Goal: Task Accomplishment & Management: Manage account settings

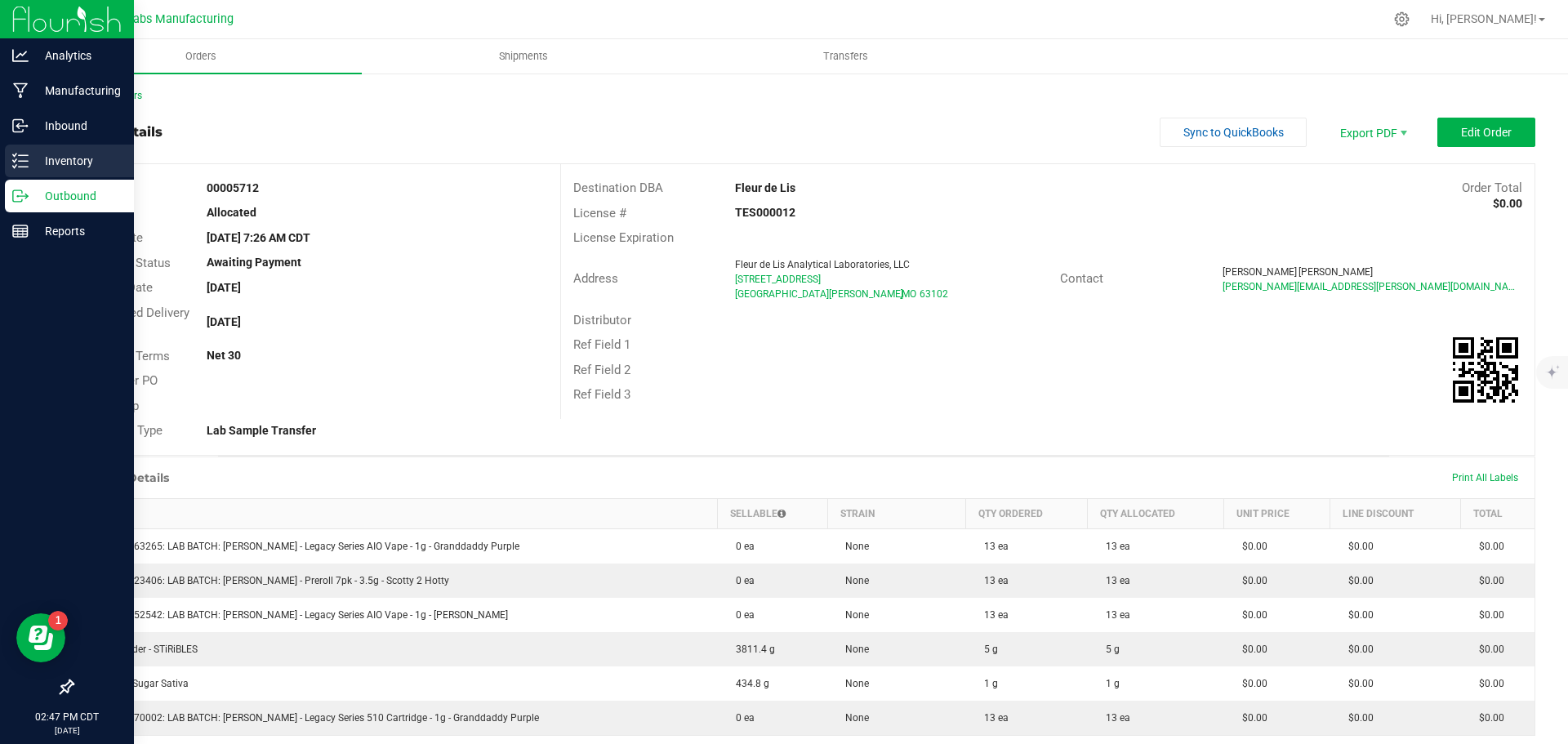
click at [33, 162] on p "Inventory" at bounding box center [77, 160] width 98 height 20
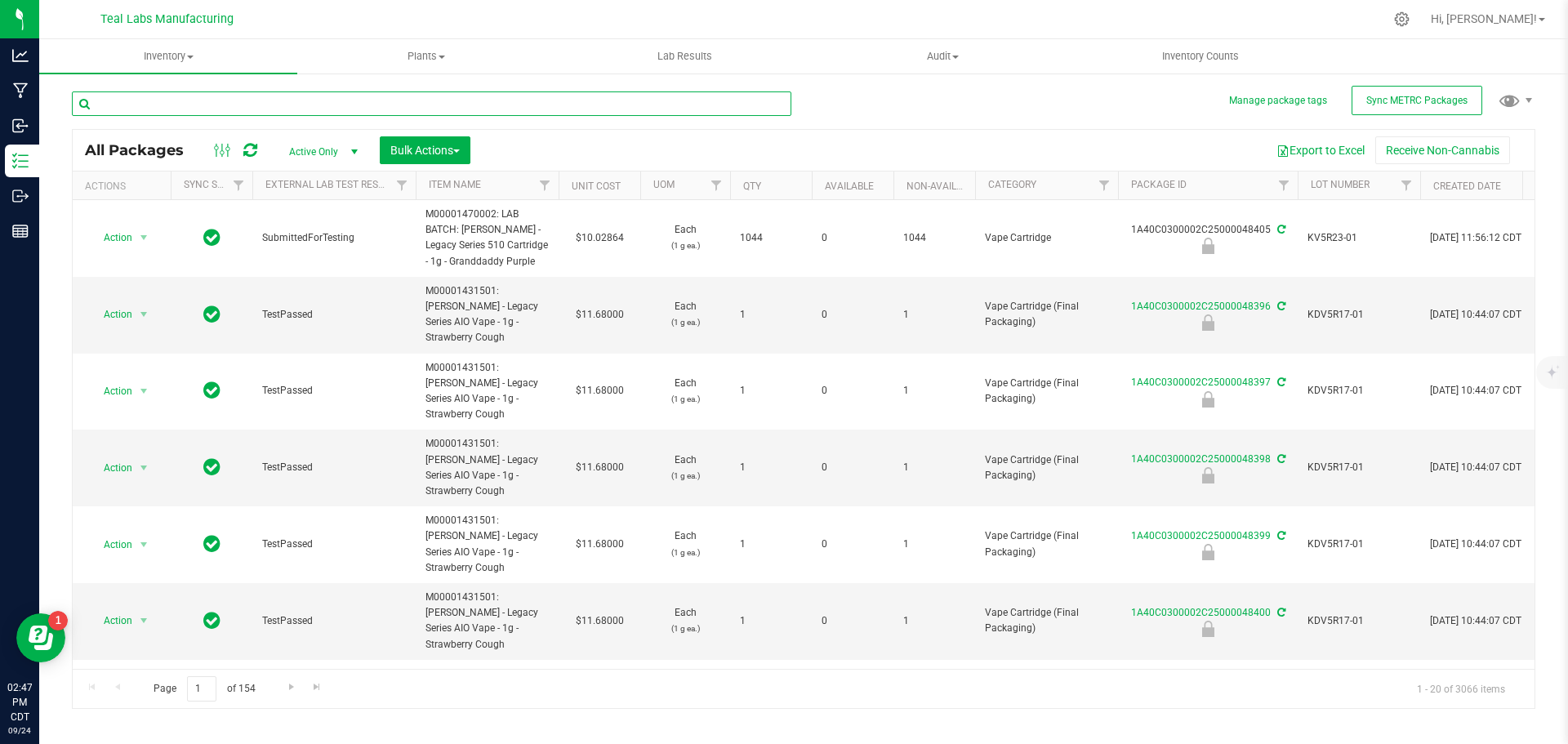
click at [192, 102] on input "text" at bounding box center [432, 104] width 719 height 25
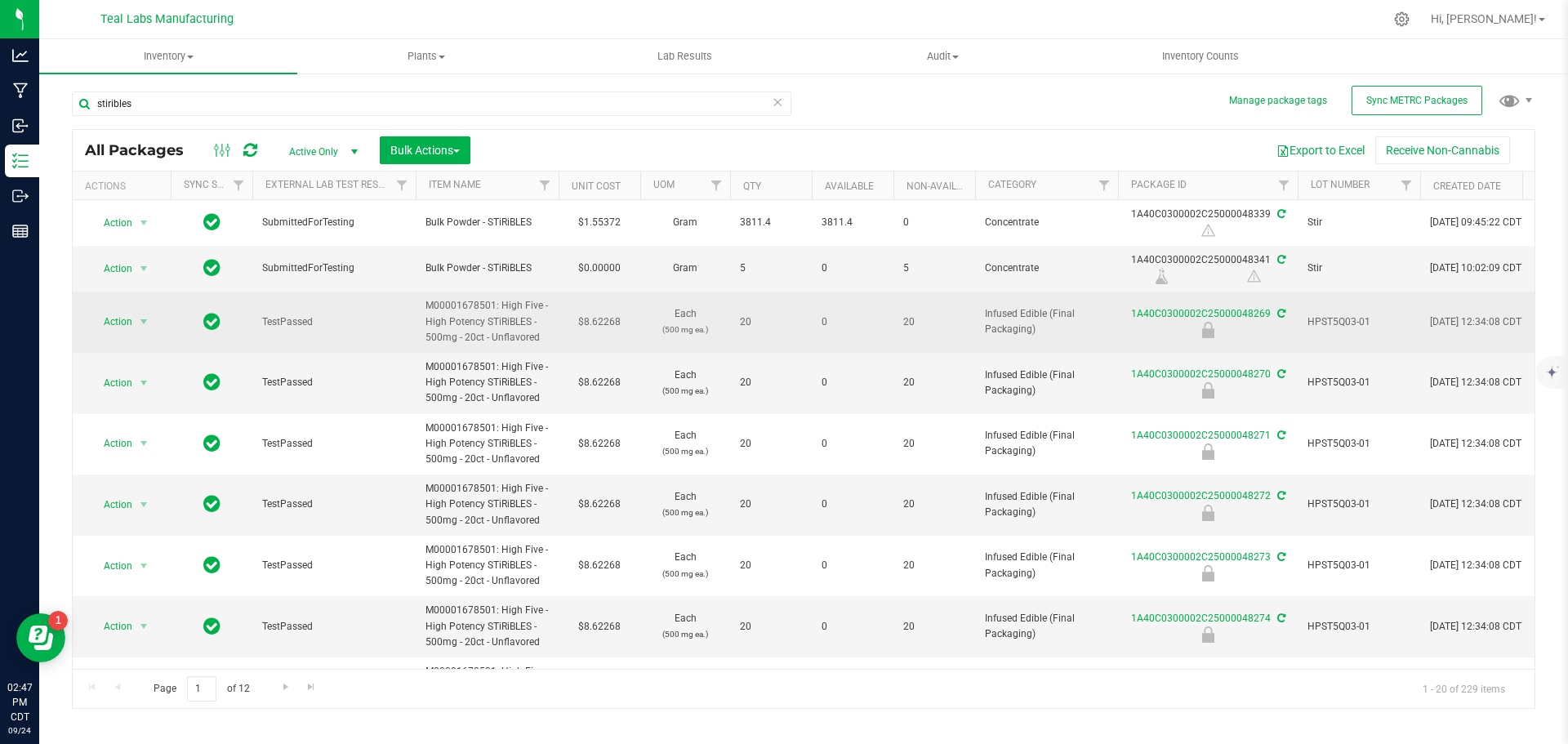
click at [1344, 321] on span "HPST5Q03-01" at bounding box center [1359, 322] width 103 height 15
click at [1344, 321] on input "HPST5Q03-01" at bounding box center [1355, 322] width 117 height 25
click at [513, 104] on input "stiribles" at bounding box center [432, 104] width 719 height 25
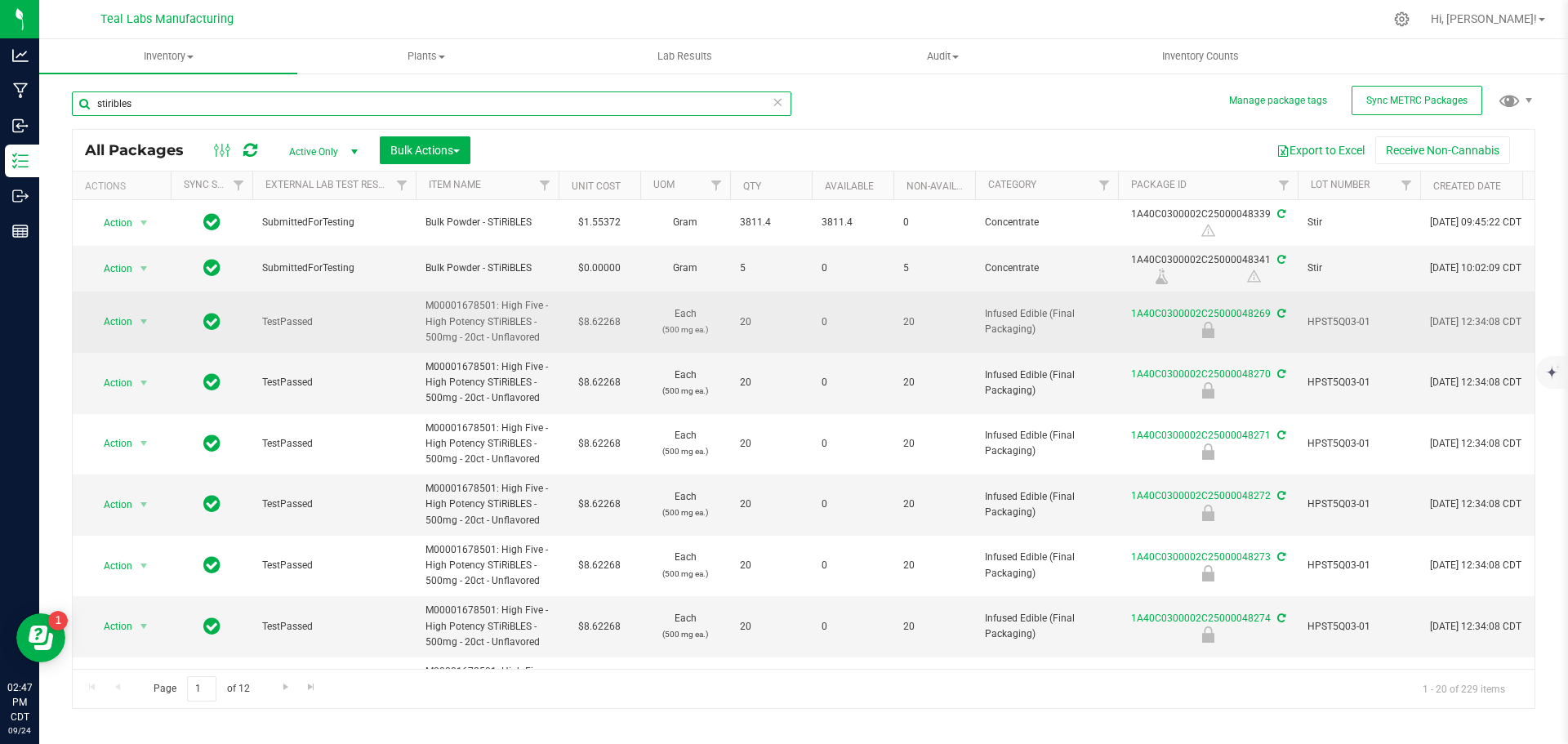
click at [513, 104] on input "stiribles" at bounding box center [432, 104] width 719 height 25
paste input "HPST5Q03-01"
type input "HPST5Q03-01"
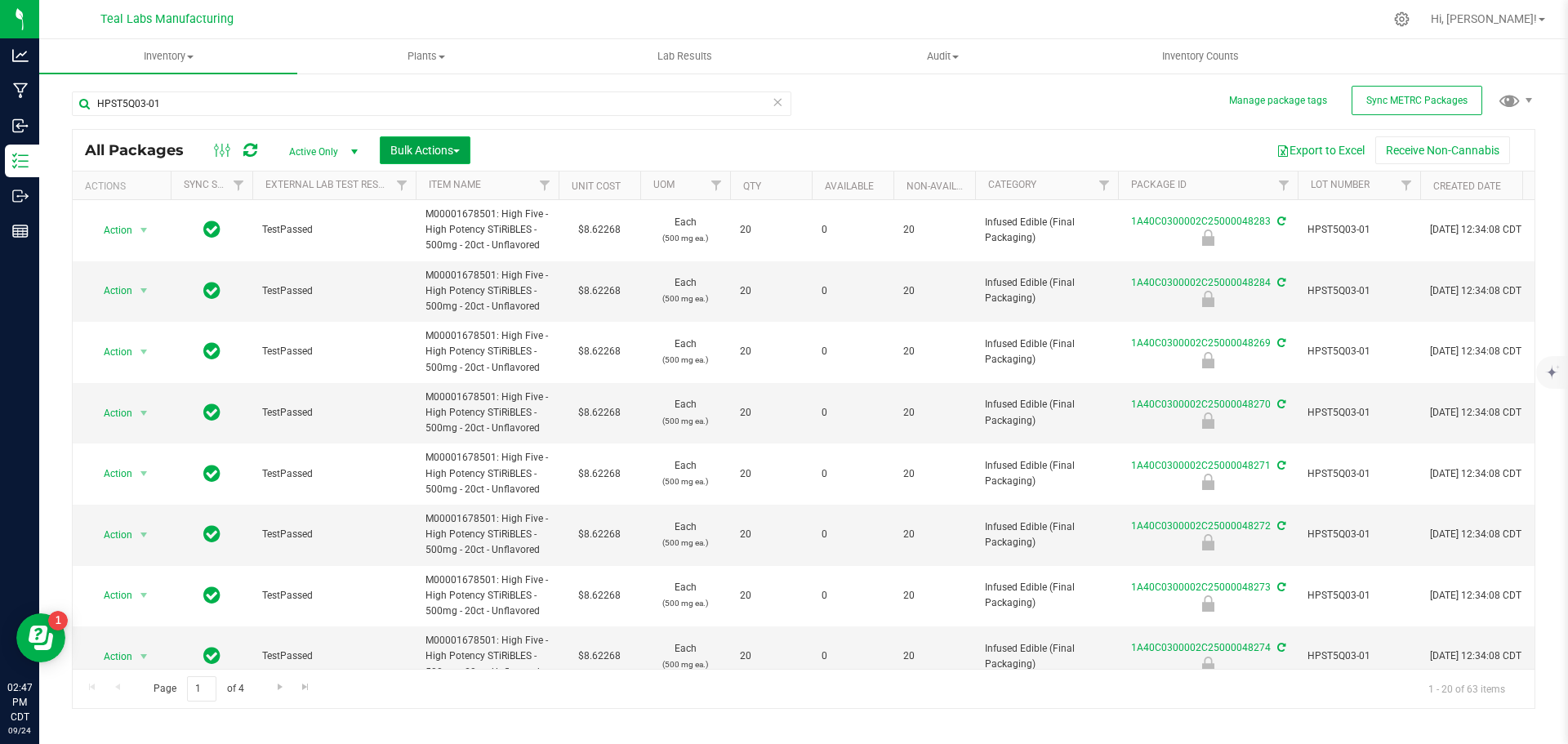
click at [455, 148] on span "Bulk Actions" at bounding box center [425, 149] width 70 height 13
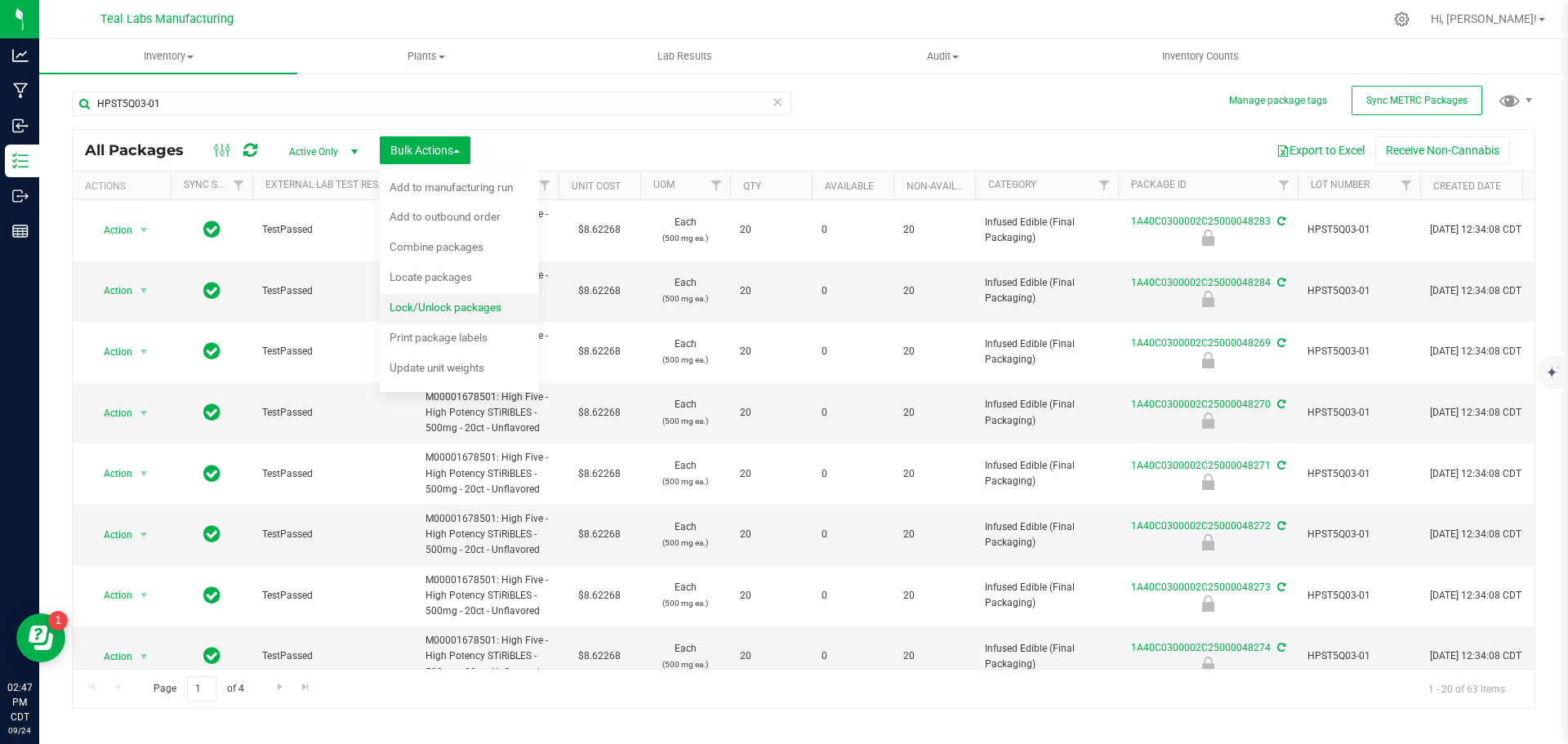
click at [446, 305] on span "Lock/Unlock packages" at bounding box center [445, 306] width 112 height 13
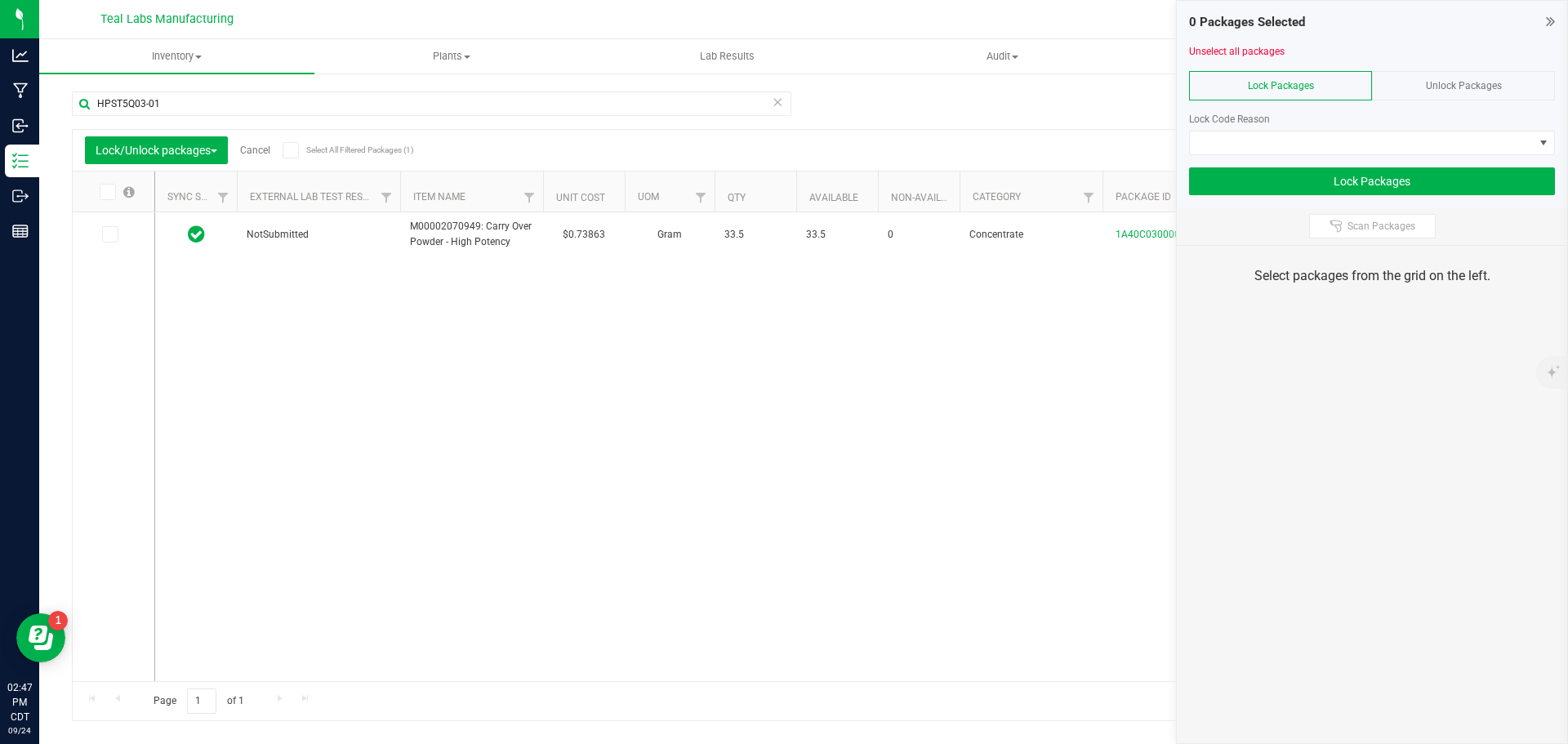
click at [1450, 91] on span "Unlock Packages" at bounding box center [1463, 85] width 76 height 11
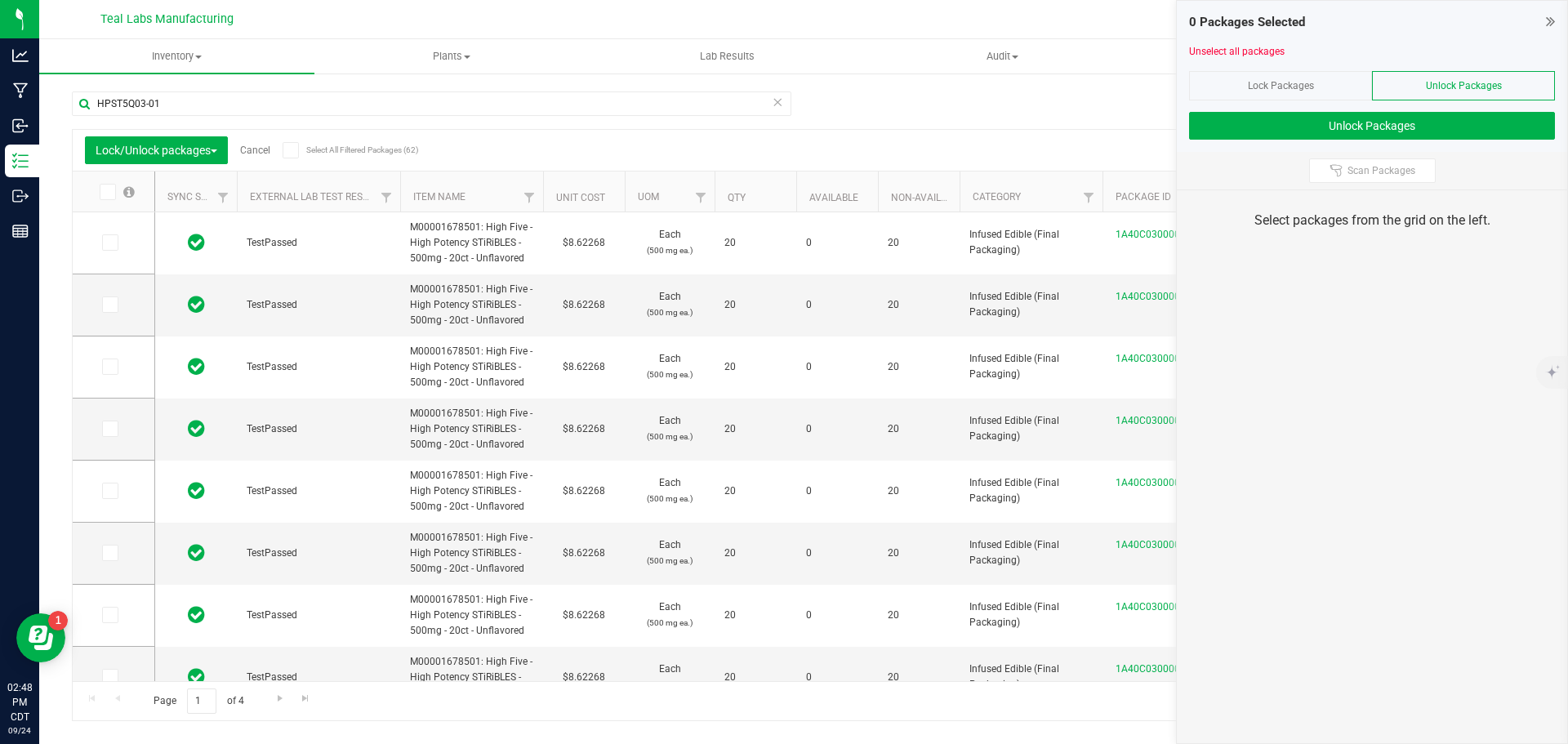
click at [295, 150] on icon at bounding box center [290, 150] width 10 height 0
click at [0, 0] on input "Select All Filtered Packages (62)" at bounding box center [0, 0] width 0 height 0
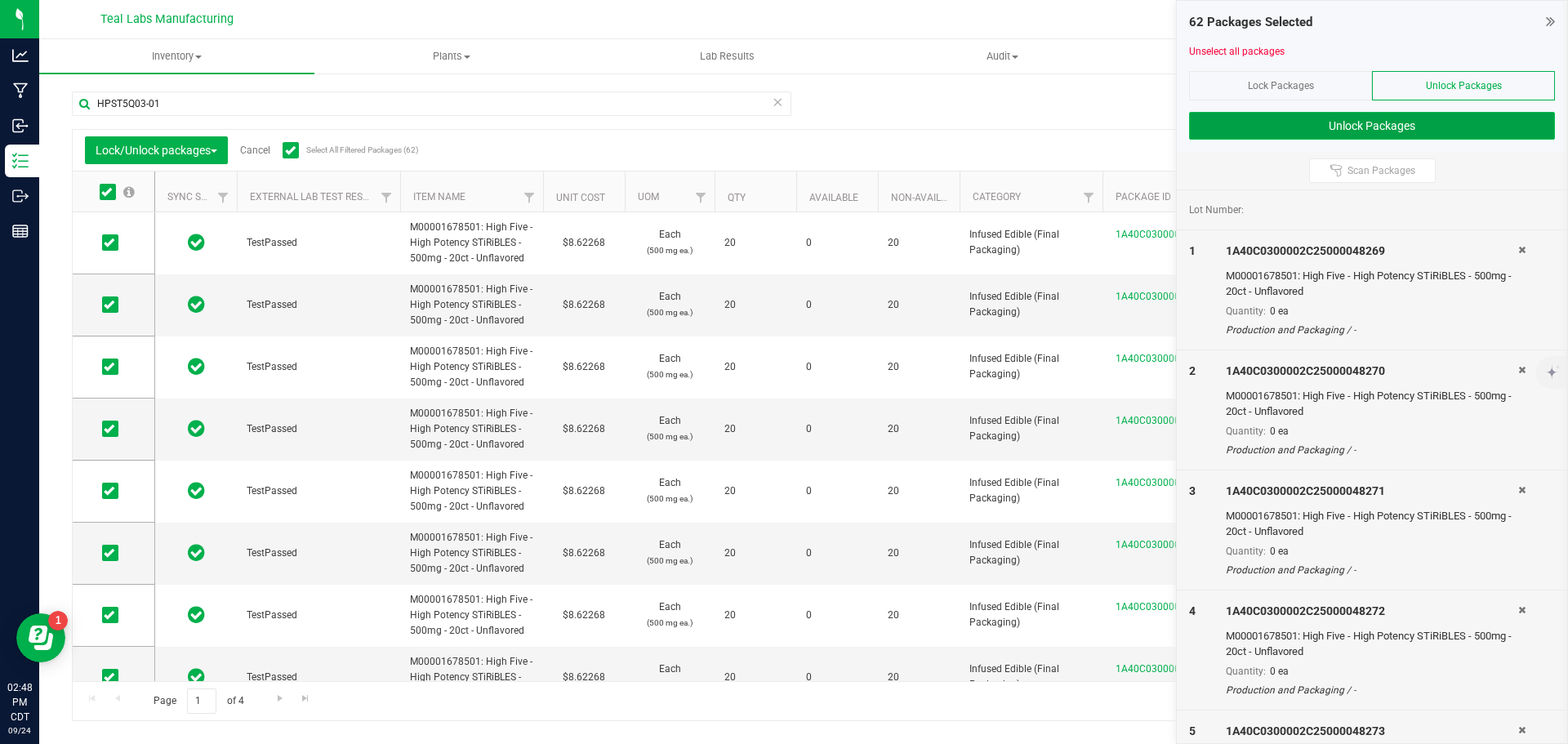
click at [1338, 121] on button "Unlock Packages" at bounding box center [1371, 125] width 366 height 27
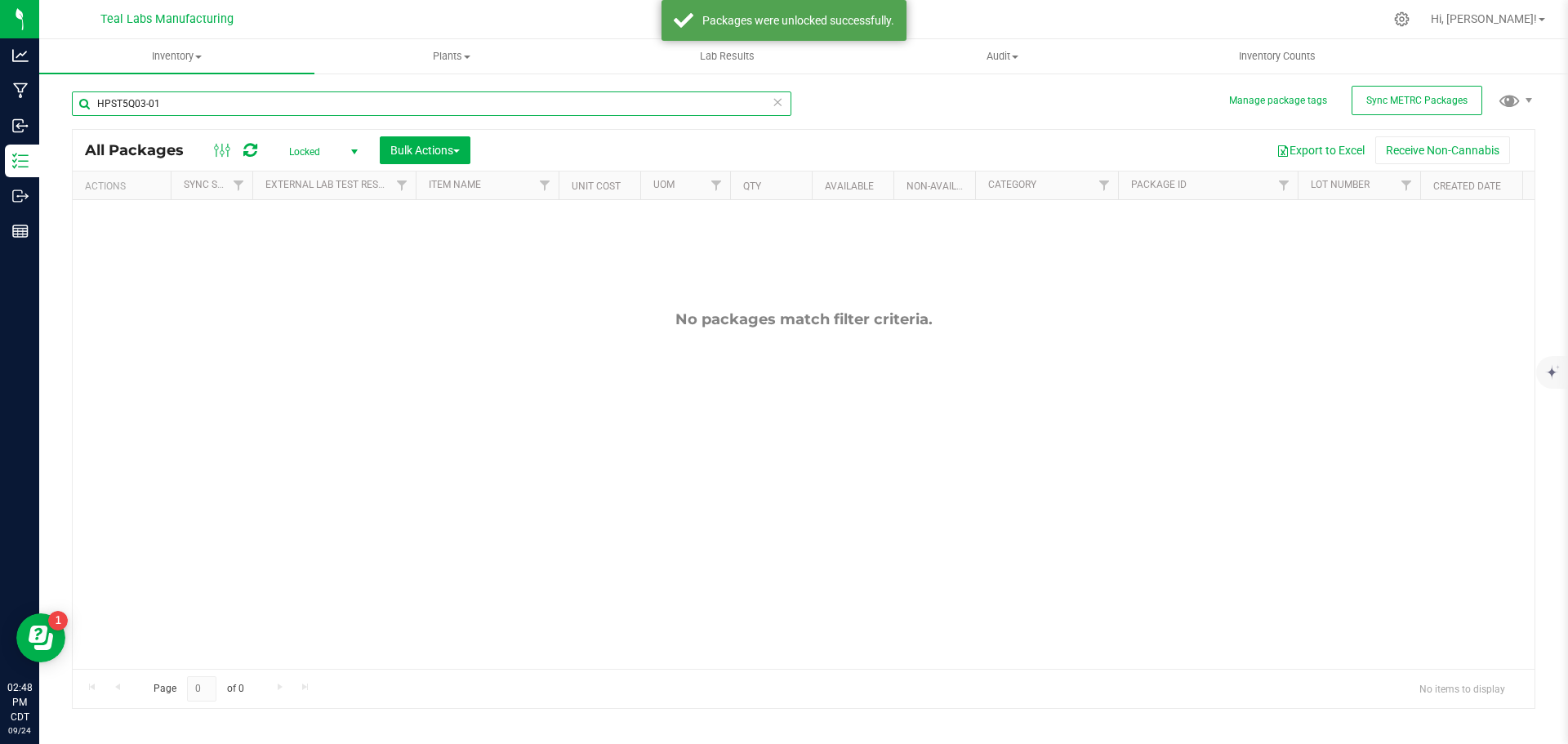
click at [210, 105] on input "HPST5Q03-01" at bounding box center [432, 104] width 719 height 25
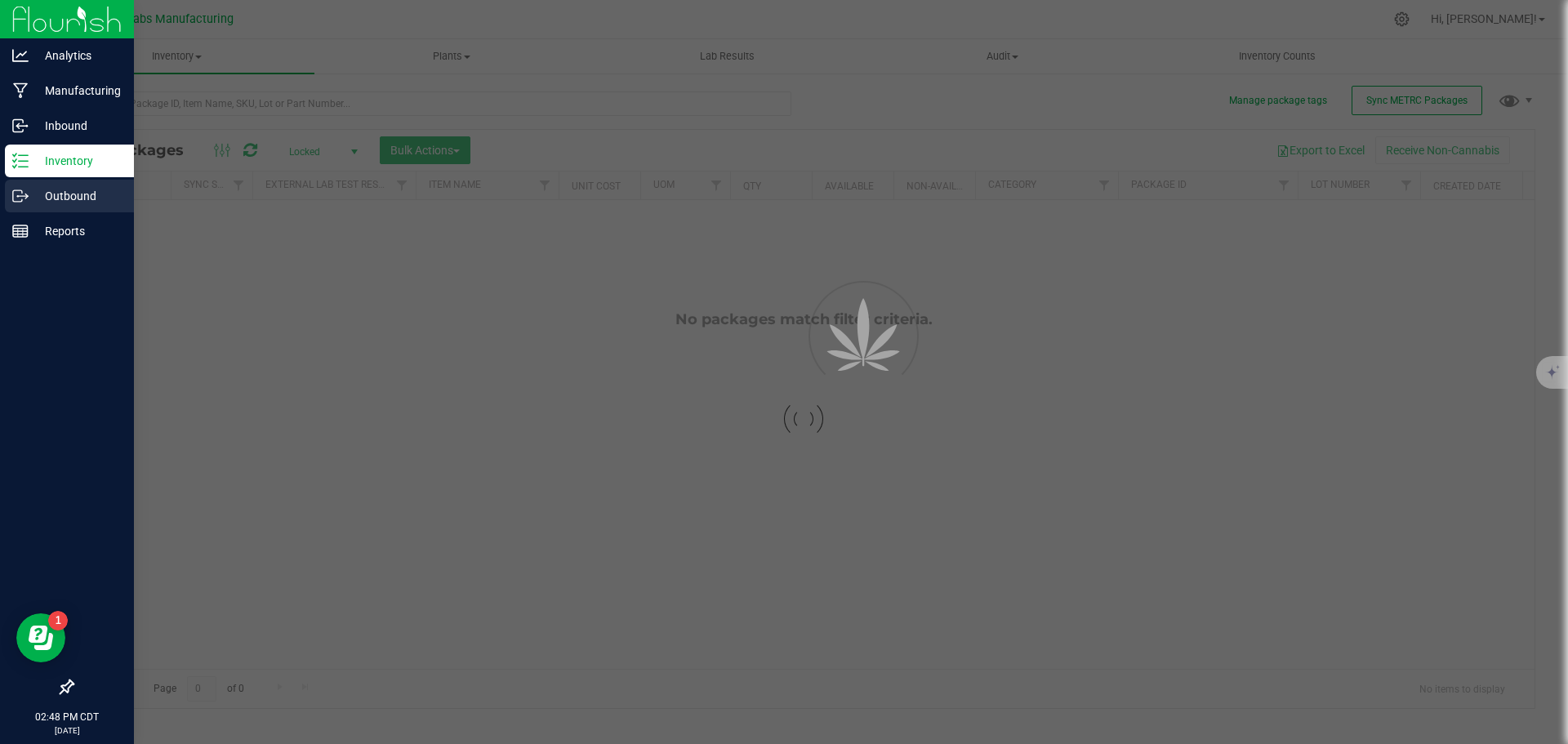
click at [18, 192] on icon at bounding box center [20, 196] width 16 height 16
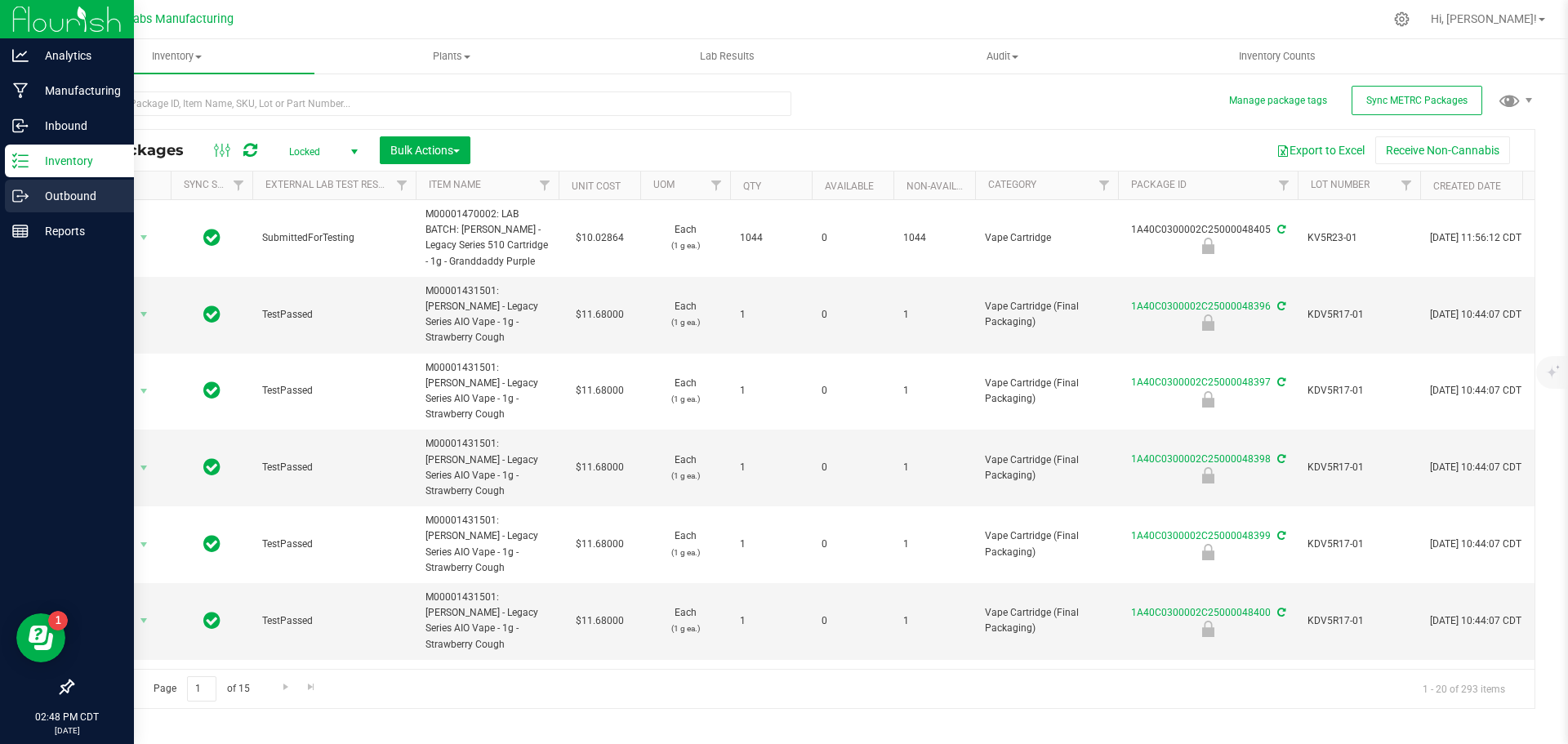
click at [58, 195] on p "Outbound" at bounding box center [77, 196] width 98 height 20
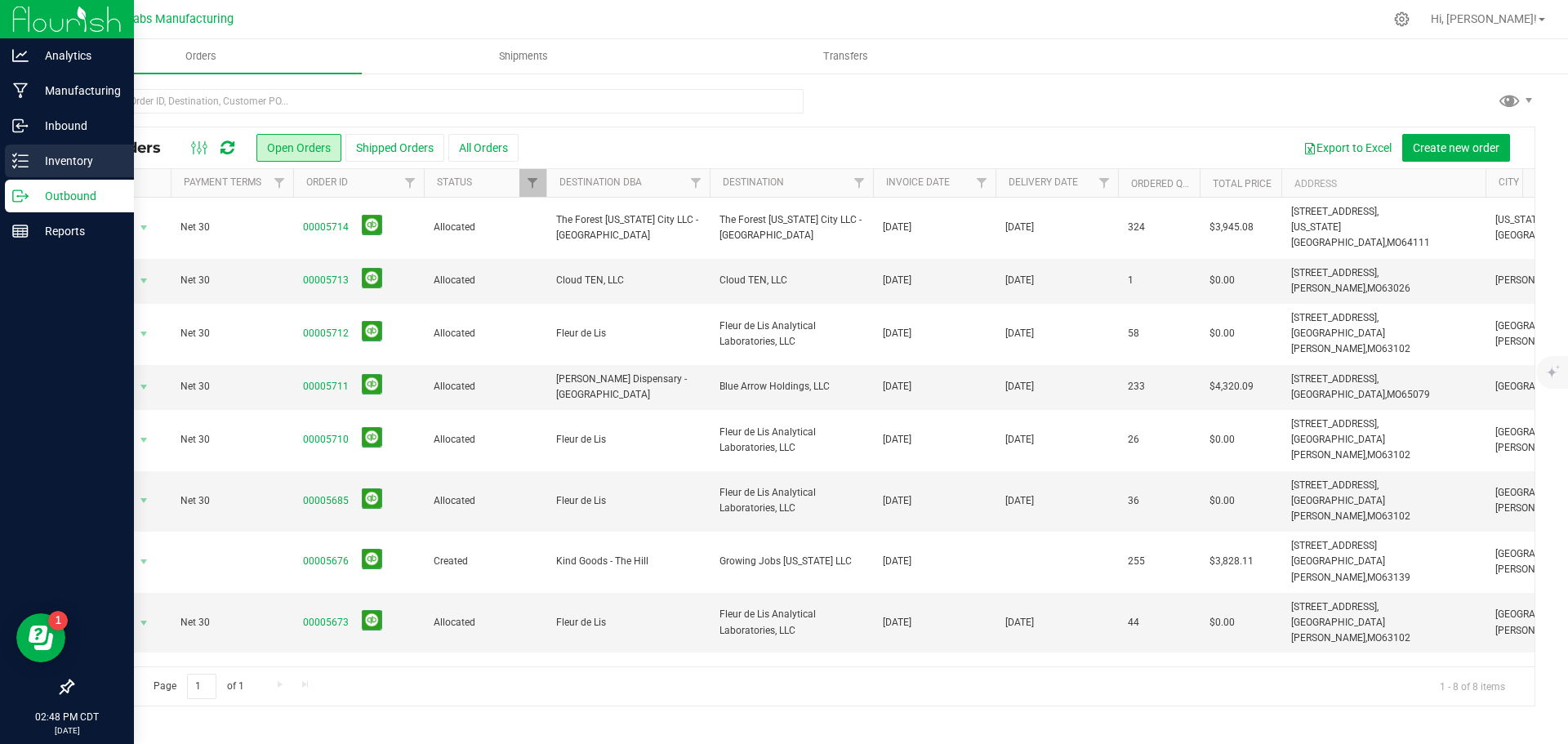
click at [49, 161] on p "Inventory" at bounding box center [77, 160] width 98 height 20
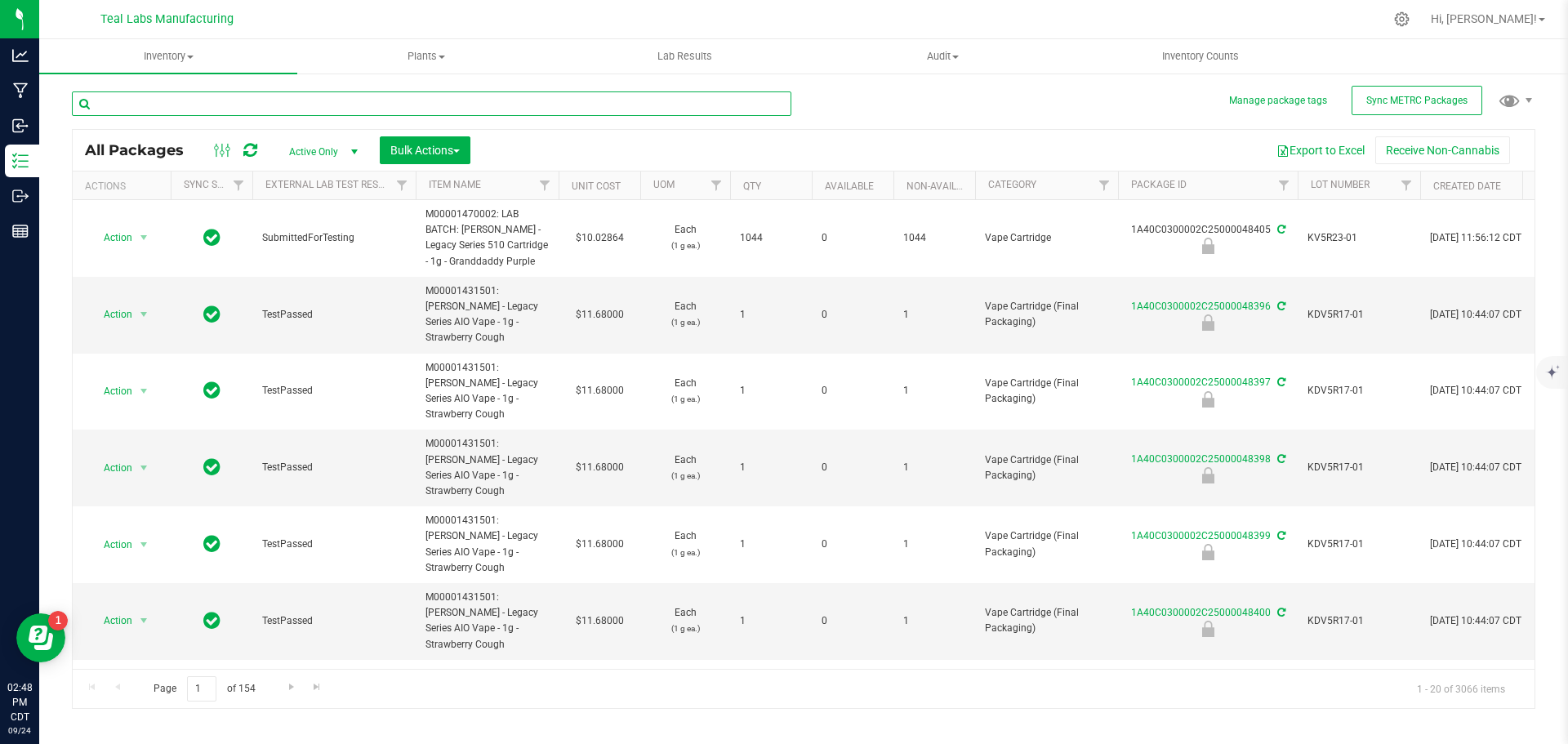
click at [239, 101] on input "text" at bounding box center [432, 104] width 719 height 25
paste input "HPST5Q03-01"
type input "HPST5Q03-01"
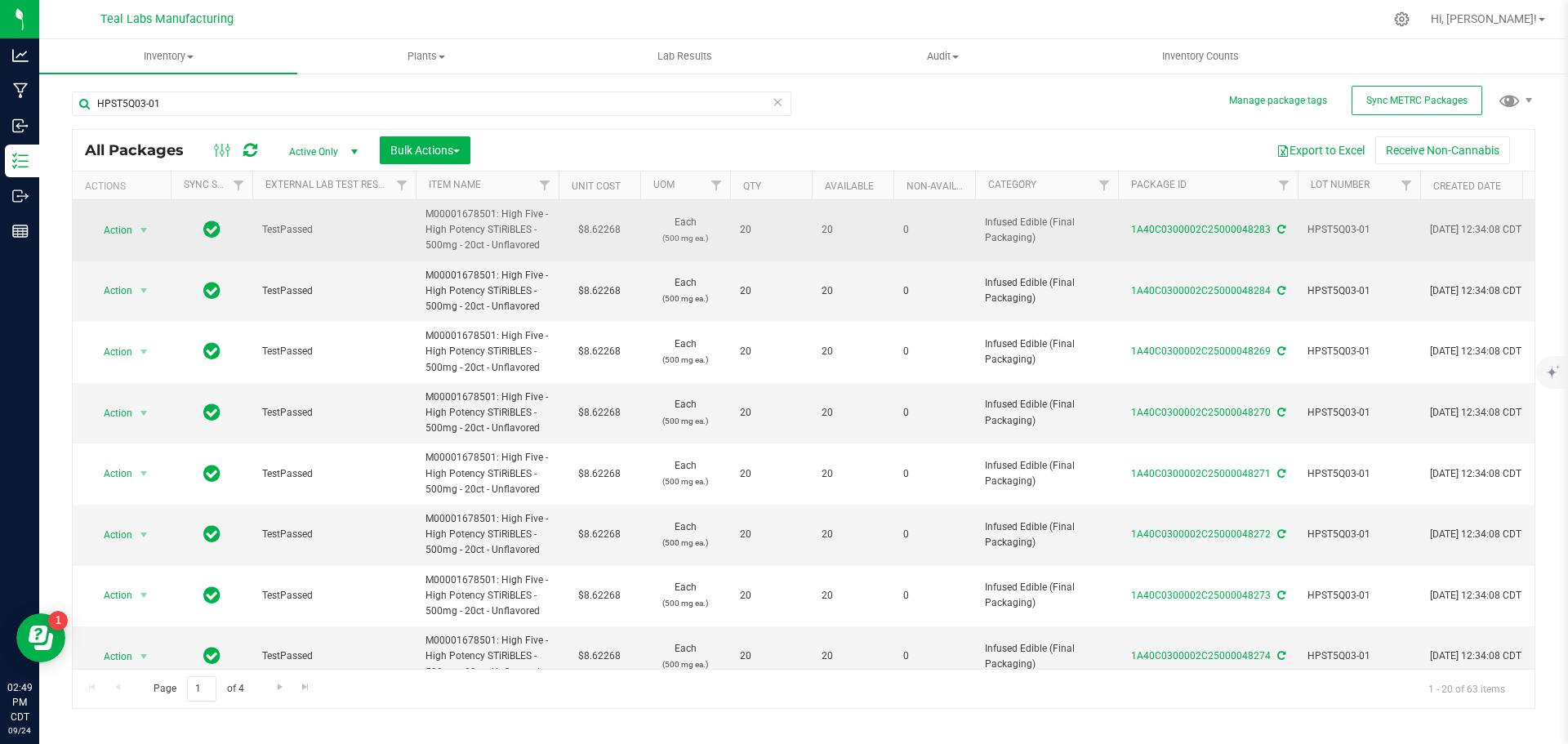
click at [602, 233] on td "$8.62268" at bounding box center [599, 230] width 82 height 61
click at [602, 233] on input "8.62268" at bounding box center [596, 230] width 75 height 23
type input "9.22"
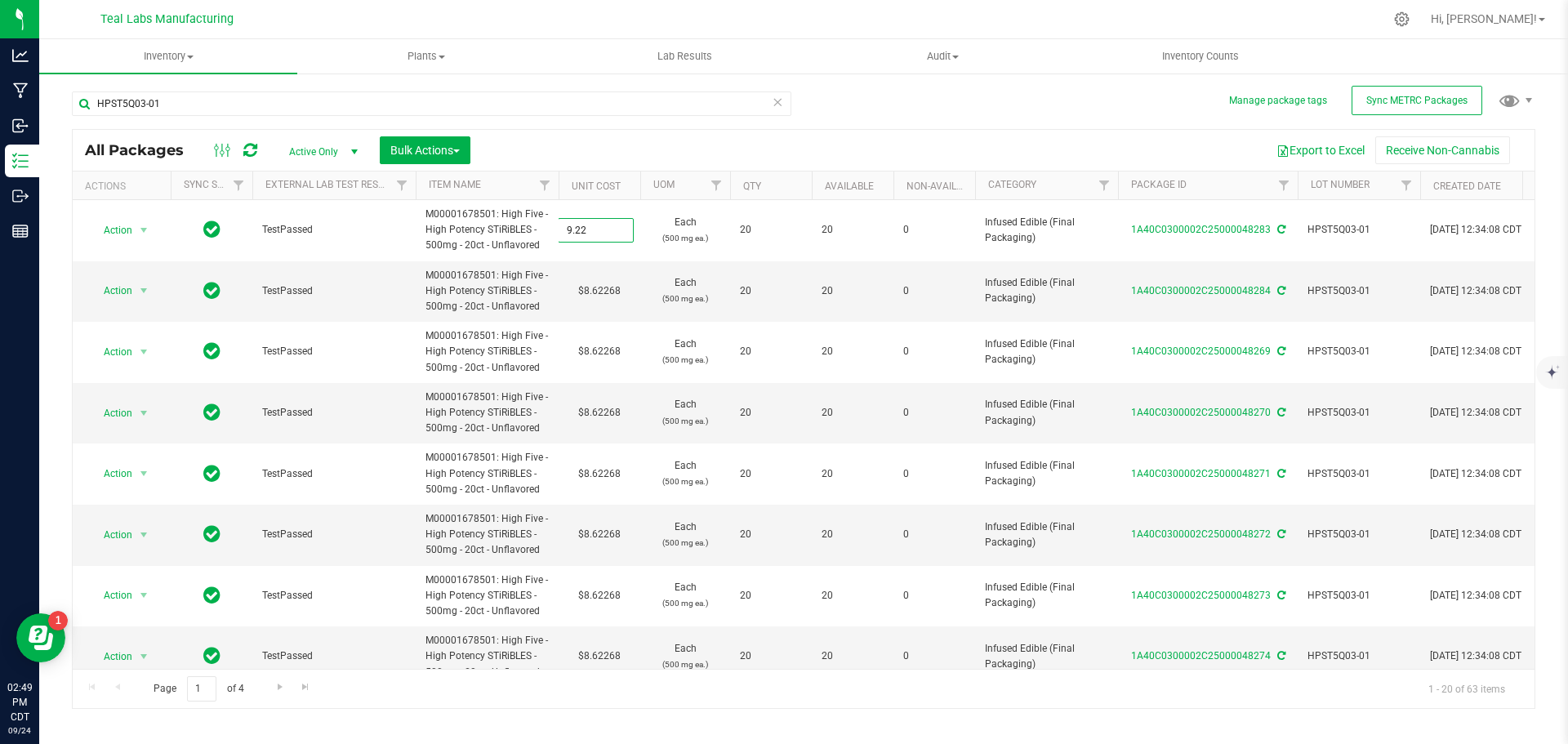
click at [614, 145] on div "All Packages Active Only Active Only Lab Samples Locked All External Internal B…" at bounding box center [803, 419] width 1463 height 580
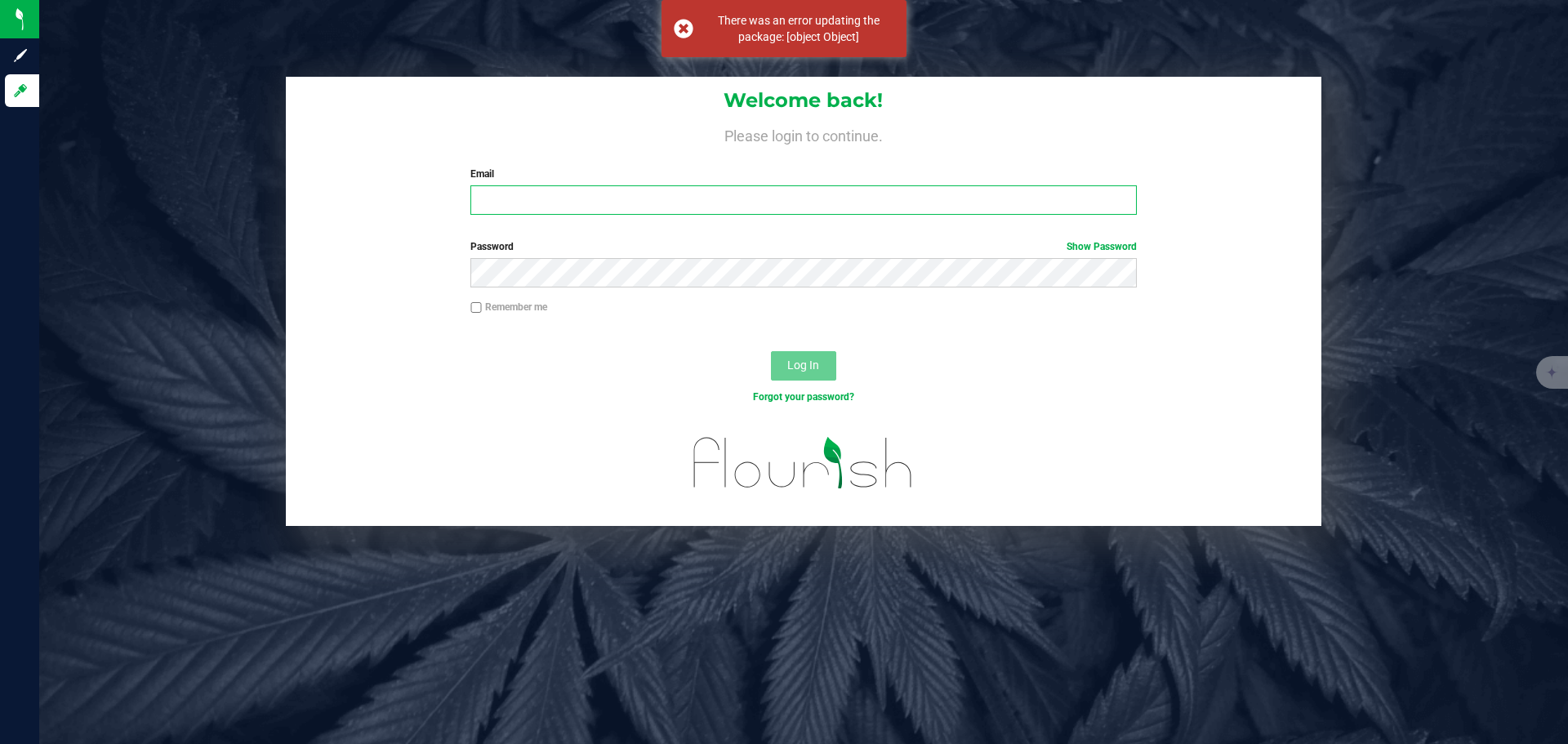
type input "[EMAIL_ADDRESS][DOMAIN_NAME]"
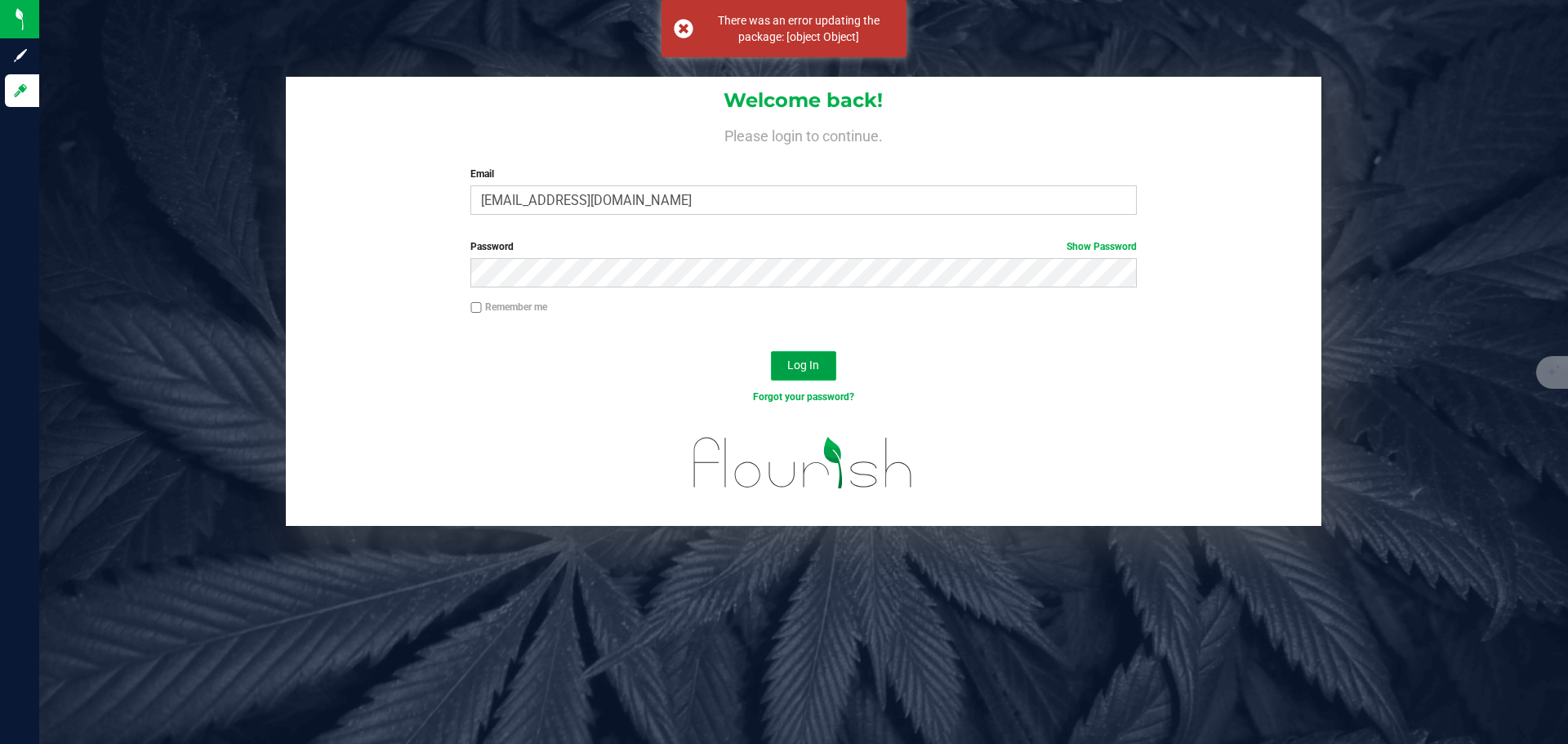
click at [814, 370] on span "Log In" at bounding box center [802, 365] width 32 height 13
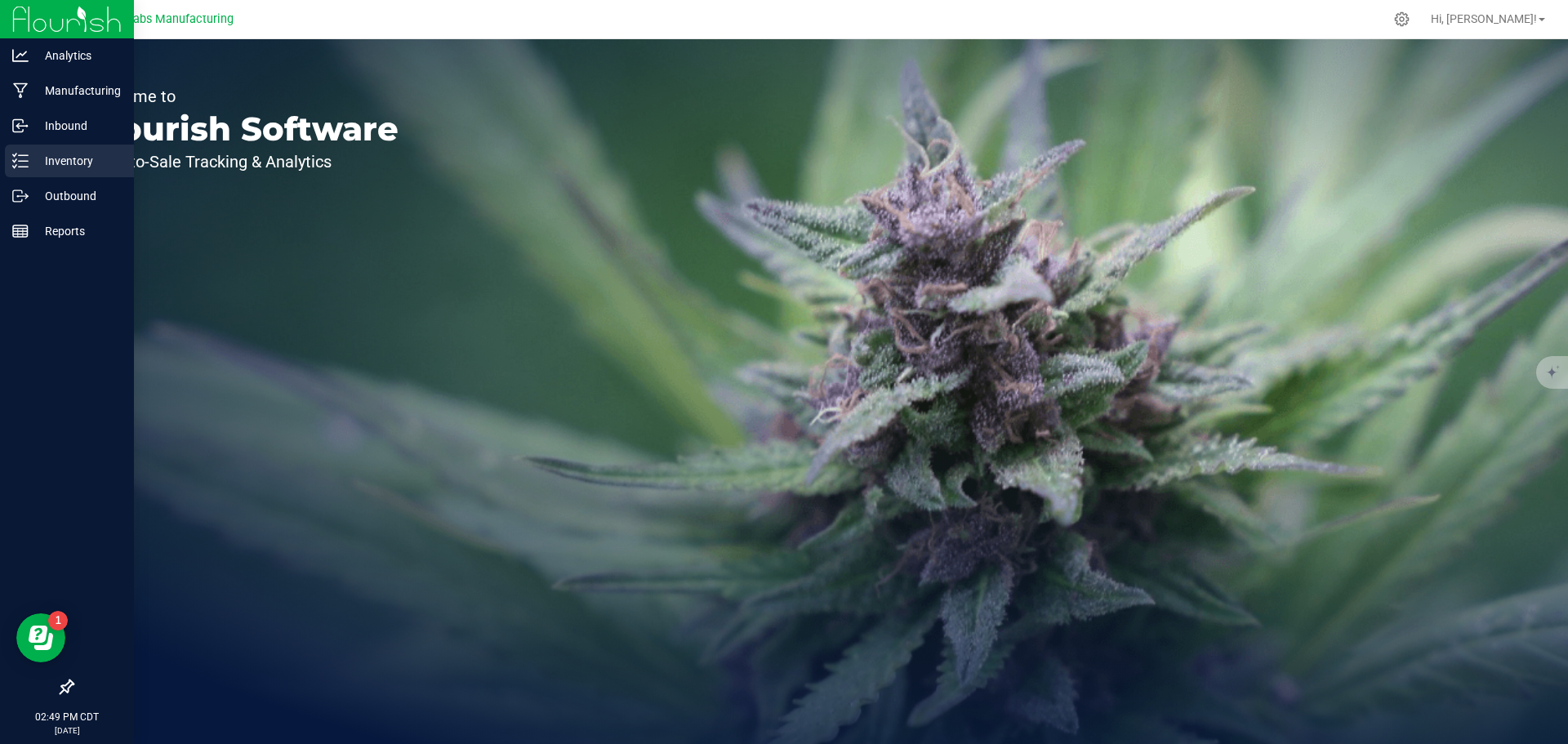
click at [24, 164] on icon at bounding box center [20, 160] width 16 height 16
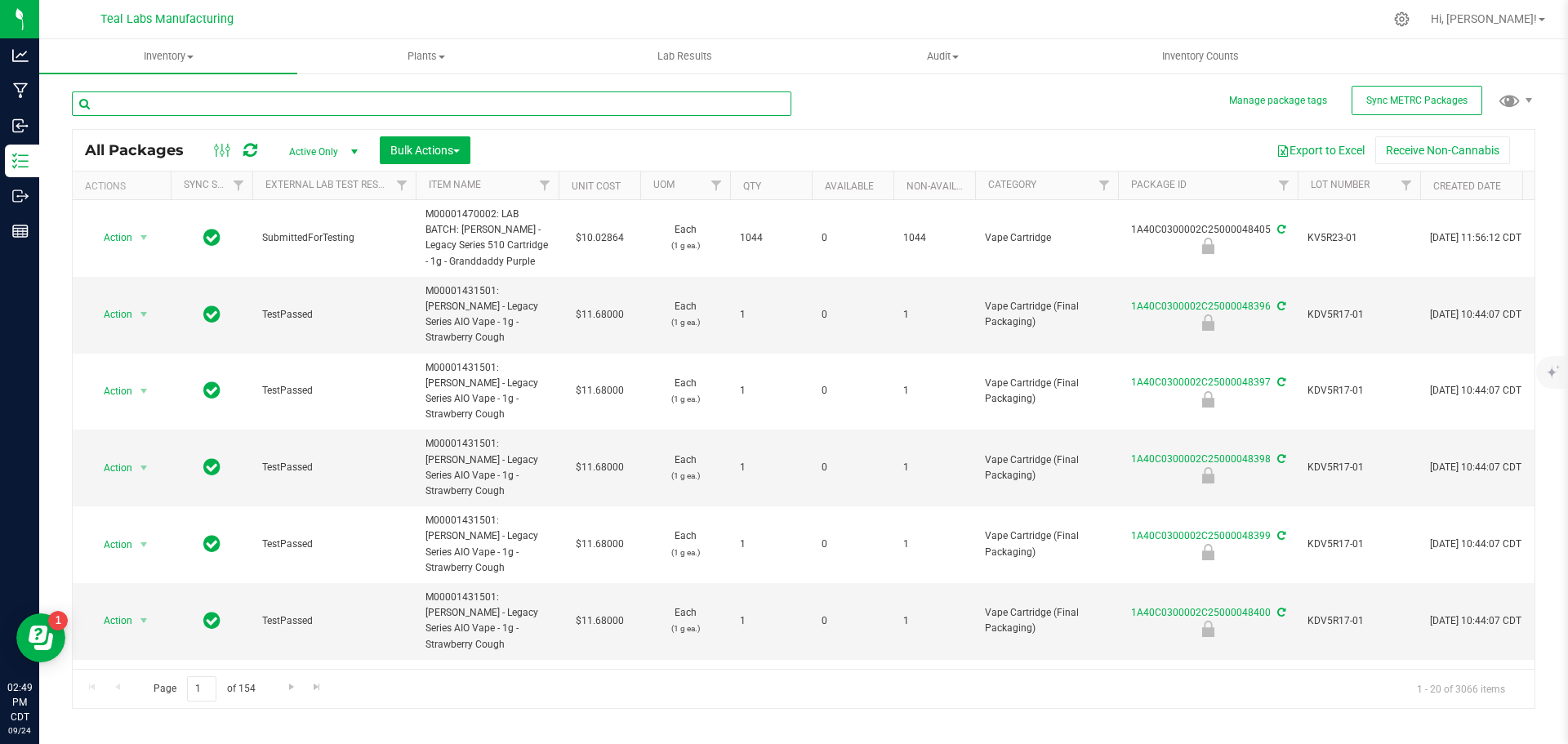
click at [173, 109] on input "text" at bounding box center [432, 104] width 719 height 25
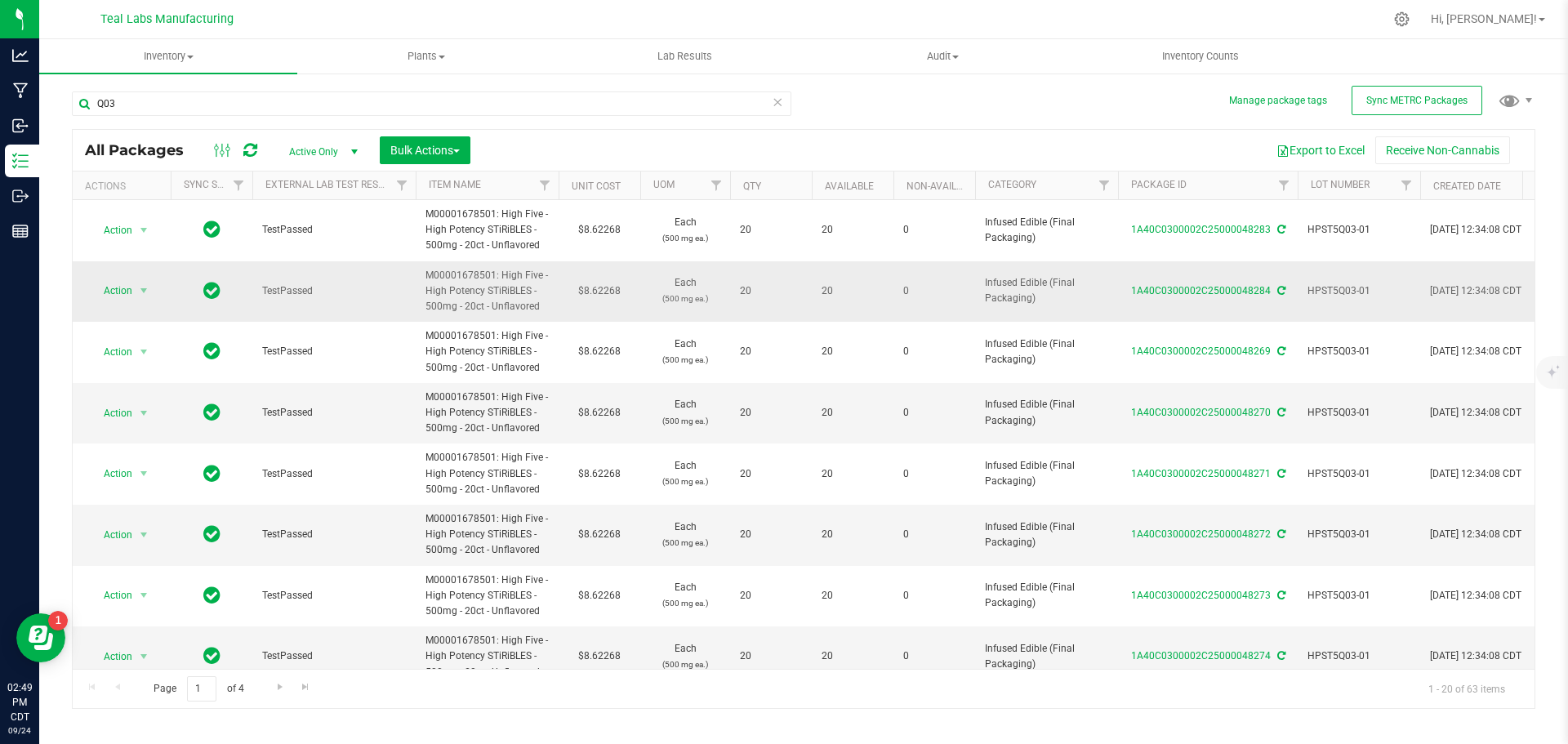
click at [1320, 287] on span "HPST5Q03-01" at bounding box center [1359, 291] width 103 height 15
click at [1320, 287] on input "HPST5Q03-01" at bounding box center [1355, 290] width 117 height 25
click at [350, 103] on input "Q03" at bounding box center [432, 104] width 719 height 25
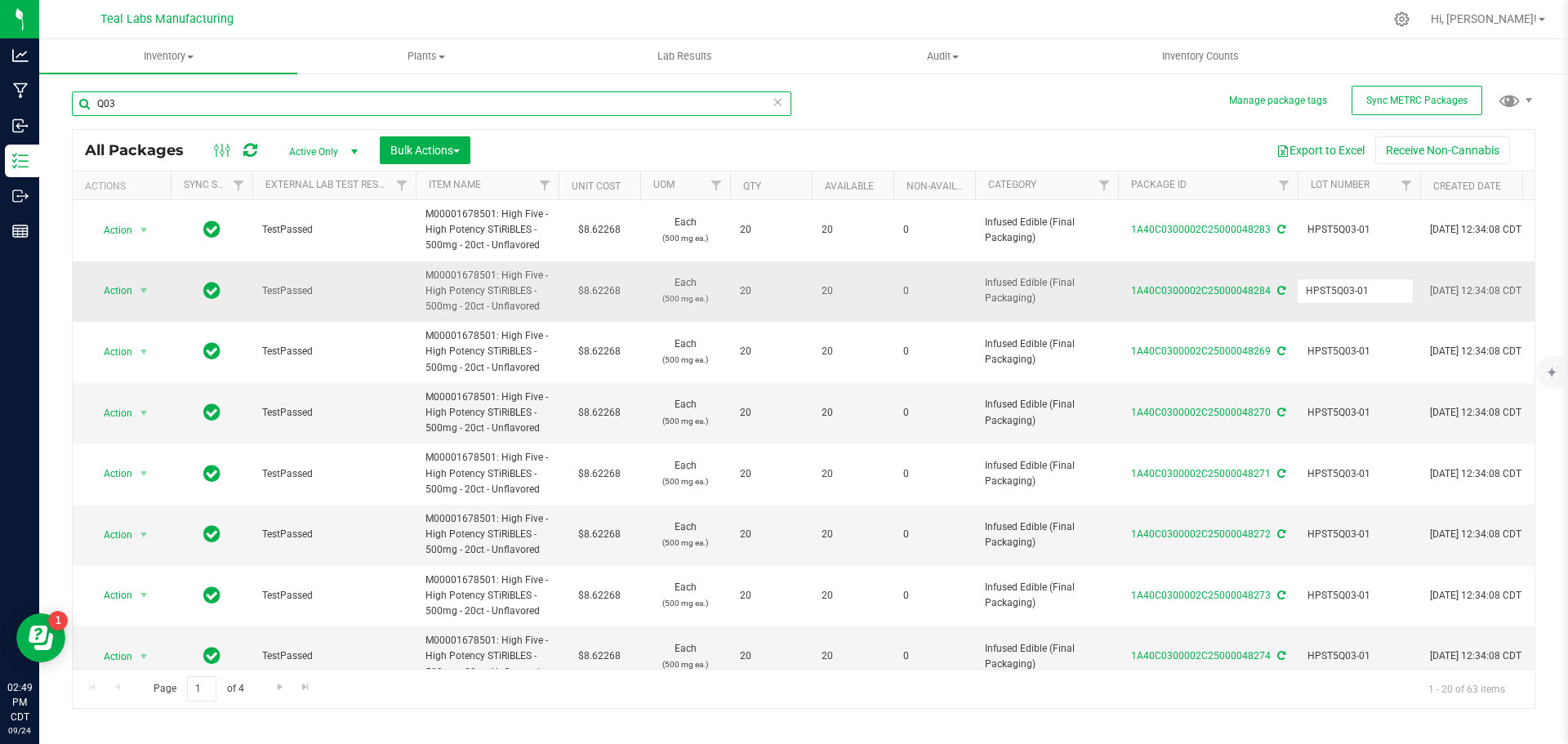
click at [350, 103] on input "Q03" at bounding box center [432, 104] width 719 height 25
paste input "HPST5Q03-01"
type input "HPST5Q03-01"
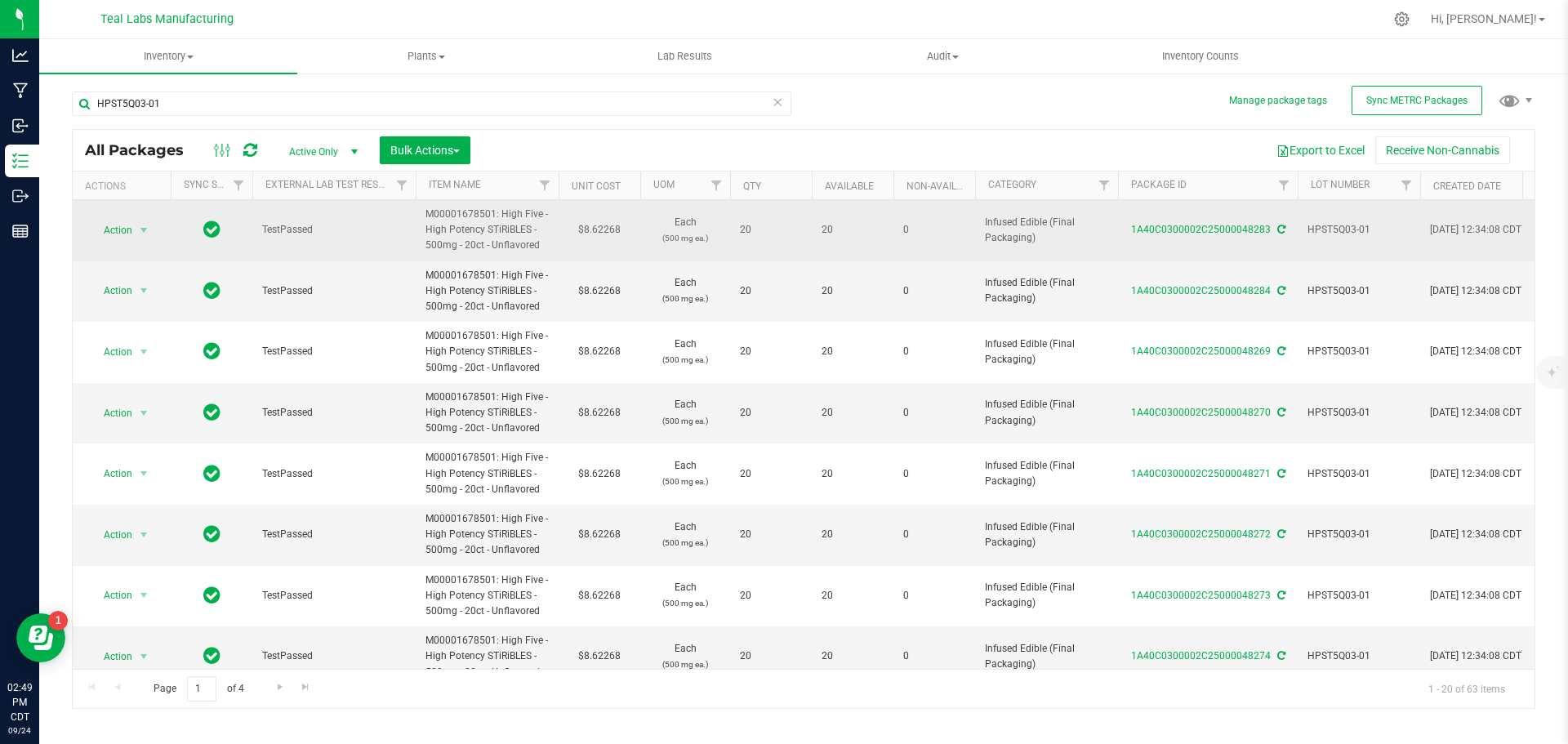
click at [599, 230] on td "$8.62268" at bounding box center [599, 230] width 82 height 61
click at [599, 230] on input "8.62268" at bounding box center [596, 230] width 75 height 23
type input "9.22"
click at [594, 227] on input "9.22" at bounding box center [596, 230] width 75 height 23
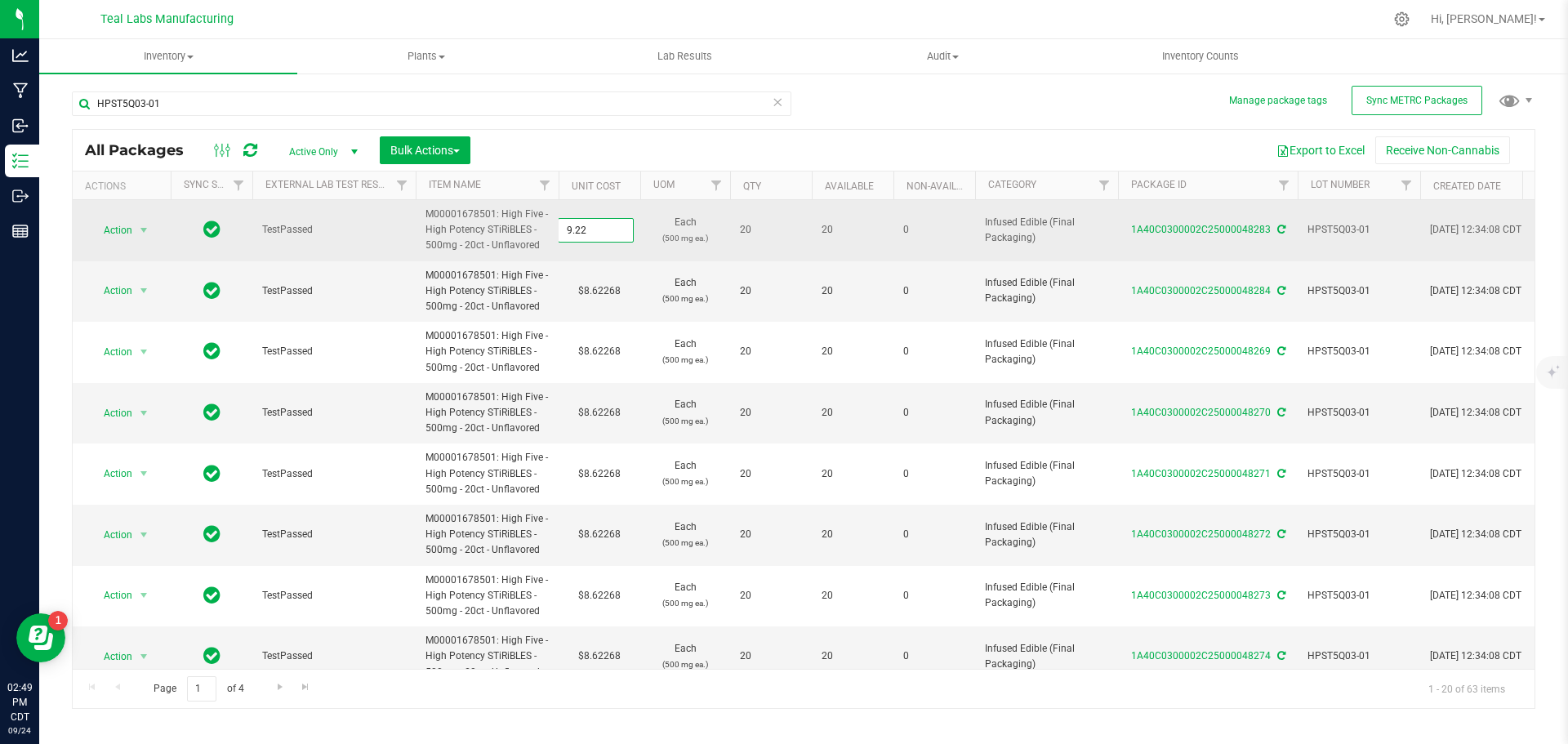
click at [594, 227] on input "9.22" at bounding box center [596, 230] width 75 height 23
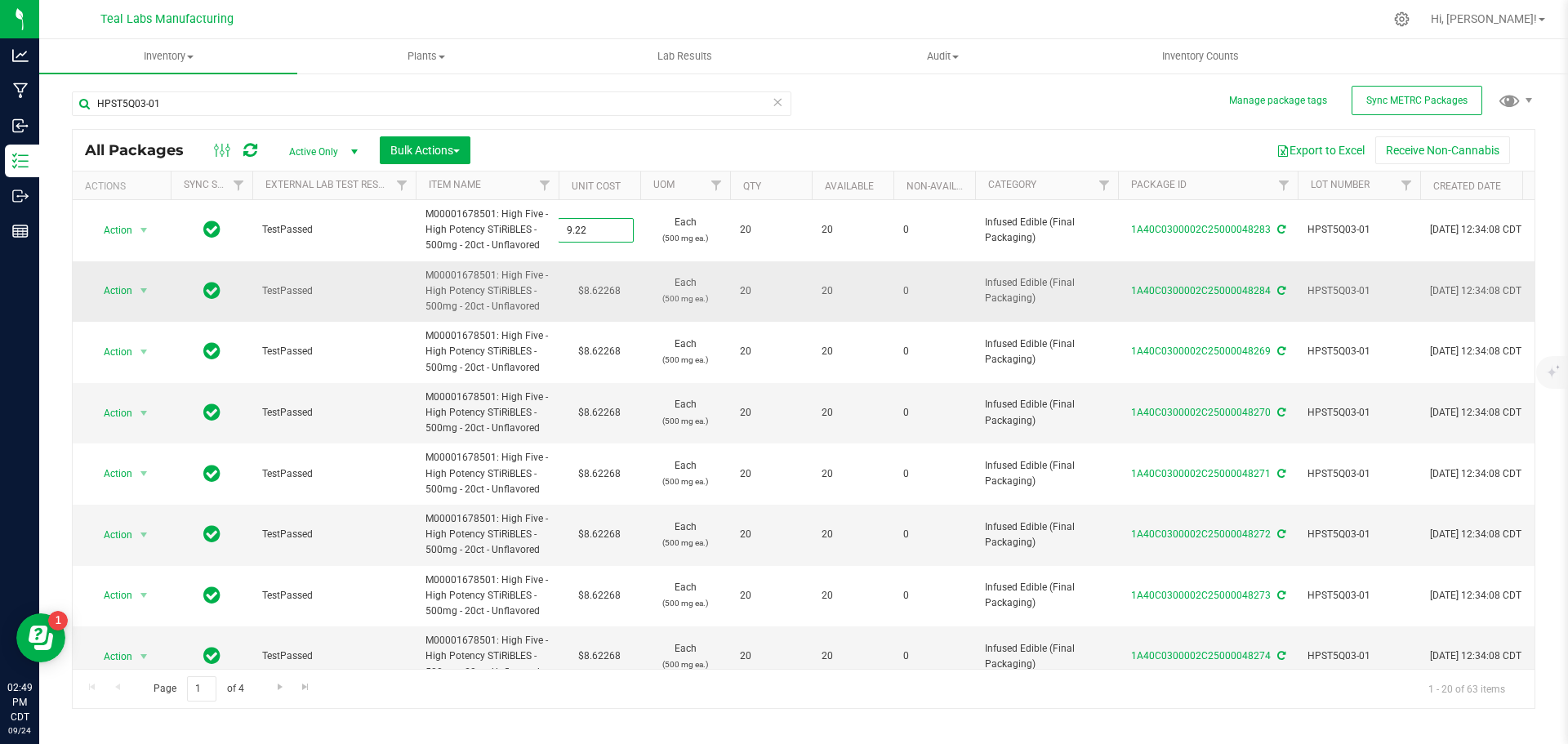
click at [602, 294] on div "All Packages Active Only Active Only Lab Samples Locked All External Internal B…" at bounding box center [803, 419] width 1463 height 580
type input "9.22000"
click at [604, 293] on td "$8.62268" at bounding box center [599, 291] width 82 height 61
click at [604, 293] on input "8.62268" at bounding box center [596, 290] width 75 height 23
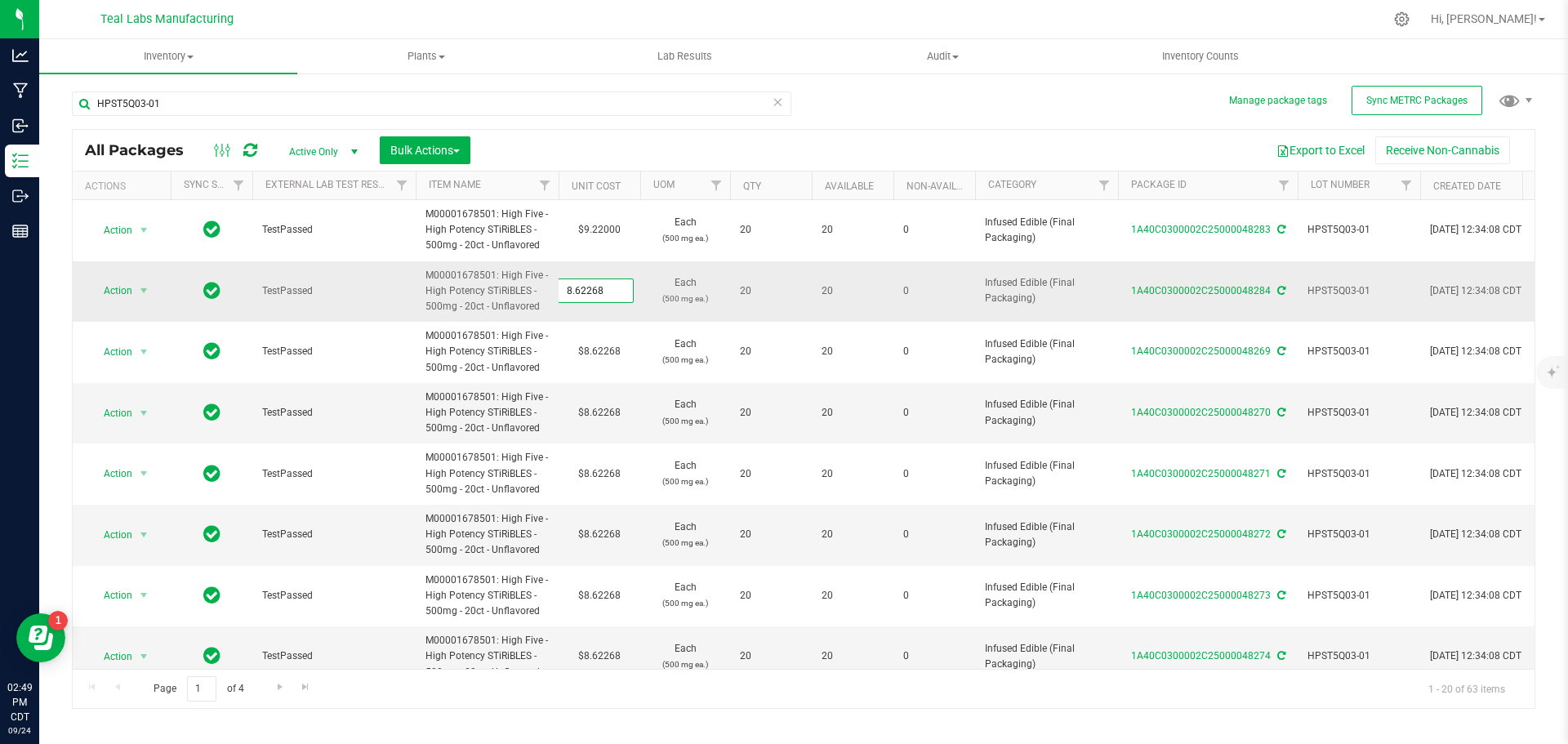
type input "9.22"
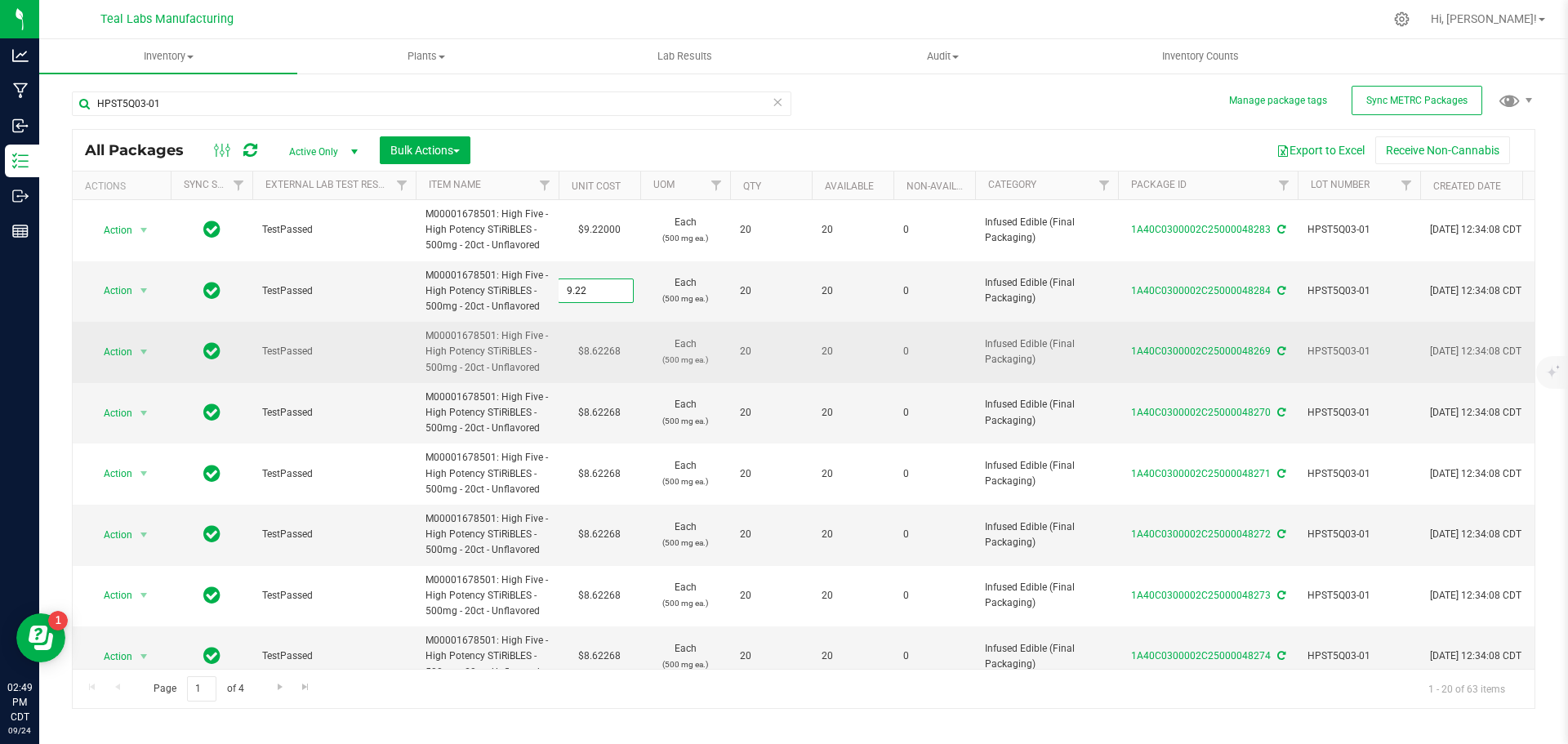
click at [600, 342] on div "All Packages Active Only Active Only Lab Samples Locked All External Internal B…" at bounding box center [803, 419] width 1463 height 580
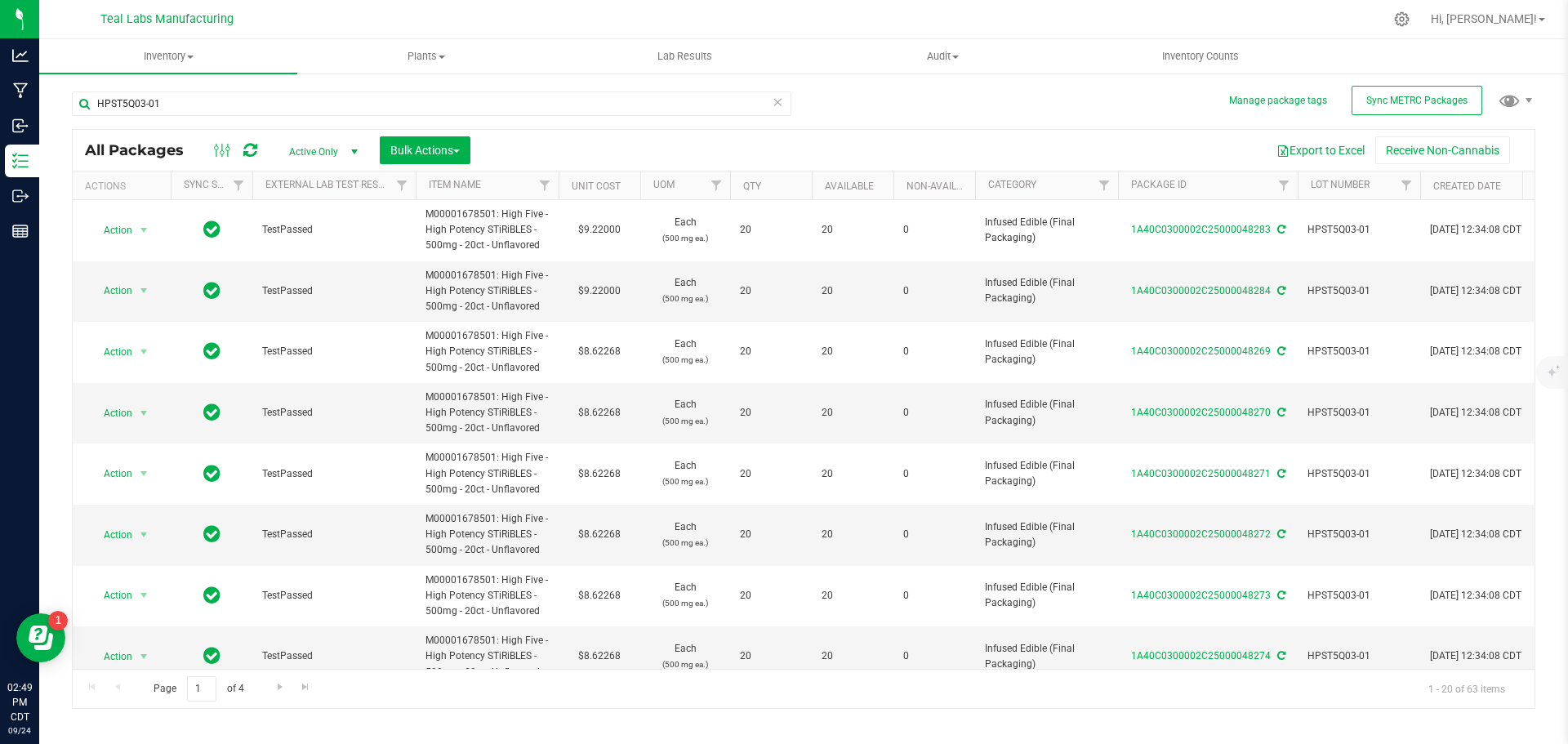
click at [603, 350] on td "$8.62268" at bounding box center [599, 352] width 82 height 61
click at [603, 350] on input "8.62268" at bounding box center [596, 352] width 75 height 23
paste input "9.22"
type input "9.22"
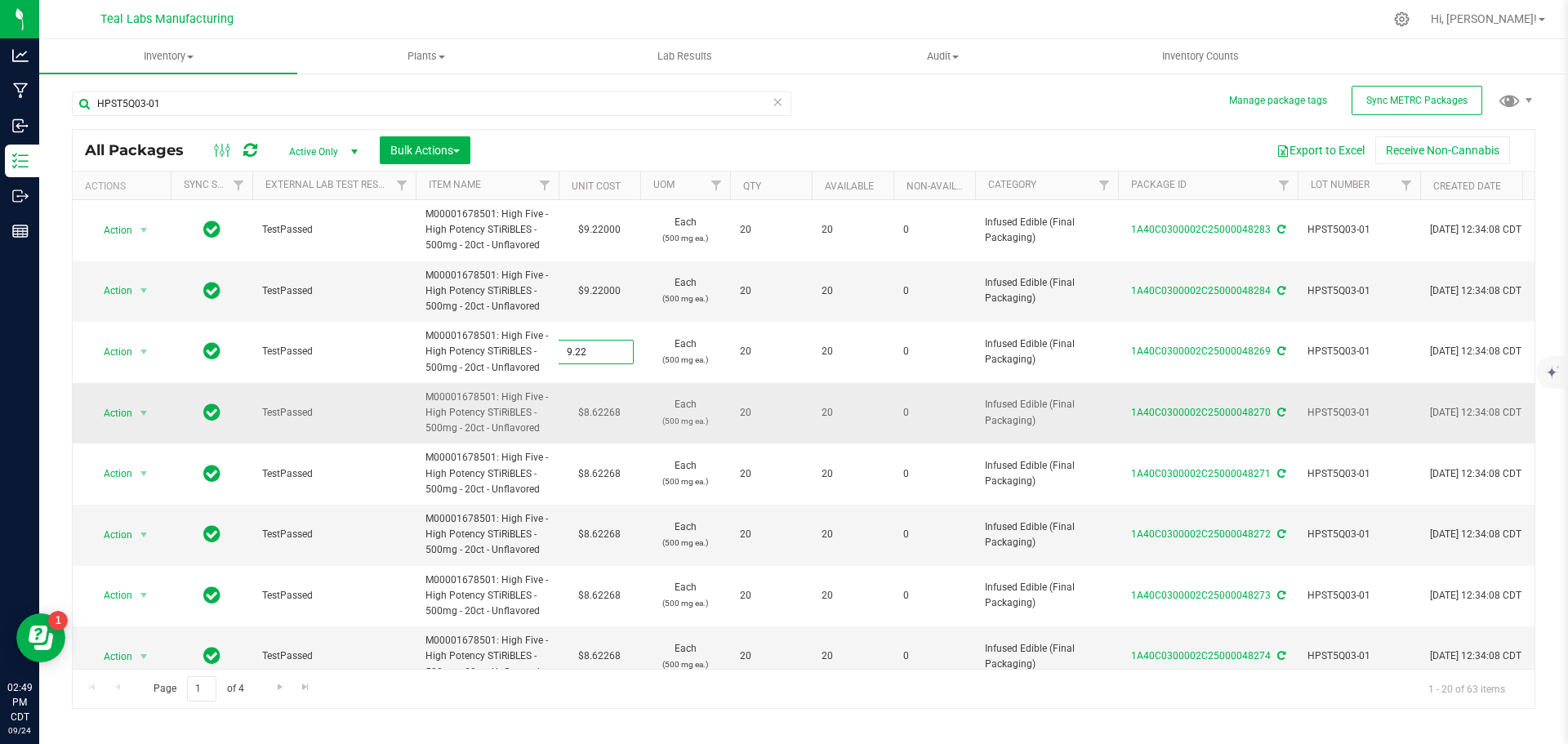
click at [601, 418] on div "All Packages Active Only Active Only Lab Samples Locked All External Internal B…" at bounding box center [803, 419] width 1463 height 580
click at [597, 413] on td "$8.62268" at bounding box center [599, 413] width 82 height 61
click at [597, 413] on input "8.62268" at bounding box center [596, 413] width 75 height 23
type input "9.22"
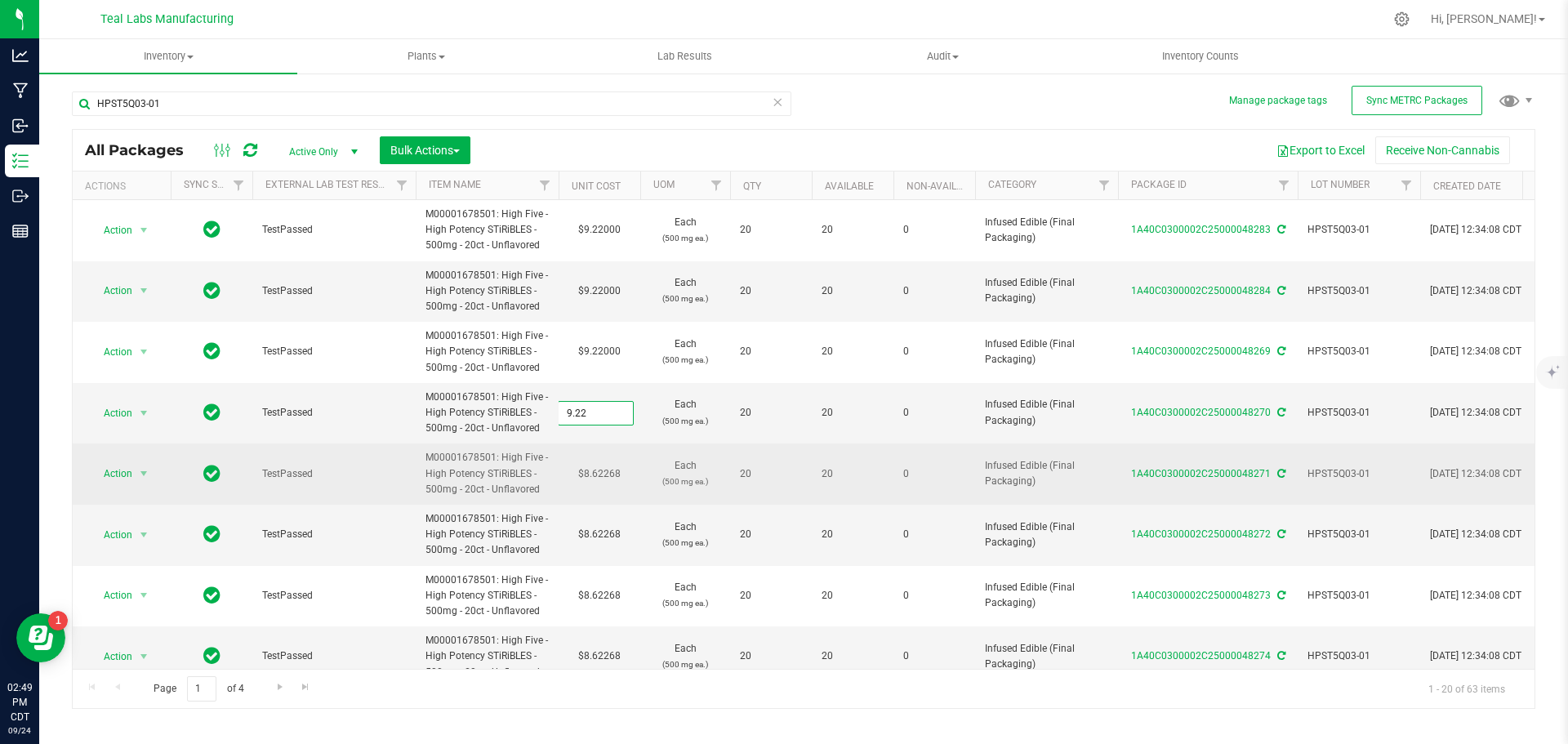
click at [608, 471] on div "All Packages Active Only Active Only Lab Samples Locked All External Internal B…" at bounding box center [803, 419] width 1463 height 580
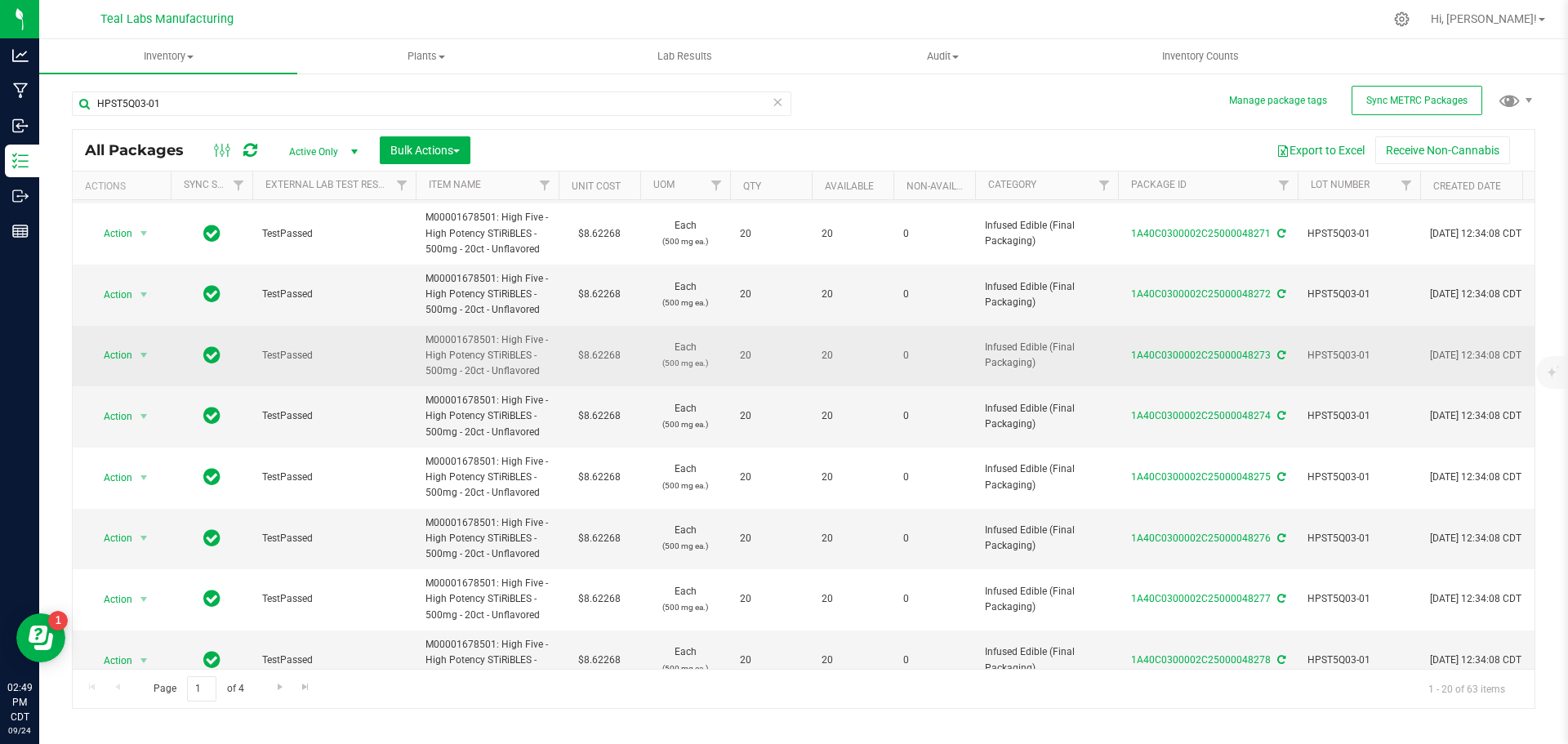
scroll to position [245, 0]
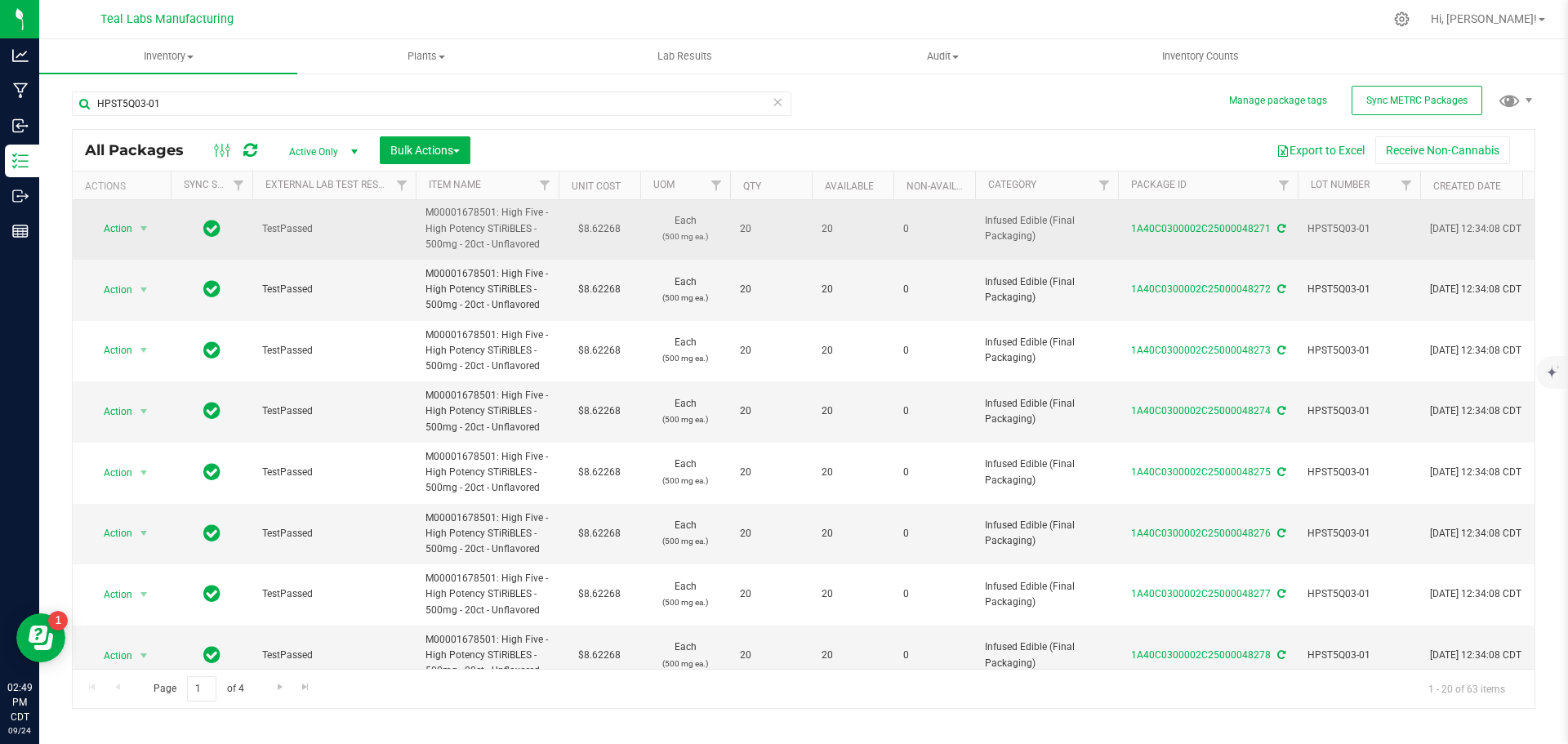
click at [596, 230] on td "$8.62268" at bounding box center [599, 228] width 82 height 61
click at [596, 230] on input "8.62268" at bounding box center [596, 228] width 75 height 23
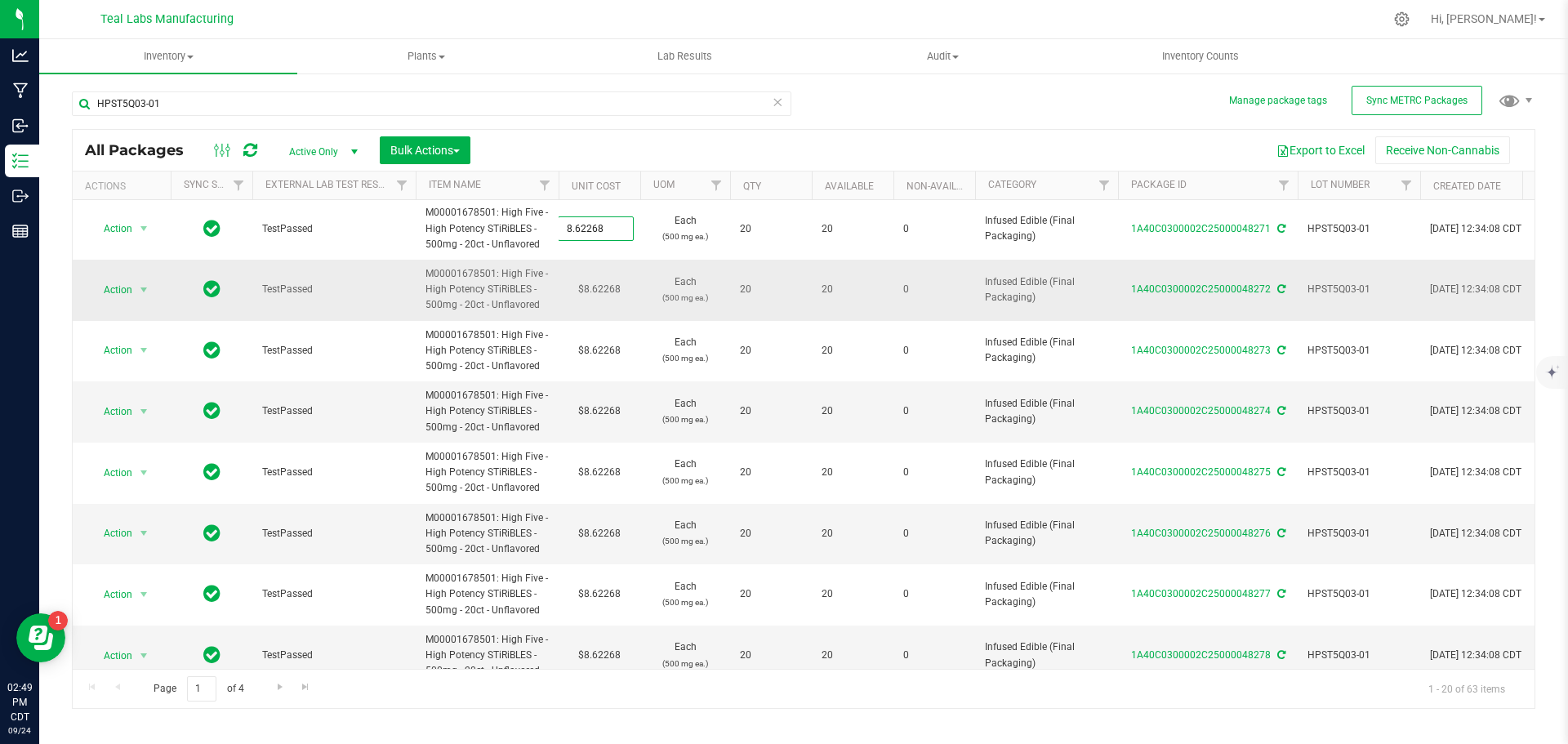
scroll to position [82, 0]
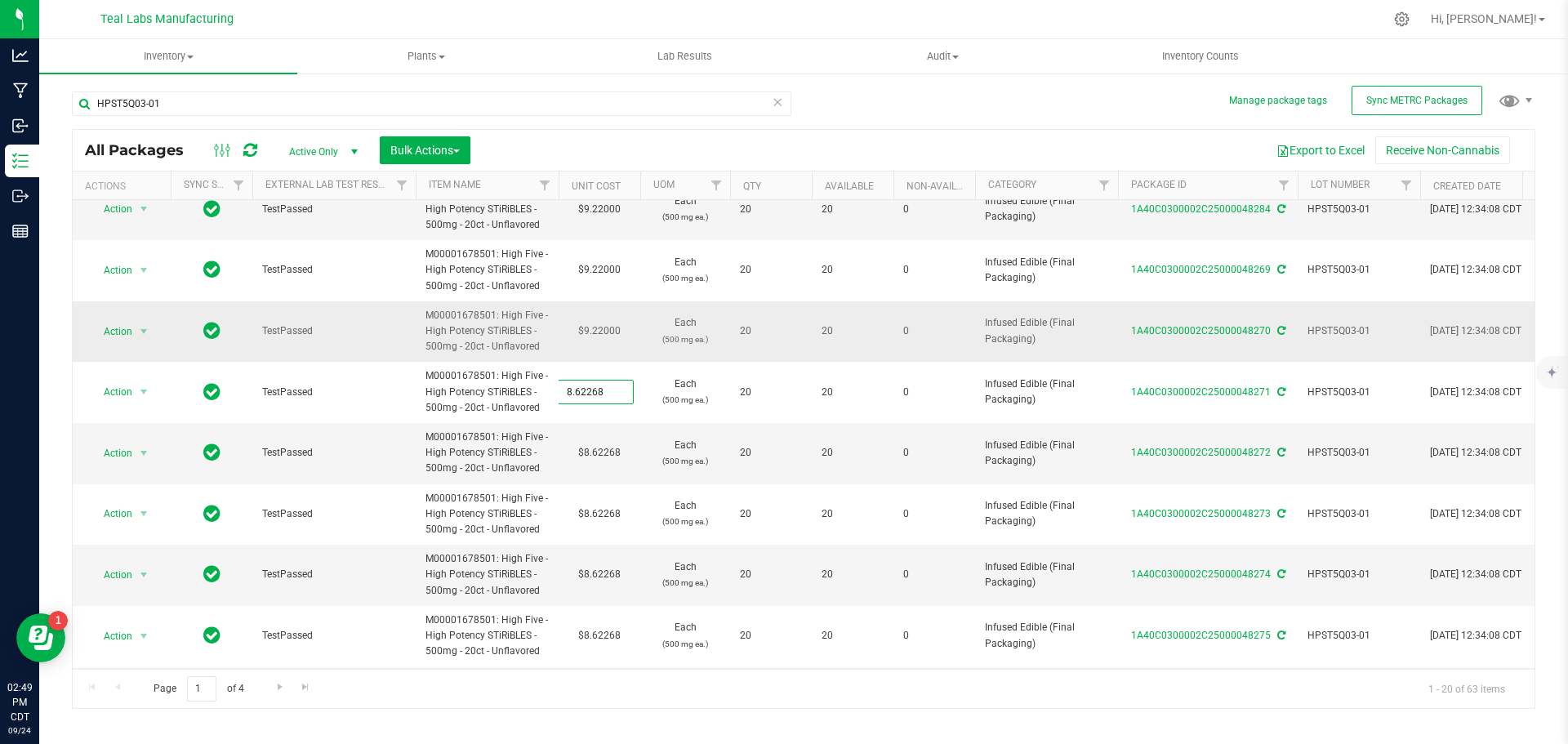
click at [597, 328] on td "$9.22000" at bounding box center [599, 331] width 82 height 61
click at [597, 328] on input "9.22" at bounding box center [596, 331] width 75 height 23
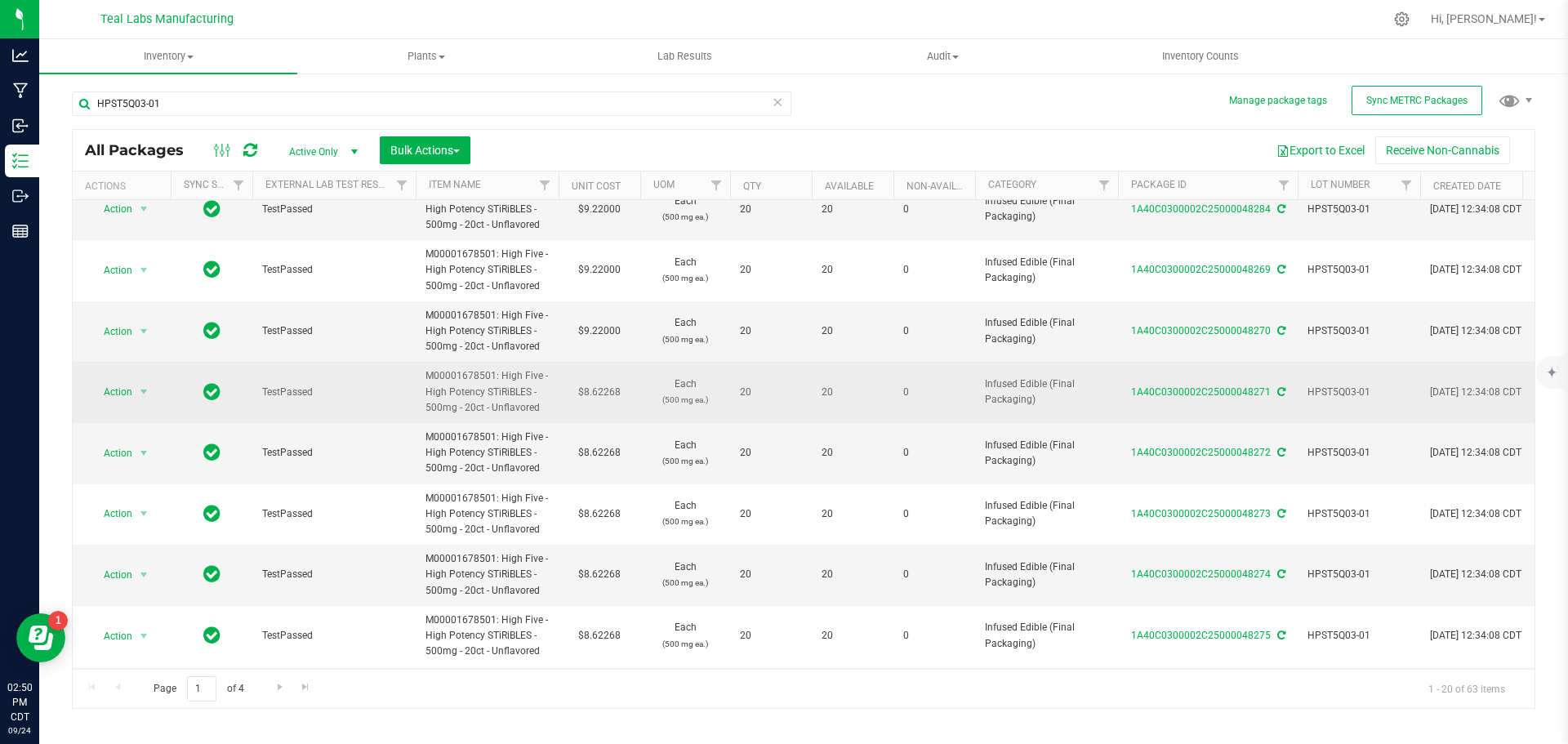
click at [608, 394] on td "$8.62268" at bounding box center [599, 391] width 82 height 61
click at [608, 394] on input "8.62268" at bounding box center [596, 391] width 75 height 23
type input "9.22"
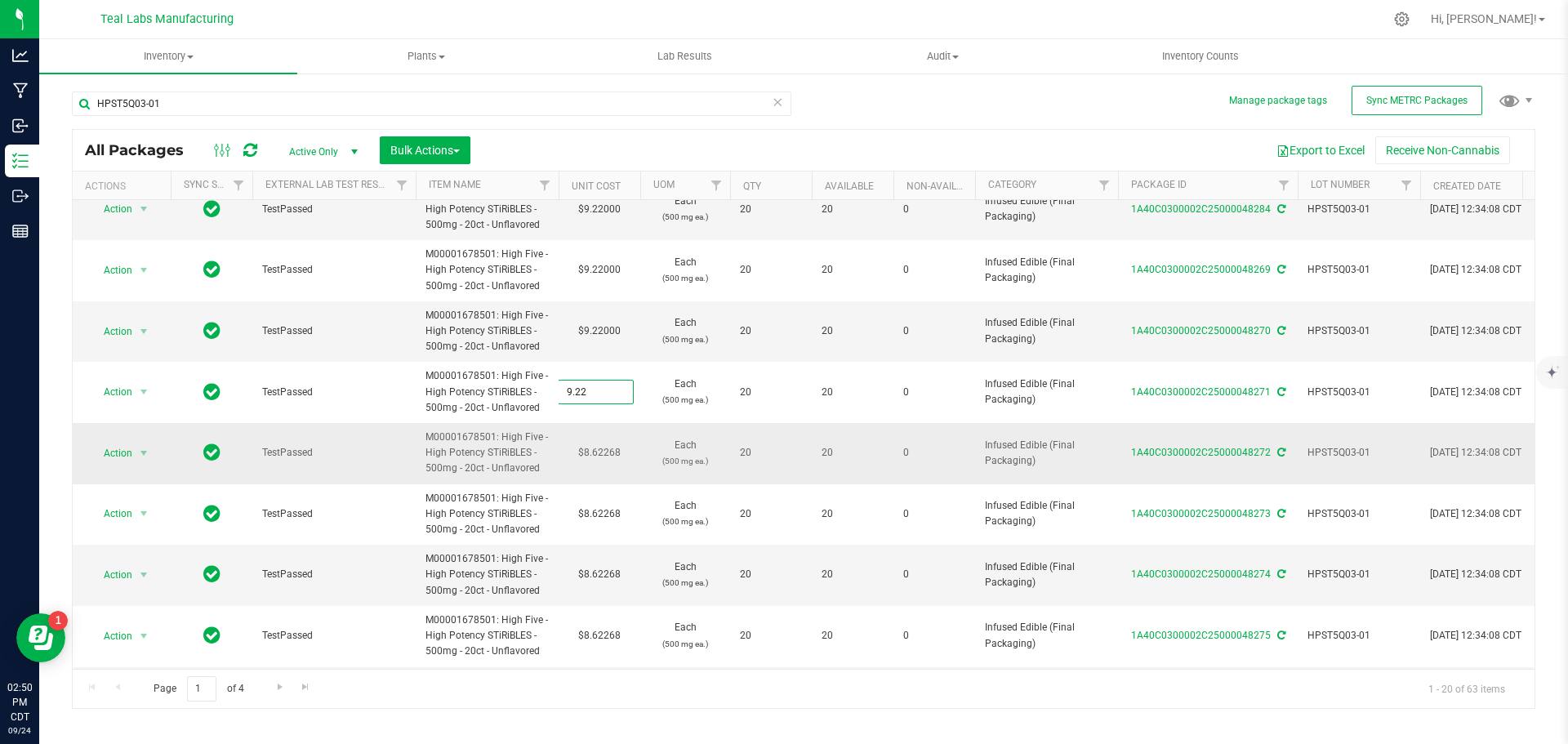
click at [611, 454] on div "All Packages Active Only Active Only Lab Samples Locked All External Internal B…" at bounding box center [803, 419] width 1463 height 580
click at [611, 454] on td "$8.62268" at bounding box center [599, 453] width 82 height 61
click at [611, 454] on input "8.62268" at bounding box center [596, 453] width 75 height 23
type input "9.22"
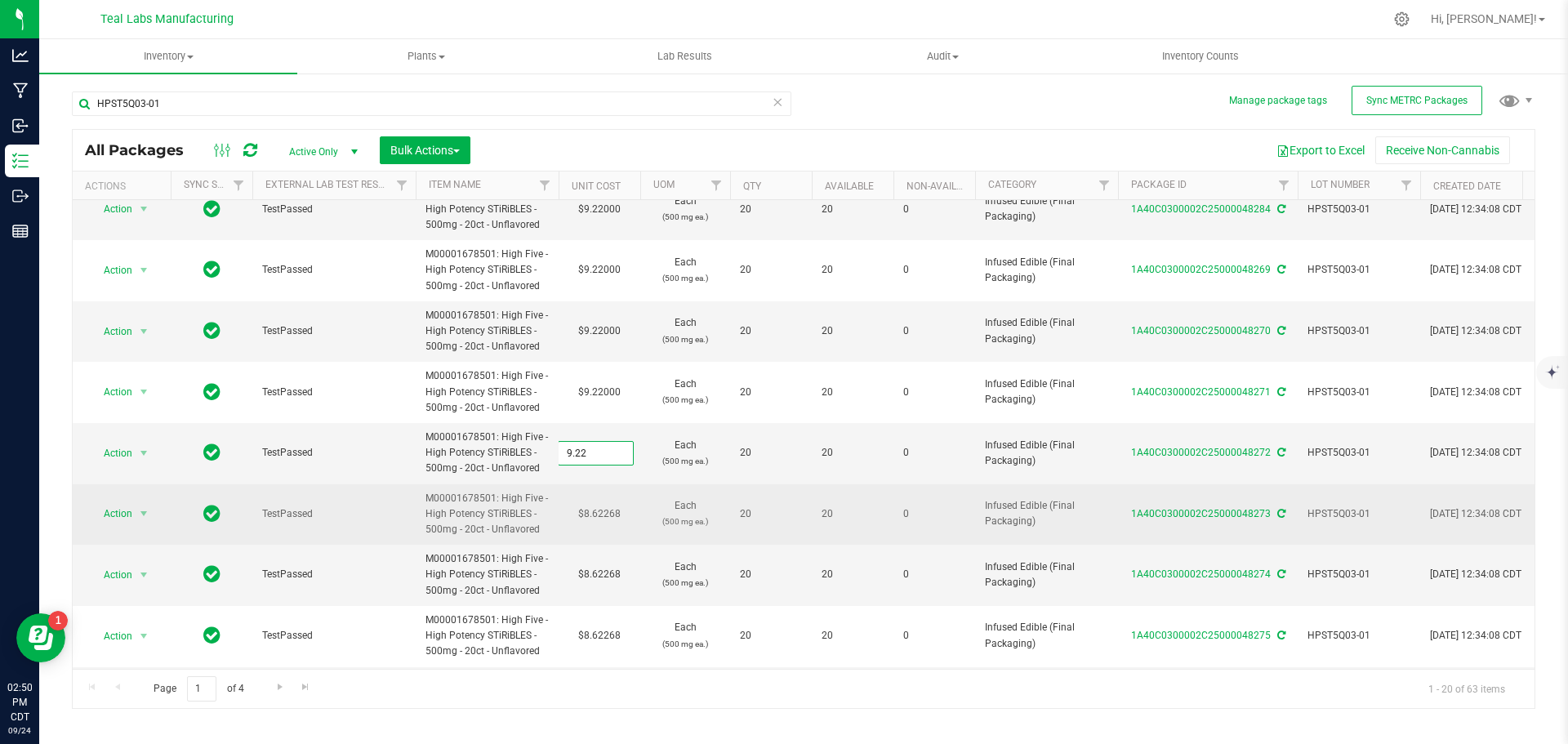
click at [602, 513] on div "All Packages Active Only Active Only Lab Samples Locked All External Internal B…" at bounding box center [803, 419] width 1463 height 580
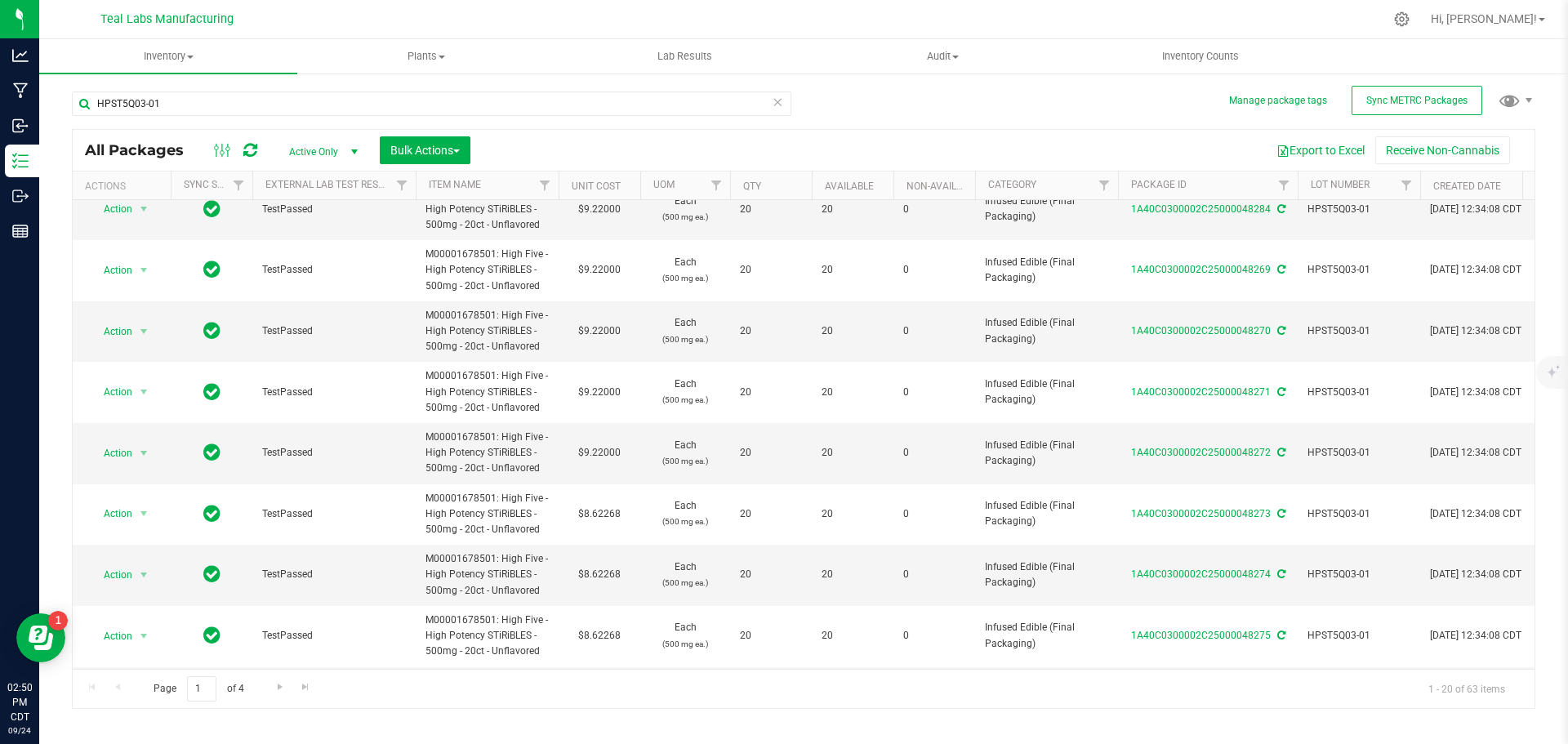
click at [602, 513] on td "$8.62268" at bounding box center [599, 514] width 82 height 61
click at [602, 513] on input "8.62268" at bounding box center [596, 513] width 75 height 23
type input "9.22"
click at [605, 577] on div "All Packages Active Only Active Only Lab Samples Locked All External Internal B…" at bounding box center [803, 419] width 1463 height 580
click at [605, 576] on td "$8.62268" at bounding box center [599, 575] width 82 height 61
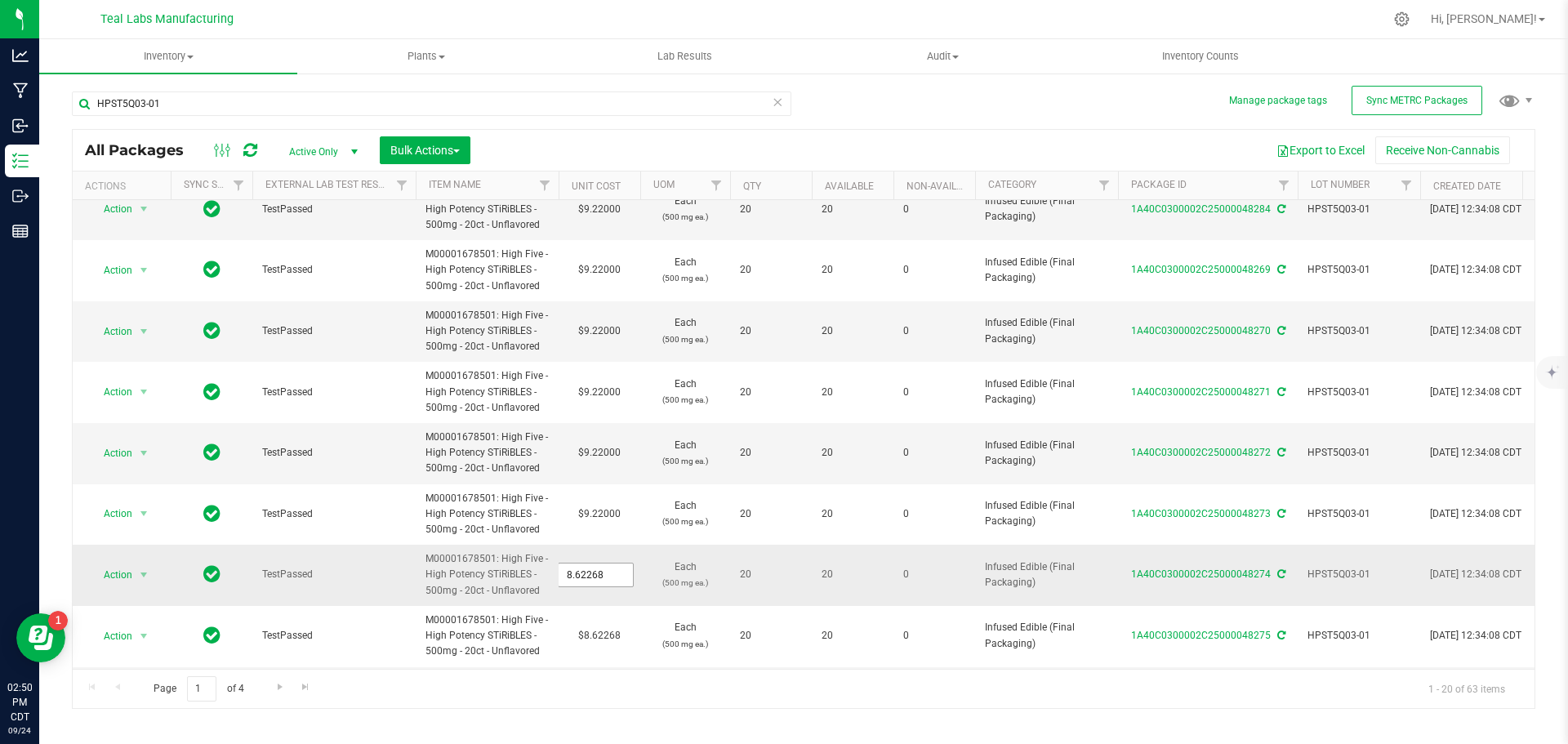
click at [0, 0] on input "8.62268" at bounding box center [0, 0] width 0 height 0
paste input "9.22"
type input "9.22"
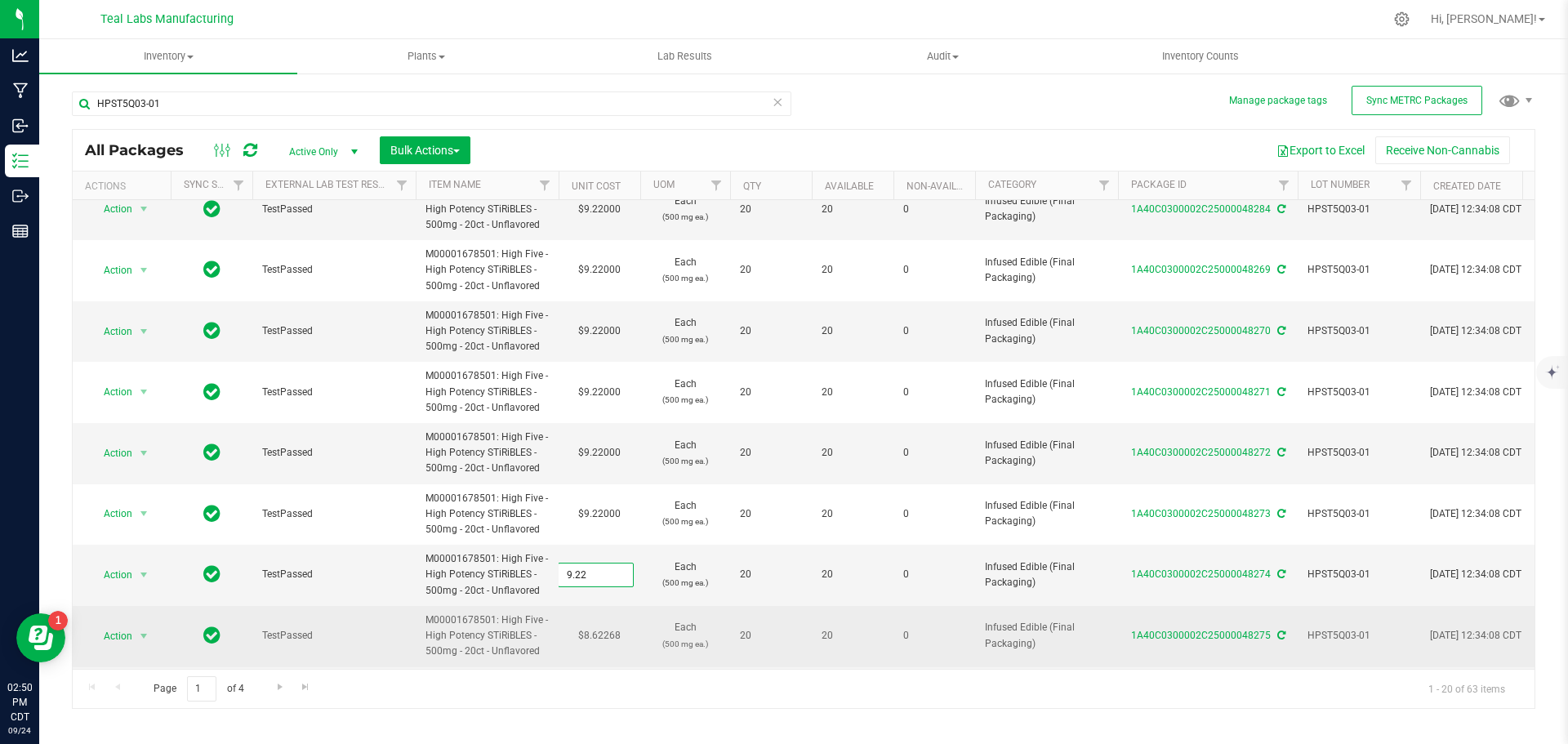
click at [609, 626] on div "All Packages Active Only Active Only Lab Samples Locked All External Internal B…" at bounding box center [803, 419] width 1463 height 580
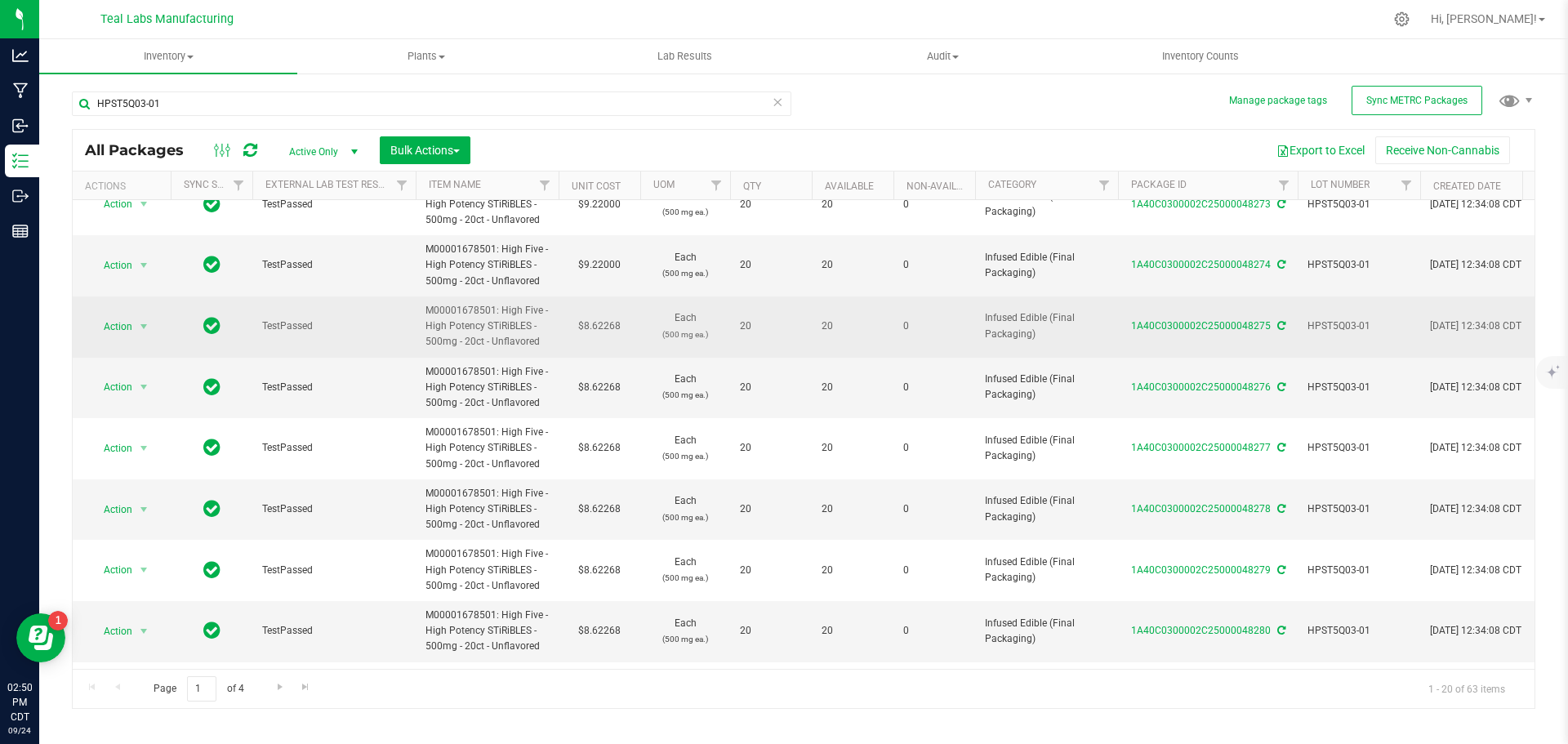
scroll to position [408, 0]
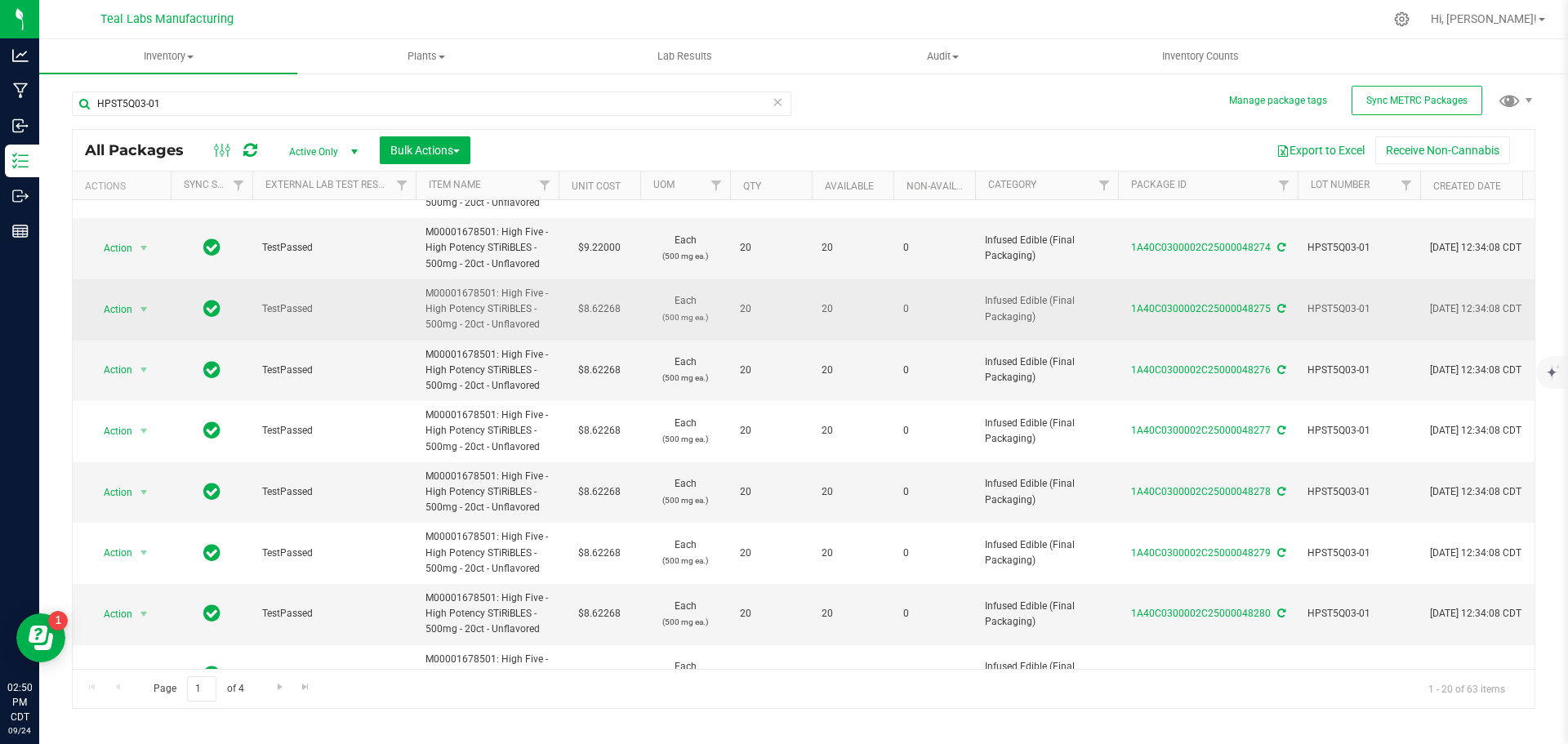
click at [600, 304] on td "$8.62268" at bounding box center [599, 309] width 82 height 61
click at [600, 304] on input "8.62268" at bounding box center [596, 309] width 75 height 23
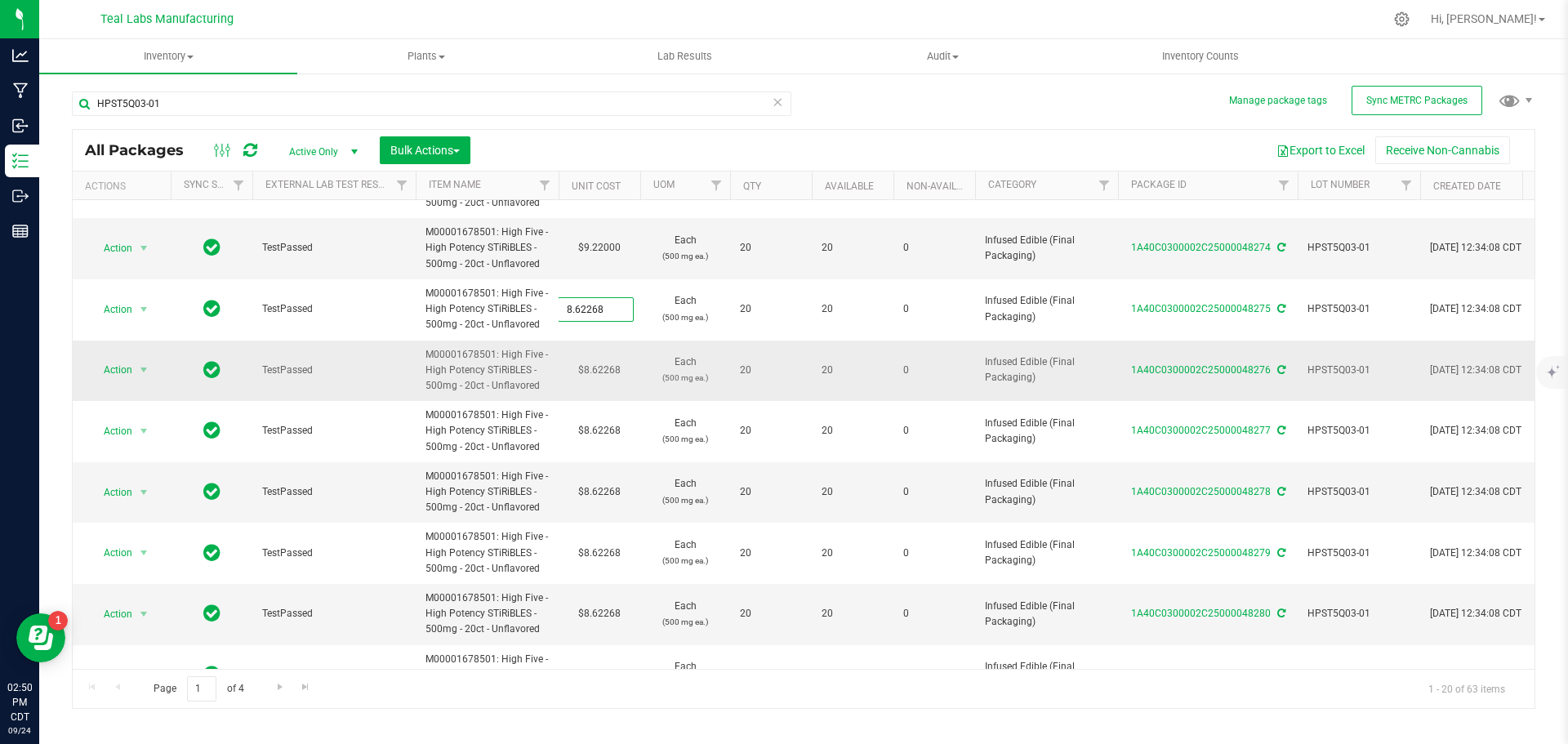
type input "9.22"
click at [602, 375] on div "All Packages Active Only Active Only Lab Samples Locked All External Internal B…" at bounding box center [803, 419] width 1463 height 580
click at [602, 375] on td "$8.62268" at bounding box center [599, 371] width 82 height 61
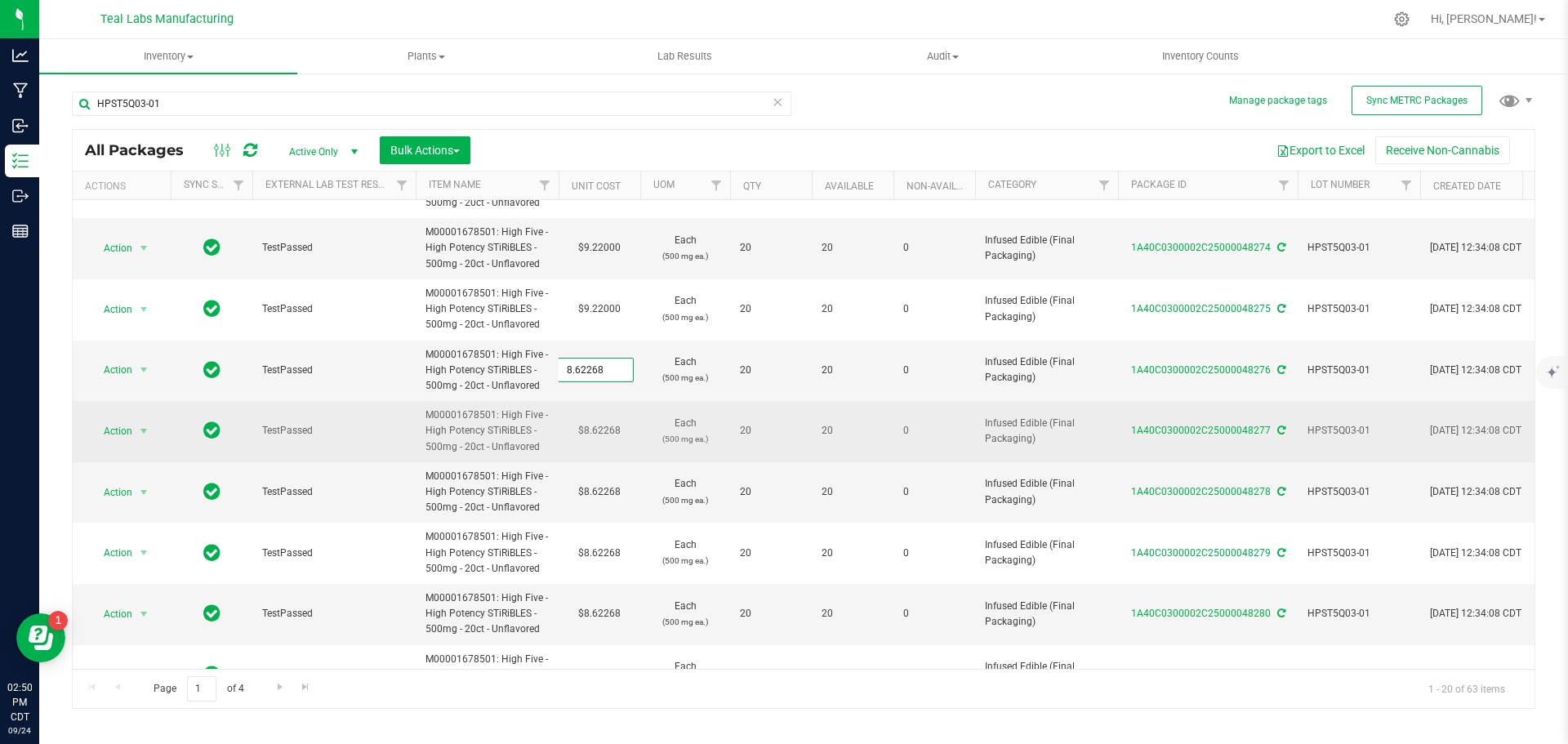
type input "9.22"
click at [599, 432] on div "All Packages Active Only Active Only Lab Samples Locked All External Internal B…" at bounding box center [803, 419] width 1463 height 580
type input "9.22000"
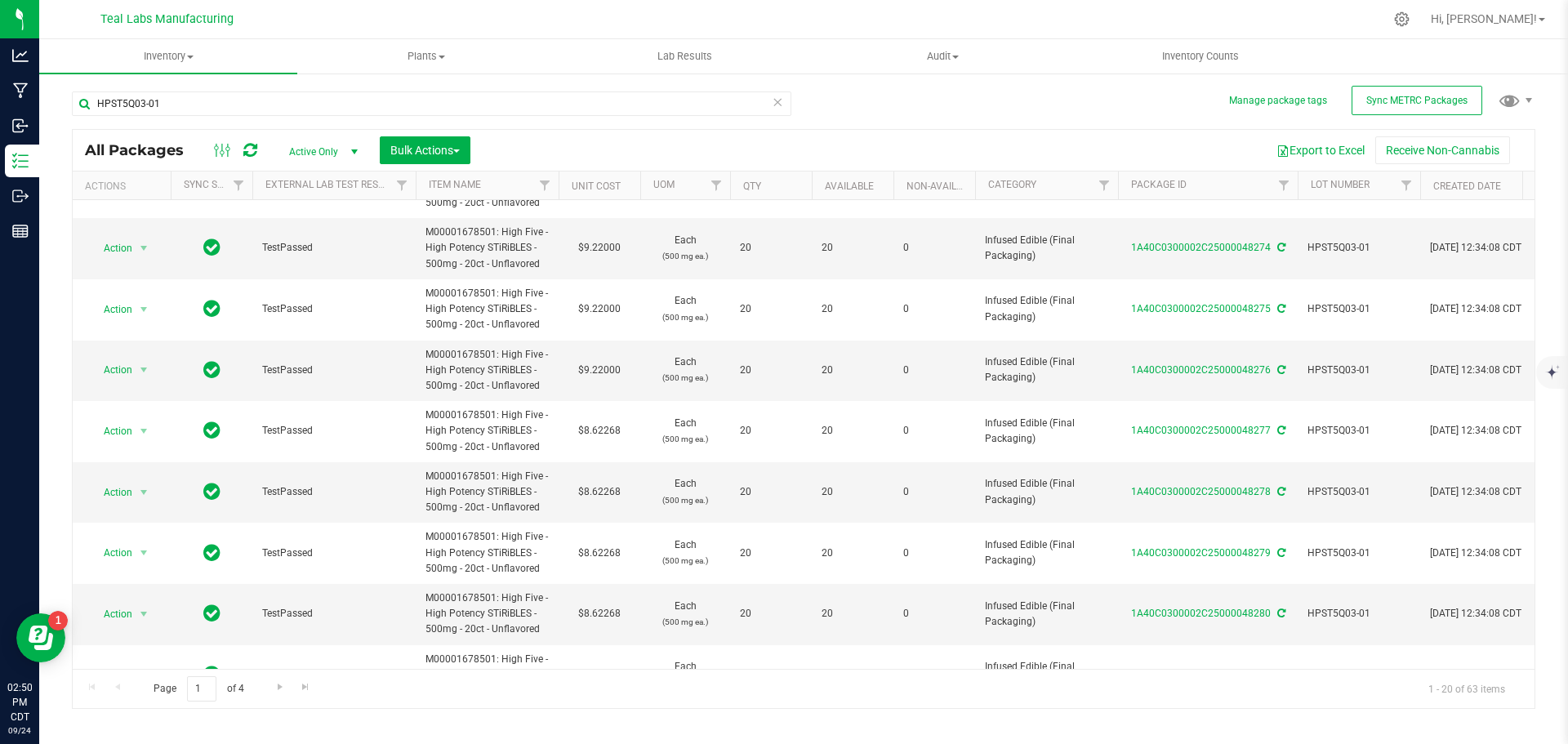
click at [599, 432] on td "$8.62268" at bounding box center [599, 431] width 82 height 61
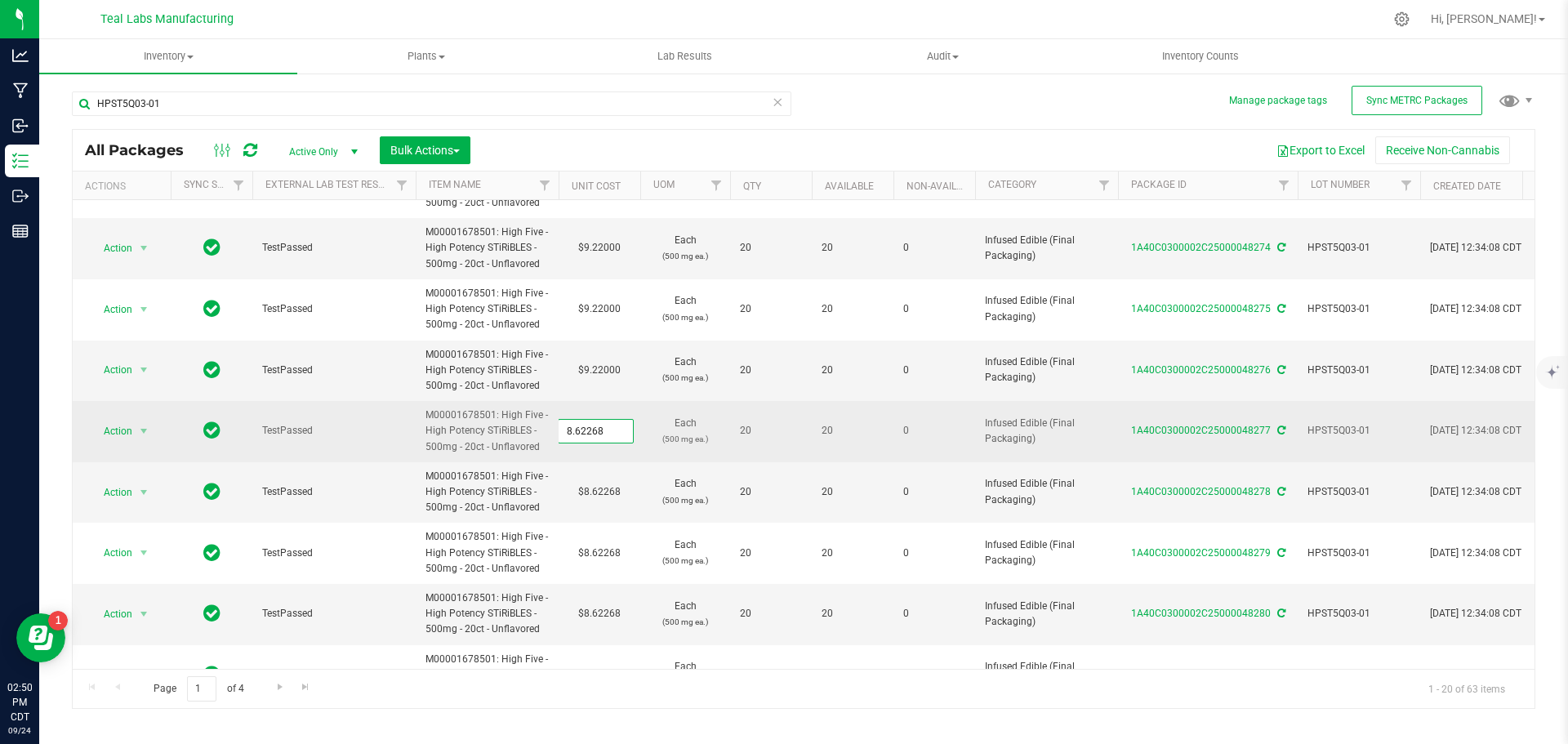
click at [600, 432] on input "8.62268" at bounding box center [596, 431] width 75 height 23
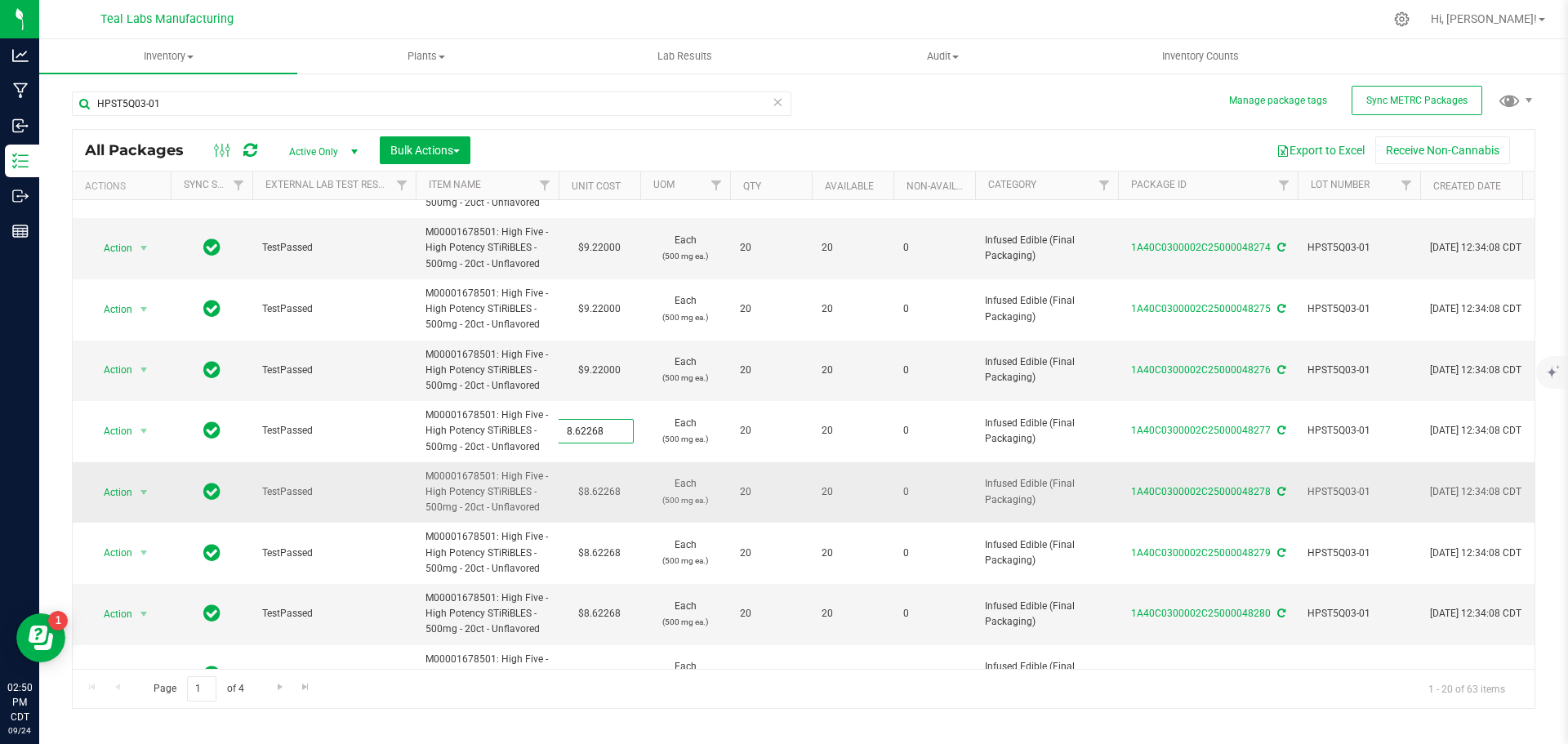
type input "9.22"
click at [608, 499] on div "All Packages Active Only Active Only Lab Samples Locked All External Internal B…" at bounding box center [803, 419] width 1463 height 580
click at [607, 491] on td "$8.62268" at bounding box center [599, 493] width 82 height 61
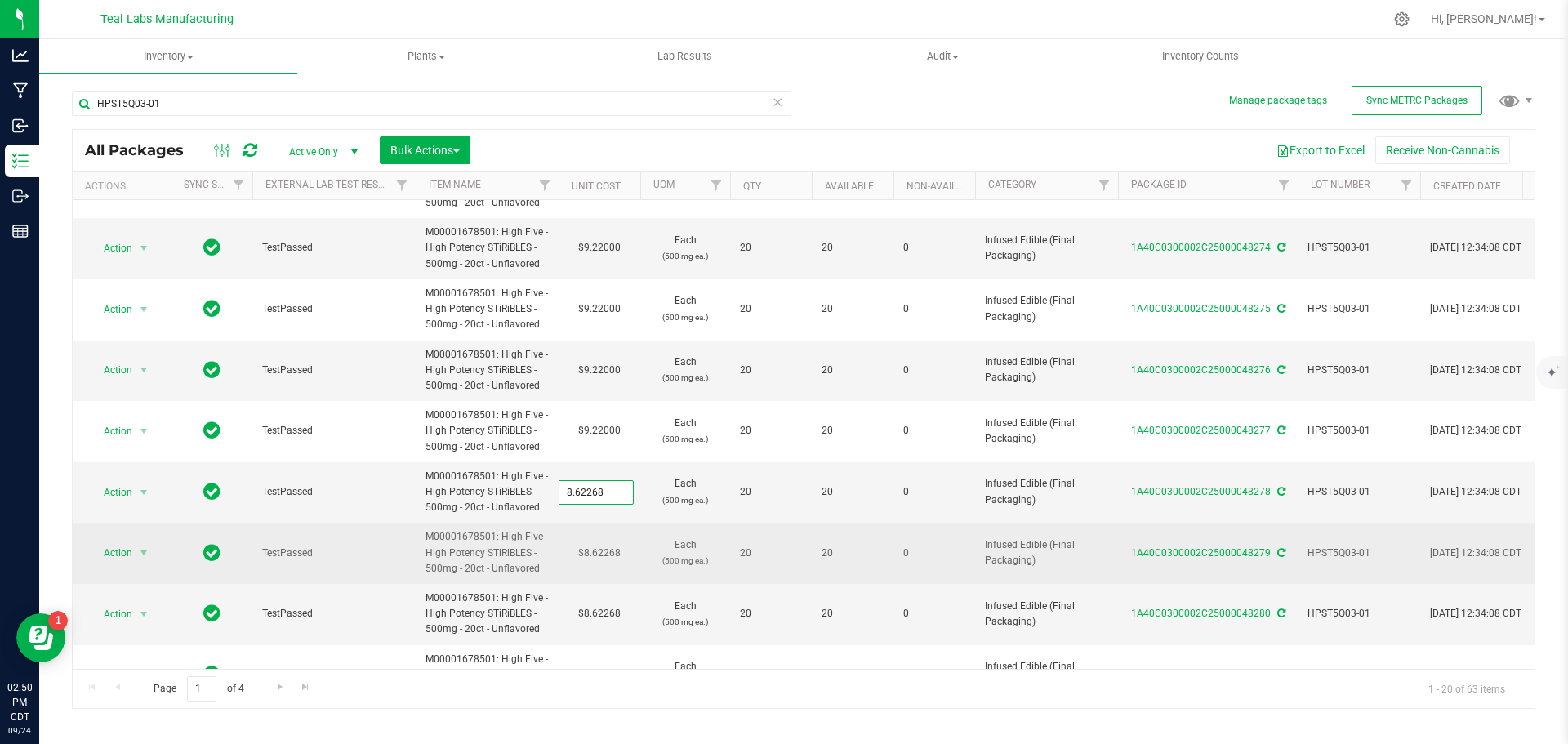
type input "9.22"
click at [610, 555] on div "All Packages Active Only Active Only Lab Samples Locked All External Internal B…" at bounding box center [803, 419] width 1463 height 580
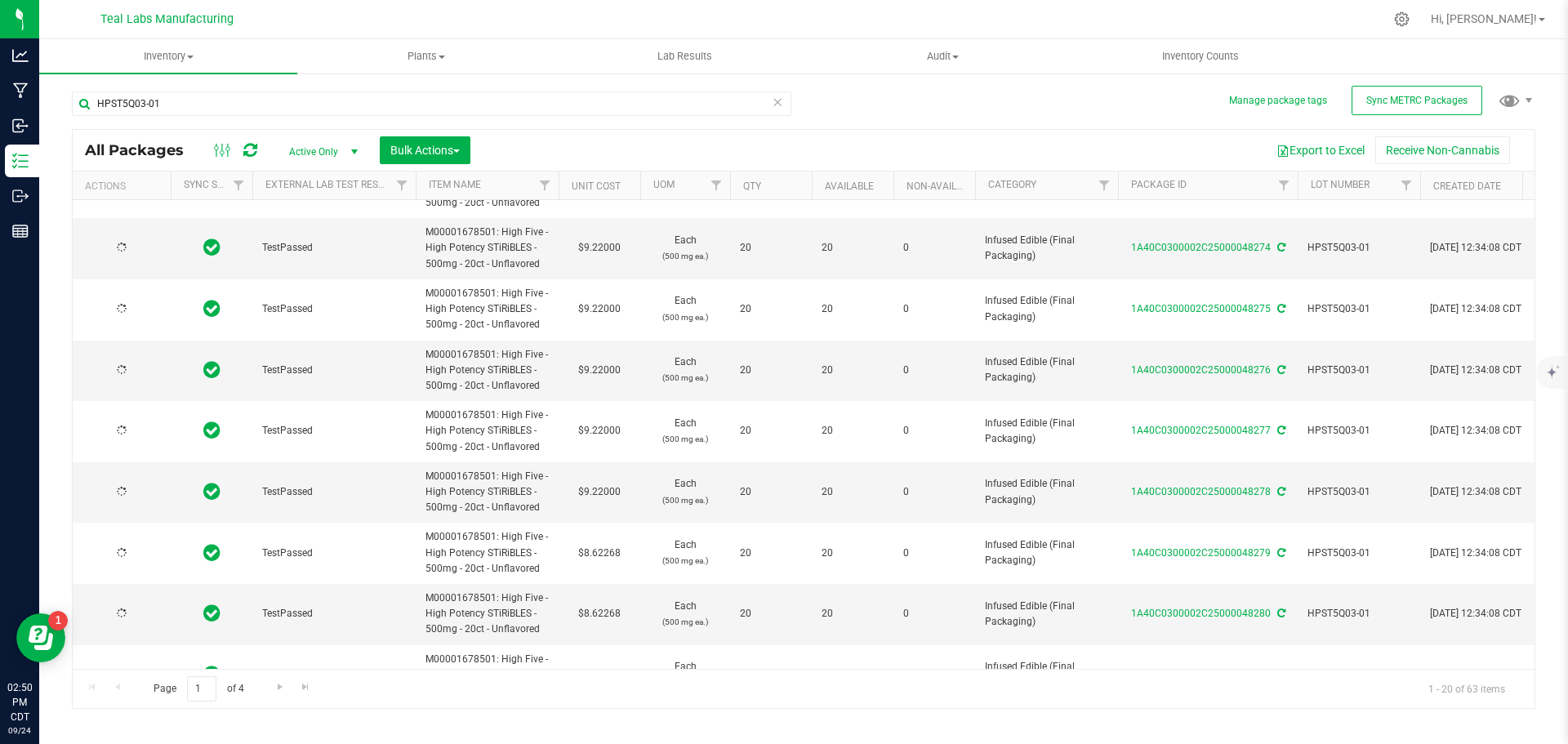
click at [610, 555] on td "$8.62268" at bounding box center [599, 553] width 82 height 61
click at [610, 555] on span "8.62268 8.62268" at bounding box center [596, 553] width 76 height 25
paste input "9.22"
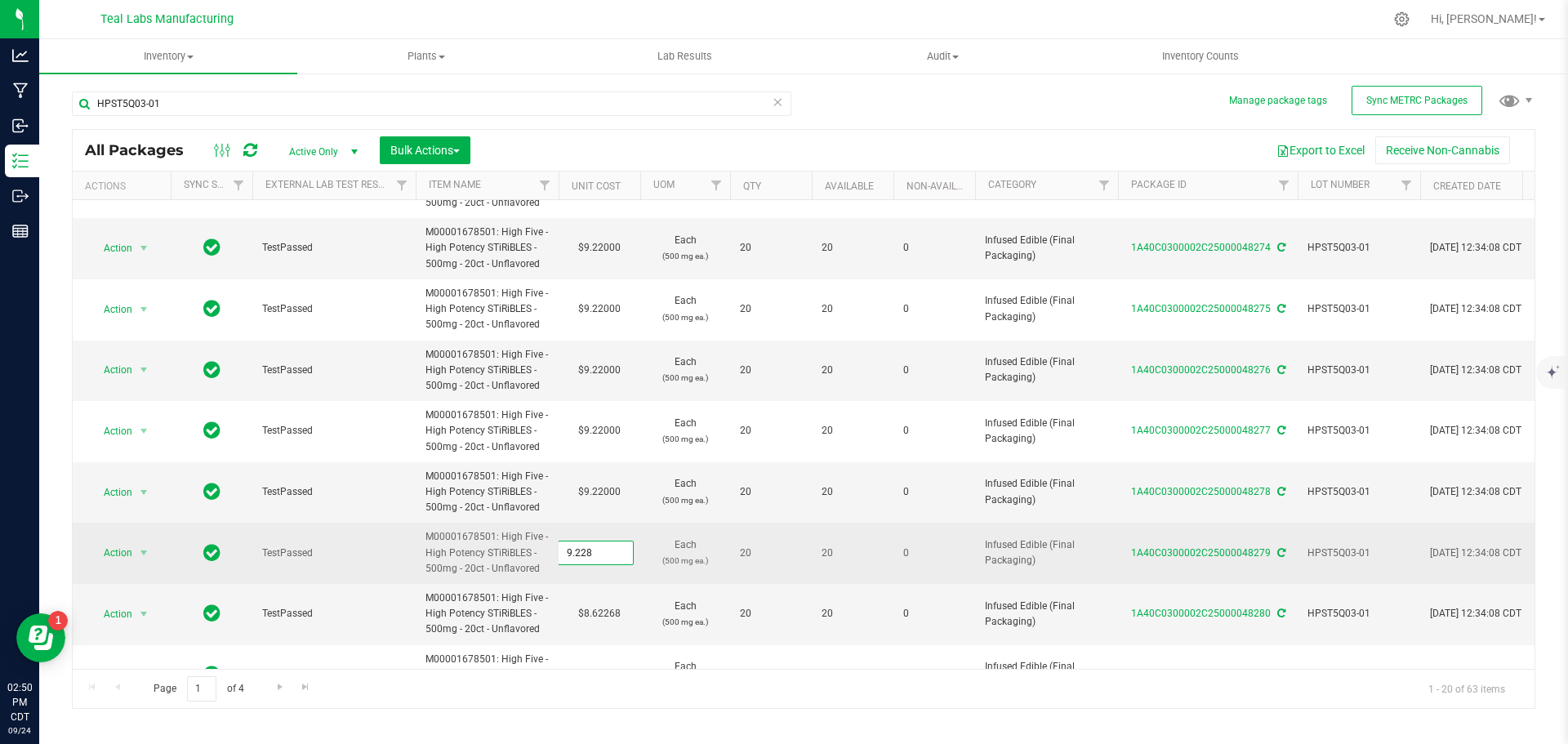
click at [596, 549] on input "9.228" at bounding box center [596, 553] width 75 height 23
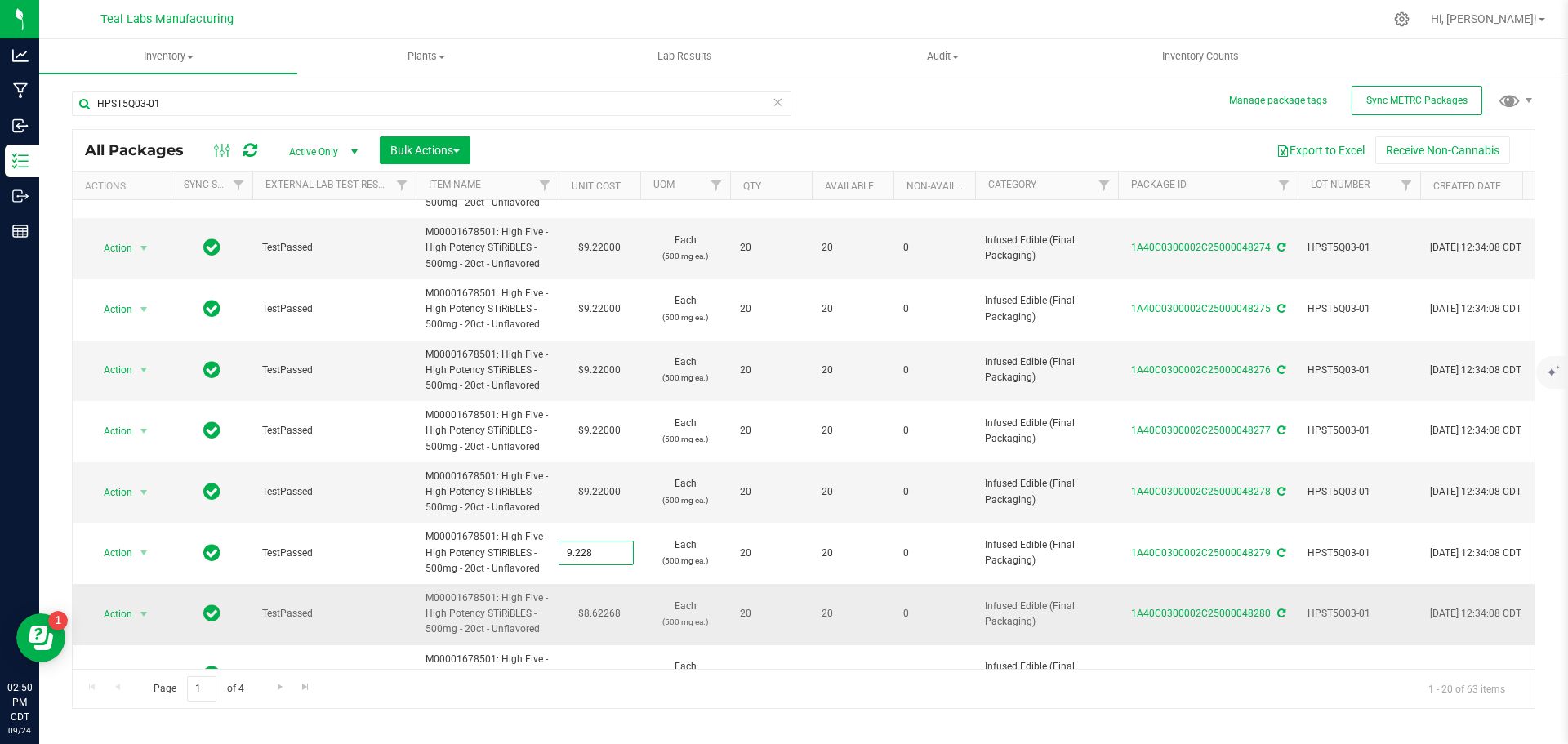
paste input "text"
type input "9.22"
click at [608, 615] on div "All Packages Active Only Active Only Lab Samples Locked All External Internal B…" at bounding box center [803, 419] width 1463 height 580
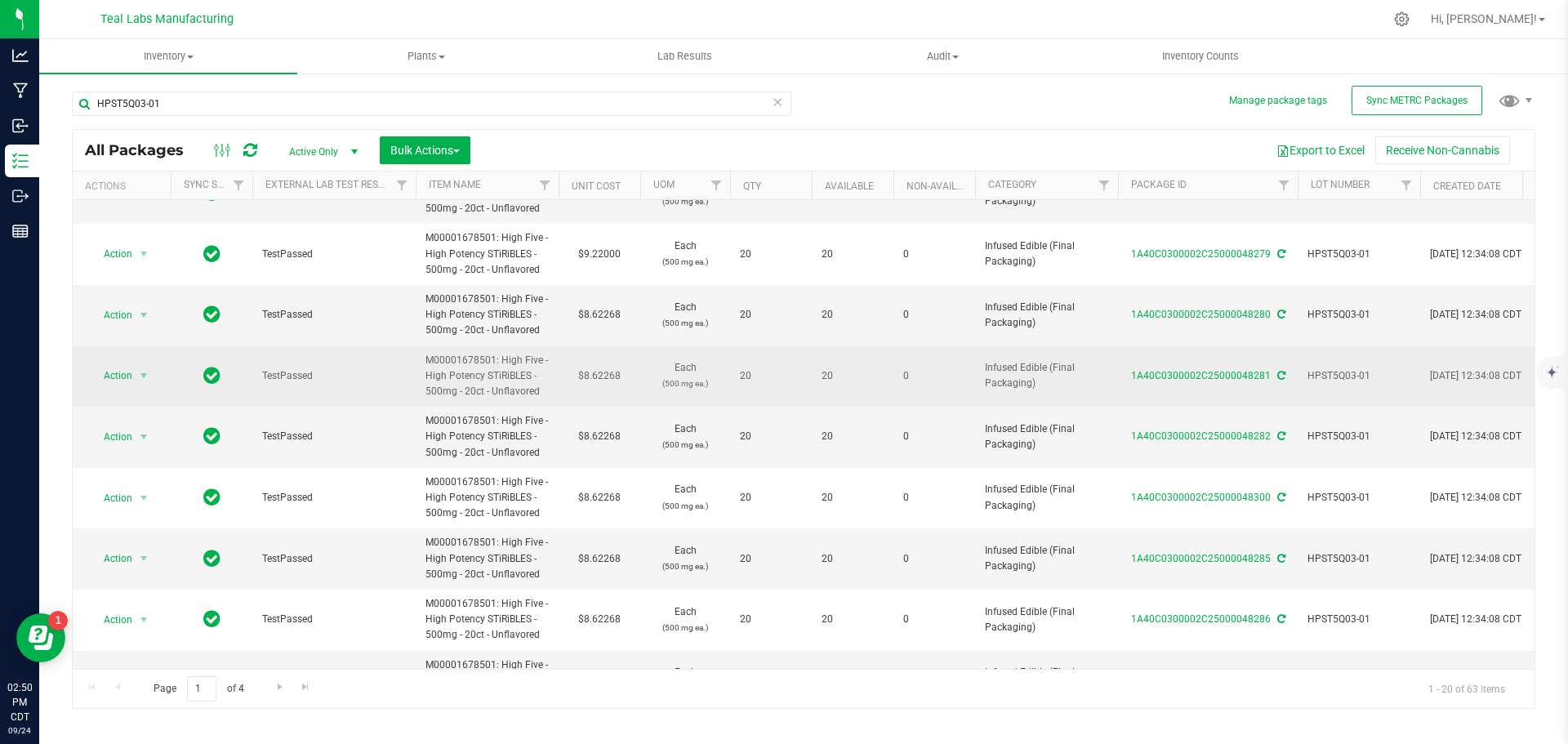
scroll to position [735, 0]
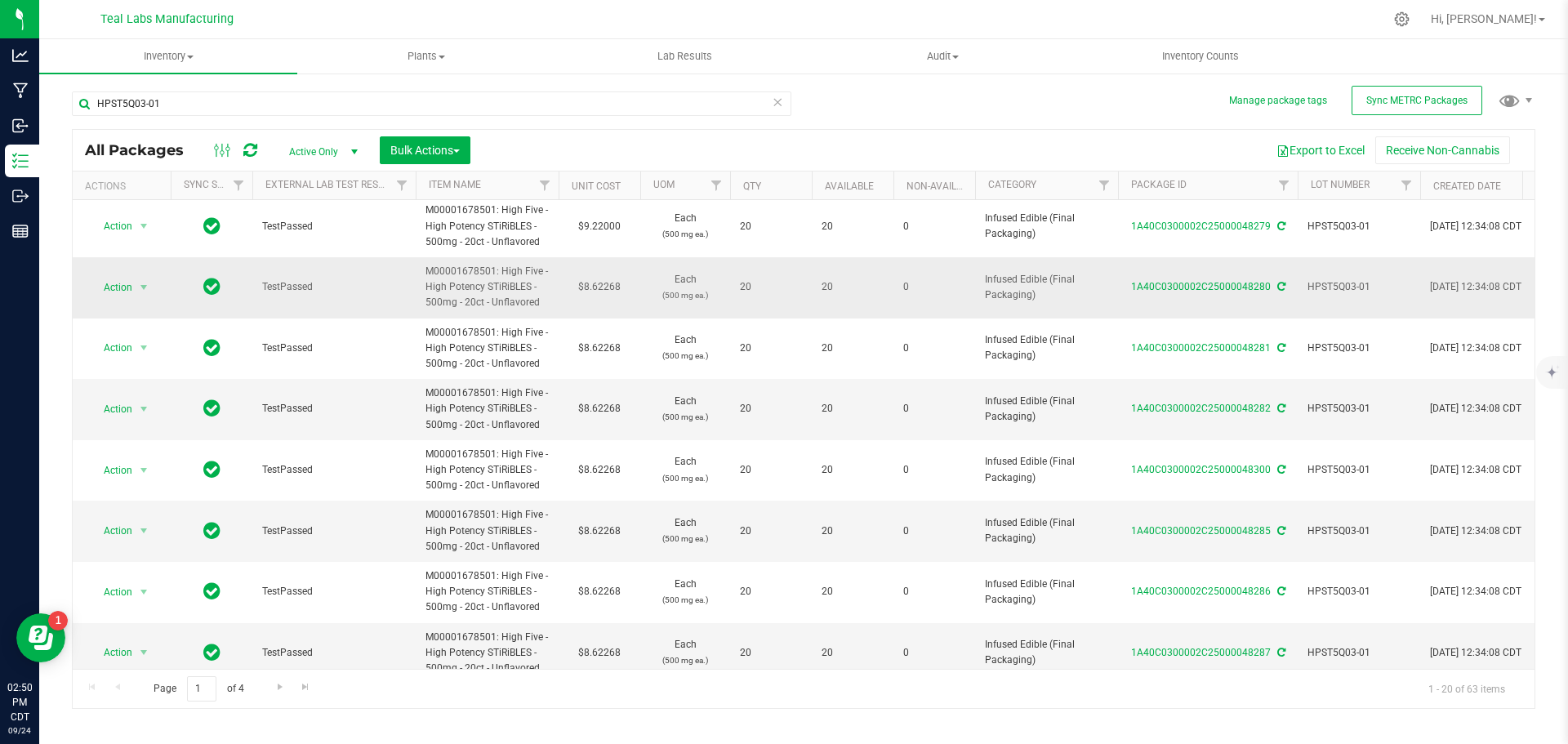
click at [601, 287] on td "$8.62268" at bounding box center [599, 287] width 82 height 61
click at [0, 0] on input "8.62268" at bounding box center [0, 0] width 0 height 0
click at [601, 287] on input "8.62268" at bounding box center [596, 287] width 75 height 23
paste input "9.22"
type input "9.22"
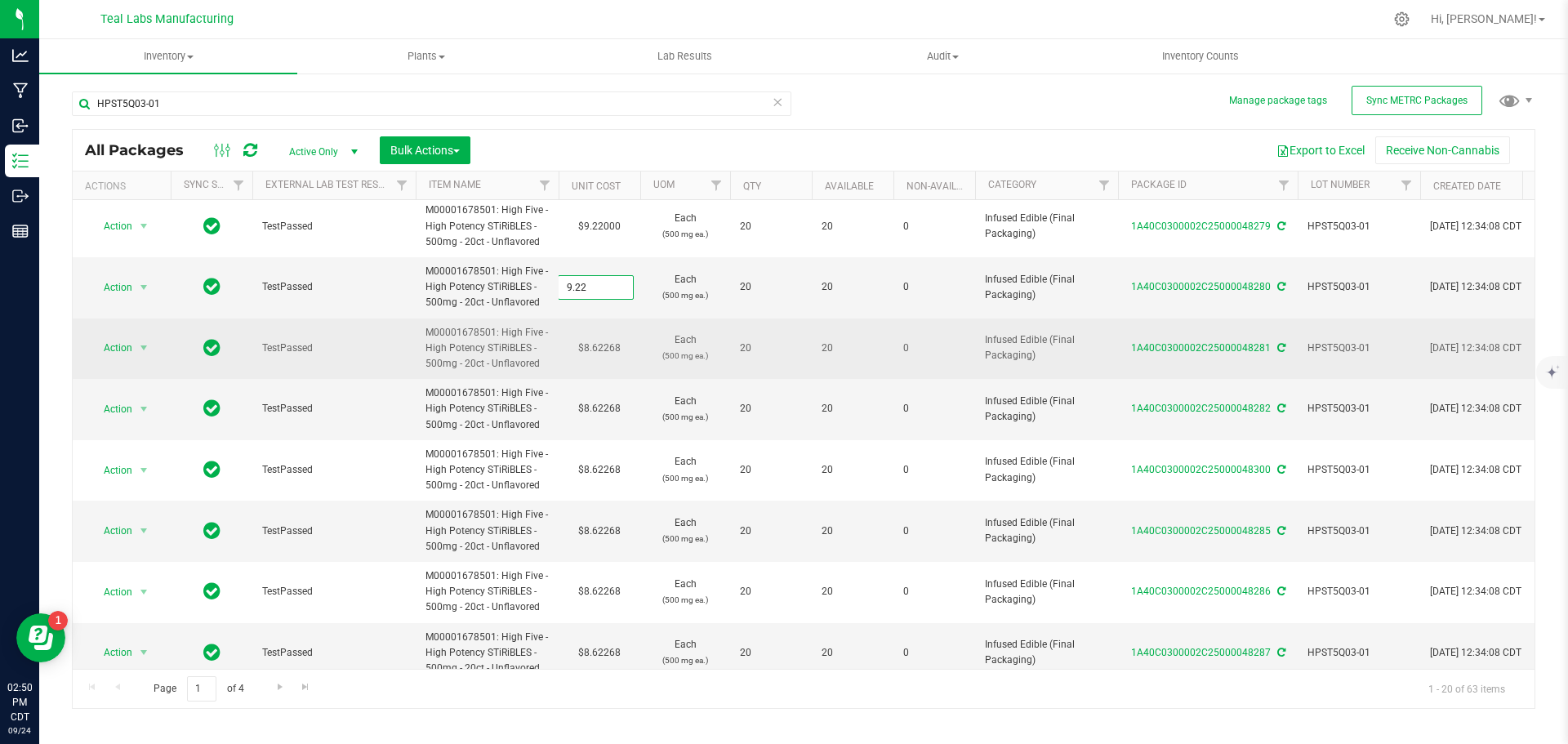
click at [602, 362] on div "All Packages Active Only Active Only Lab Samples Locked All External Internal B…" at bounding box center [803, 419] width 1463 height 580
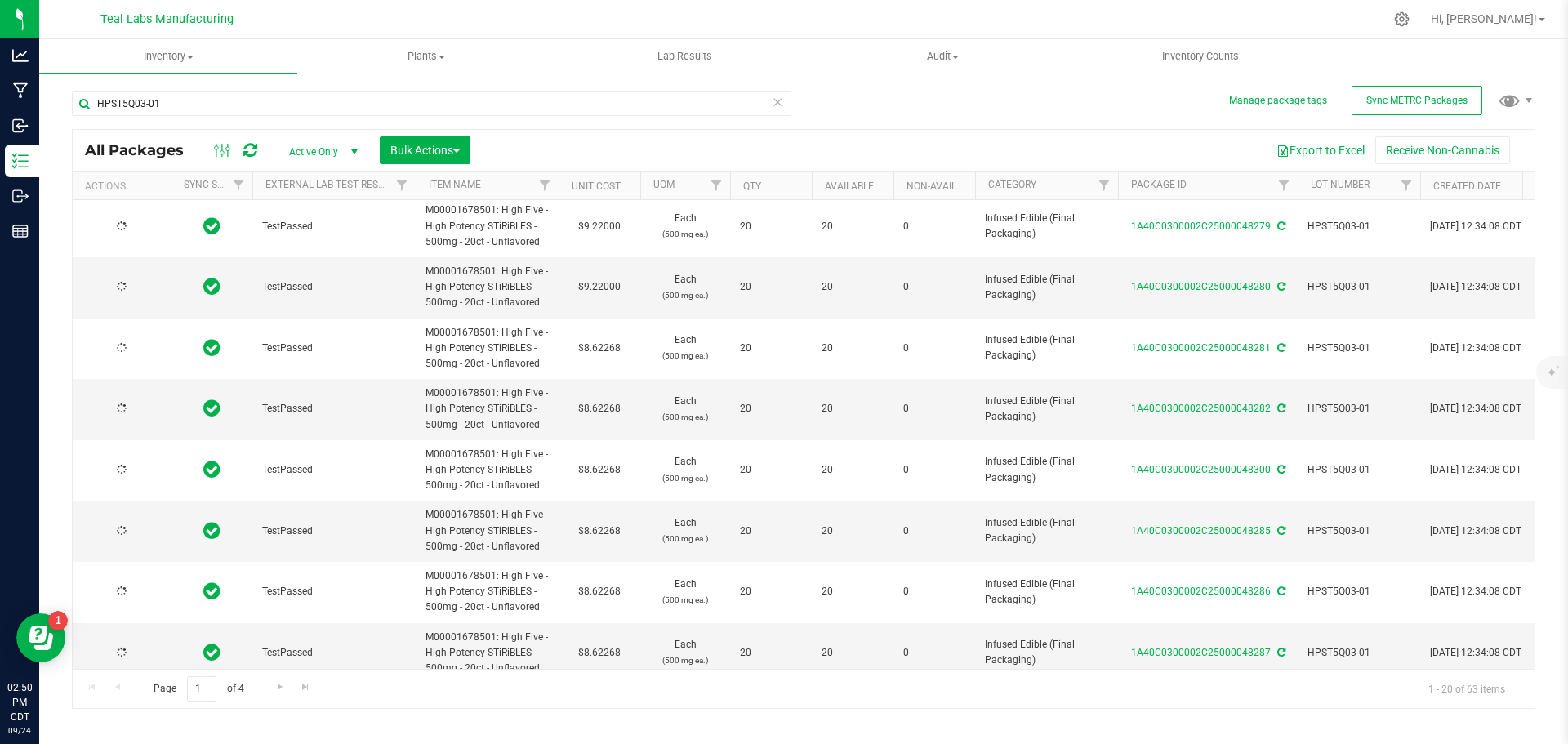
click at [600, 350] on td "$8.62268" at bounding box center [599, 348] width 82 height 61
click at [600, 350] on input "8.62268" at bounding box center [596, 348] width 75 height 23
paste input "9.22"
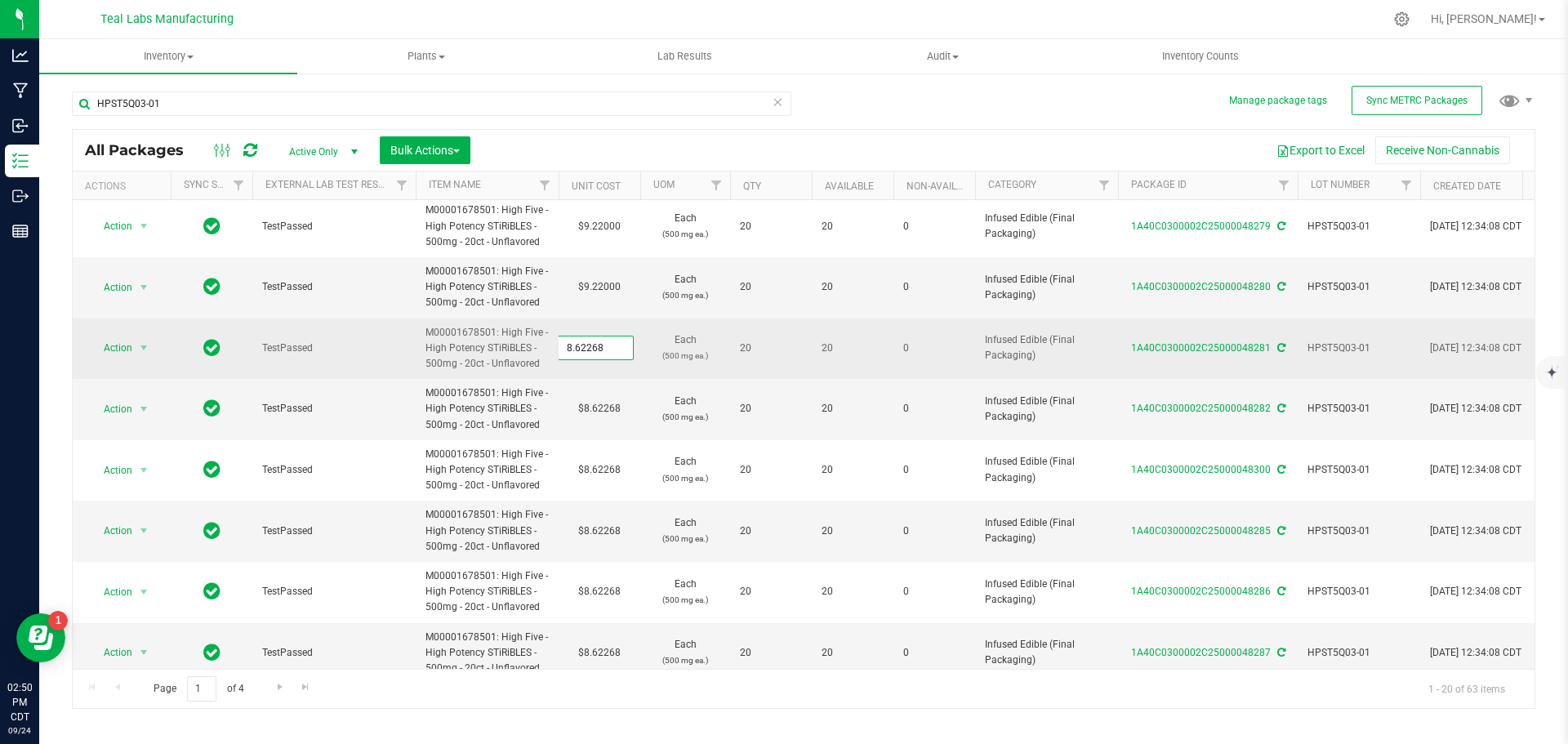
type input "9.22"
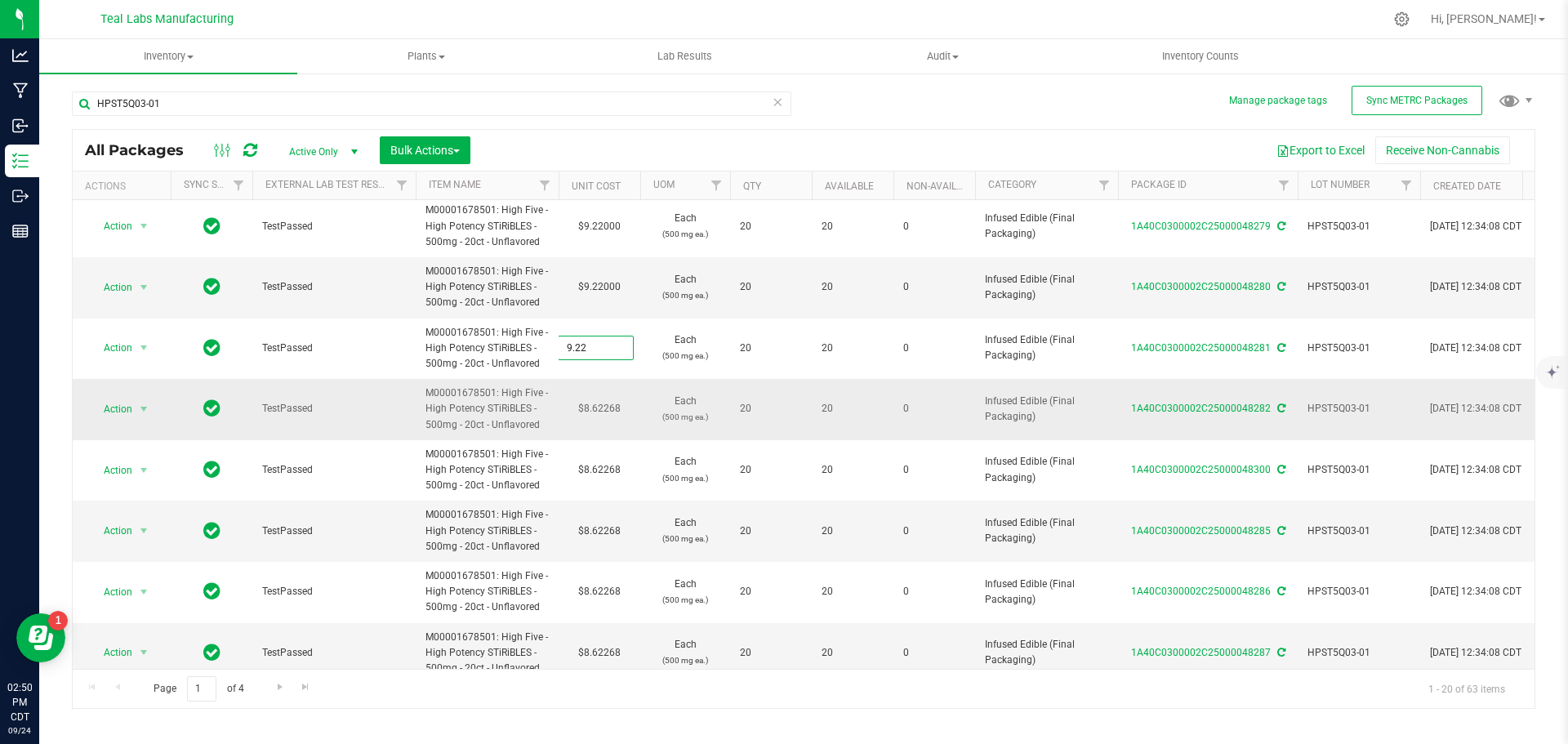
click at [607, 410] on div "All Packages Active Only Active Only Lab Samples Locked All External Internal B…" at bounding box center [803, 419] width 1463 height 580
click at [607, 410] on td "$8.62268" at bounding box center [599, 408] width 82 height 61
click at [607, 410] on span "8.62268 8.62268" at bounding box center [596, 408] width 76 height 25
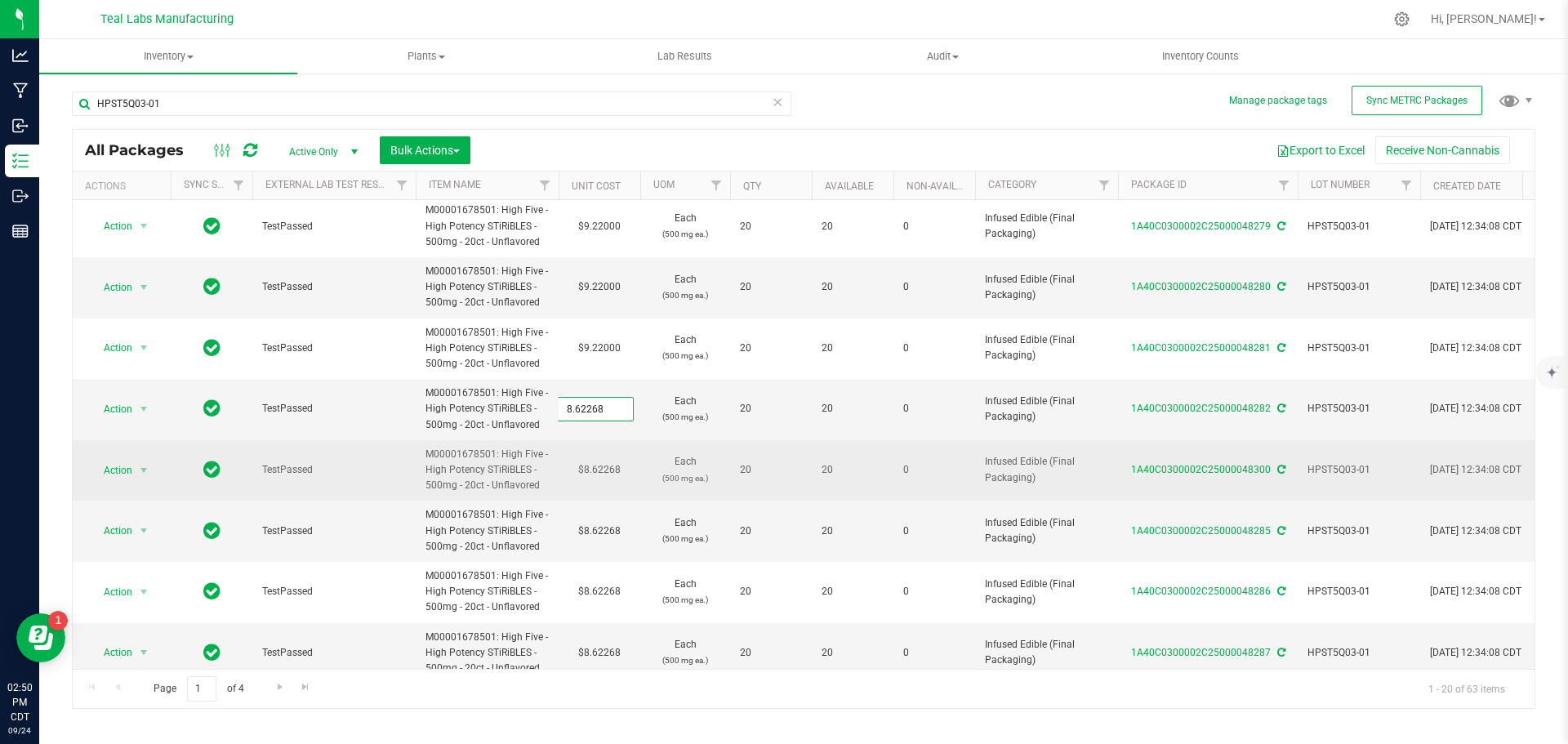
paste input "9.22"
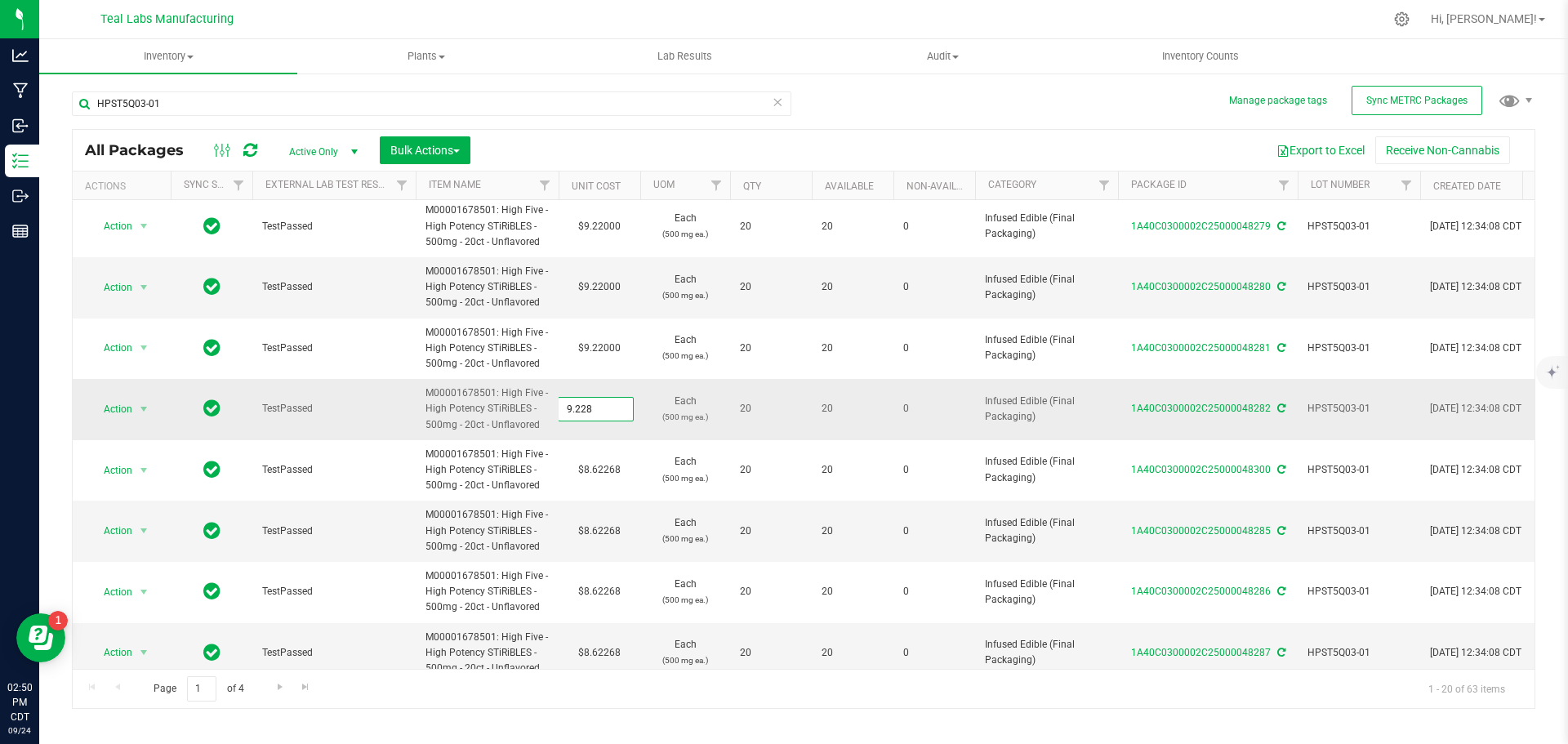
click at [596, 407] on input "9.228" at bounding box center [596, 408] width 75 height 23
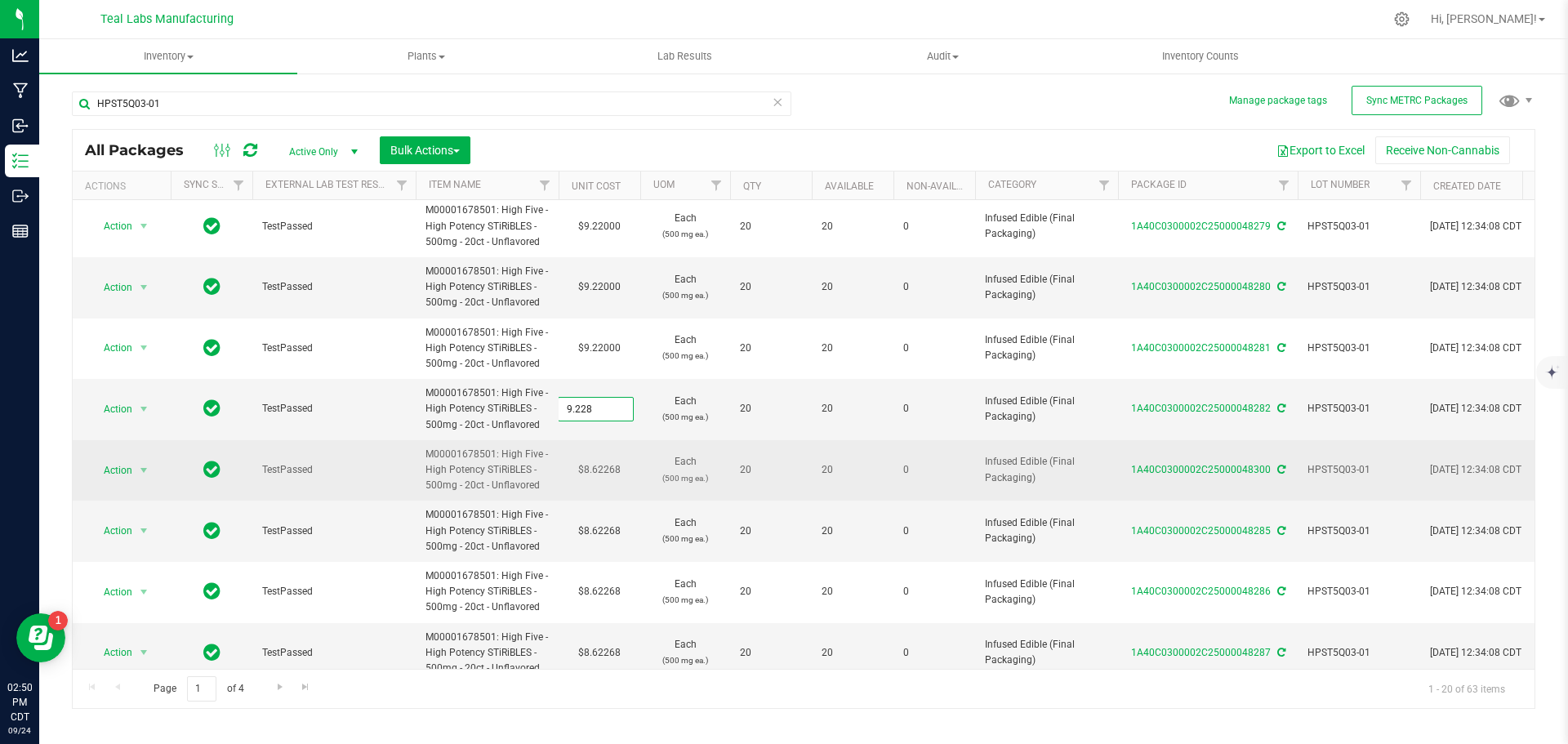
paste input "text"
type input "9.22"
click at [613, 470] on div "All Packages Active Only Active Only Lab Samples Locked All External Internal B…" at bounding box center [803, 419] width 1463 height 580
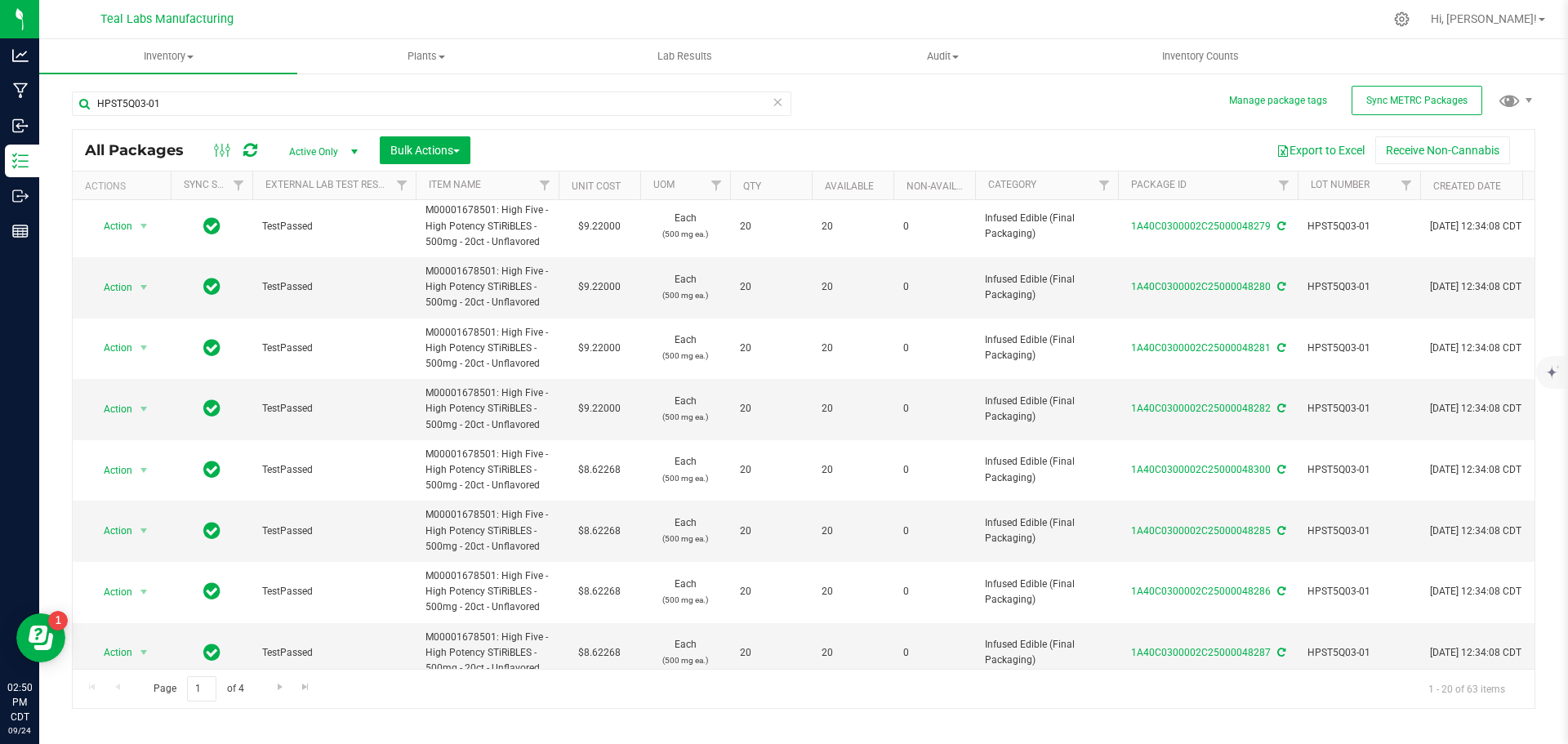
click at [613, 470] on td "$8.62268" at bounding box center [599, 470] width 82 height 61
click at [613, 470] on input "8.62268" at bounding box center [596, 470] width 75 height 23
type input "9.22"
click at [607, 533] on div "All Packages Active Only Active Only Lab Samples Locked All External Internal B…" at bounding box center [803, 419] width 1463 height 580
type input "9.22000"
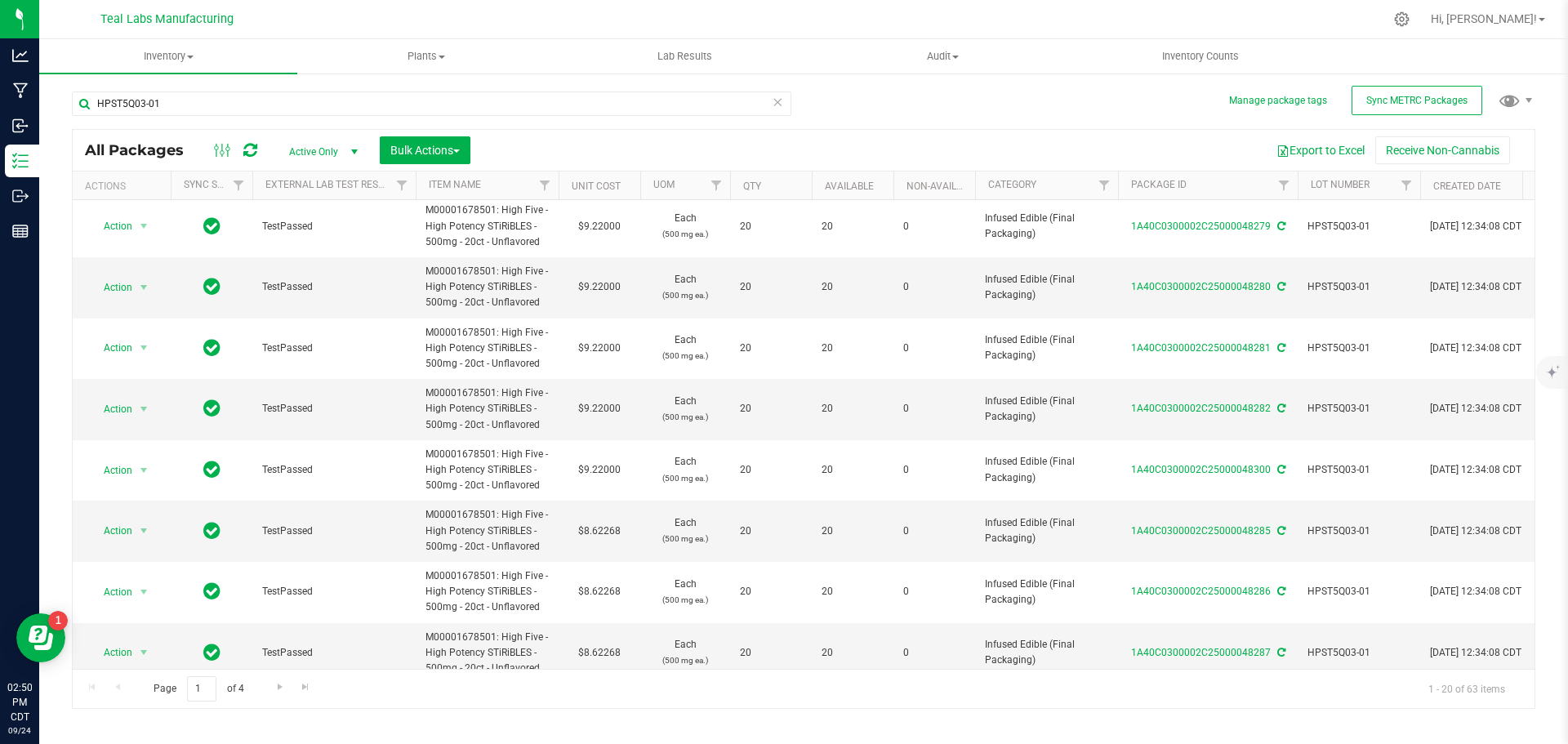
click at [607, 533] on td "$8.62268" at bounding box center [599, 530] width 82 height 61
click at [607, 533] on input "8.62268" at bounding box center [596, 530] width 75 height 23
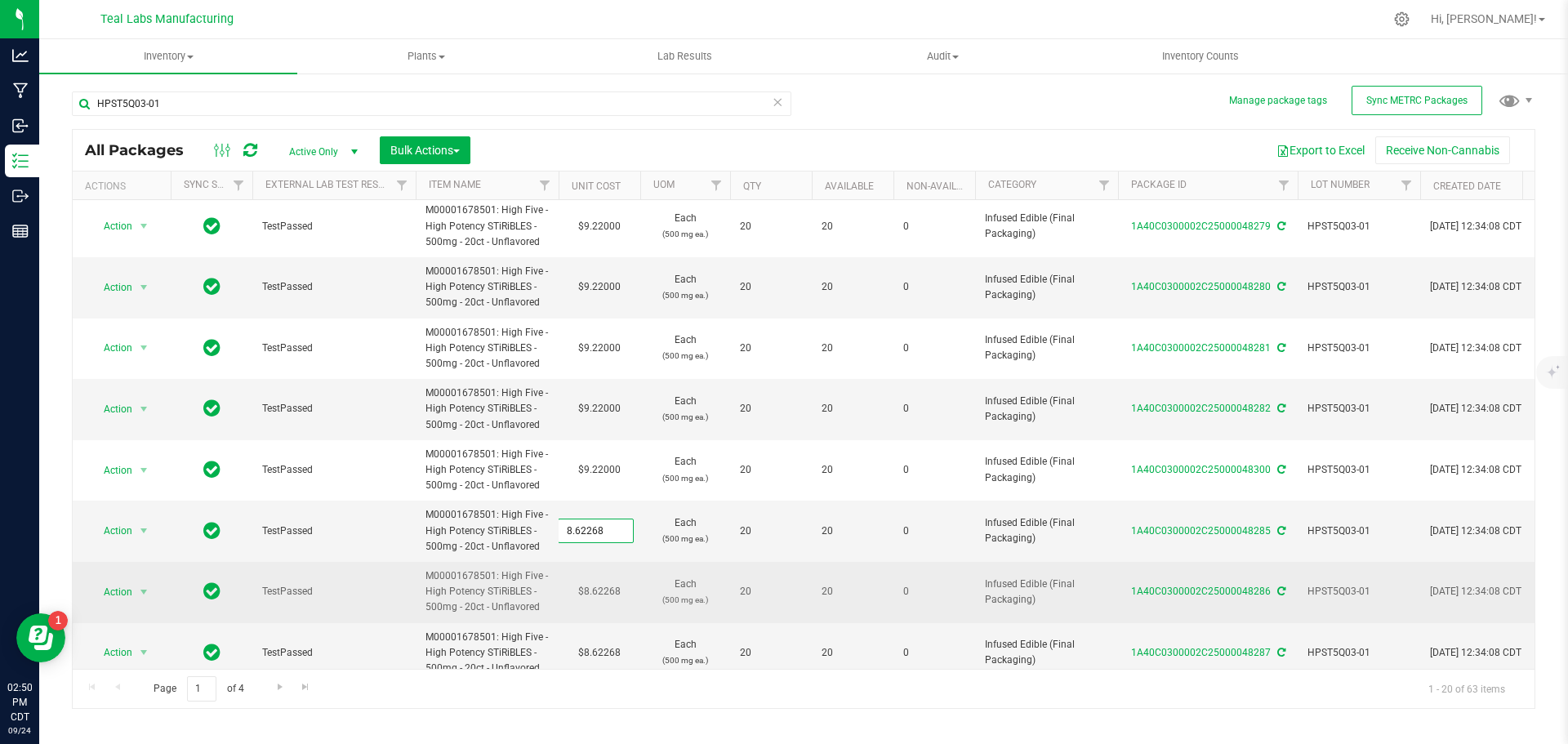
type input "9.22"
click at [596, 583] on div "All Packages Active Only Active Only Lab Samples Locked All External Internal B…" at bounding box center [803, 419] width 1463 height 580
click at [602, 591] on td "$8.62268" at bounding box center [599, 592] width 82 height 61
click at [602, 591] on input "8.62268" at bounding box center [596, 591] width 75 height 23
type input "9.22"
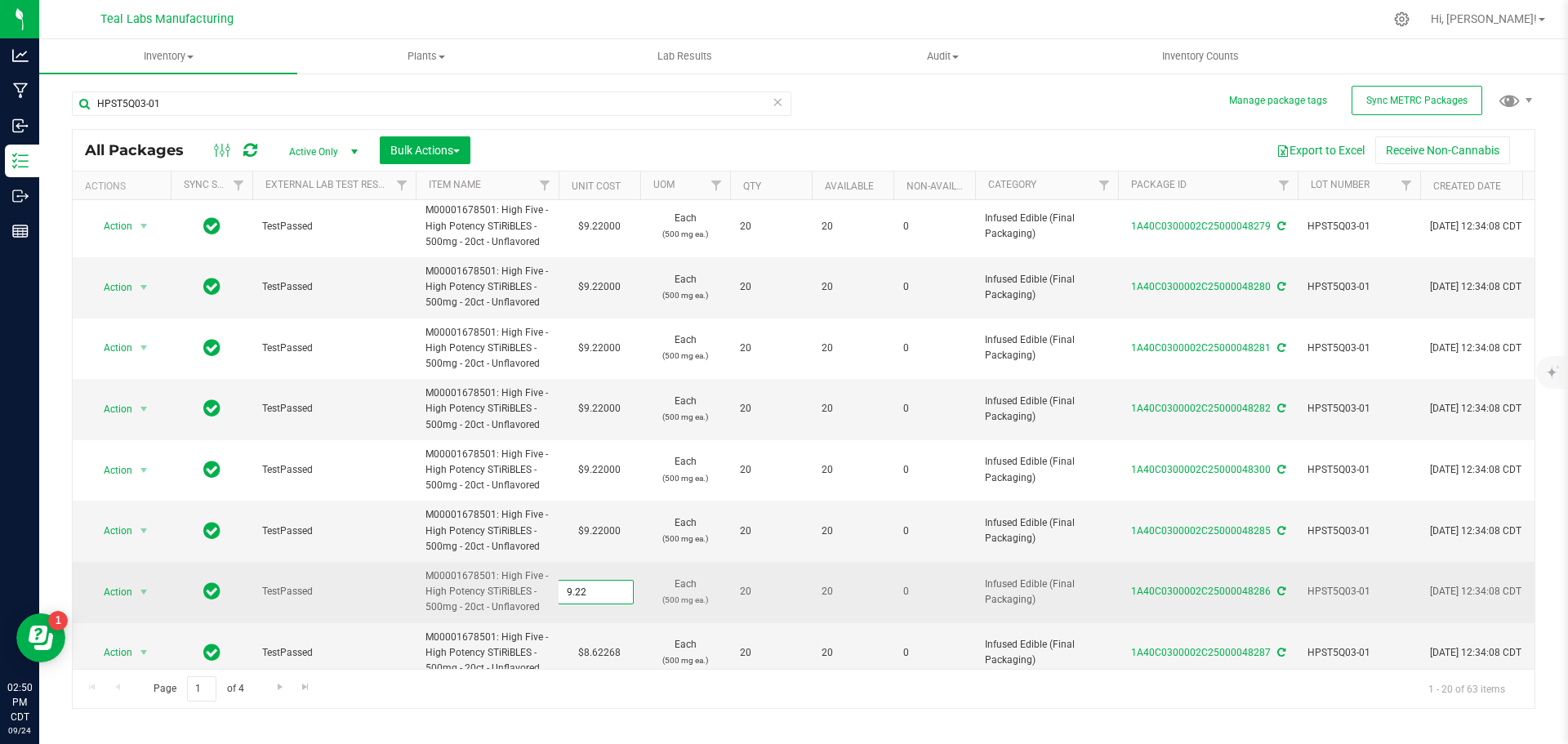
scroll to position [761, 0]
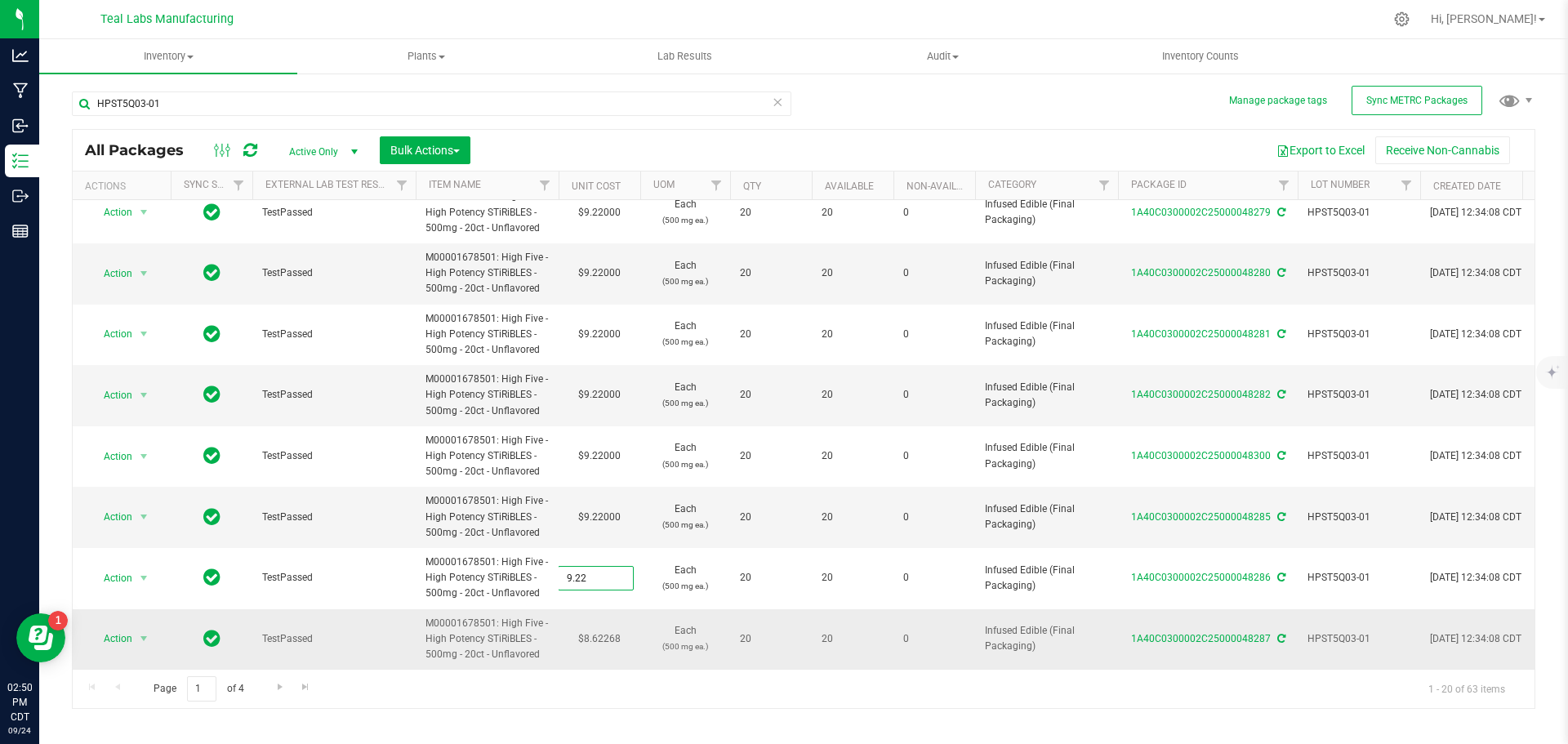
click at [611, 626] on div "All Packages Active Only Active Only Lab Samples Locked All External Internal B…" at bounding box center [803, 419] width 1463 height 580
click at [611, 626] on td "$8.62268" at bounding box center [599, 639] width 82 height 60
click at [0, 0] on input "8.62268" at bounding box center [0, 0] width 0 height 0
paste input "9.22"
type input "9.22"
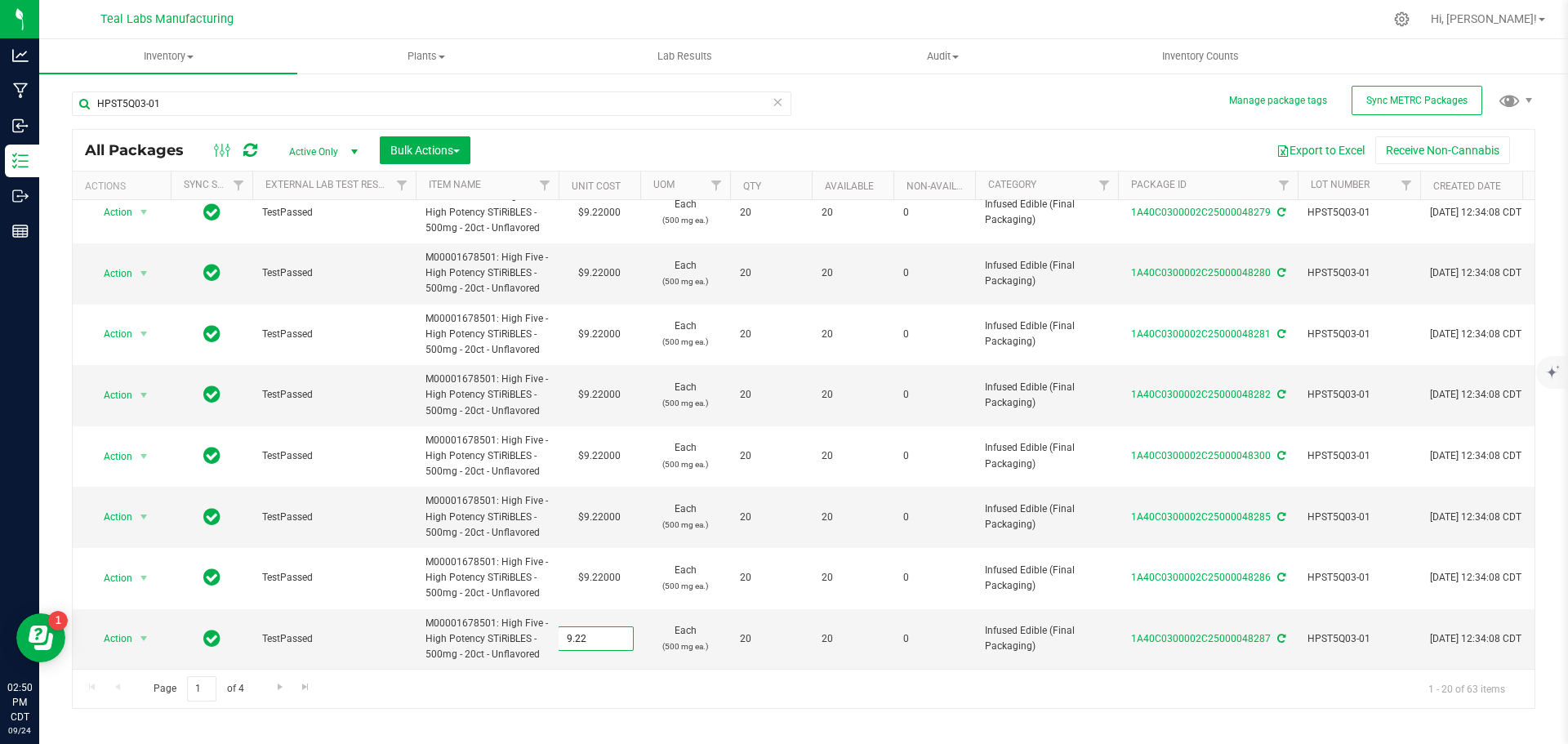
click at [607, 694] on div "All Packages Active Only Active Only Lab Samples Locked All External Internal B…" at bounding box center [803, 419] width 1463 height 580
click at [279, 687] on span "Go to the next page" at bounding box center [280, 687] width 13 height 13
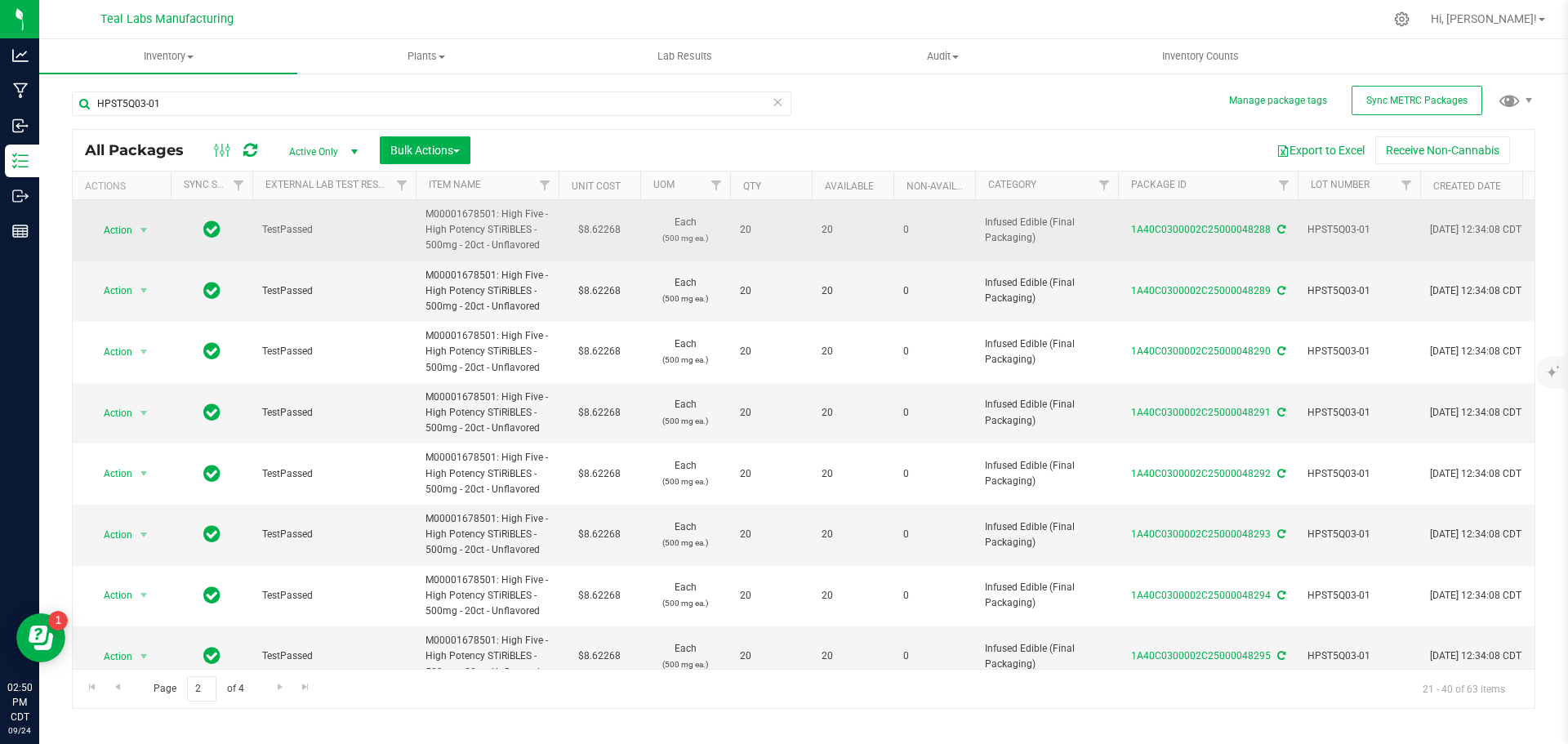
click at [607, 231] on td "$8.62268" at bounding box center [599, 230] width 82 height 61
click at [607, 231] on input "8.62268" at bounding box center [596, 230] width 75 height 23
type input "9.22"
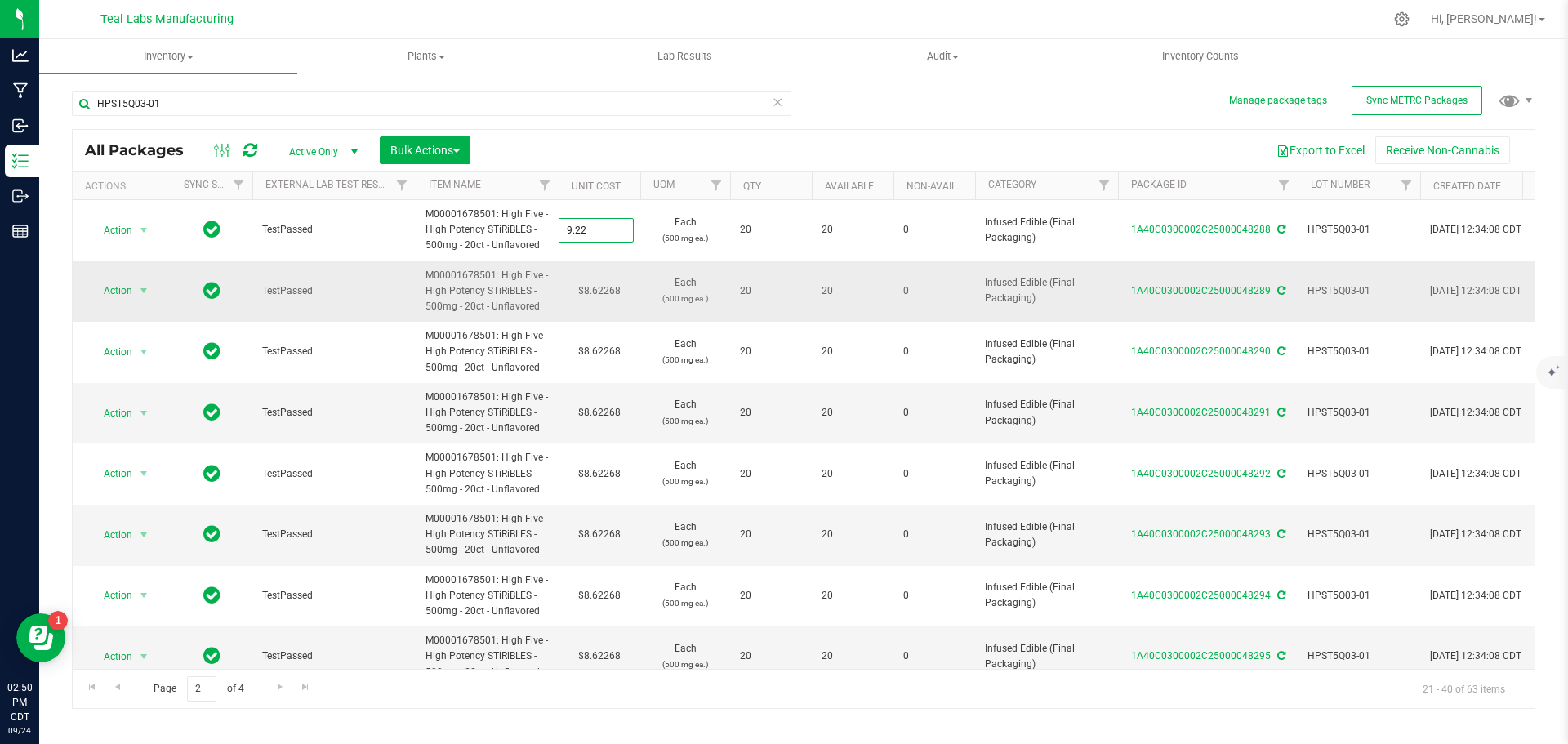
click at [603, 275] on div "All Packages Active Only Active Only Lab Samples Locked All External Internal B…" at bounding box center [803, 419] width 1463 height 580
click at [611, 293] on td "$8.62268" at bounding box center [599, 291] width 82 height 61
click at [611, 293] on span "8.62268 8.62268" at bounding box center [596, 290] width 76 height 25
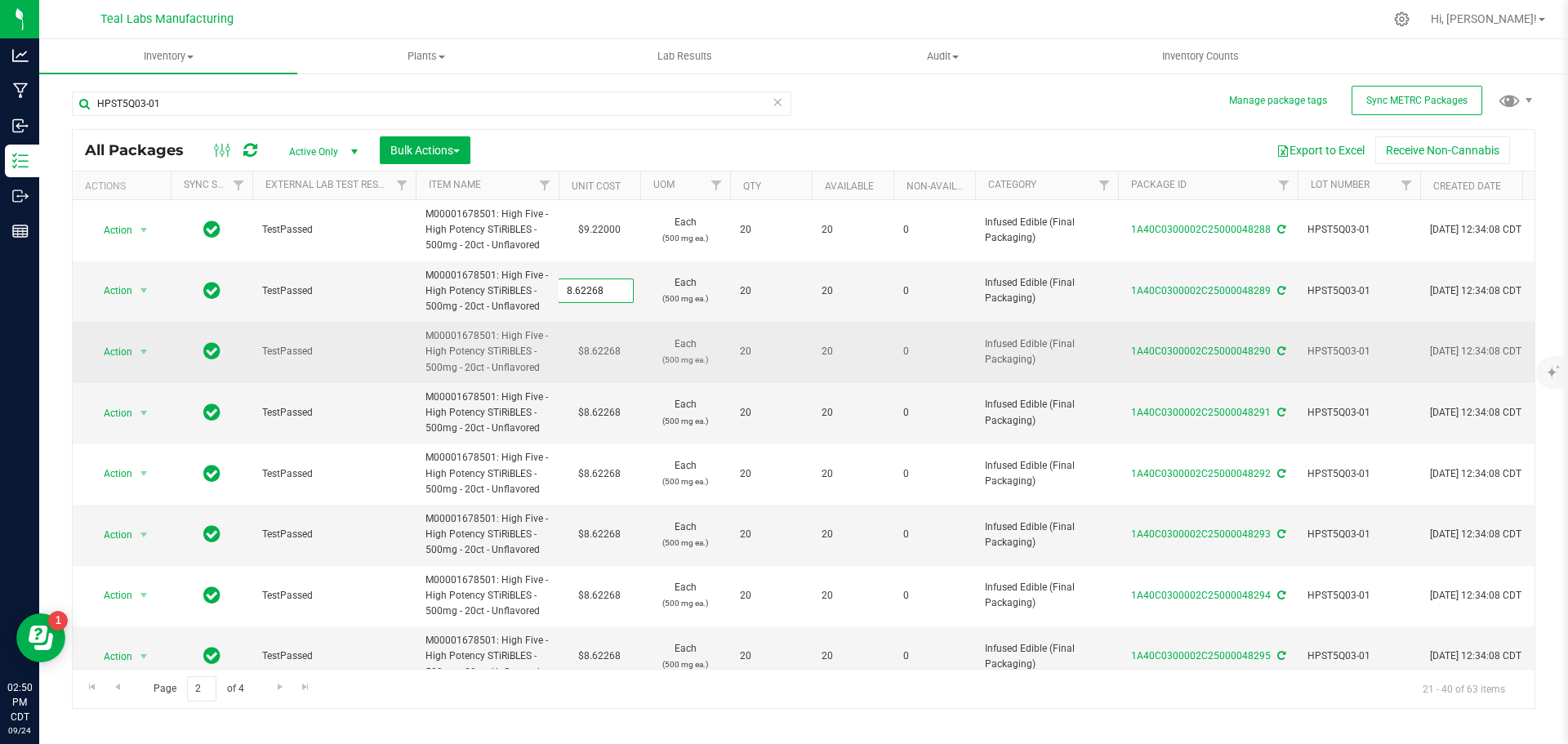
paste input "9.22"
type input "9.228"
click at [608, 349] on div "All Packages Active Only Active Only Lab Samples Locked All External Internal B…" at bounding box center [803, 419] width 1463 height 580
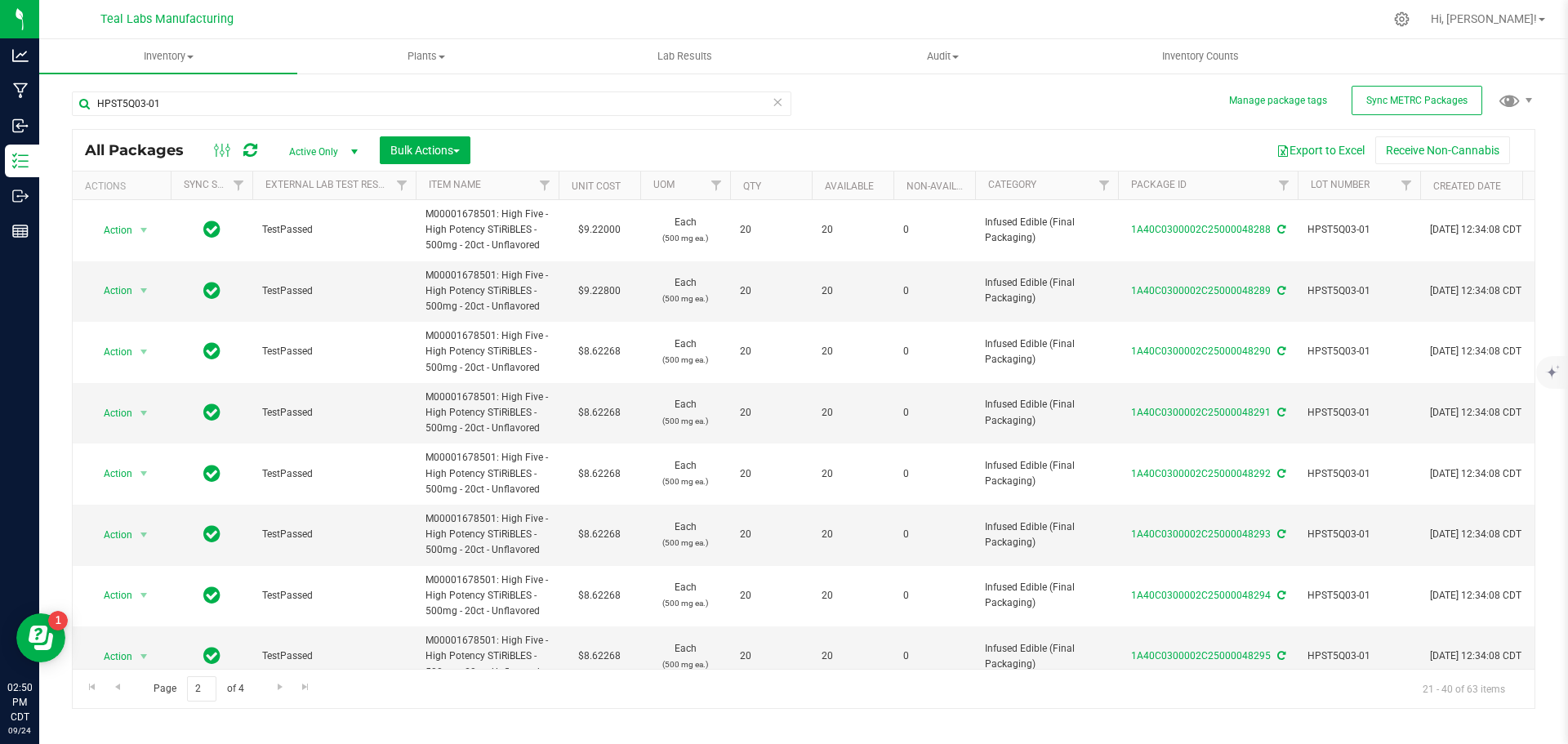
click at [600, 290] on td "$9.22800" at bounding box center [599, 291] width 82 height 61
click at [600, 290] on input "9.228" at bounding box center [596, 290] width 75 height 23
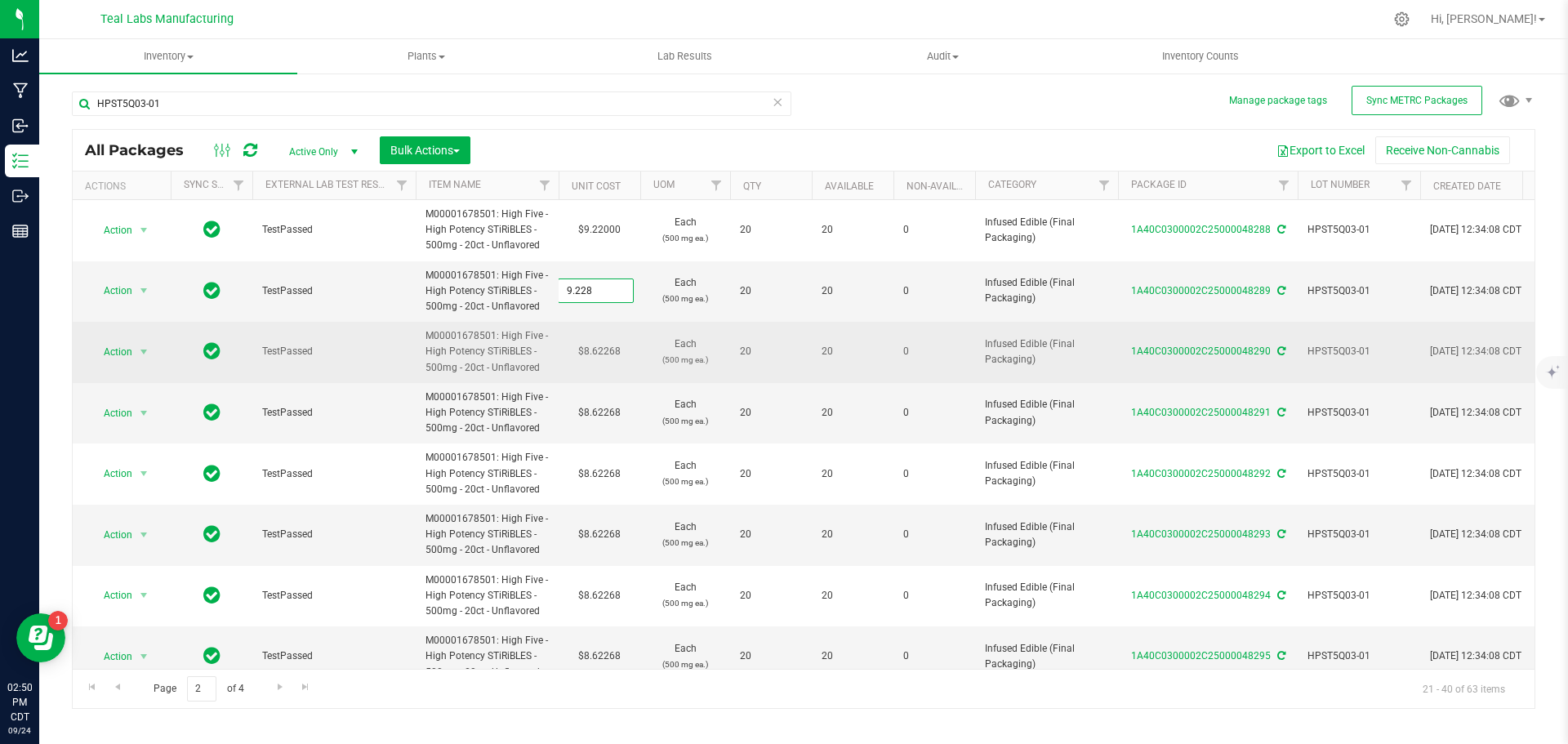
type input "9.22"
click at [606, 346] on div "All Packages Active Only Active Only Lab Samples Locked All External Internal B…" at bounding box center [803, 419] width 1463 height 580
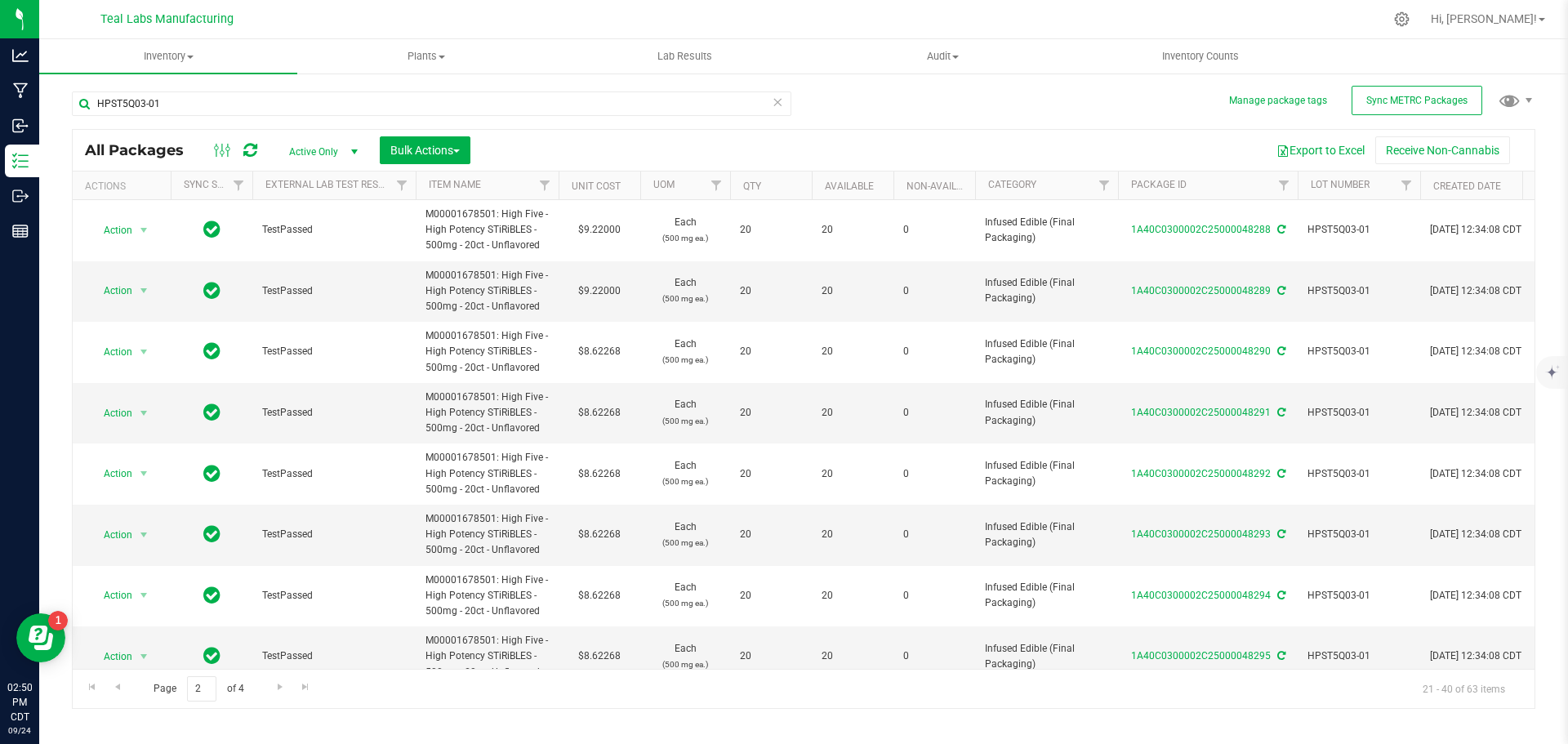
click at [606, 346] on td "$8.62268" at bounding box center [599, 352] width 82 height 61
click at [606, 346] on input "8.62268" at bounding box center [596, 352] width 75 height 23
type input "9.22"
click at [596, 398] on div "All Packages Active Only Active Only Lab Samples Locked All External Internal B…" at bounding box center [803, 419] width 1463 height 580
click at [597, 412] on td "$8.62268" at bounding box center [599, 413] width 82 height 61
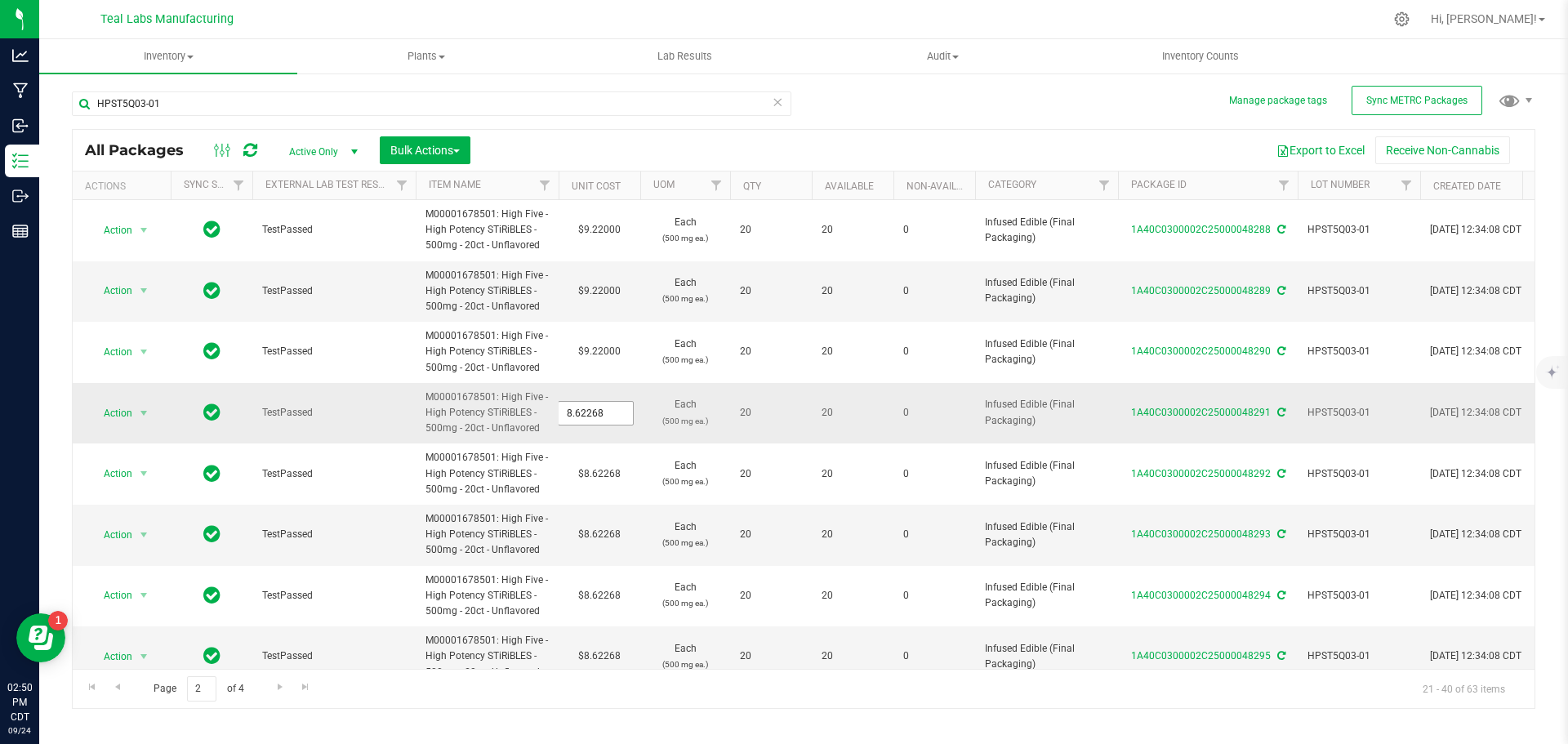
click at [598, 413] on span "8.62268 8.62268" at bounding box center [596, 413] width 76 height 25
paste input "9.22"
click at [599, 408] on input "9.228" at bounding box center [596, 413] width 75 height 23
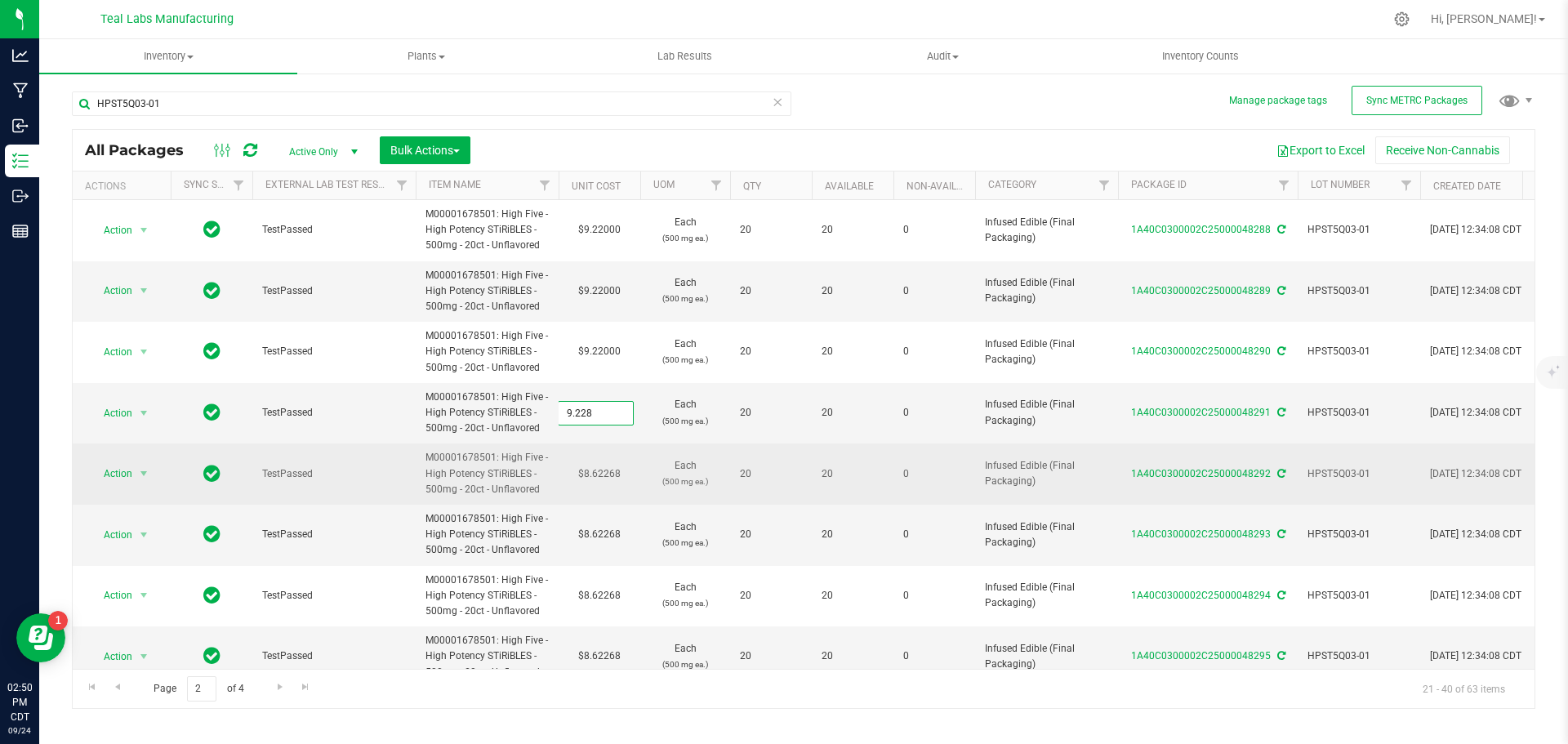
paste input "text"
type input "9.22"
click at [600, 468] on div "All Packages Active Only Active Only Lab Samples Locked All External Internal B…" at bounding box center [803, 419] width 1463 height 580
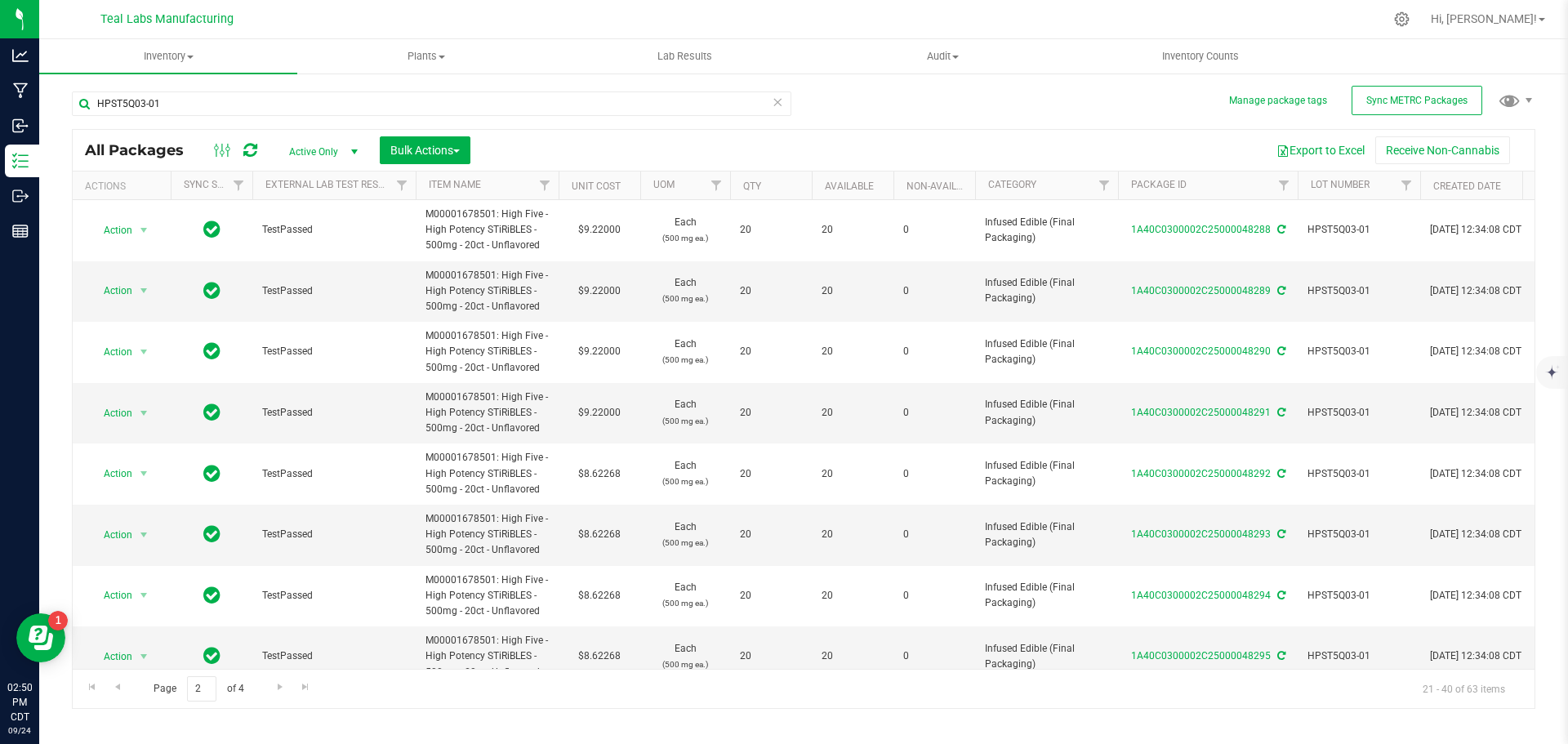
click at [600, 469] on td "$8.62268" at bounding box center [599, 474] width 82 height 61
click at [600, 469] on input "8.62268" at bounding box center [596, 474] width 75 height 23
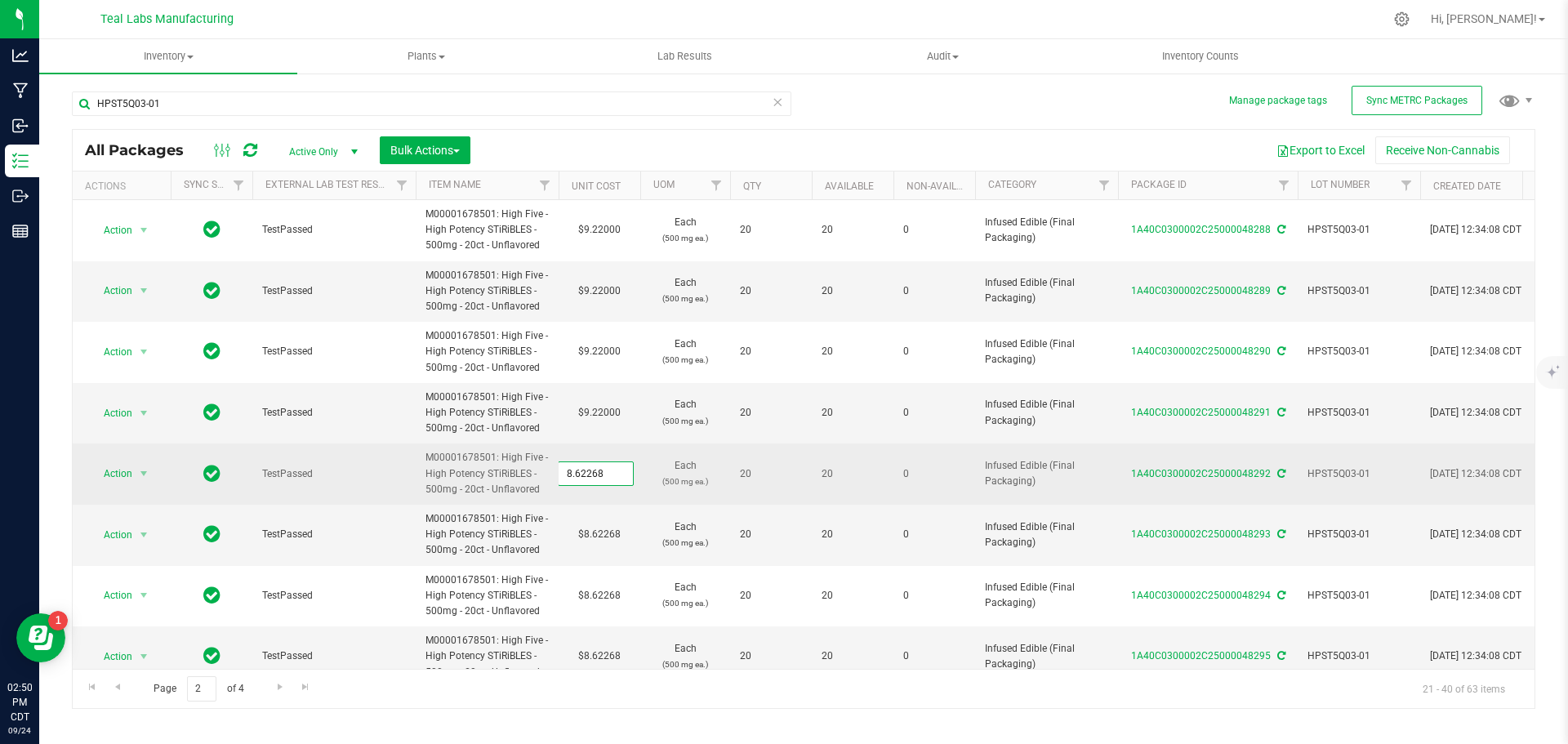
type input "9.22"
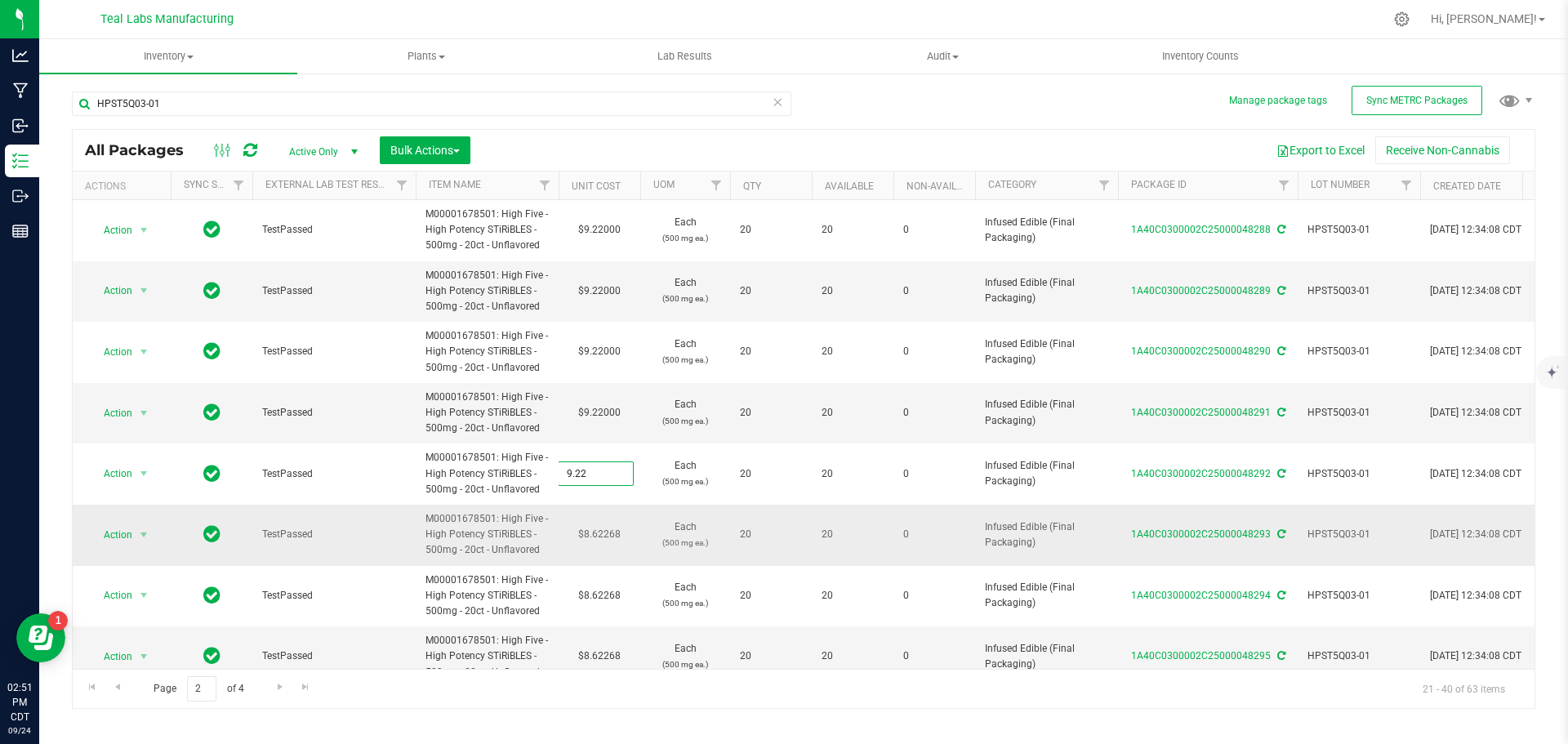
click at [609, 533] on div "All Packages Active Only Active Only Lab Samples Locked All External Internal B…" at bounding box center [803, 419] width 1463 height 580
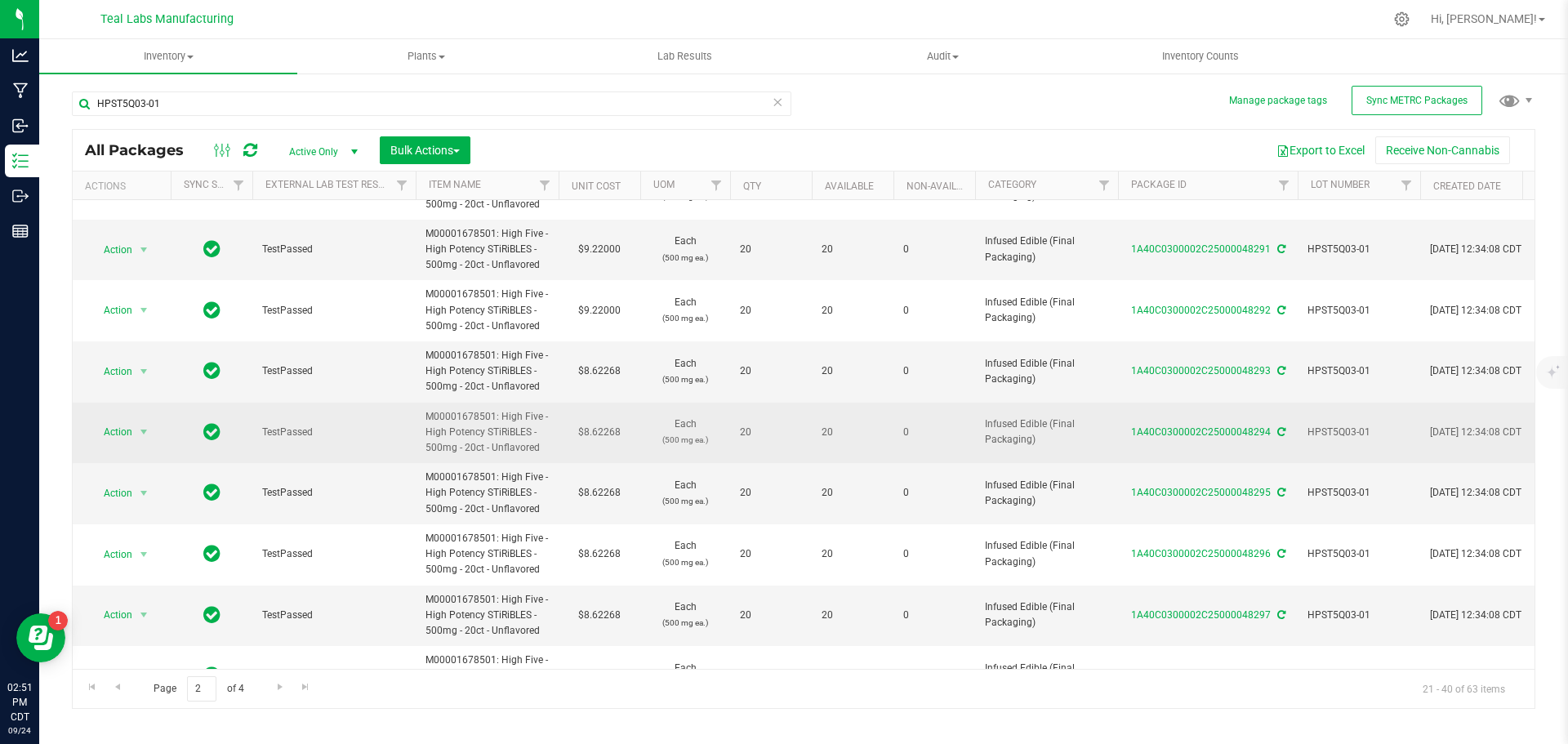
scroll to position [245, 0]
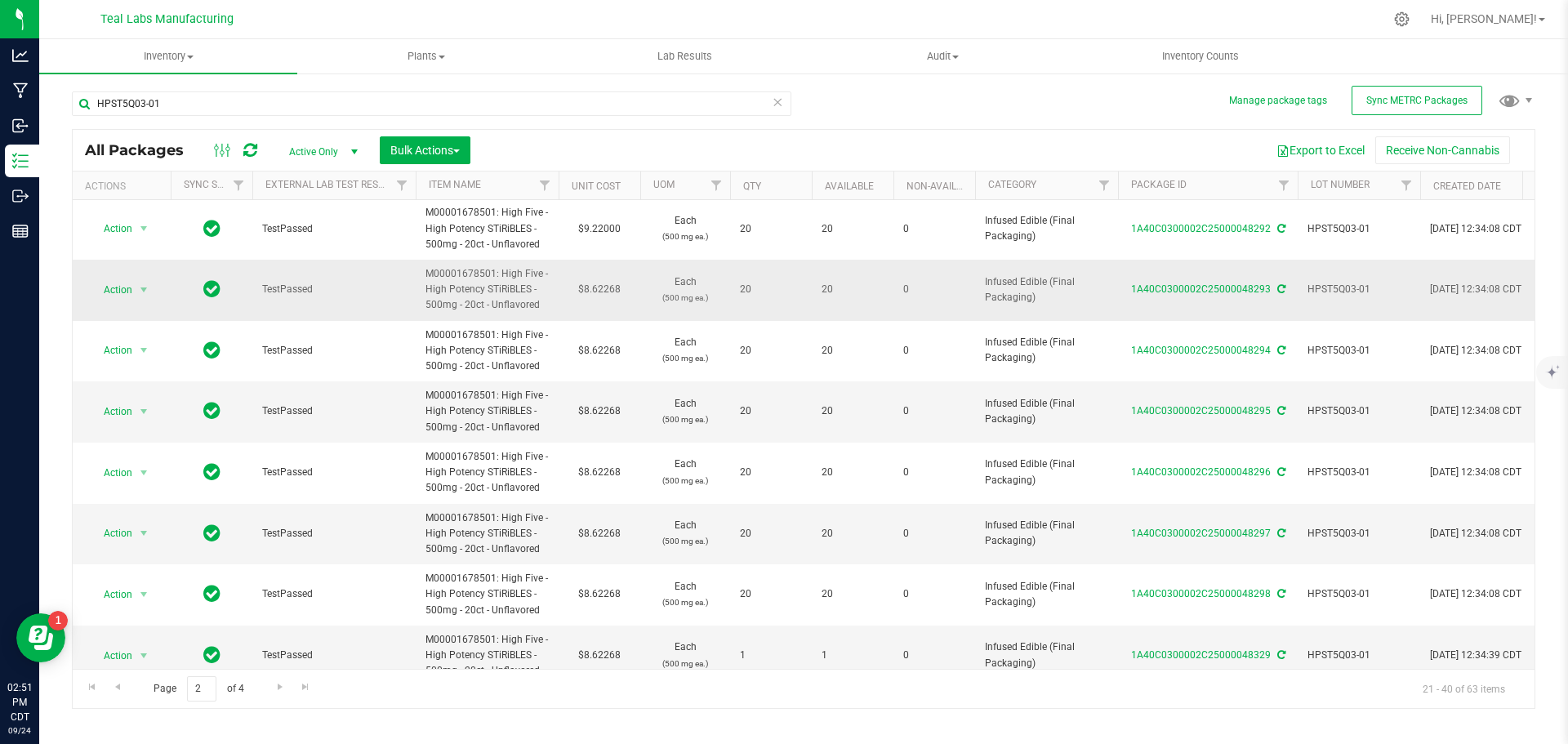
click at [610, 290] on td "$8.62268" at bounding box center [599, 290] width 82 height 61
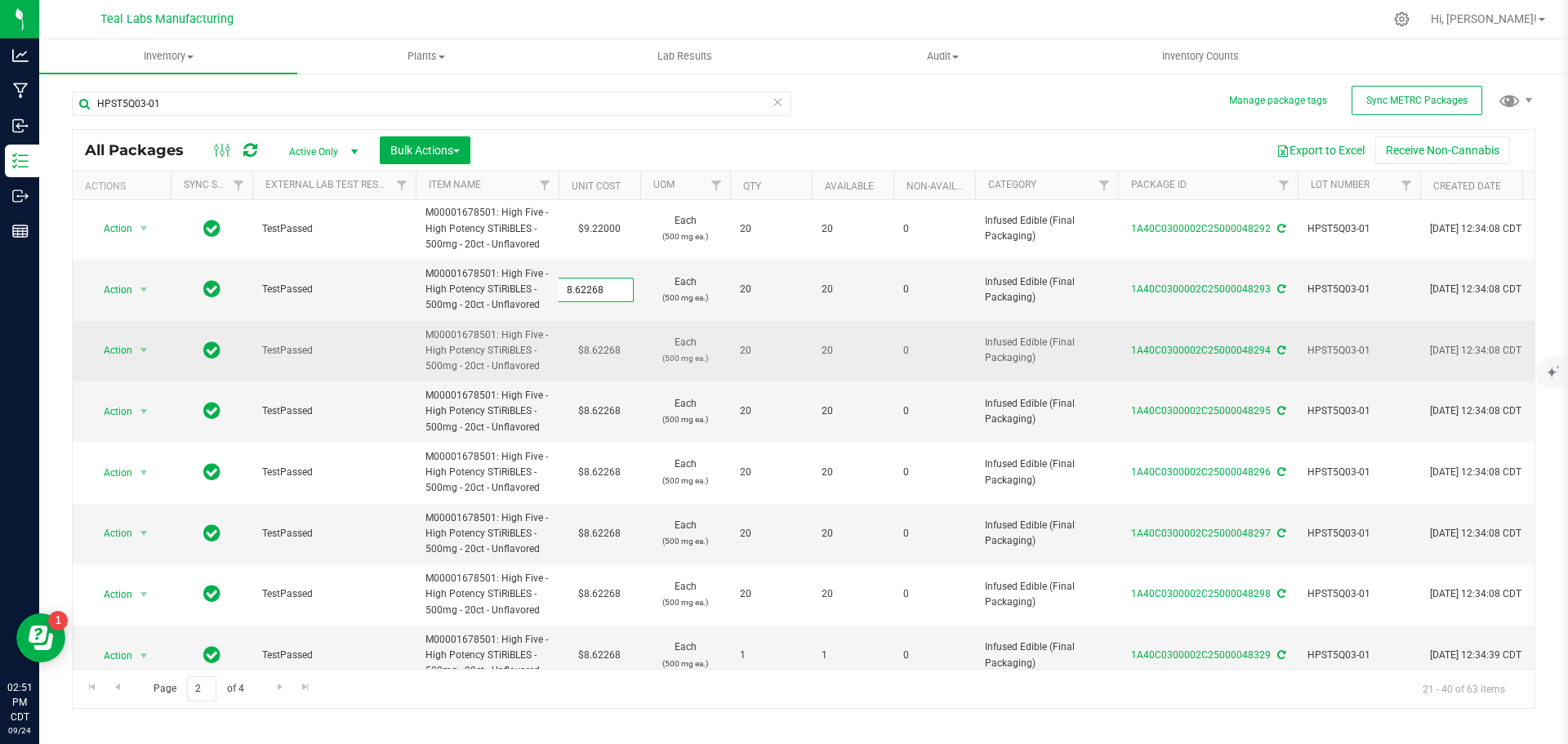
type input "9.22"
click at [604, 348] on div "All Packages Active Only Active Only Lab Samples Locked All External Internal B…" at bounding box center [803, 419] width 1463 height 580
type input "9.22000"
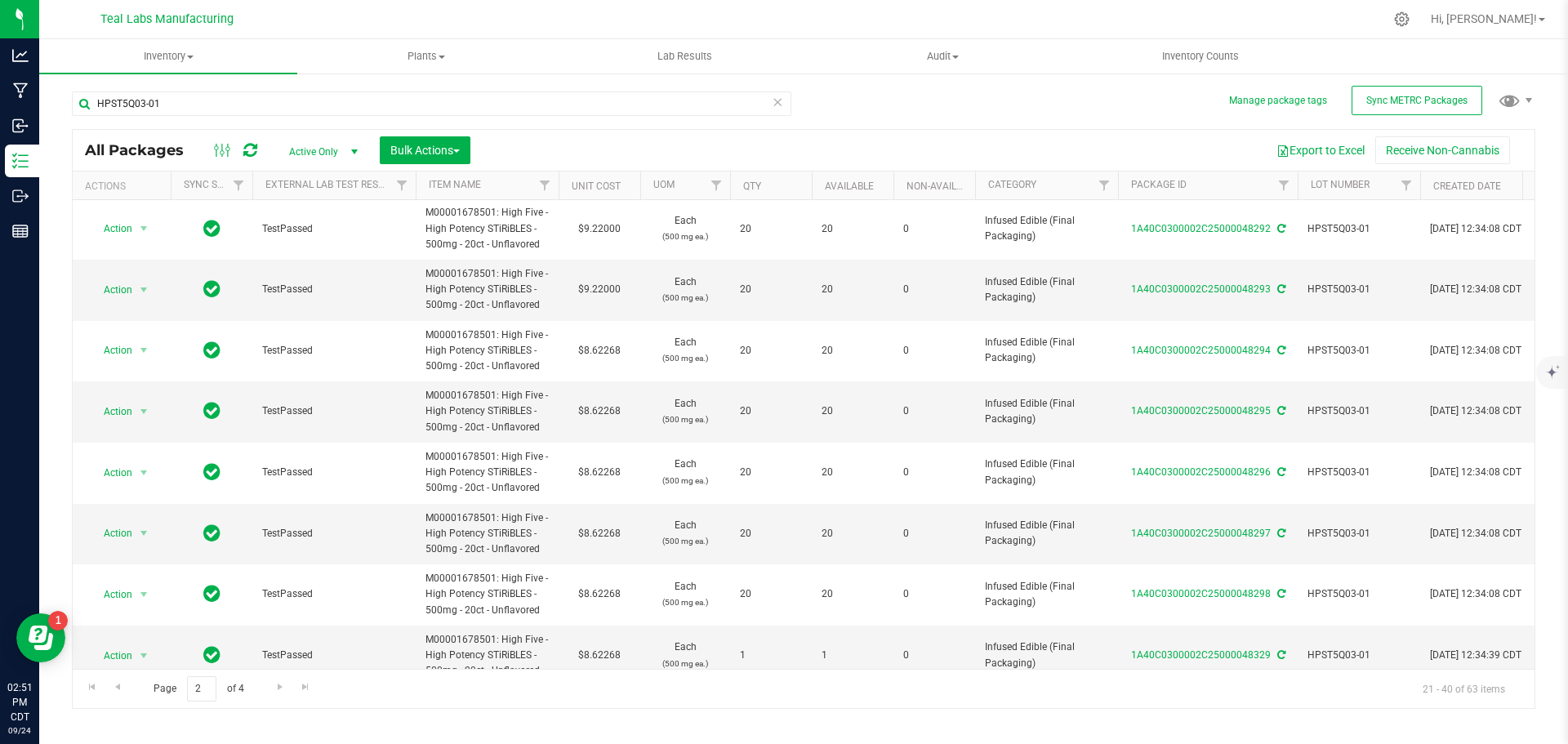
click at [604, 348] on td "$8.62268" at bounding box center [599, 351] width 82 height 61
click at [604, 348] on input "8.62268" at bounding box center [596, 350] width 75 height 23
type input "9.22"
click at [609, 418] on div "All Packages Active Only Active Only Lab Samples Locked All External Internal B…" at bounding box center [803, 419] width 1463 height 580
click at [606, 413] on td "$8.62268" at bounding box center [599, 411] width 82 height 61
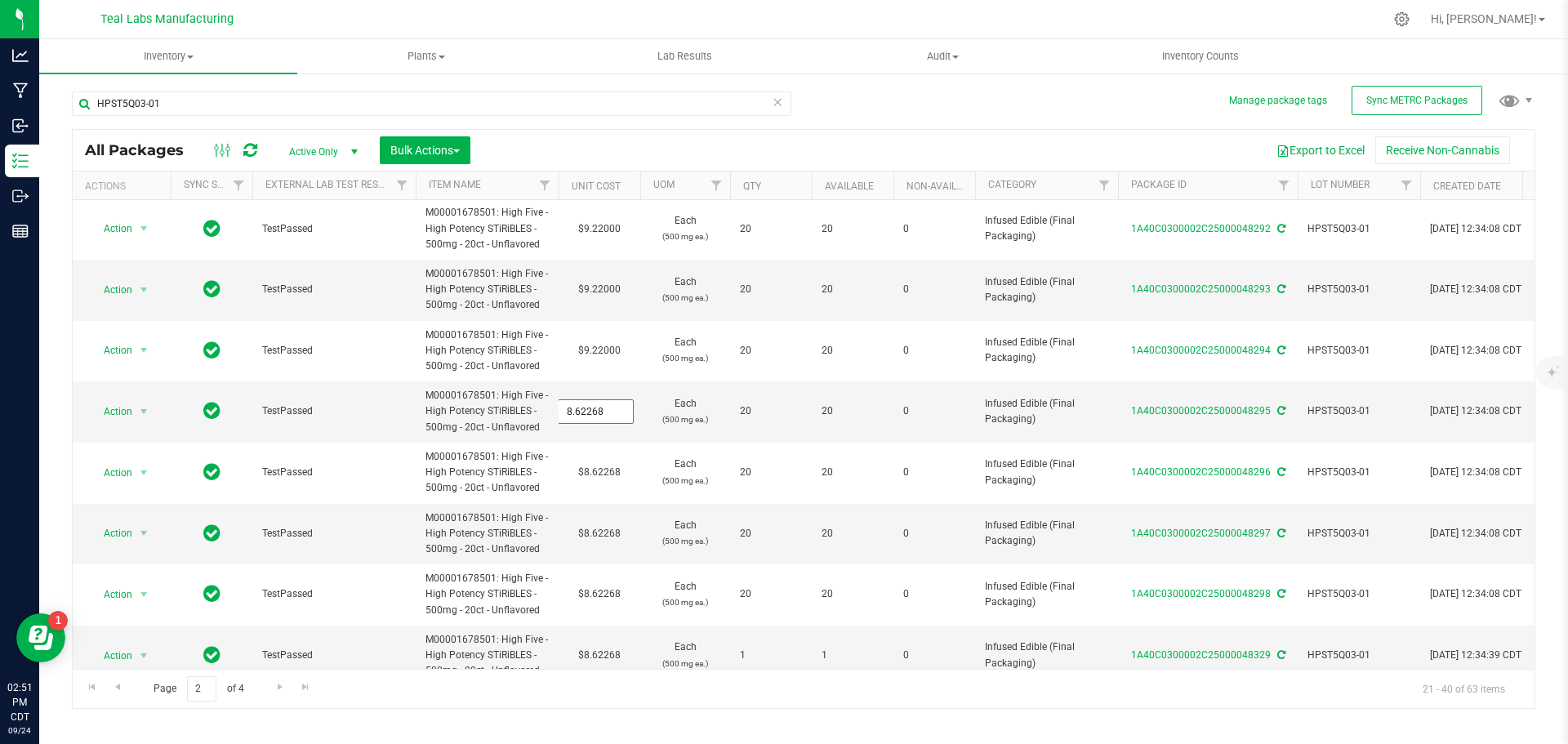
click at [606, 413] on input "8.62268" at bounding box center [596, 411] width 75 height 23
type input "9.22"
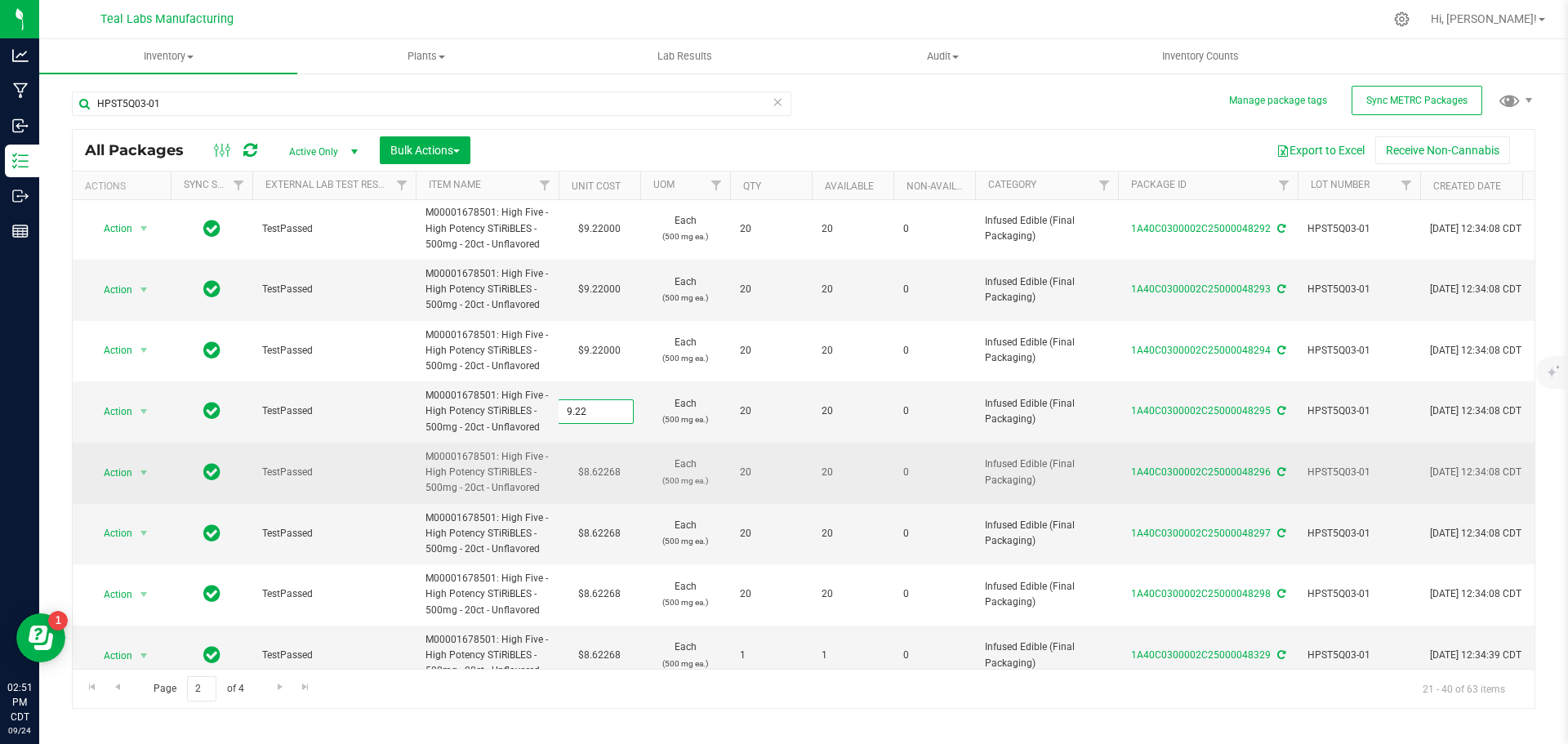
click at [601, 457] on div "All Packages Active Only Active Only Lab Samples Locked All External Internal B…" at bounding box center [803, 419] width 1463 height 580
click at [596, 478] on td "$8.62268" at bounding box center [599, 473] width 82 height 61
click at [596, 478] on input "8.62268" at bounding box center [596, 473] width 75 height 23
type input "9.22"
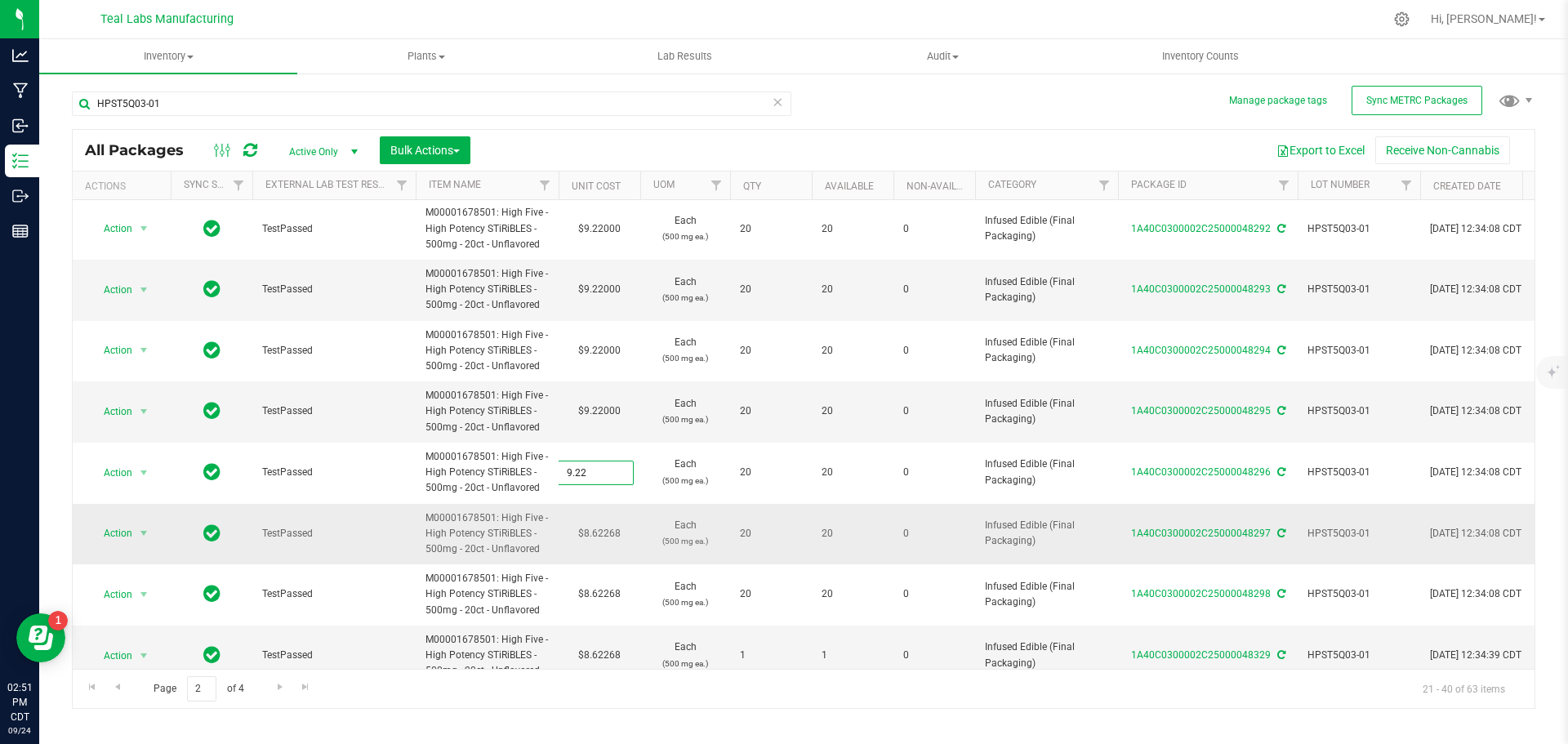
click at [592, 550] on div "All Packages Active Only Active Only Lab Samples Locked All External Internal B…" at bounding box center [803, 419] width 1463 height 580
click at [595, 531] on td "$8.62268" at bounding box center [599, 534] width 82 height 61
click at [595, 531] on input "8.62268" at bounding box center [596, 533] width 75 height 23
type input "9.22"
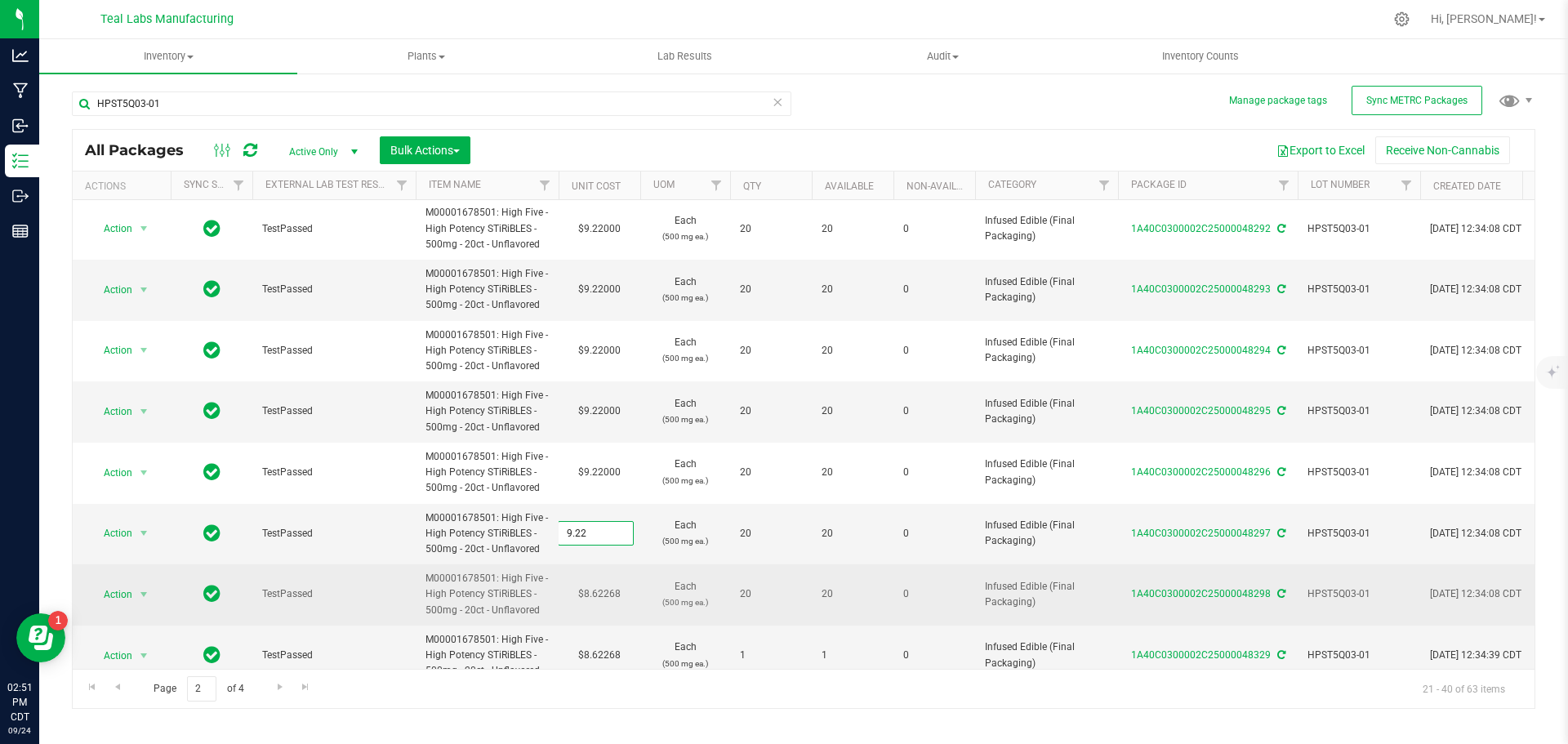
click at [598, 590] on div "All Packages Active Only Active Only Lab Samples Locked All External Internal B…" at bounding box center [803, 419] width 1463 height 580
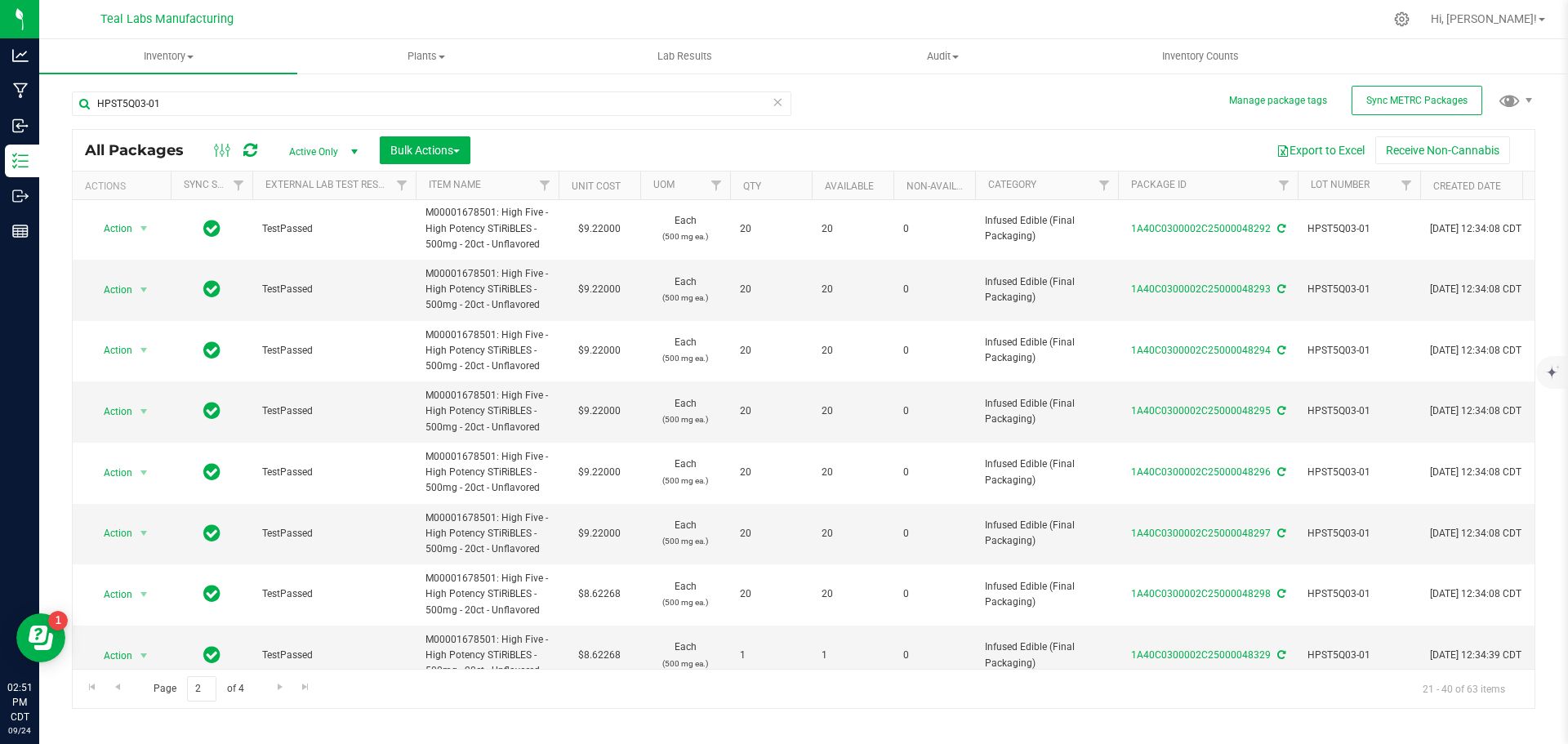
click at [598, 590] on td "$8.62268" at bounding box center [599, 594] width 82 height 61
click at [598, 590] on input "8.62268" at bounding box center [596, 594] width 75 height 23
type input "9.22"
click at [603, 626] on div "All Packages Active Only Active Only Lab Samples Locked All External Internal B…" at bounding box center [803, 419] width 1463 height 580
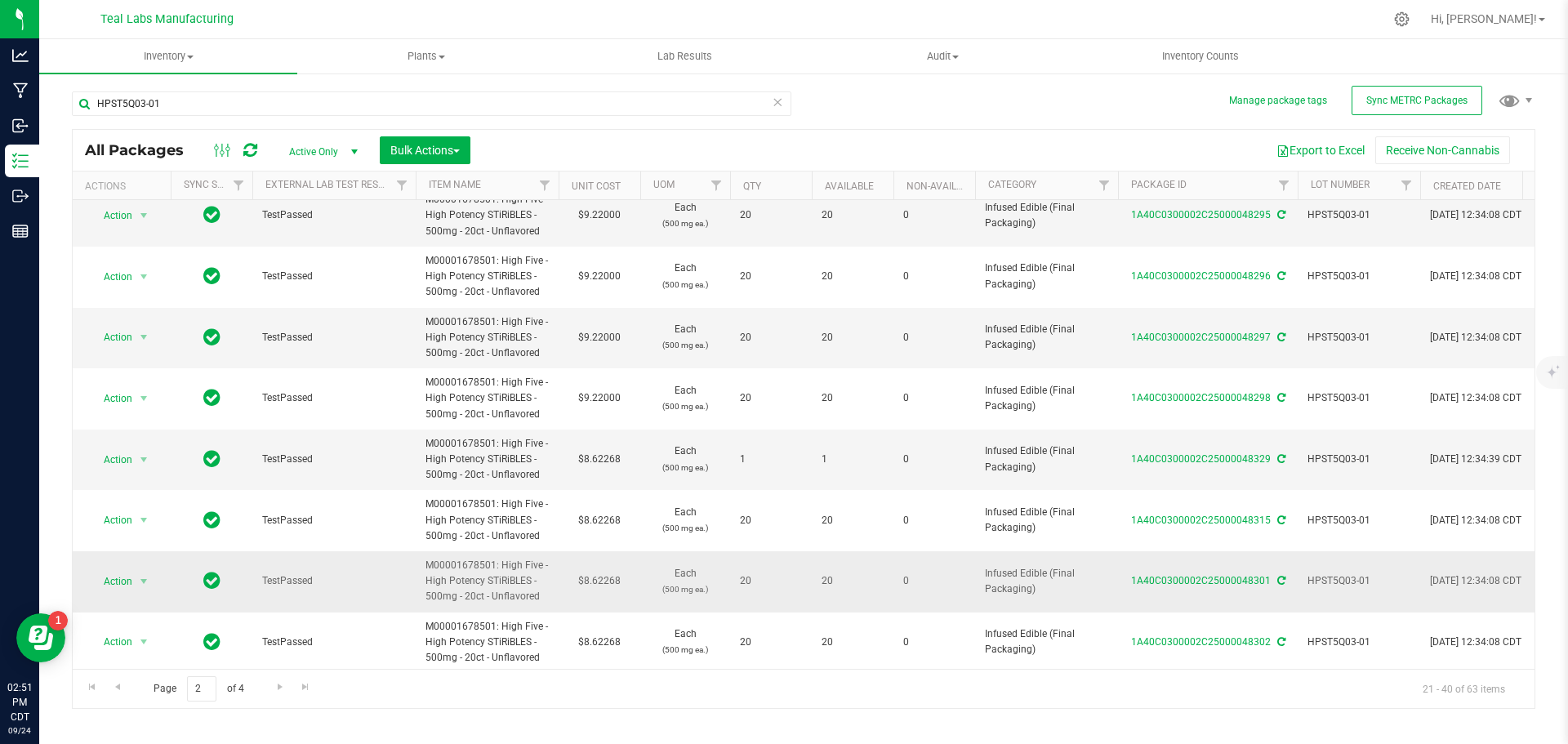
scroll to position [490, 0]
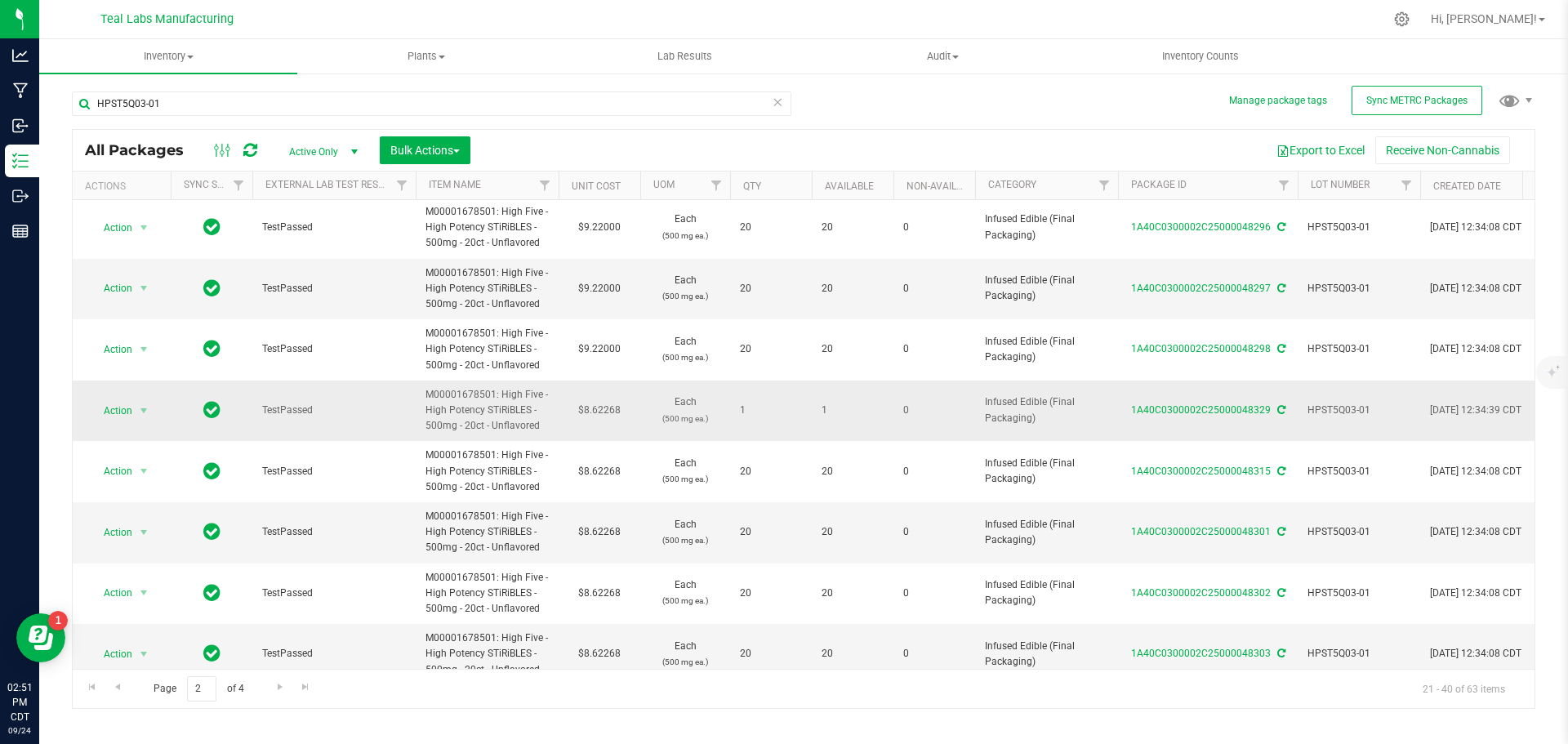
click at [602, 406] on td "$8.62268" at bounding box center [599, 410] width 82 height 61
type input "9.22"
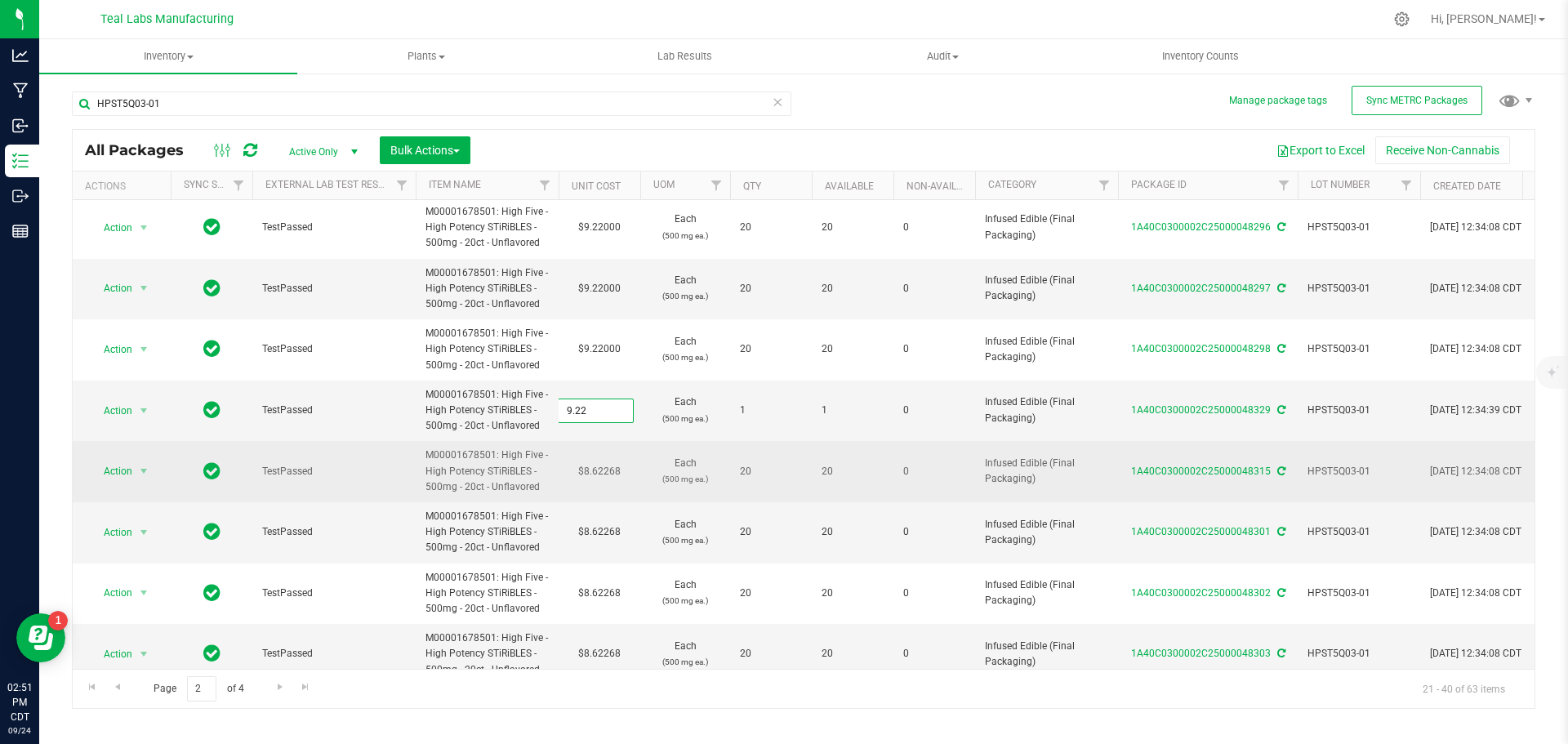
click at [587, 469] on div "All Packages Active Only Active Only Lab Samples Locked All External Internal B…" at bounding box center [803, 419] width 1463 height 580
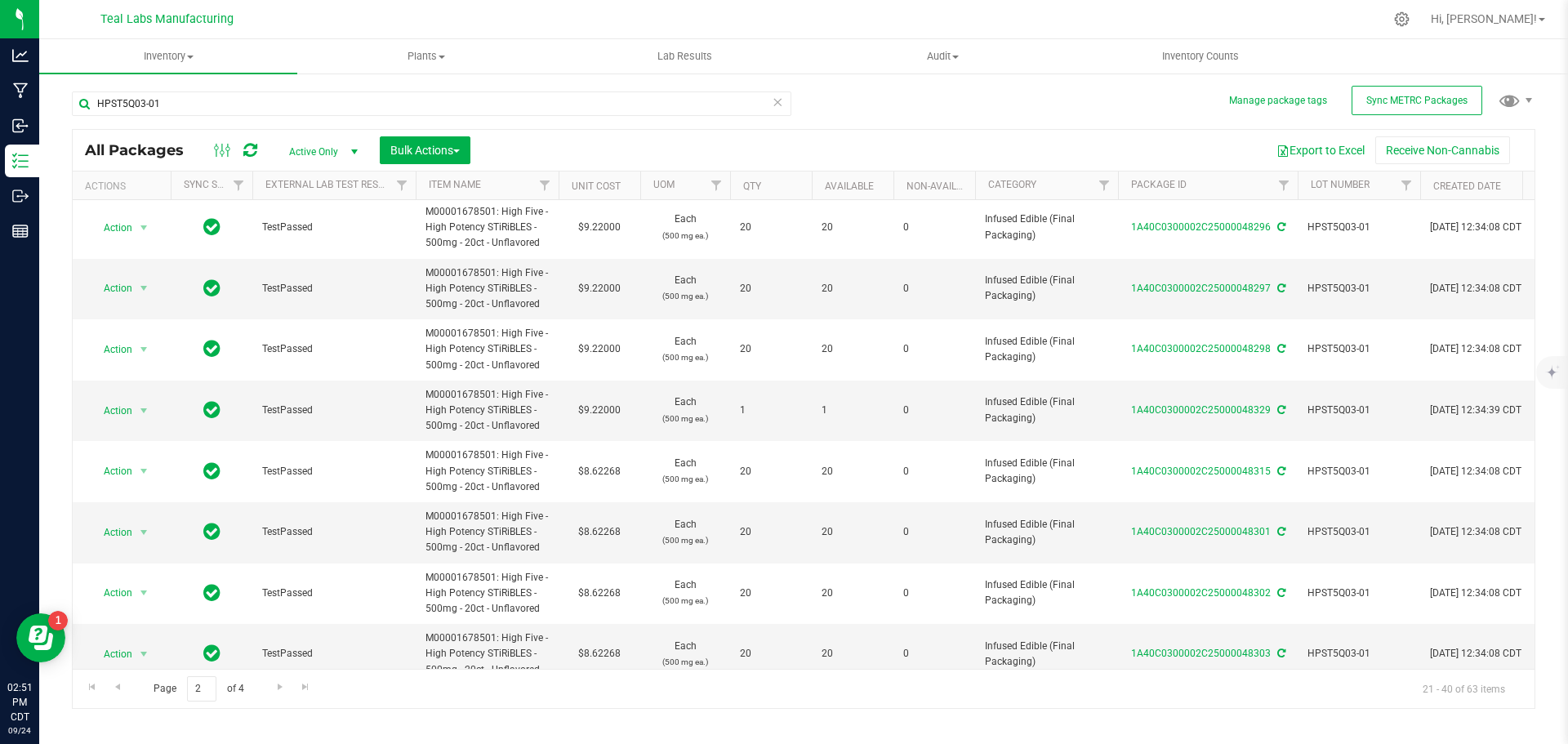
click at [587, 469] on td "$8.62268" at bounding box center [599, 471] width 82 height 61
click at [587, 469] on input "8.62268" at bounding box center [596, 471] width 75 height 23
type input "9.22"
click at [609, 532] on div "All Packages Active Only Active Only Lab Samples Locked All External Internal B…" at bounding box center [803, 419] width 1463 height 580
click at [609, 532] on td "$8.62268" at bounding box center [599, 532] width 82 height 61
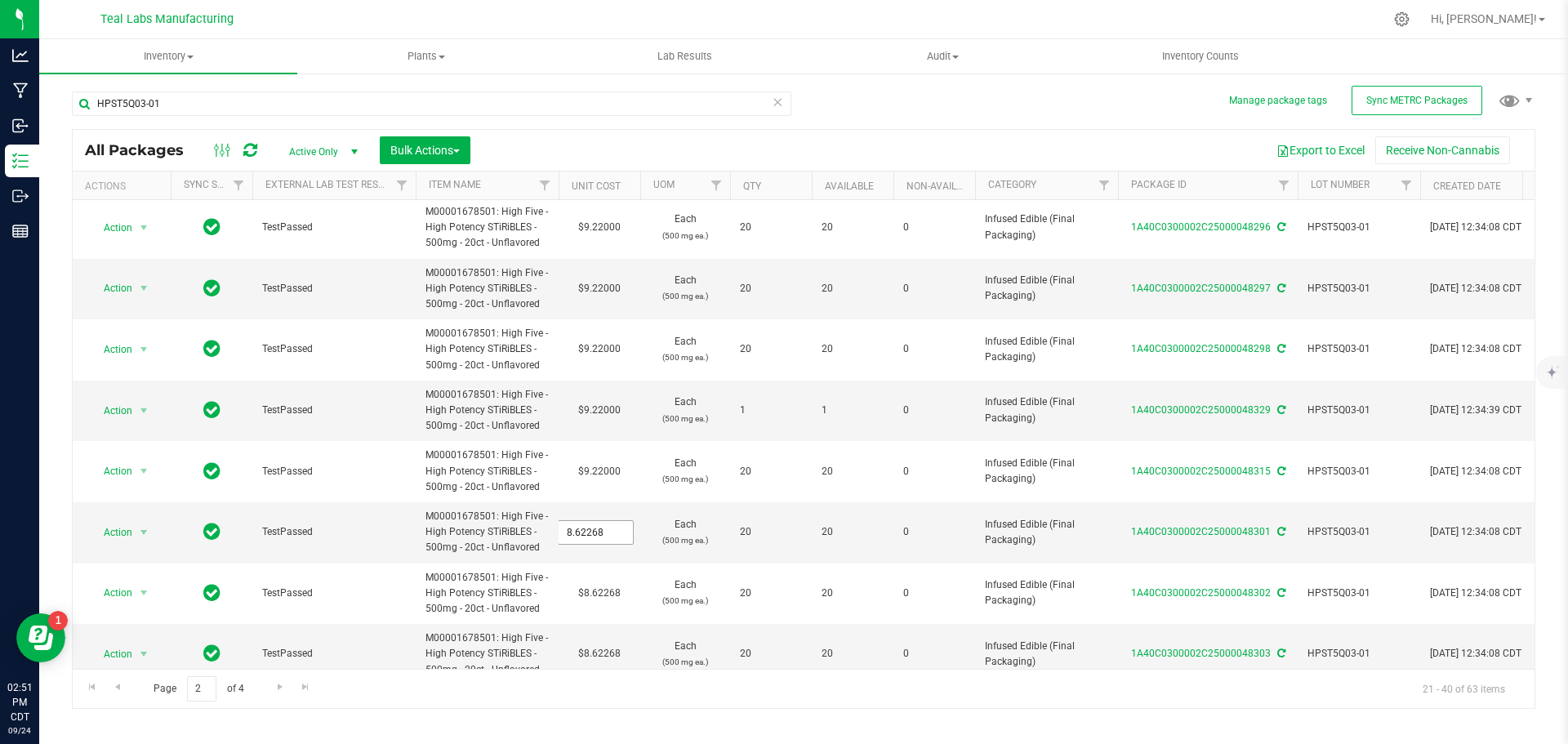
paste input "9.22"
type input "9.228"
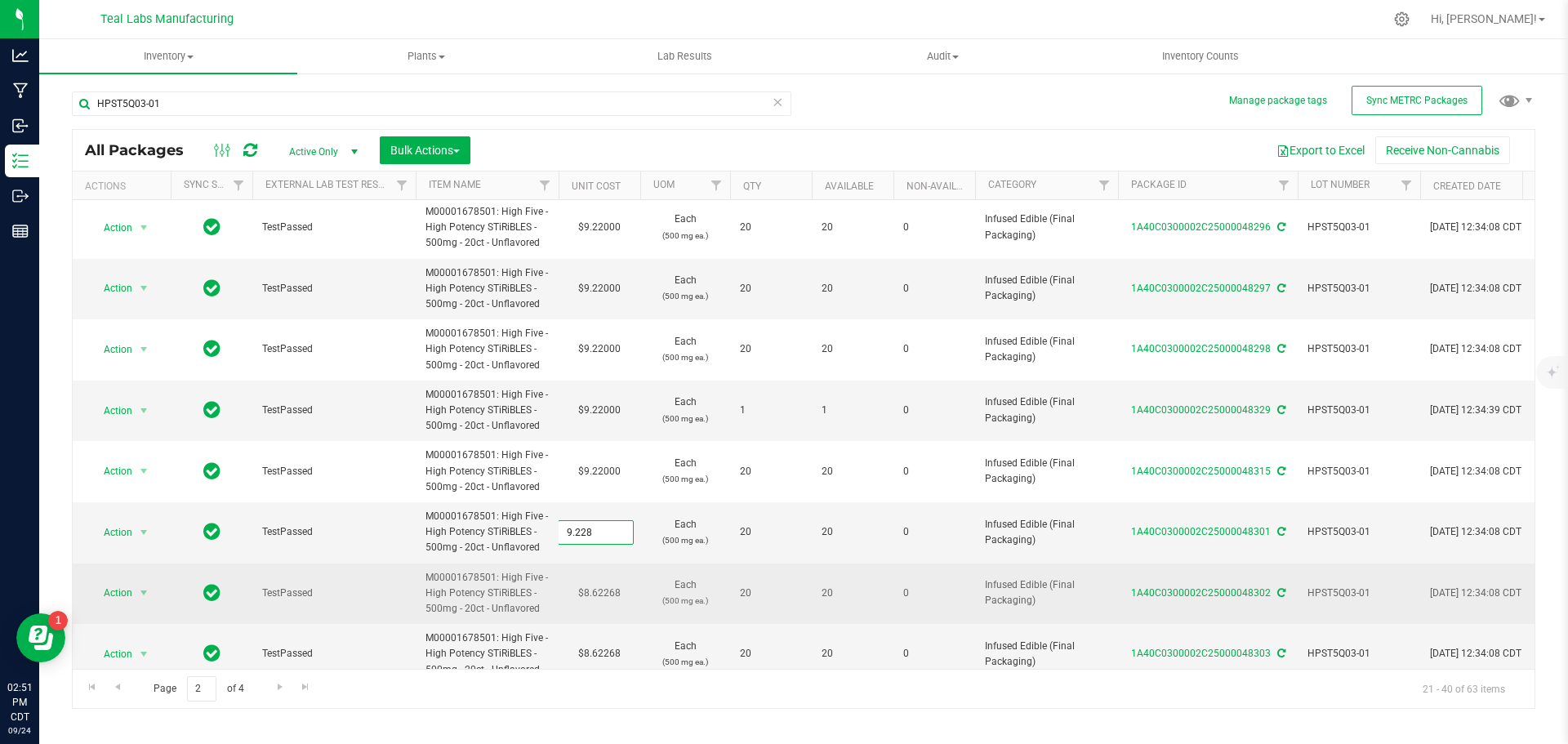
click at [608, 585] on div "All Packages Active Only Active Only Lab Samples Locked All External Internal B…" at bounding box center [803, 419] width 1463 height 580
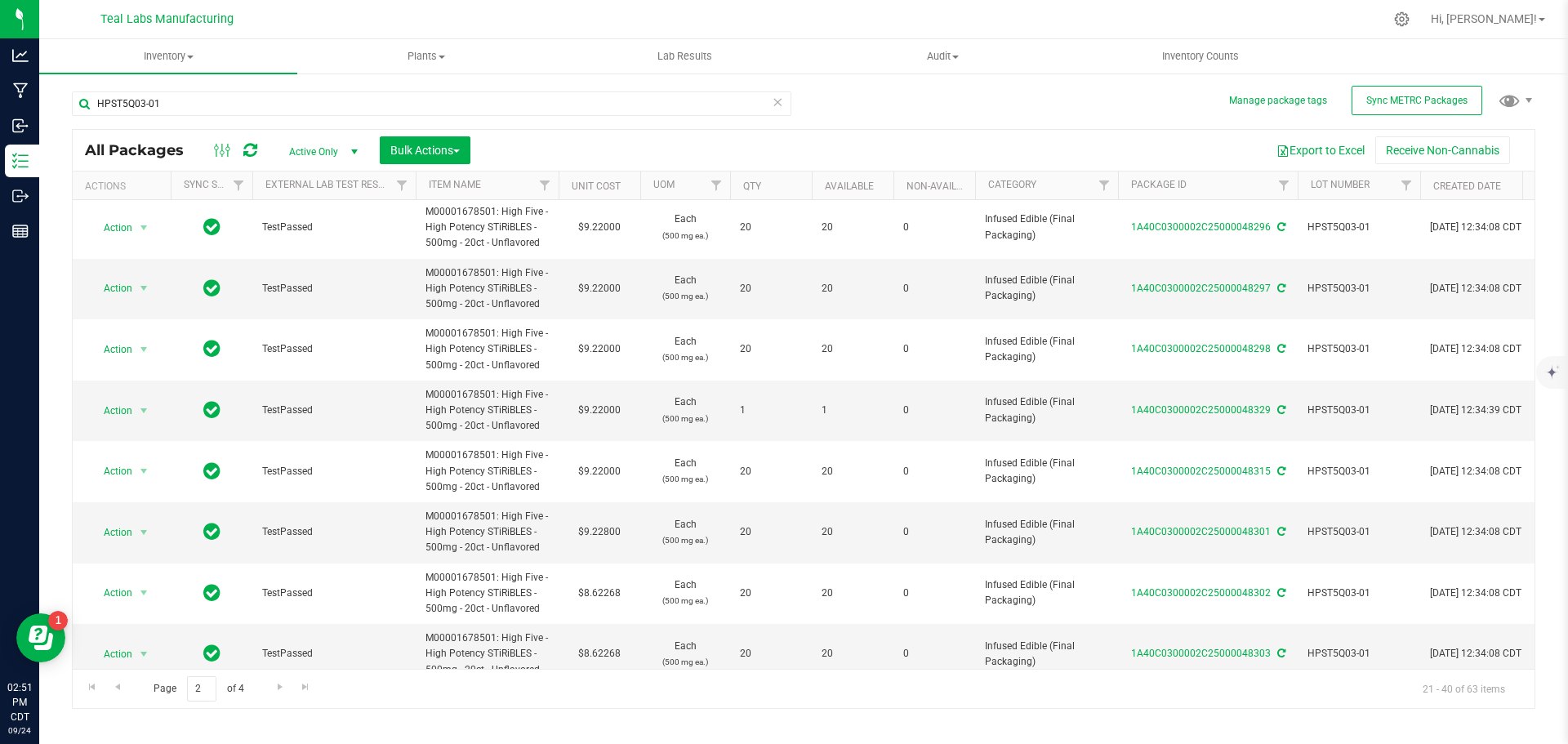
click at [608, 529] on td "$9.22800" at bounding box center [599, 532] width 82 height 61
click at [608, 529] on input "9.228" at bounding box center [596, 532] width 75 height 23
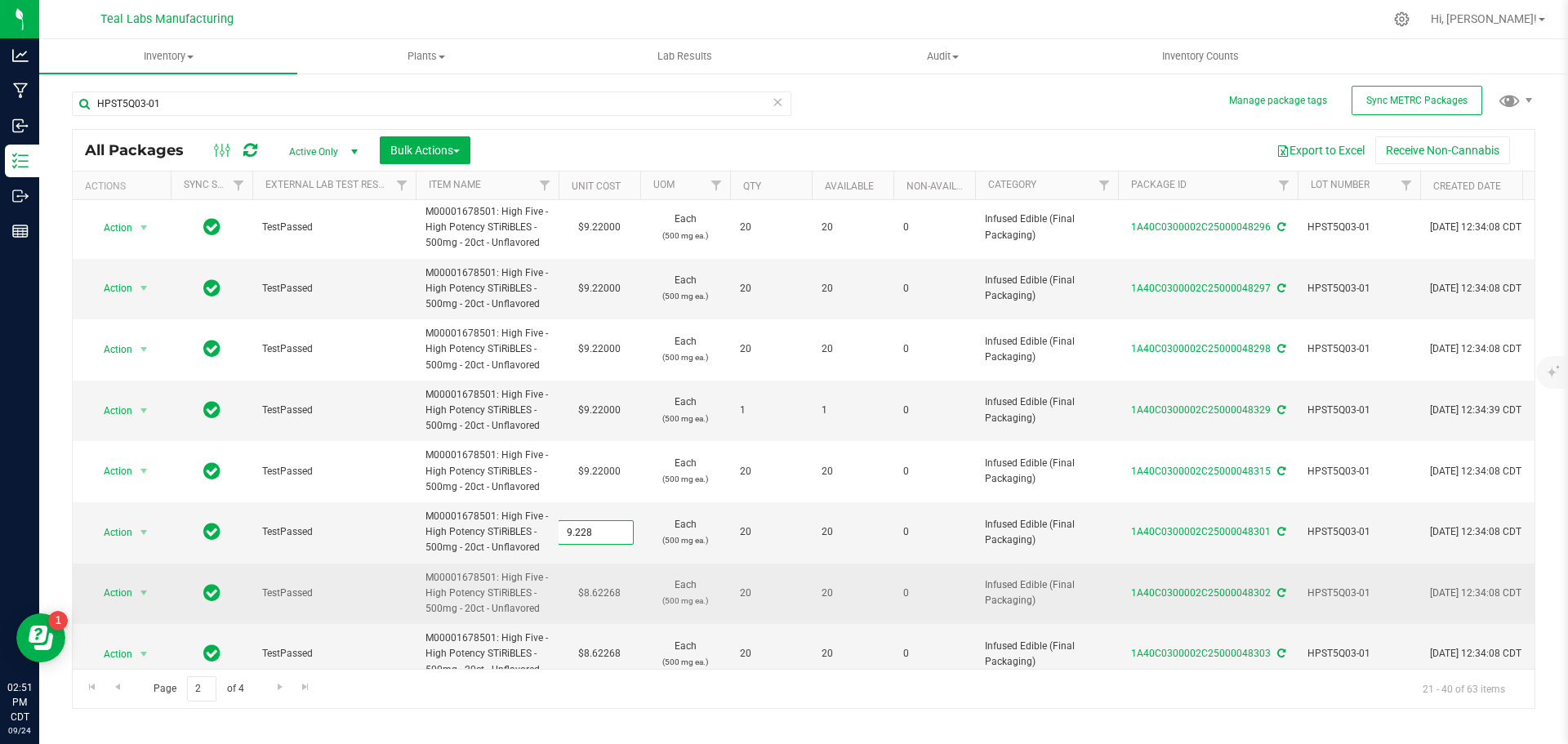
type input "9.22"
click at [602, 580] on div "All Packages Active Only Active Only Lab Samples Locked All External Internal B…" at bounding box center [803, 419] width 1463 height 580
click at [602, 587] on td "$8.62268" at bounding box center [599, 593] width 82 height 61
type input "9.22"
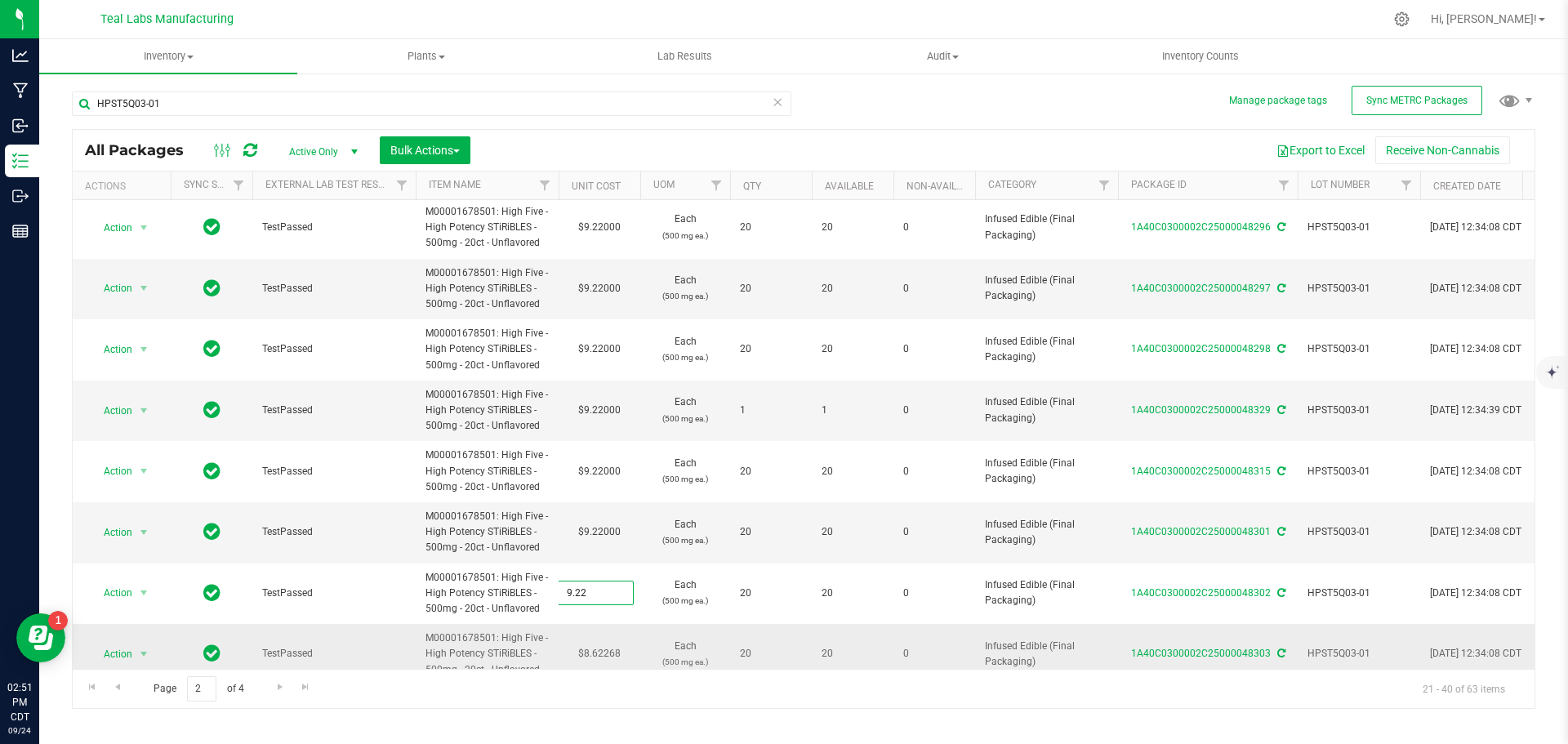
click at [605, 628] on div "All Packages Active Only Active Only Lab Samples Locked All External Internal B…" at bounding box center [803, 419] width 1463 height 580
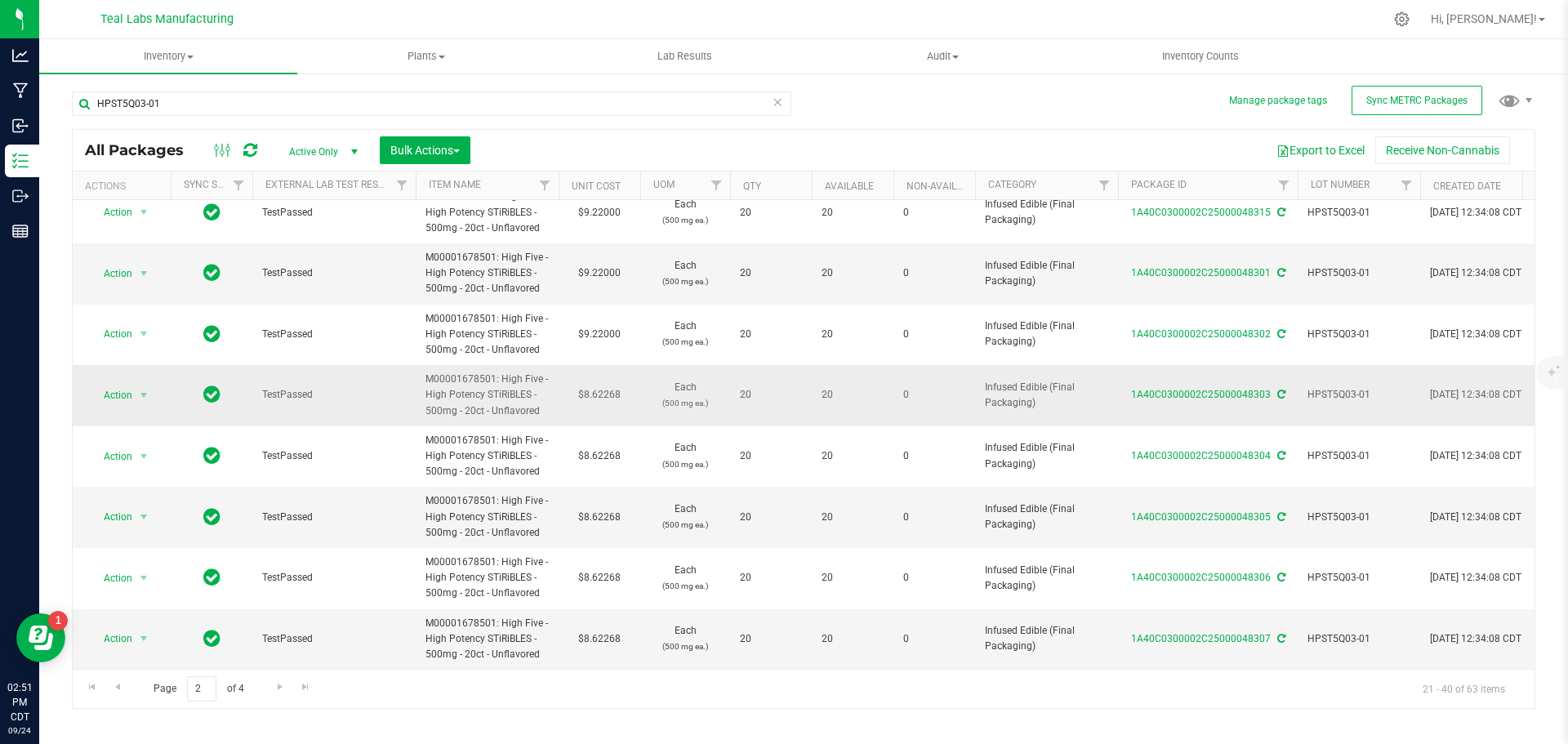
scroll to position [761, 0]
click at [603, 383] on td "$8.62268" at bounding box center [599, 395] width 82 height 61
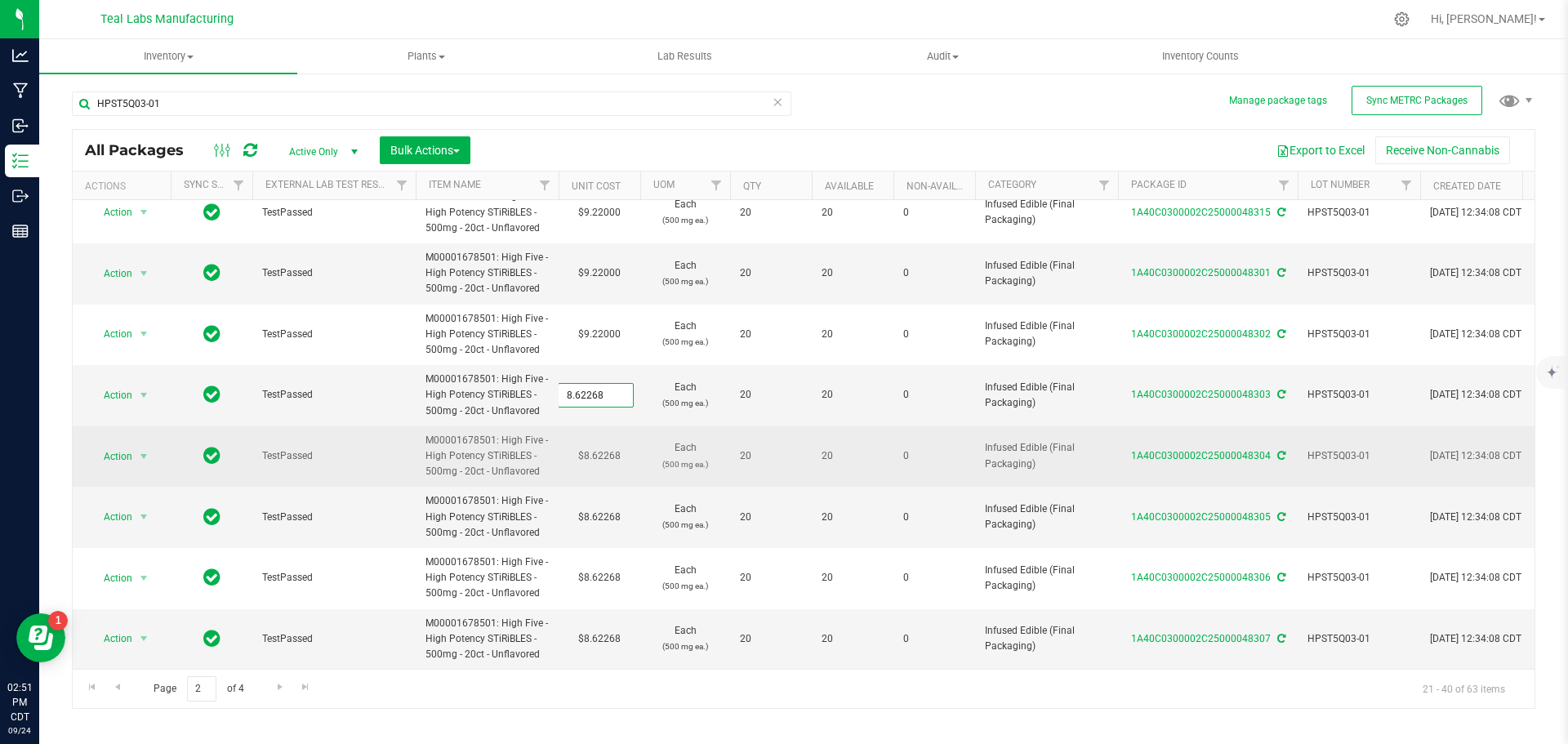
type input "9.22"
click at [601, 454] on div "All Packages Active Only Active Only Lab Samples Locked All External Internal B…" at bounding box center [803, 419] width 1463 height 580
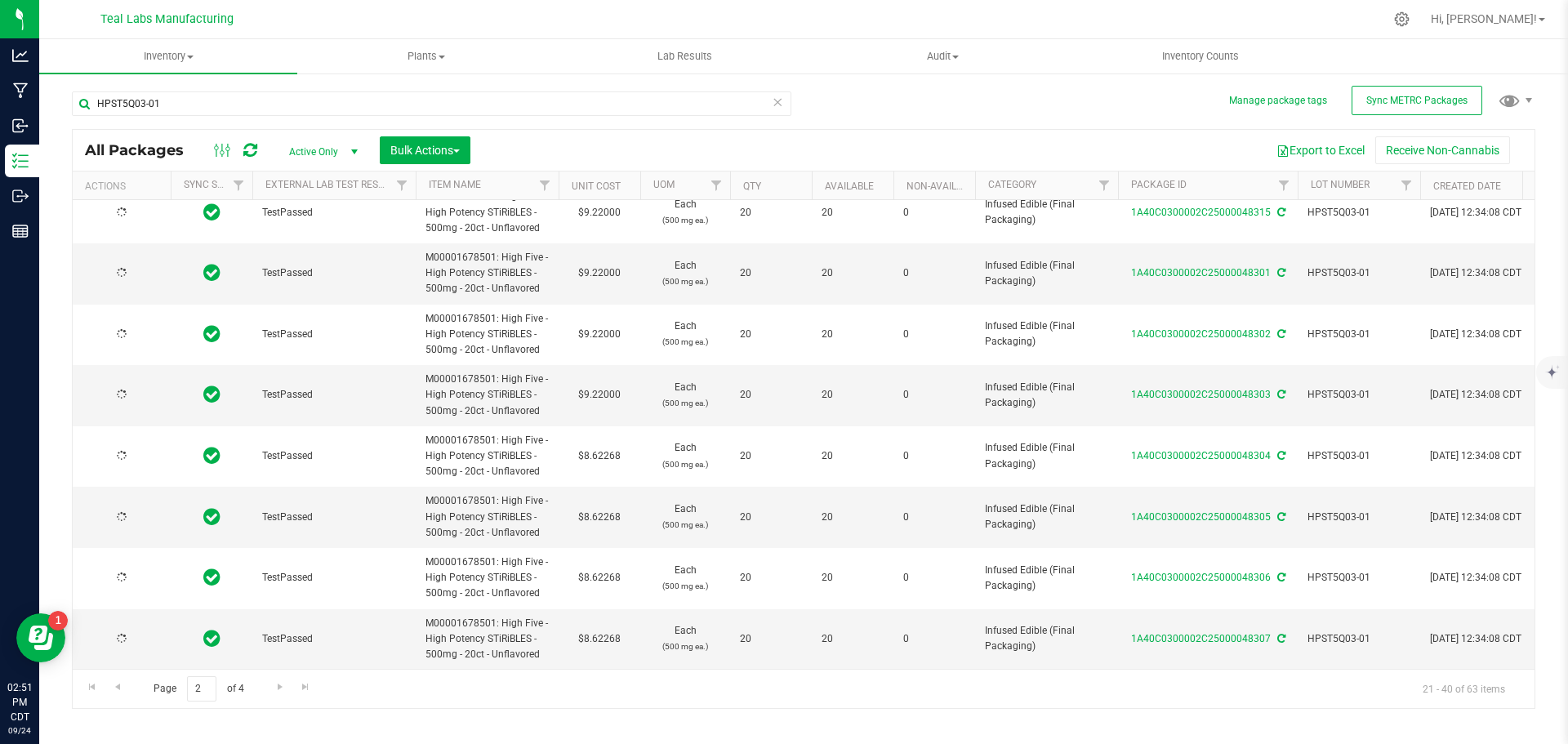
click at [601, 443] on td "$8.62268" at bounding box center [599, 457] width 82 height 61
click at [601, 445] on input "8.62268" at bounding box center [596, 457] width 75 height 23
paste input "9.22"
type input "9.22"
click at [599, 499] on div "All Packages Active Only Active Only Lab Samples Locked All External Internal B…" at bounding box center [803, 419] width 1463 height 580
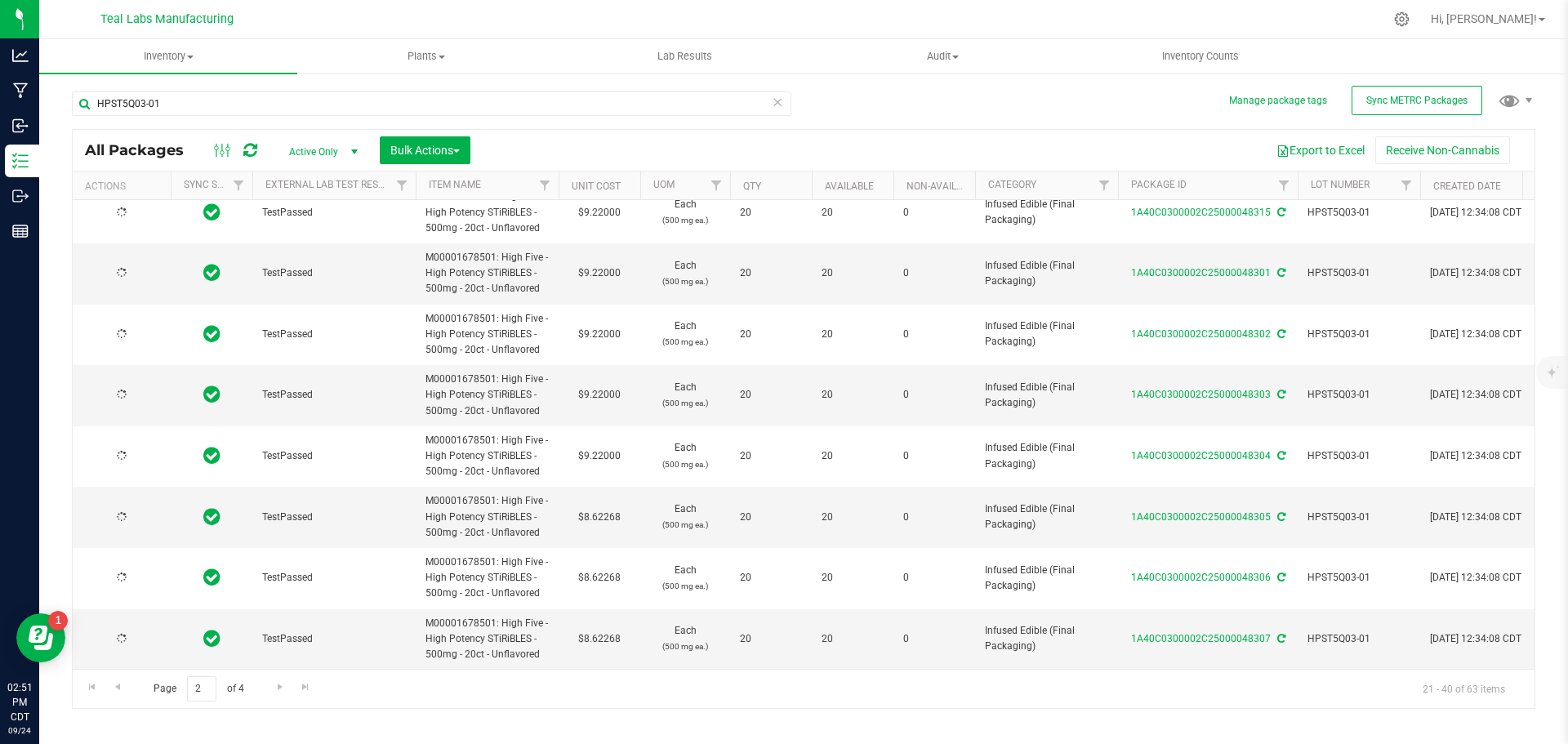
click at [599, 499] on td "$8.62268" at bounding box center [599, 517] width 82 height 61
click at [599, 505] on span "8.62268 8.62268" at bounding box center [596, 517] width 76 height 25
paste input "9.22"
click at [595, 505] on input "9.228" at bounding box center [596, 517] width 75 height 23
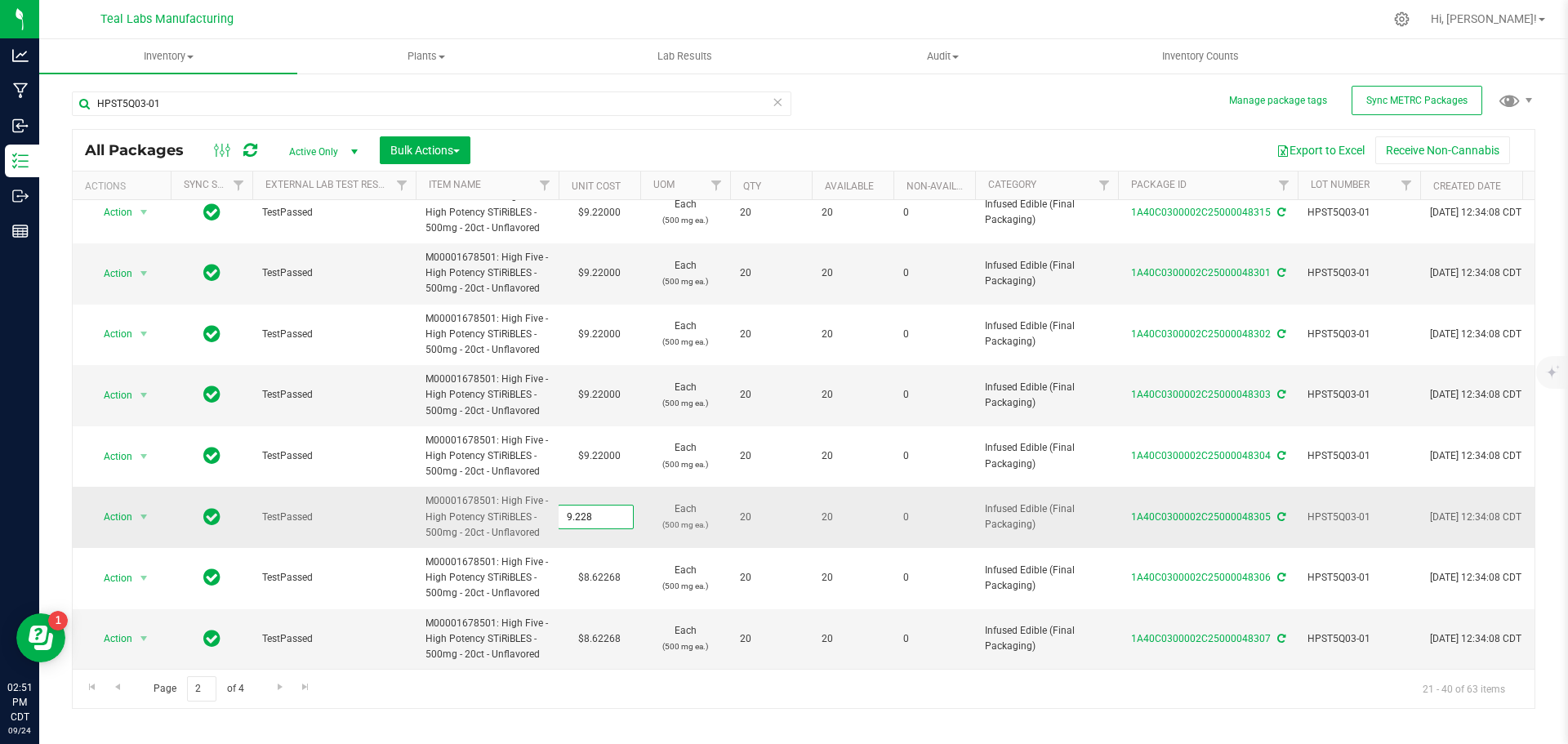
paste input "text"
type input "9.22"
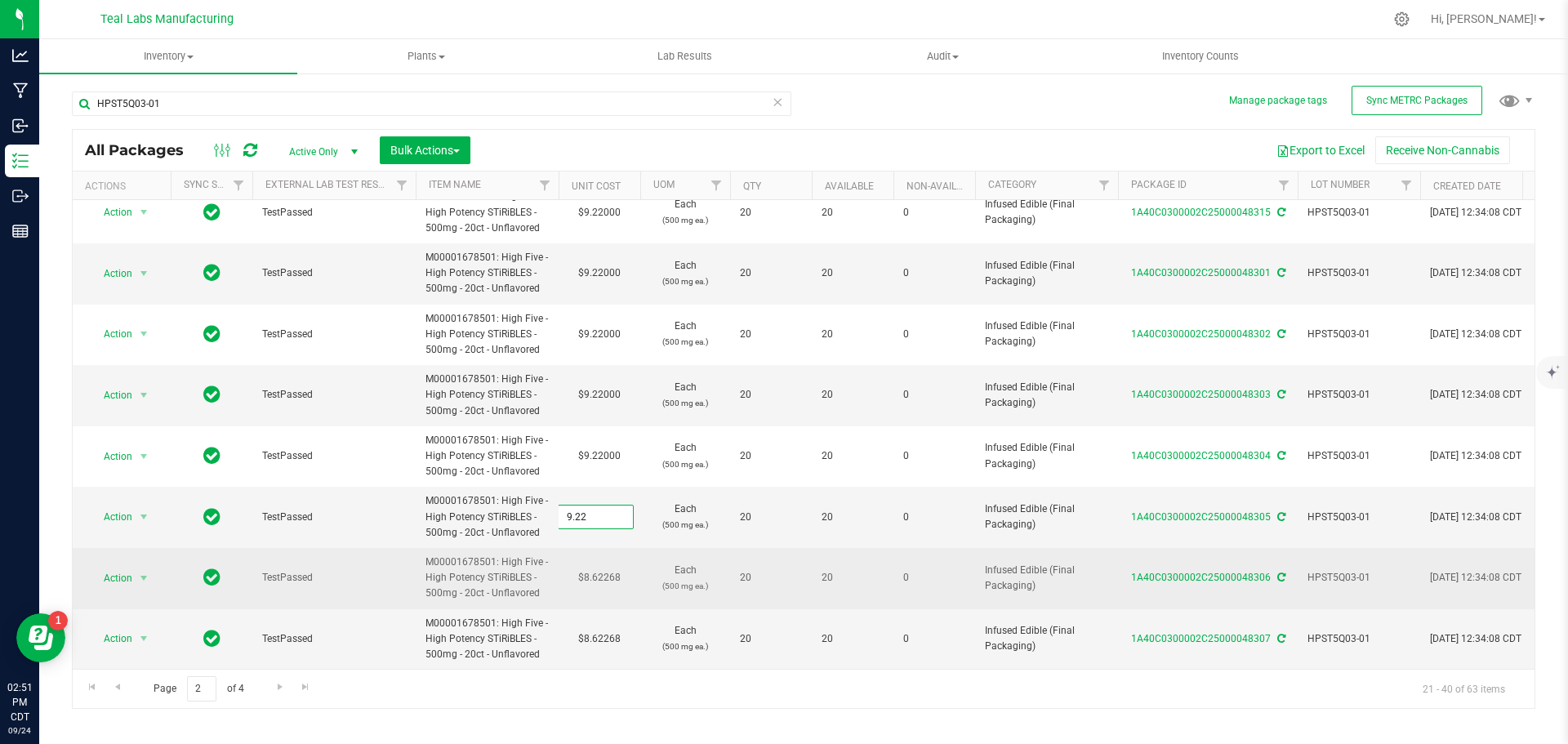
click at [606, 557] on div "All Packages Active Only Active Only Lab Samples Locked All External Internal B…" at bounding box center [803, 419] width 1463 height 580
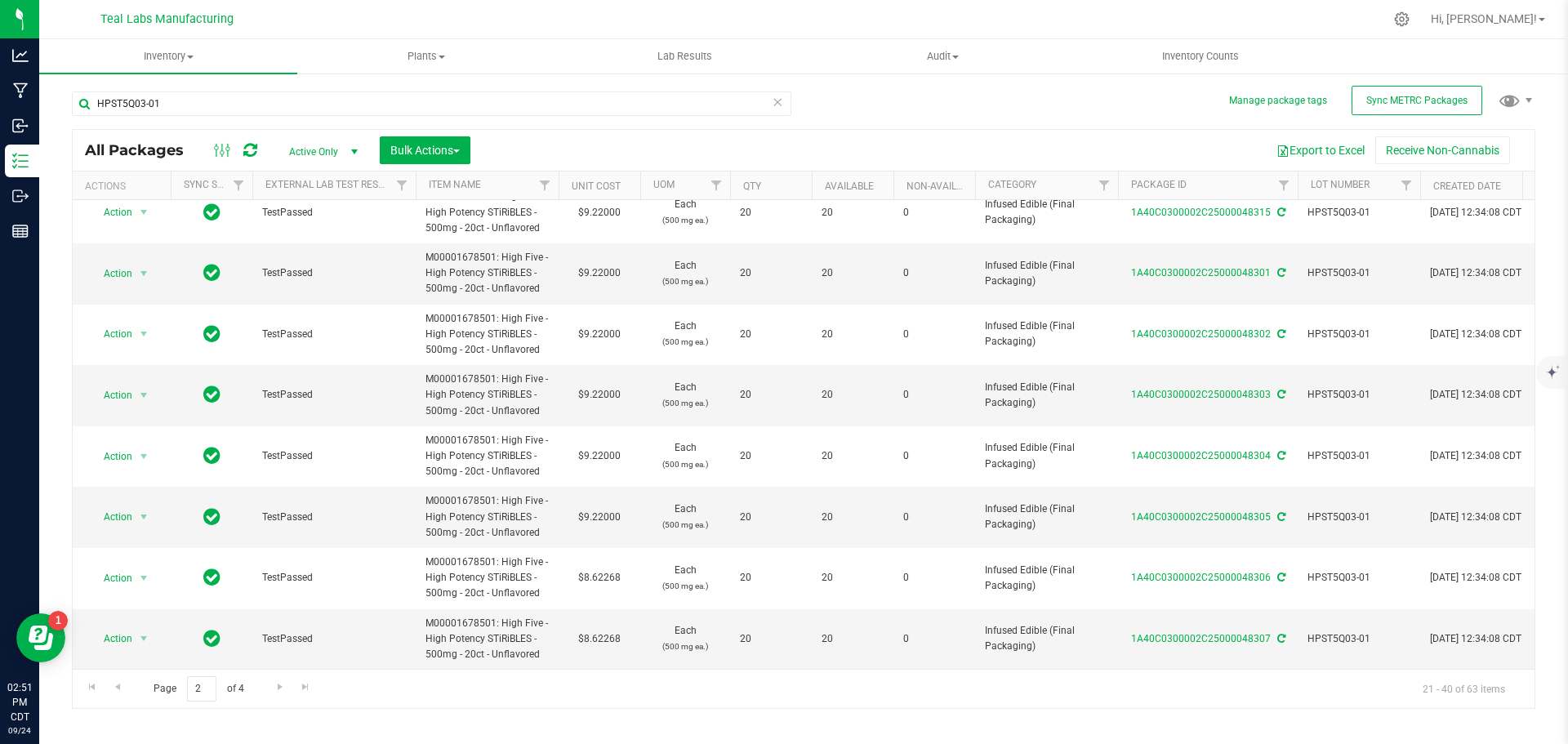
click at [603, 566] on td "$8.62268" at bounding box center [599, 578] width 82 height 61
click at [603, 566] on input "8.62268" at bounding box center [596, 578] width 75 height 23
type input "9.22"
click at [616, 614] on div "All Packages Active Only Active Only Lab Samples Locked All External Internal B…" at bounding box center [803, 419] width 1463 height 580
click at [616, 627] on td "$8.62268" at bounding box center [599, 639] width 82 height 60
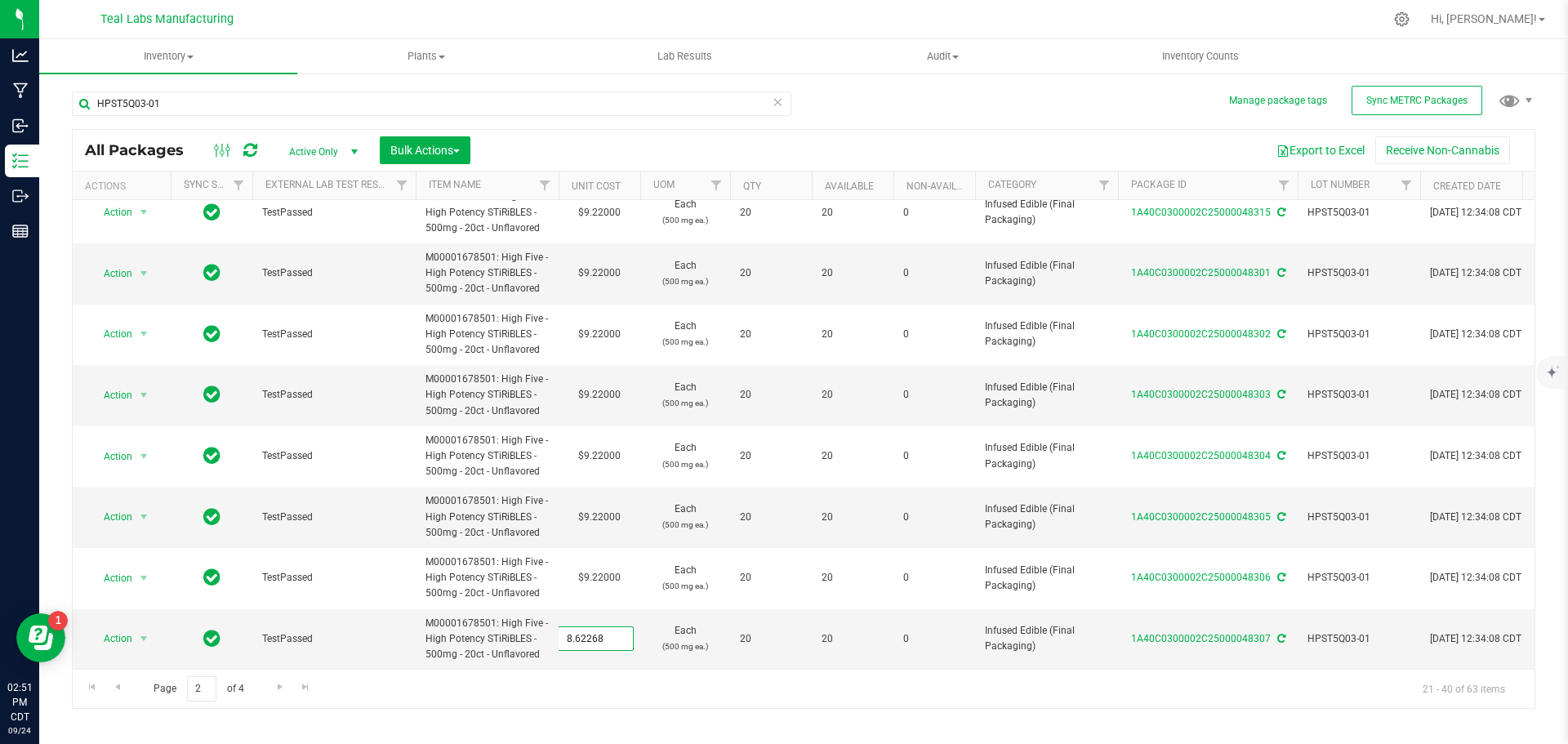
type input "9.22"
click at [583, 694] on div "All Packages Active Only Active Only Lab Samples Locked All External Internal B…" at bounding box center [803, 419] width 1463 height 580
click at [277, 690] on span "Go to the next page" at bounding box center [280, 687] width 13 height 13
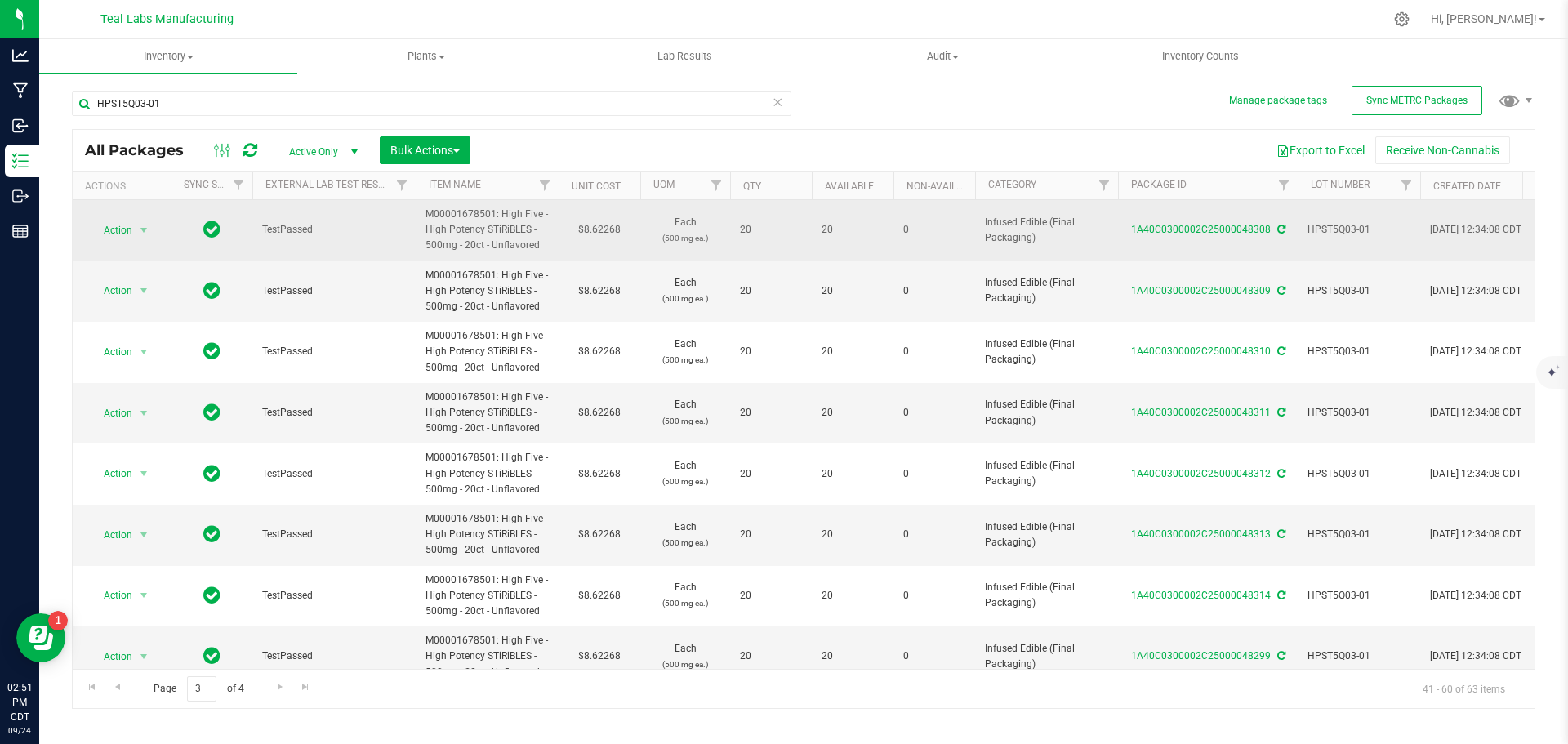
click at [603, 229] on td "$8.62268" at bounding box center [599, 230] width 82 height 61
click at [603, 229] on input "8.62268" at bounding box center [596, 230] width 75 height 23
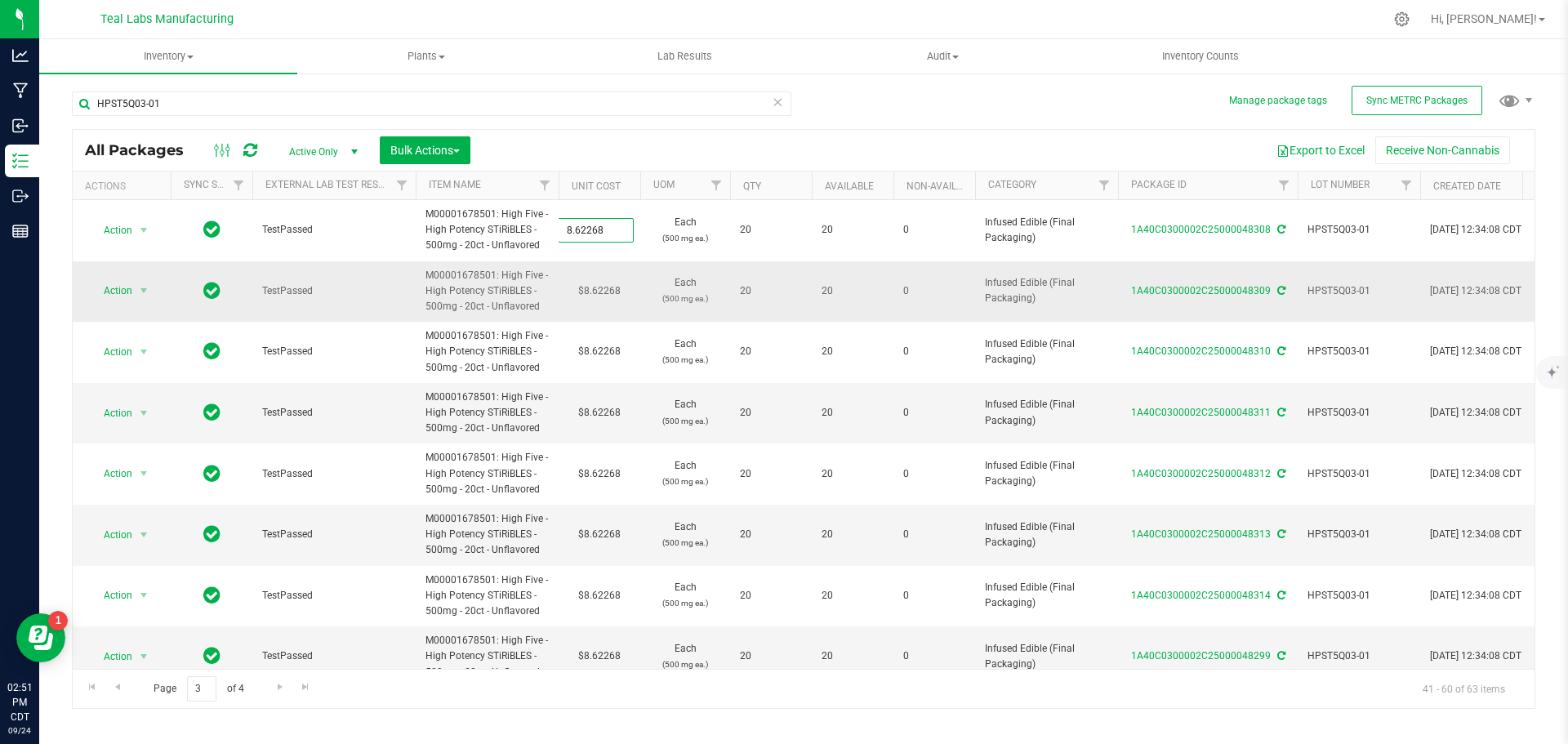
type input "9.22"
click at [598, 298] on div "All Packages Active Only Active Only Lab Samples Locked All External Internal B…" at bounding box center [803, 419] width 1463 height 580
type input "9.22000"
click at [596, 293] on td "$8.62268" at bounding box center [599, 291] width 82 height 61
click at [596, 293] on input "8.62268" at bounding box center [596, 290] width 75 height 23
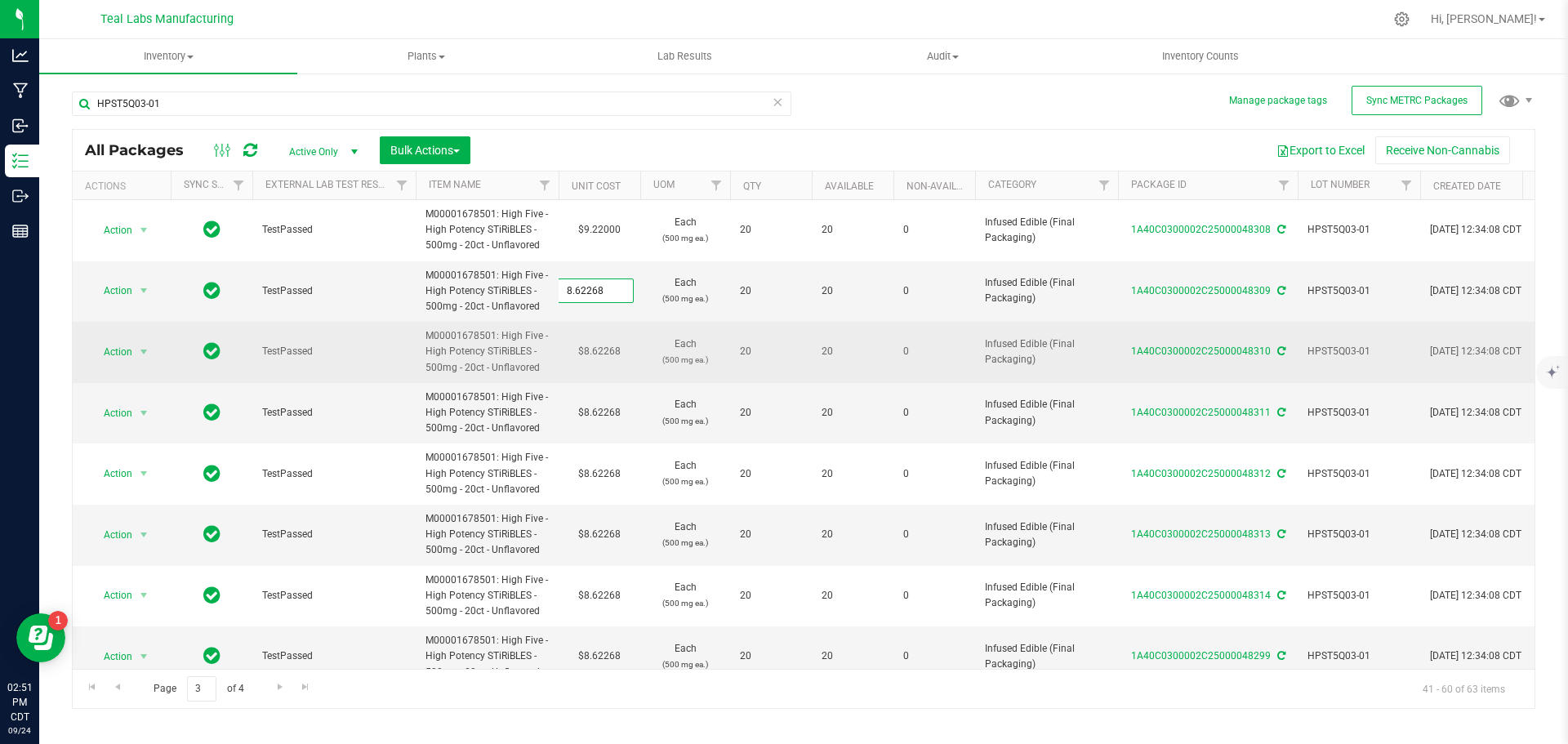
type input "9.22"
click at [601, 338] on div "All Packages Active Only Active Only Lab Samples Locked All External Internal B…" at bounding box center [803, 419] width 1463 height 580
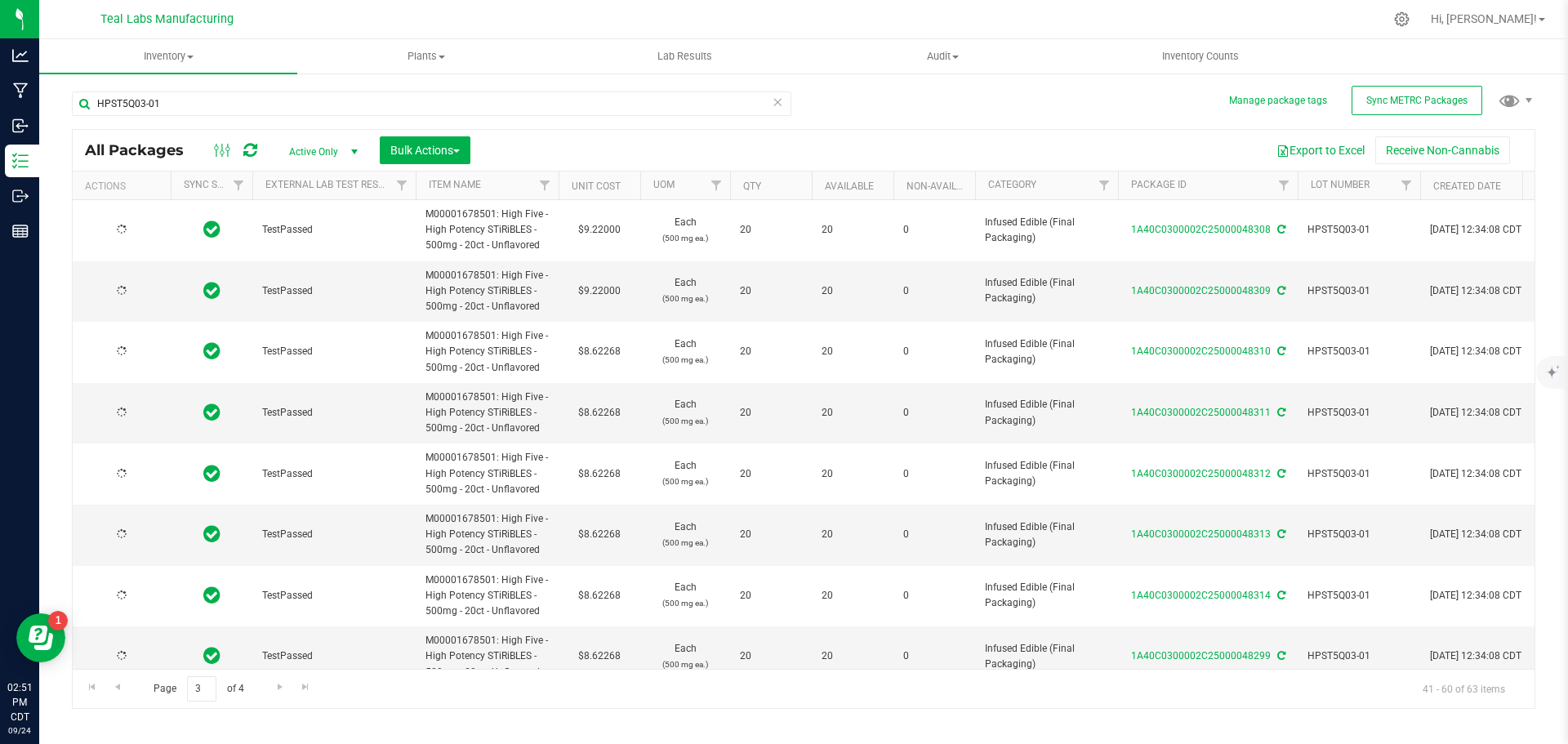
click at [602, 347] on td "$8.62268" at bounding box center [599, 352] width 82 height 61
click at [602, 347] on span "8.62268 8.62268" at bounding box center [596, 352] width 76 height 25
paste input "9.22"
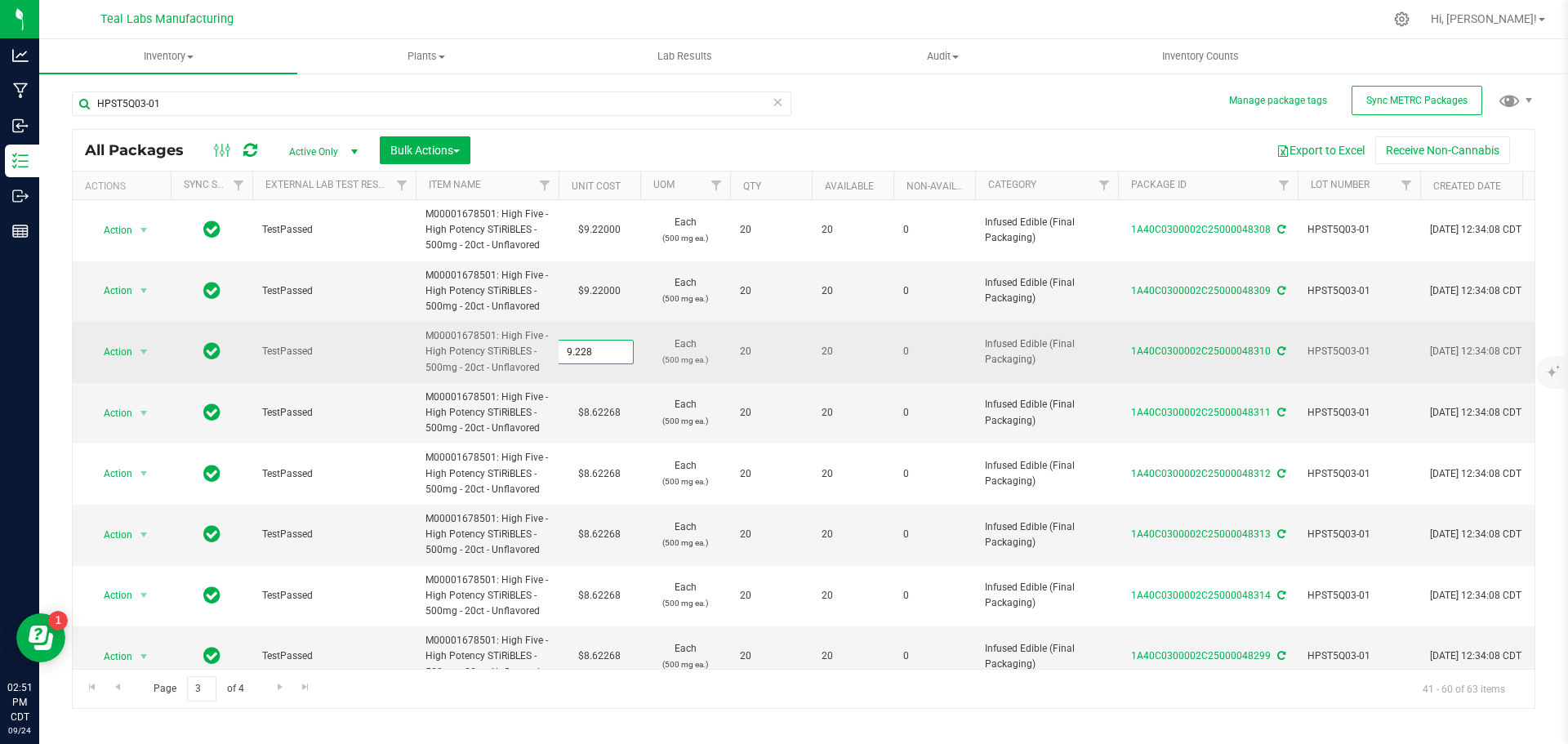
click at [613, 359] on input "9.228" at bounding box center [596, 352] width 75 height 23
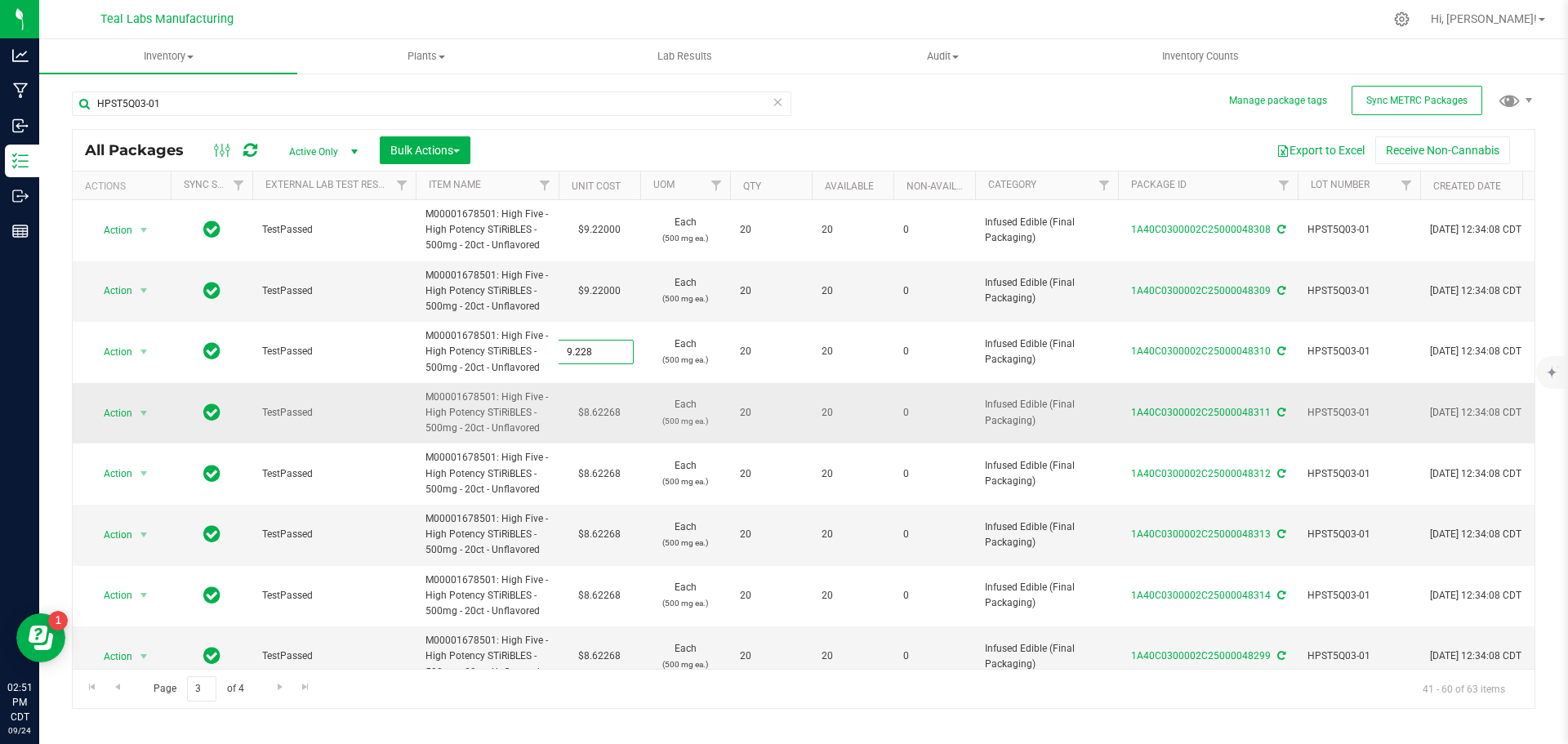
paste input "text"
type input "9.22"
click at [611, 412] on div "All Packages Active Only Active Only Lab Samples Locked All External Internal B…" at bounding box center [803, 419] width 1463 height 580
type input "9.22000"
click at [611, 412] on td "$8.62268" at bounding box center [599, 413] width 82 height 61
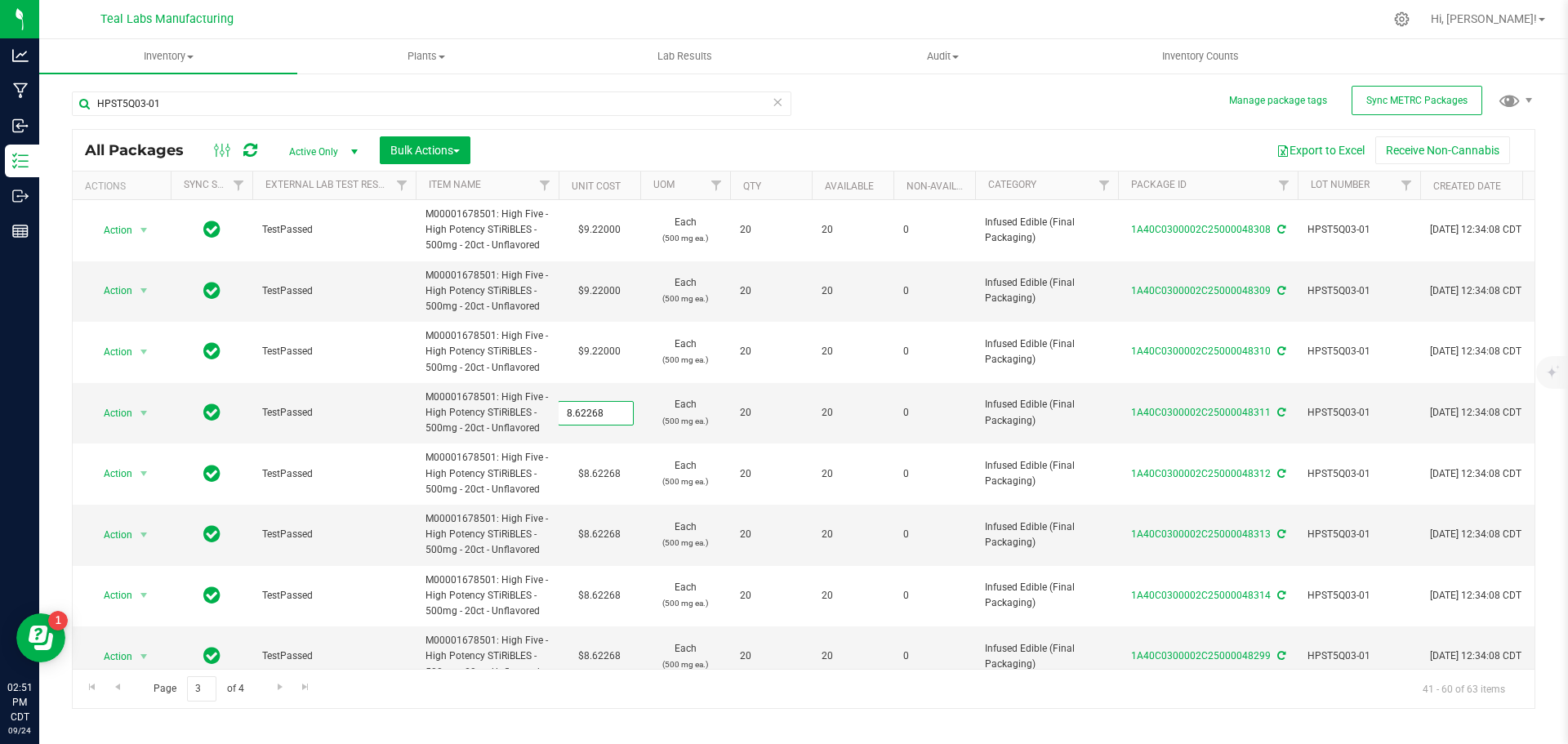
type input "9.22"
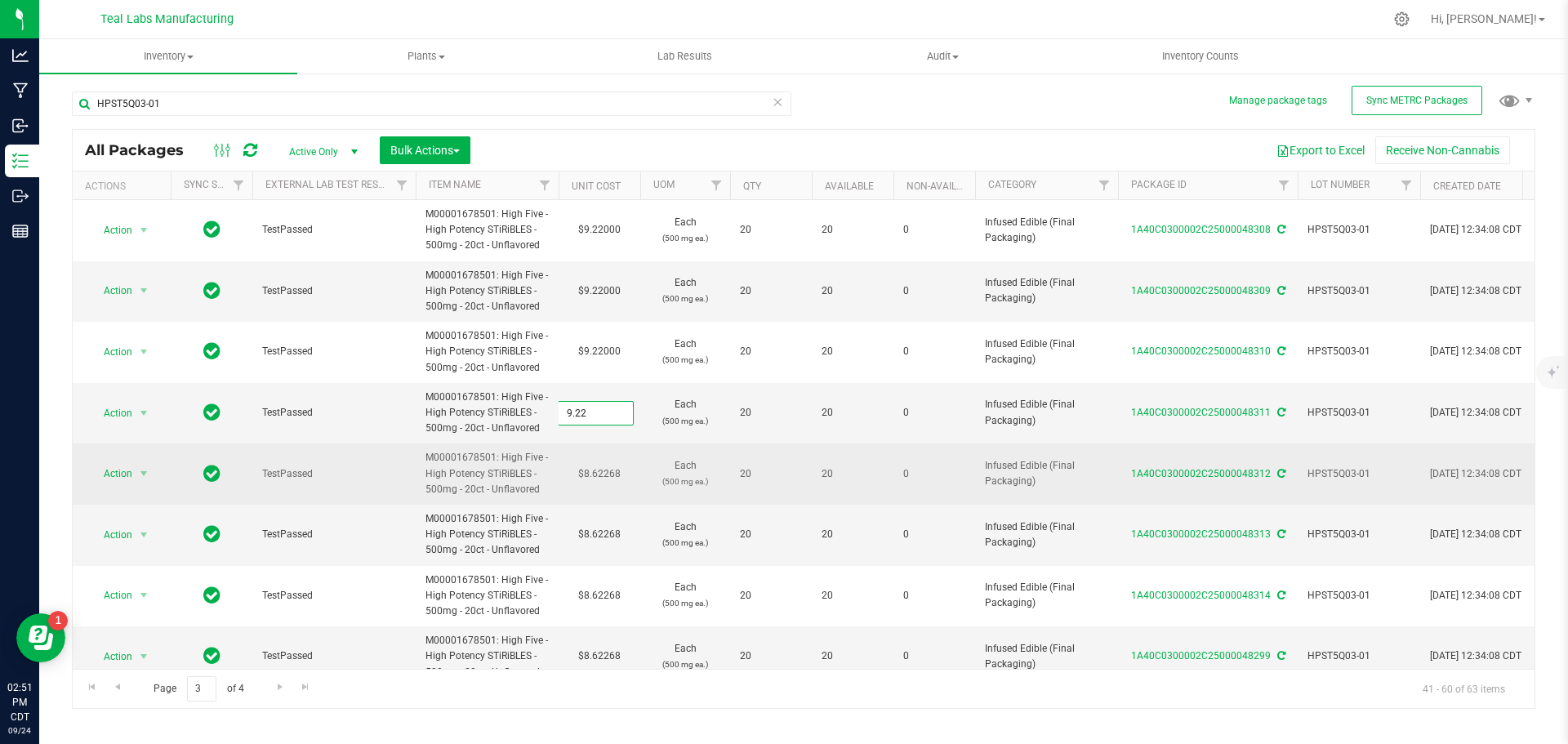
click at [606, 465] on div "All Packages Active Only Active Only Lab Samples Locked All External Internal B…" at bounding box center [803, 419] width 1463 height 580
click at [600, 473] on td "$8.62268" at bounding box center [599, 474] width 82 height 61
click at [0, 0] on input "8.62268" at bounding box center [0, 0] width 0 height 0
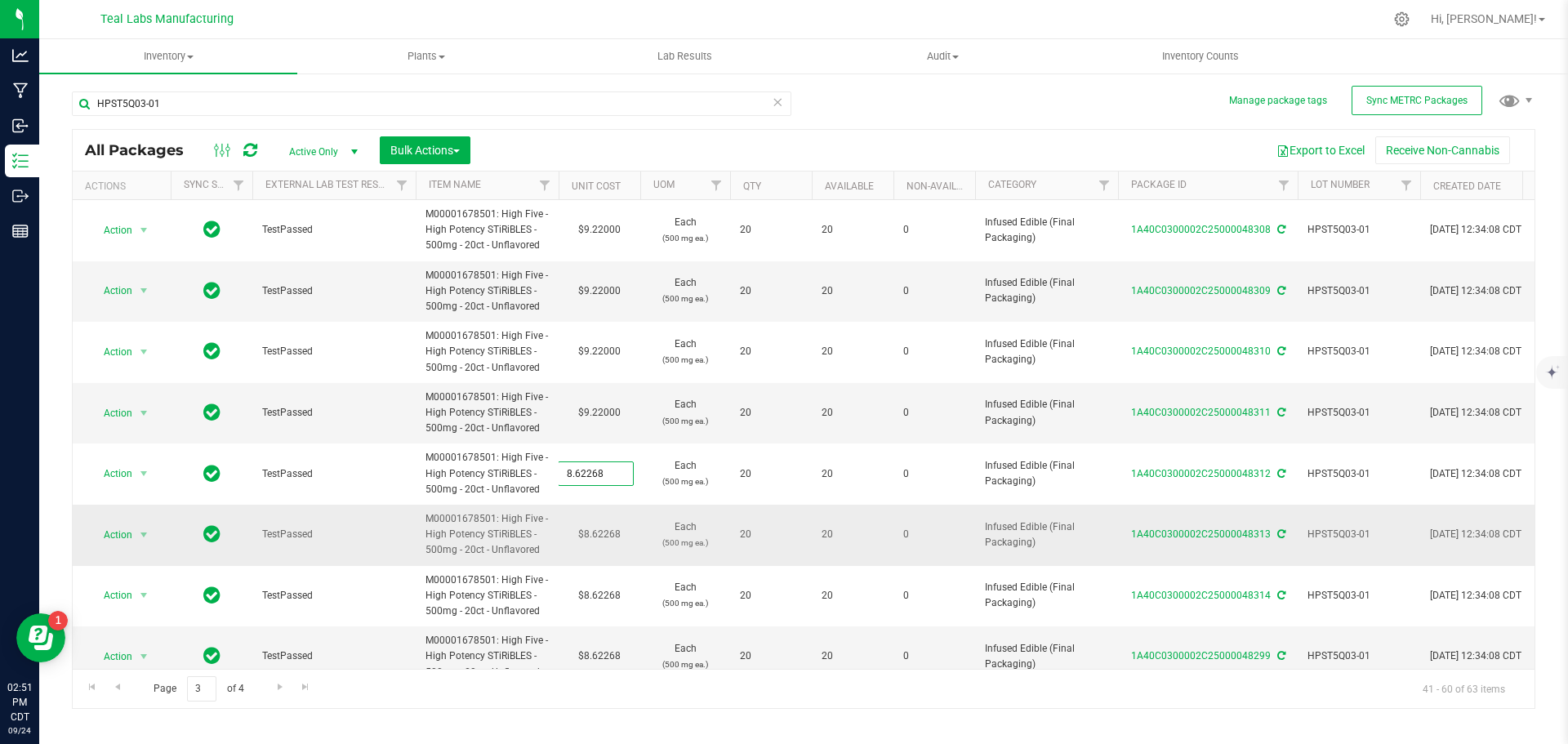
paste input "9.22"
type input "9.22"
click at [584, 547] on div "All Packages Active Only Active Only Lab Samples Locked All External Internal B…" at bounding box center [803, 419] width 1463 height 580
click at [596, 534] on td "$8.62268" at bounding box center [599, 535] width 82 height 61
click at [596, 534] on input "8.62268" at bounding box center [596, 535] width 75 height 23
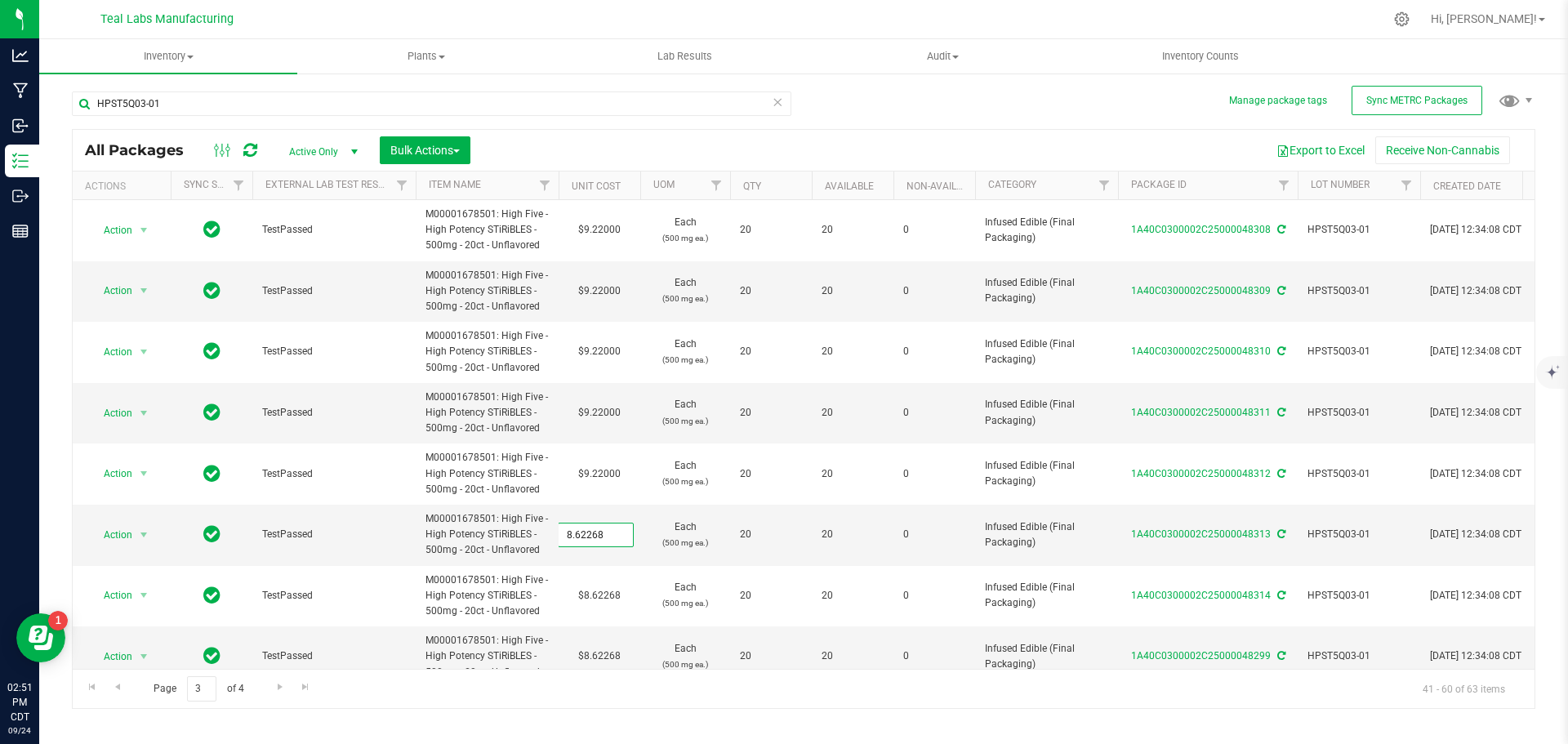
type input "9.22"
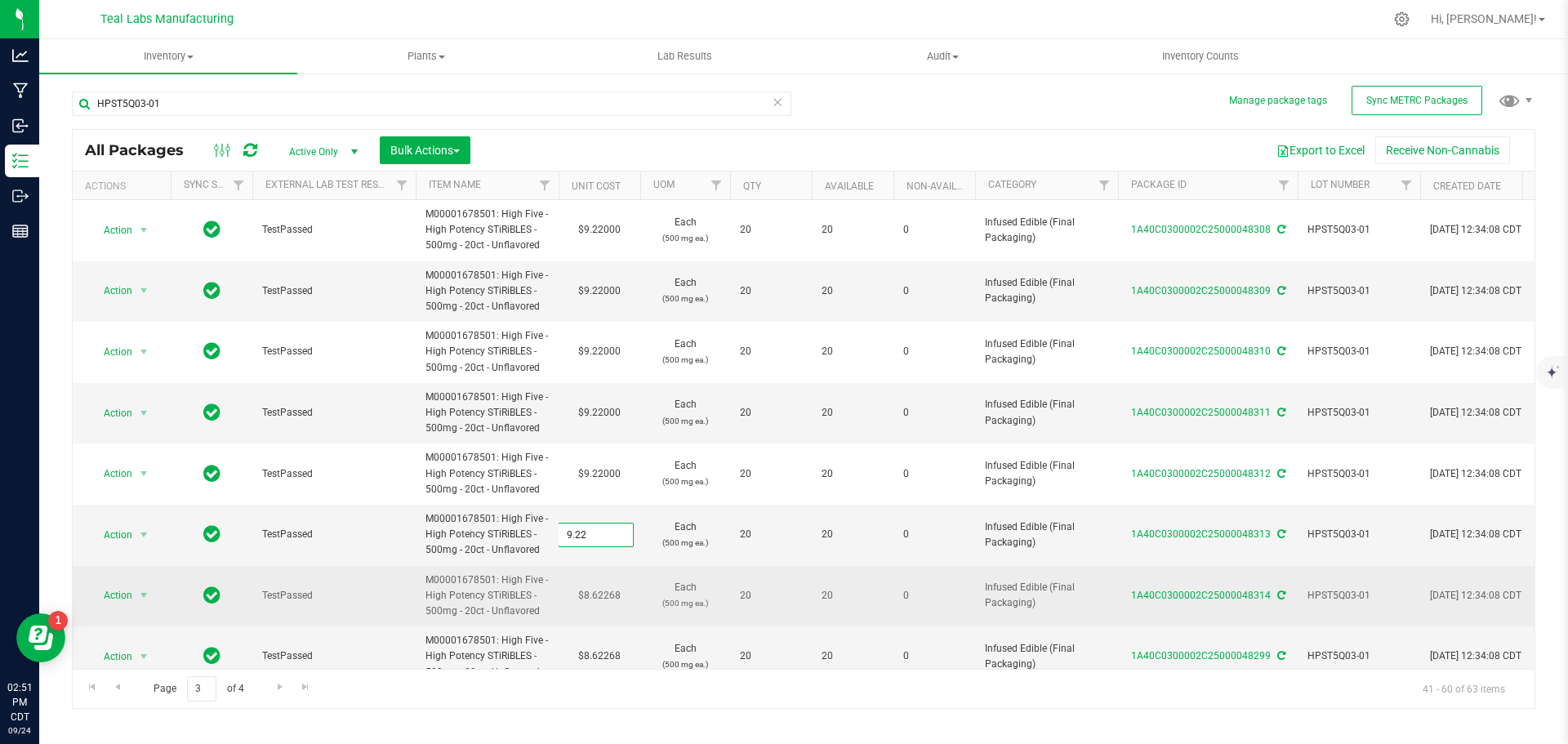
click at [608, 599] on div "All Packages Active Only Active Only Lab Samples Locked All External Internal B…" at bounding box center [803, 419] width 1463 height 580
click at [608, 596] on td "$8.62268" at bounding box center [599, 596] width 82 height 61
click at [0, 0] on input "8.62268" at bounding box center [0, 0] width 0 height 0
paste input "9.22"
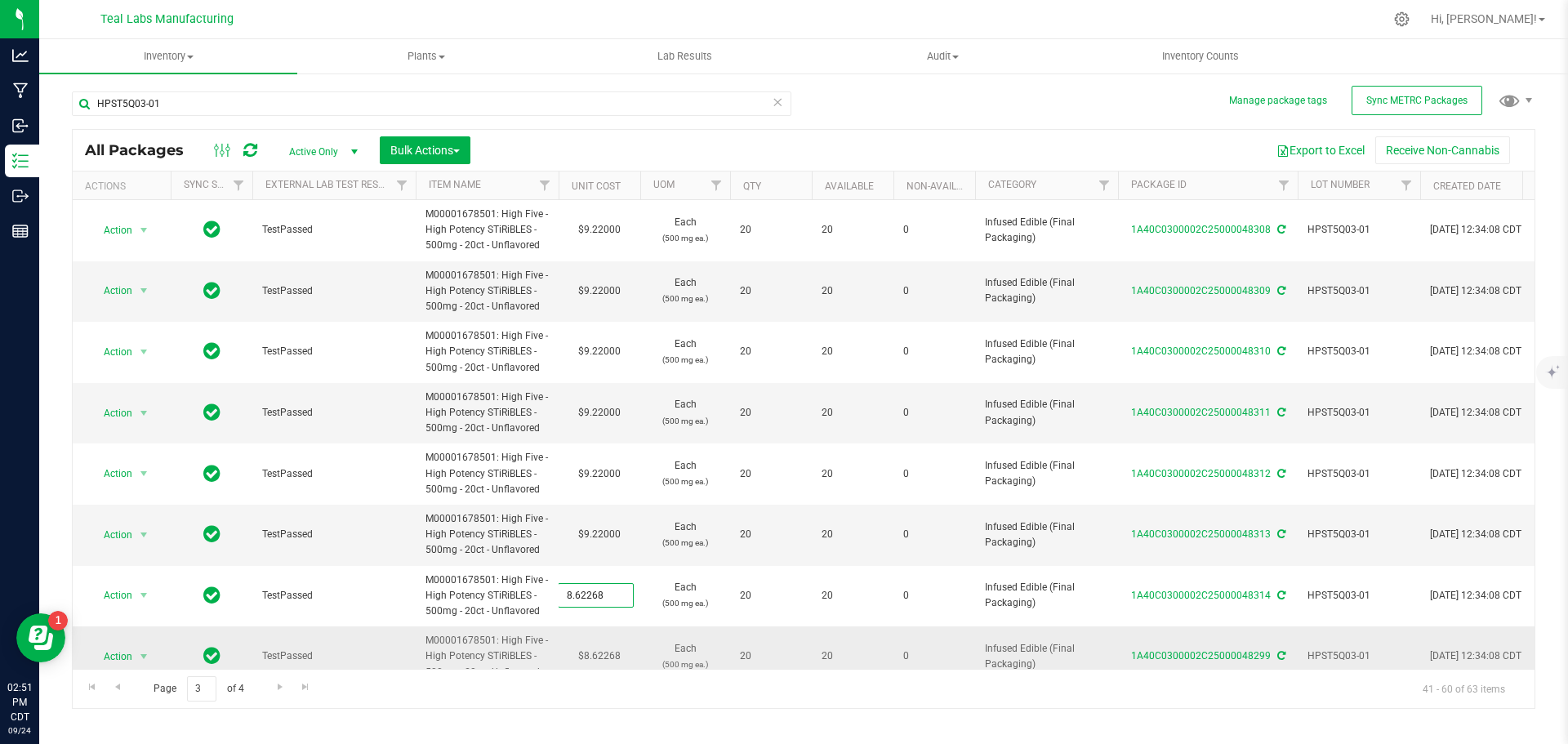
type input "9.22"
click at [630, 712] on div "Inventory All packages All inventory Waste log Create inventory Plants All plan…" at bounding box center [803, 391] width 1529 height 705
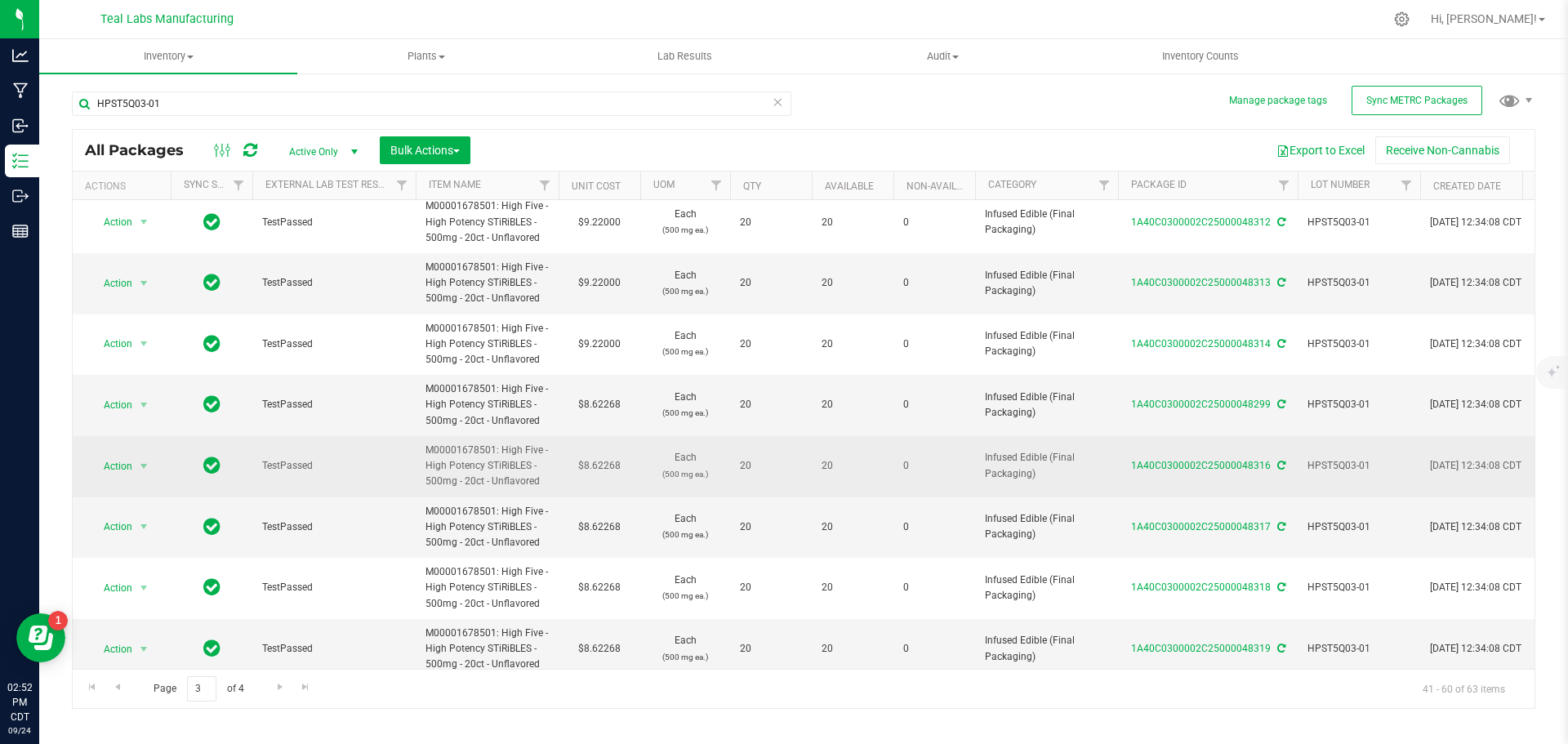
scroll to position [327, 0]
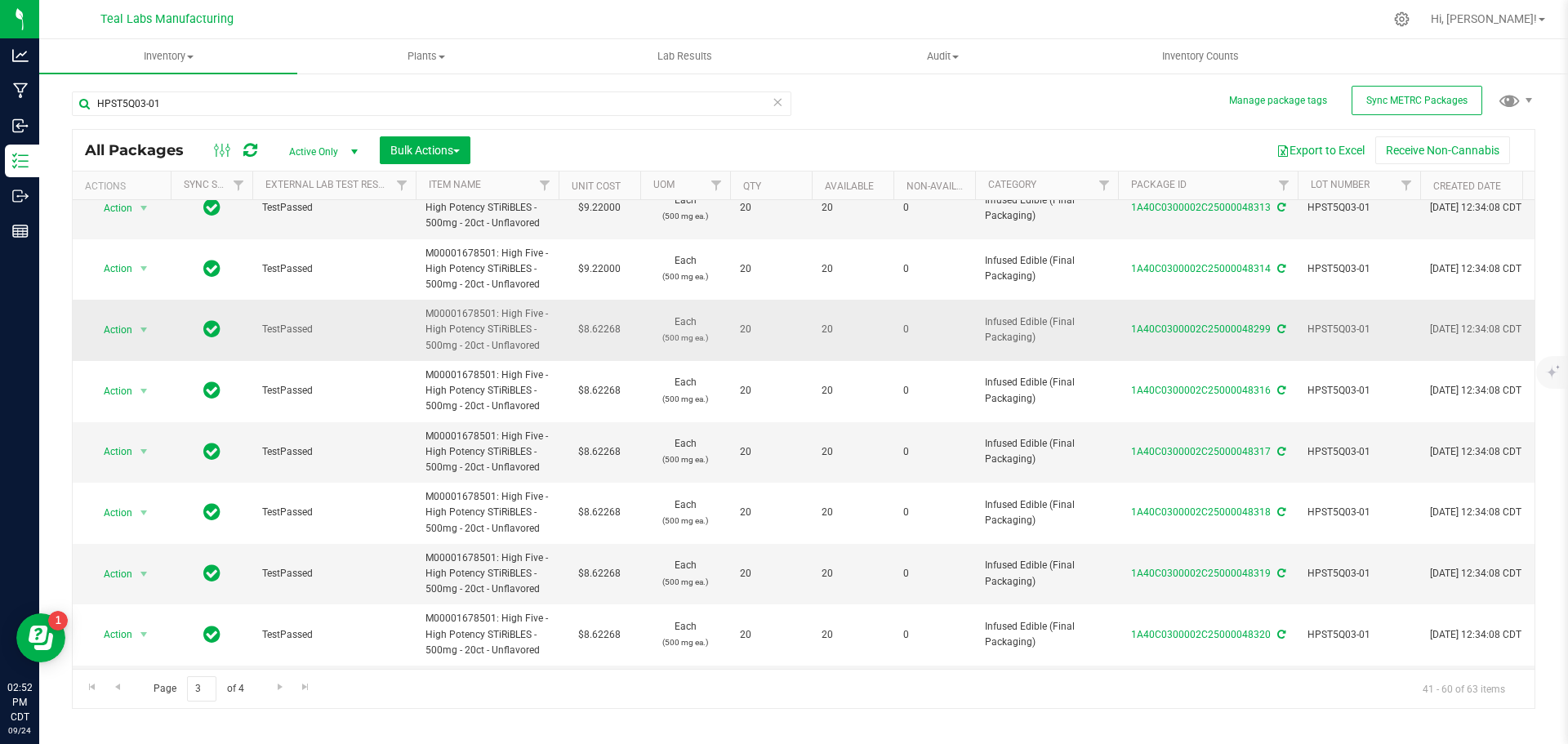
click at [614, 328] on td "$8.62268" at bounding box center [599, 330] width 82 height 61
click at [614, 328] on input "8.62268" at bounding box center [596, 330] width 75 height 23
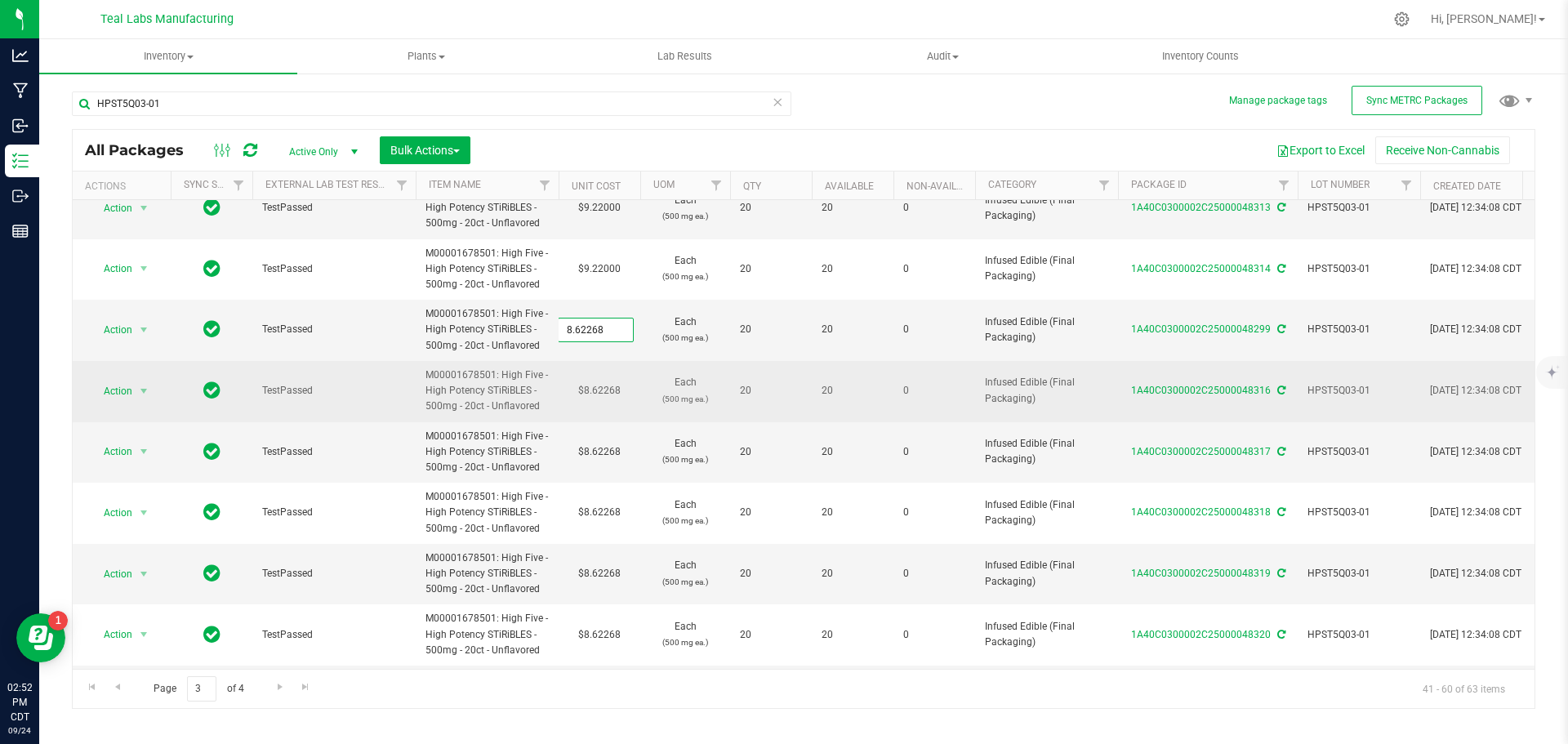
type input "9.22"
click at [608, 387] on div "All Packages Active Only Active Only Lab Samples Locked All External Internal B…" at bounding box center [803, 419] width 1463 height 580
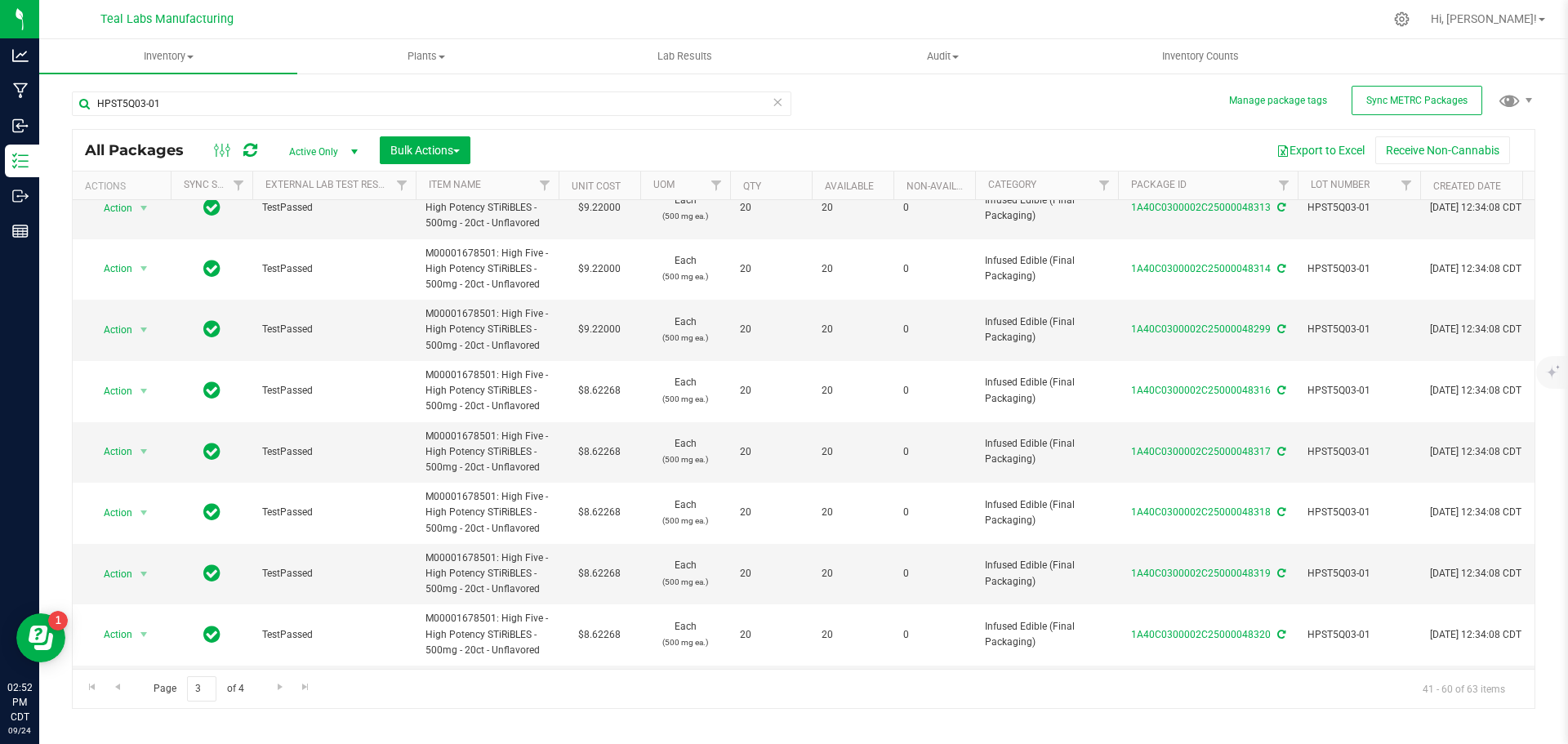
click at [608, 387] on td "$8.62268" at bounding box center [599, 391] width 82 height 61
click at [608, 387] on input "8.62268" at bounding box center [596, 390] width 75 height 23
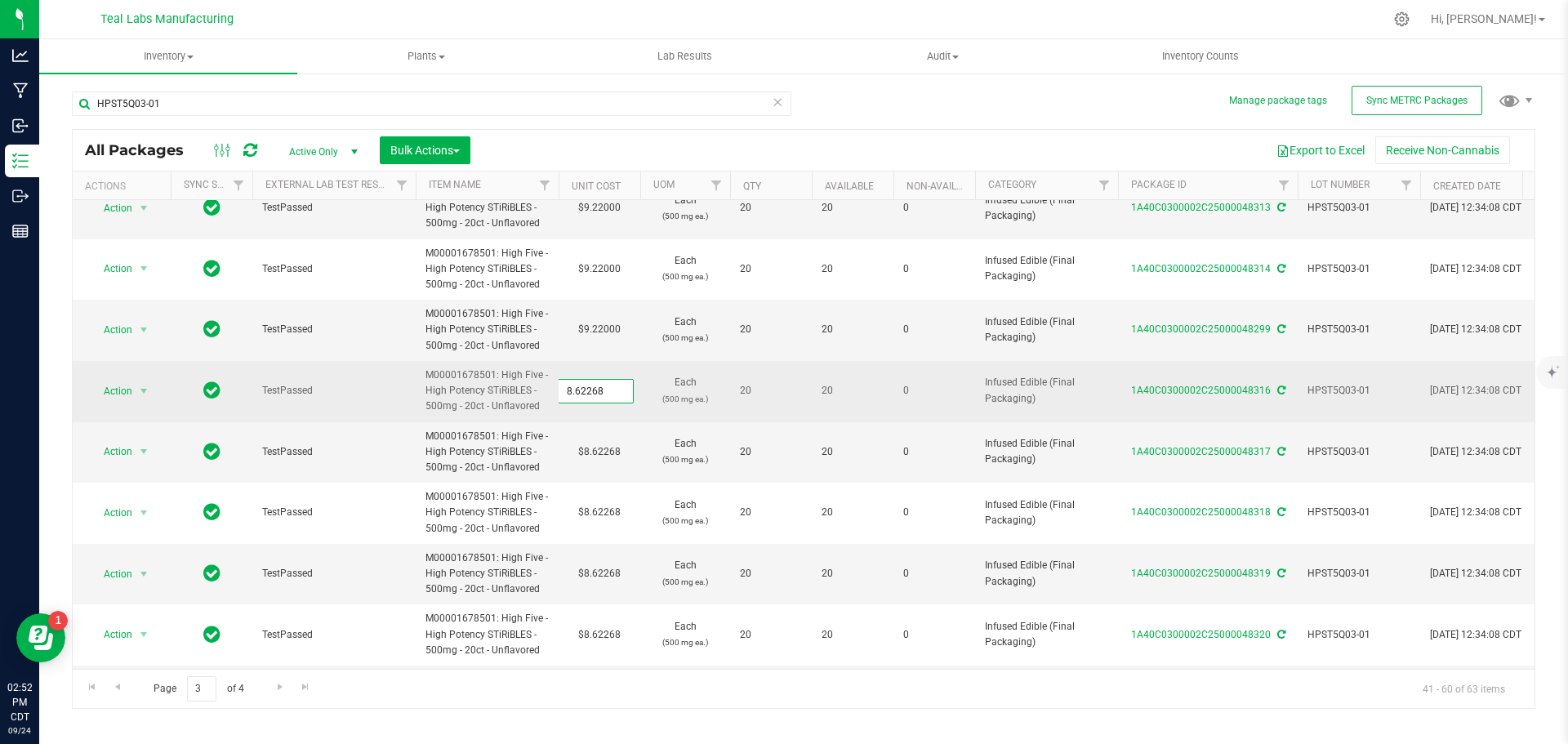
type input "9.22"
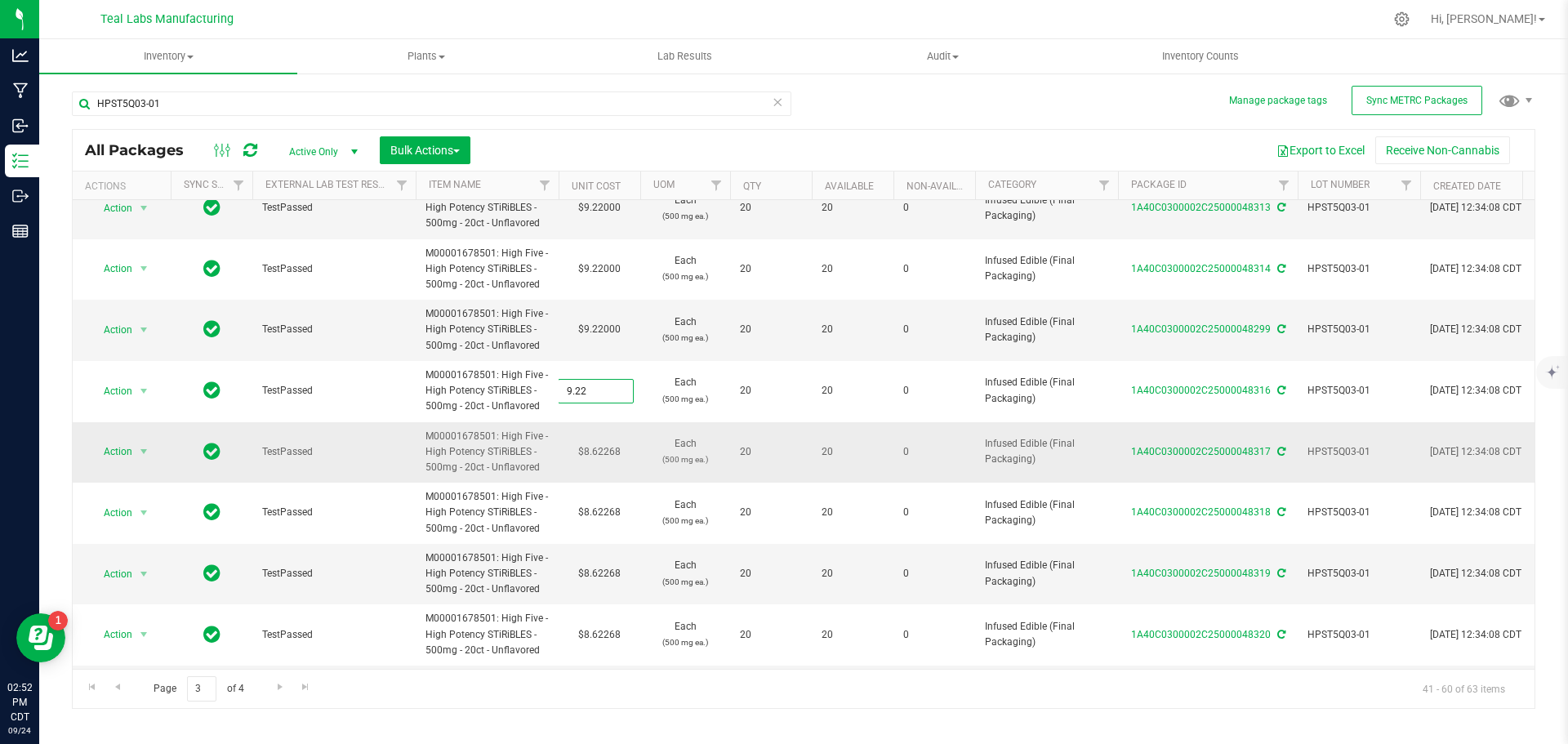
click at [614, 455] on div "All Packages Active Only Active Only Lab Samples Locked All External Internal B…" at bounding box center [803, 419] width 1463 height 580
click at [614, 455] on td "$8.62268" at bounding box center [599, 452] width 82 height 61
click at [614, 455] on input "8.62268" at bounding box center [596, 451] width 75 height 23
type input "9.22"
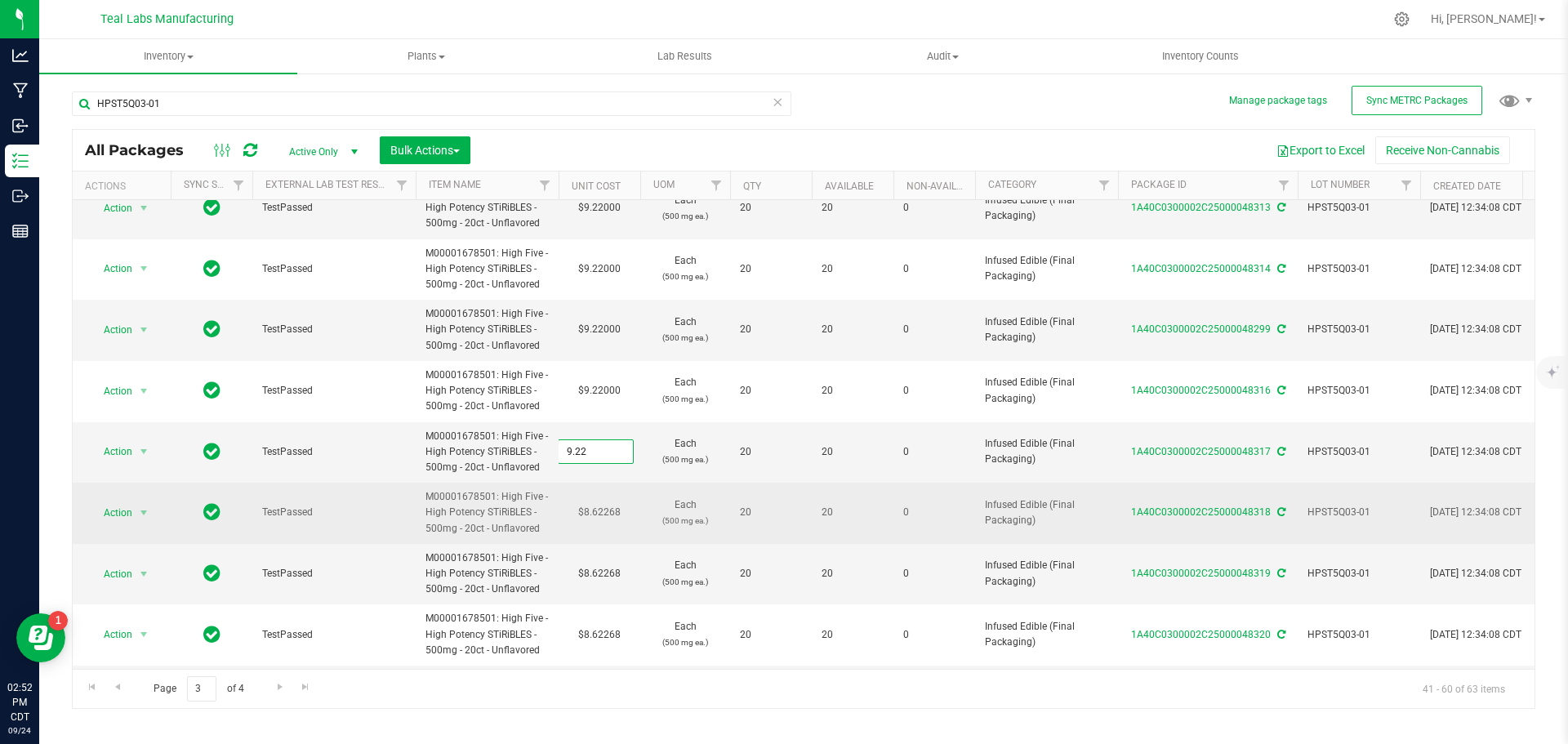
click at [608, 504] on div "All Packages Active Only Active Only Lab Samples Locked All External Internal B…" at bounding box center [803, 419] width 1463 height 580
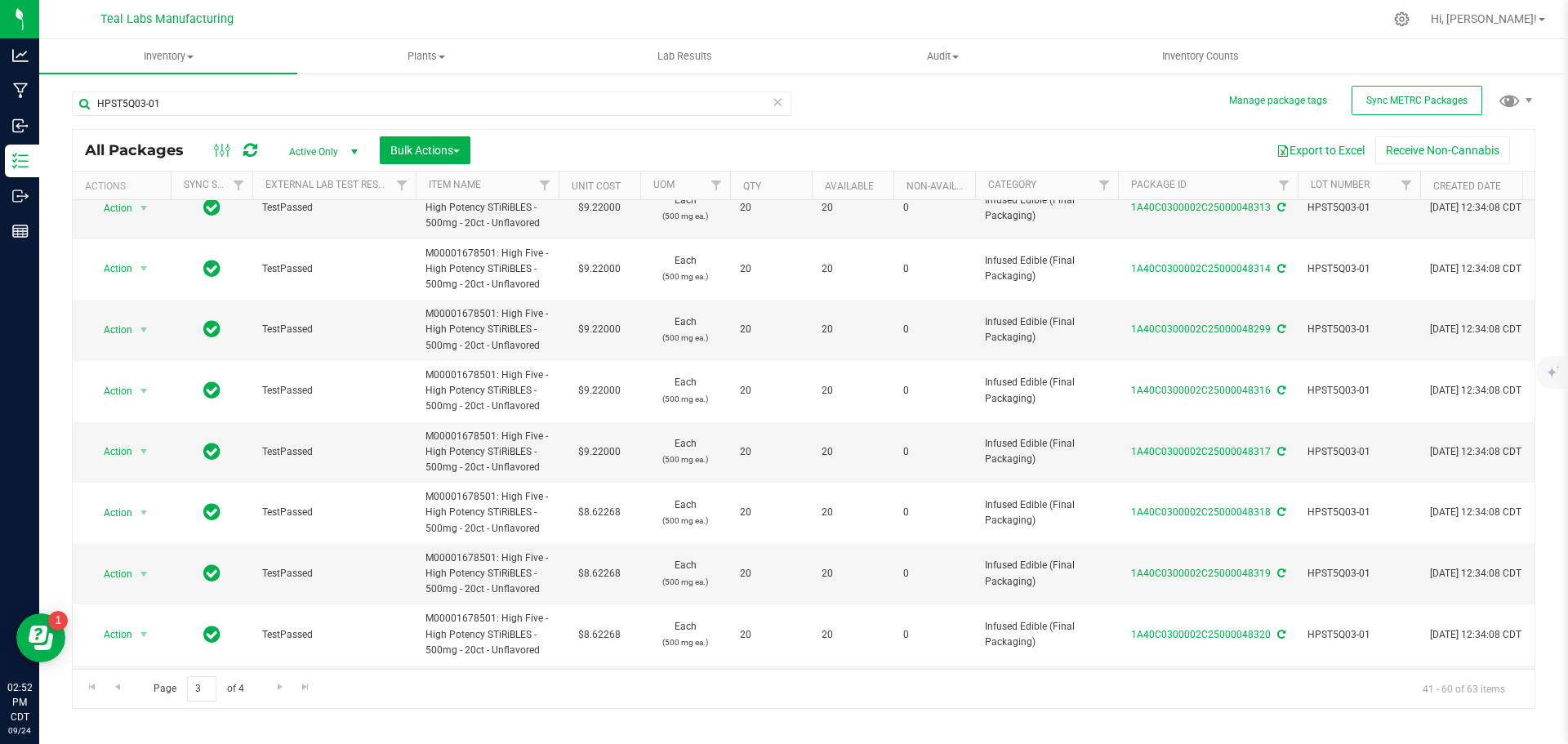
click at [608, 504] on td "$8.62268" at bounding box center [599, 512] width 82 height 61
click at [608, 504] on input "8.62268" at bounding box center [596, 512] width 75 height 23
type input "9.22"
click at [614, 571] on div "All Packages Active Only Active Only Lab Samples Locked All External Internal B…" at bounding box center [803, 419] width 1463 height 580
click at [599, 571] on td "$8.62268" at bounding box center [599, 574] width 82 height 61
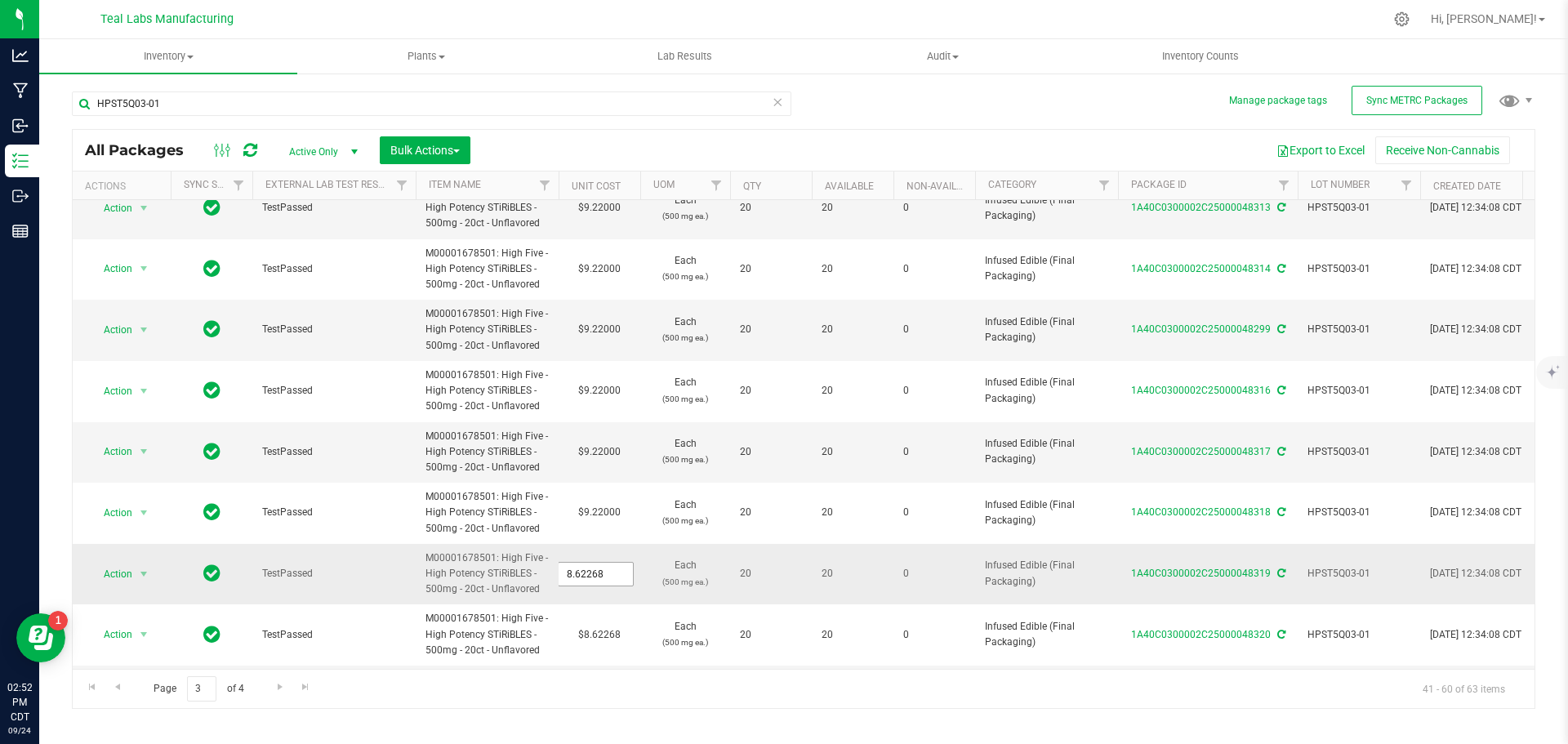
click at [597, 571] on span "8.62268 8.62268" at bounding box center [596, 574] width 76 height 25
paste input "9"
click at [602, 576] on input "8.62269" at bounding box center [596, 574] width 75 height 23
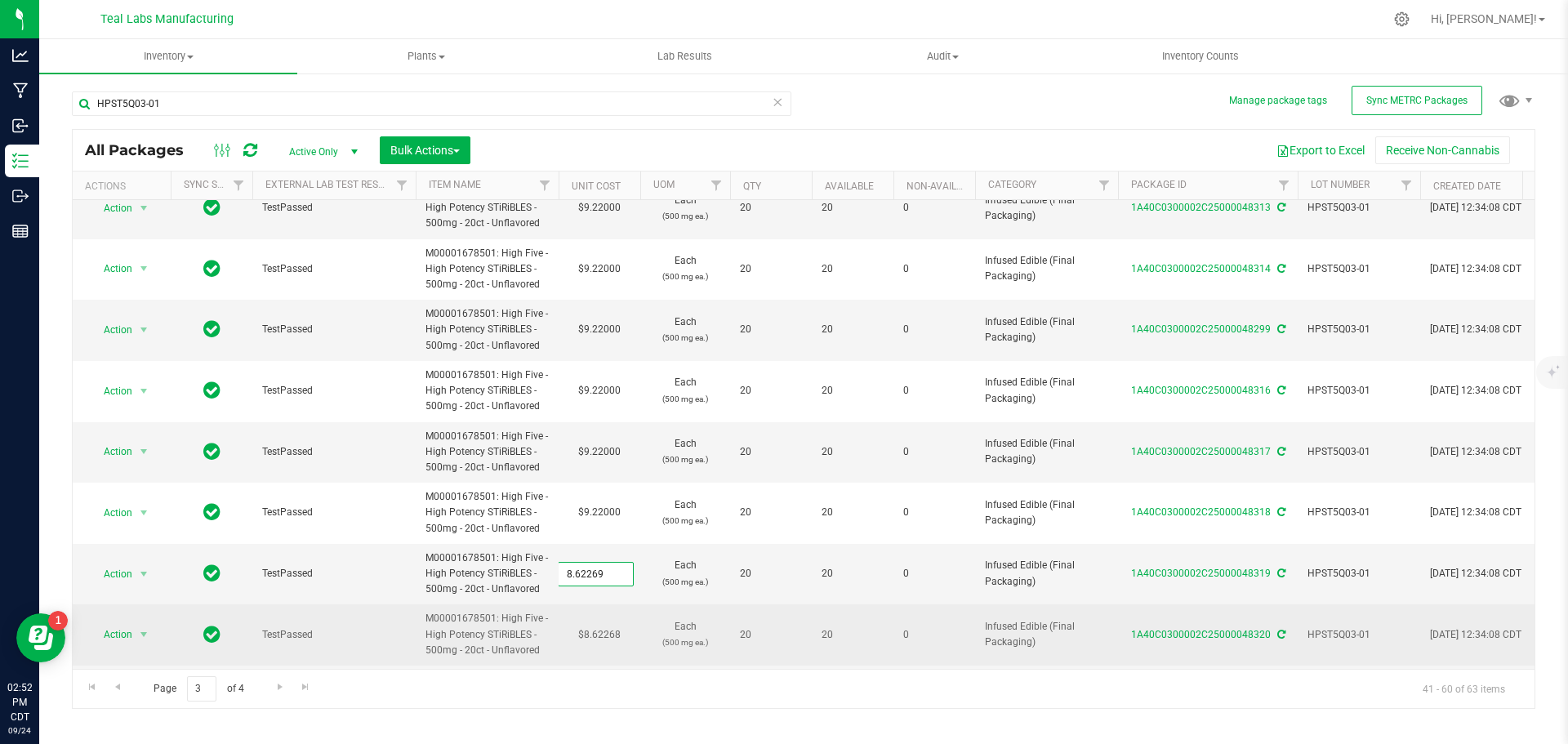
paste input "9.22"
type input "9.22"
click at [609, 638] on div "All Packages Active Only Active Only Lab Samples Locked All External Internal B…" at bounding box center [803, 419] width 1463 height 580
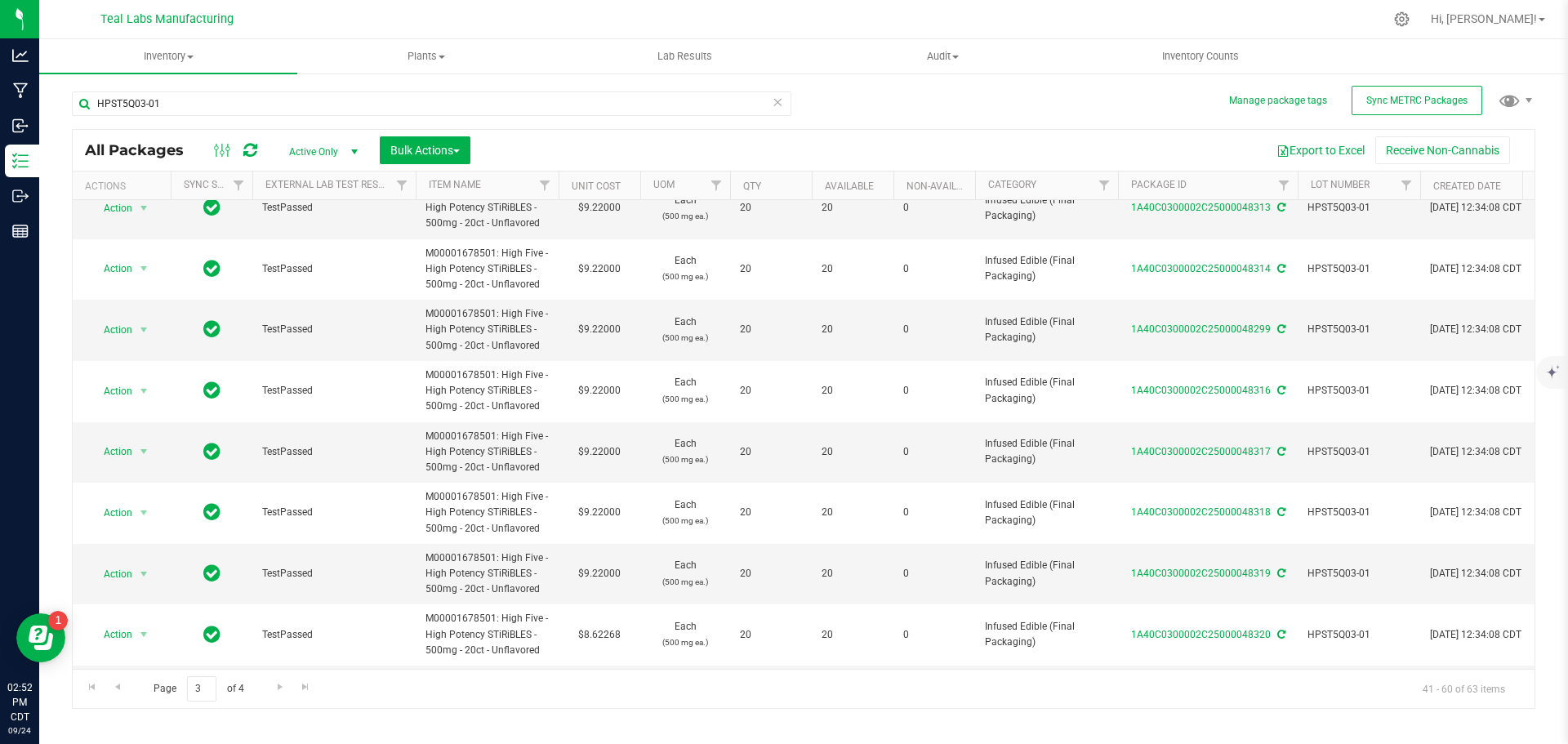
click at [609, 638] on td "$8.62268" at bounding box center [599, 634] width 82 height 61
click at [609, 638] on input "8.62268" at bounding box center [596, 634] width 75 height 23
type input "9.22"
click at [619, 680] on div "All Packages Active Only Active Only Lab Samples Locked All External Internal B…" at bounding box center [803, 419] width 1463 height 580
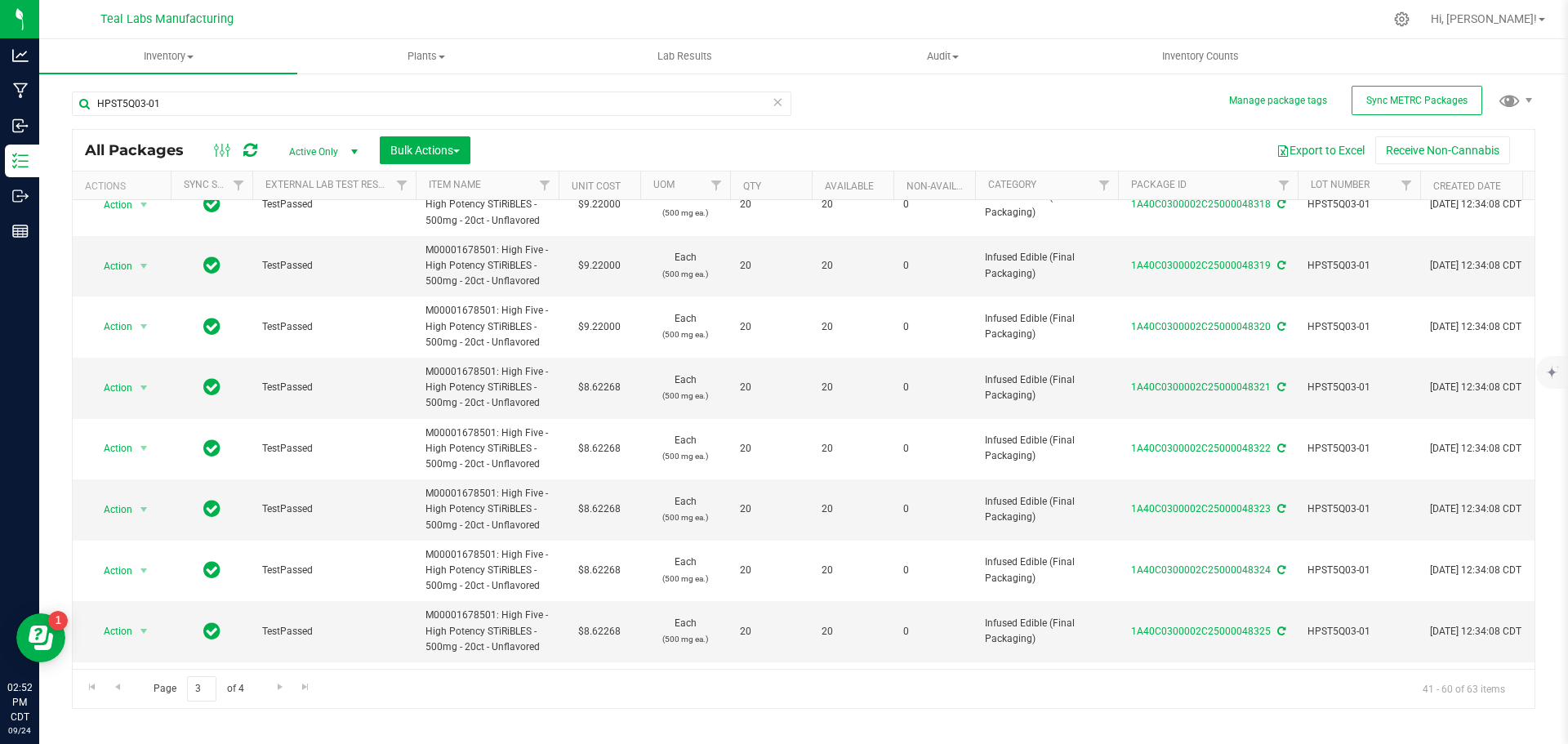
scroll to position [653, 0]
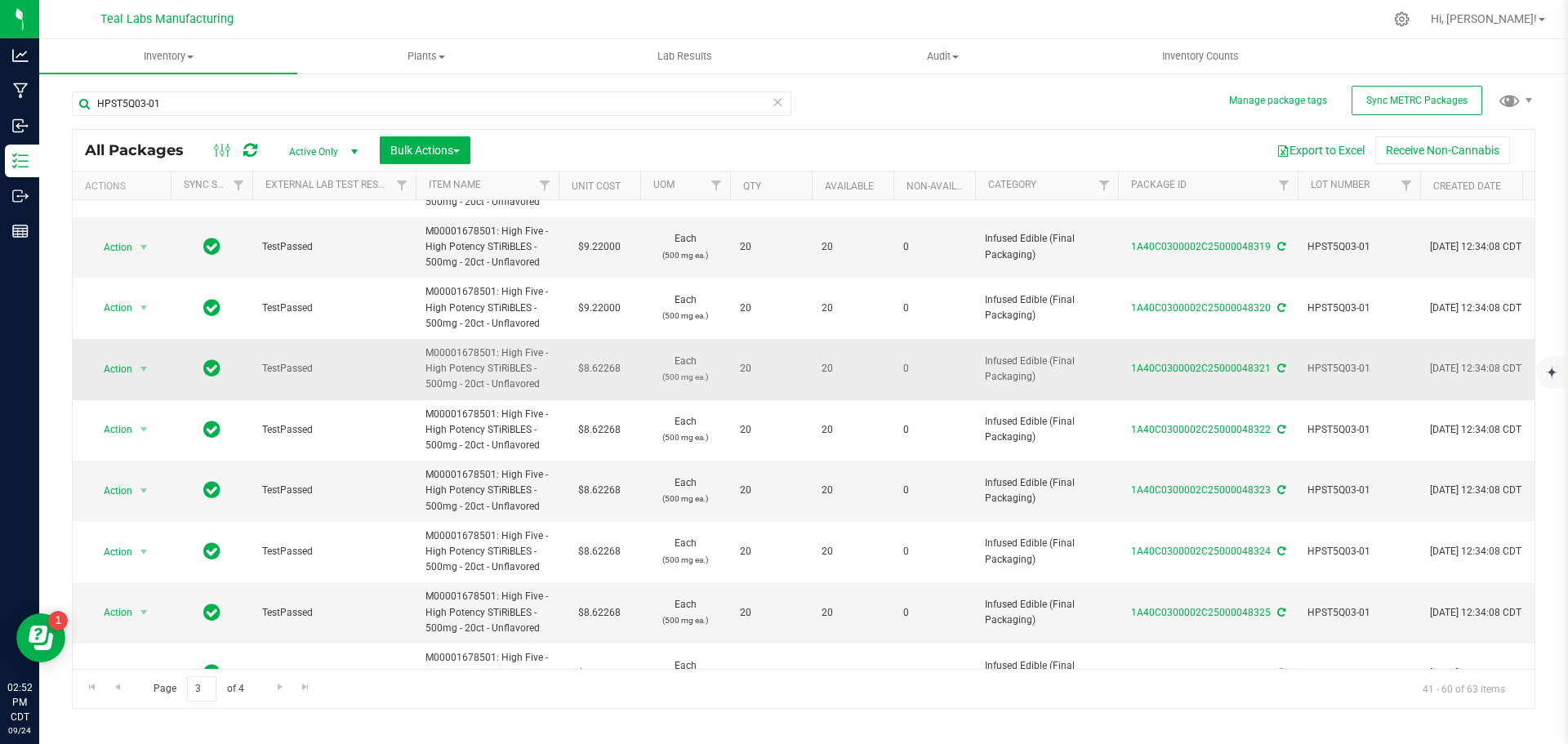
click at [602, 370] on td "$8.62268" at bounding box center [599, 369] width 82 height 61
click at [602, 370] on input "8.62268" at bounding box center [596, 369] width 75 height 23
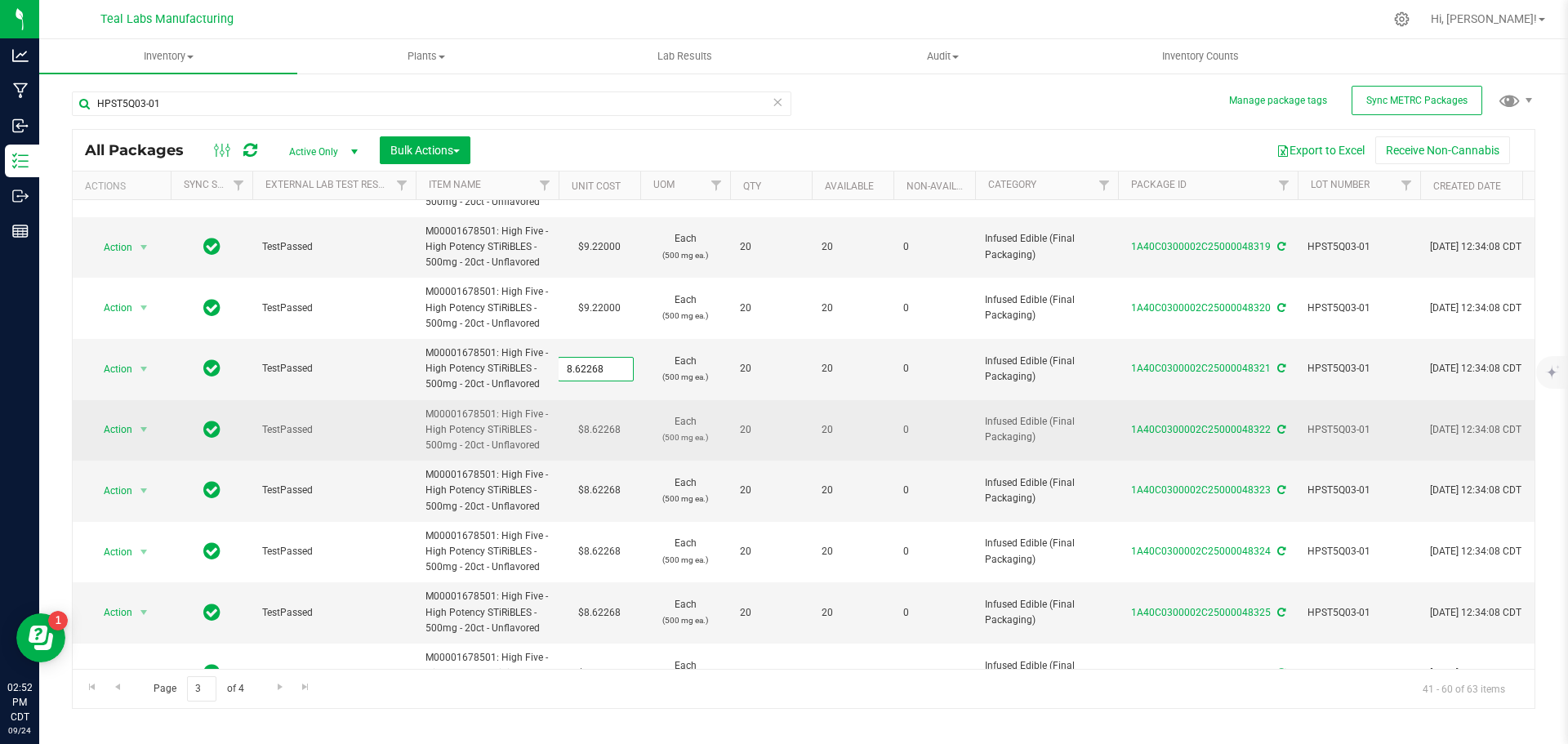
drag, startPoint x: 602, startPoint y: 370, endPoint x: 586, endPoint y: 442, distance: 73.8
click at [601, 371] on input "8.62268" at bounding box center [596, 369] width 75 height 23
type input "9.22"
click at [595, 429] on div "All Packages Active Only Active Only Lab Samples Locked All External Internal B…" at bounding box center [803, 419] width 1463 height 580
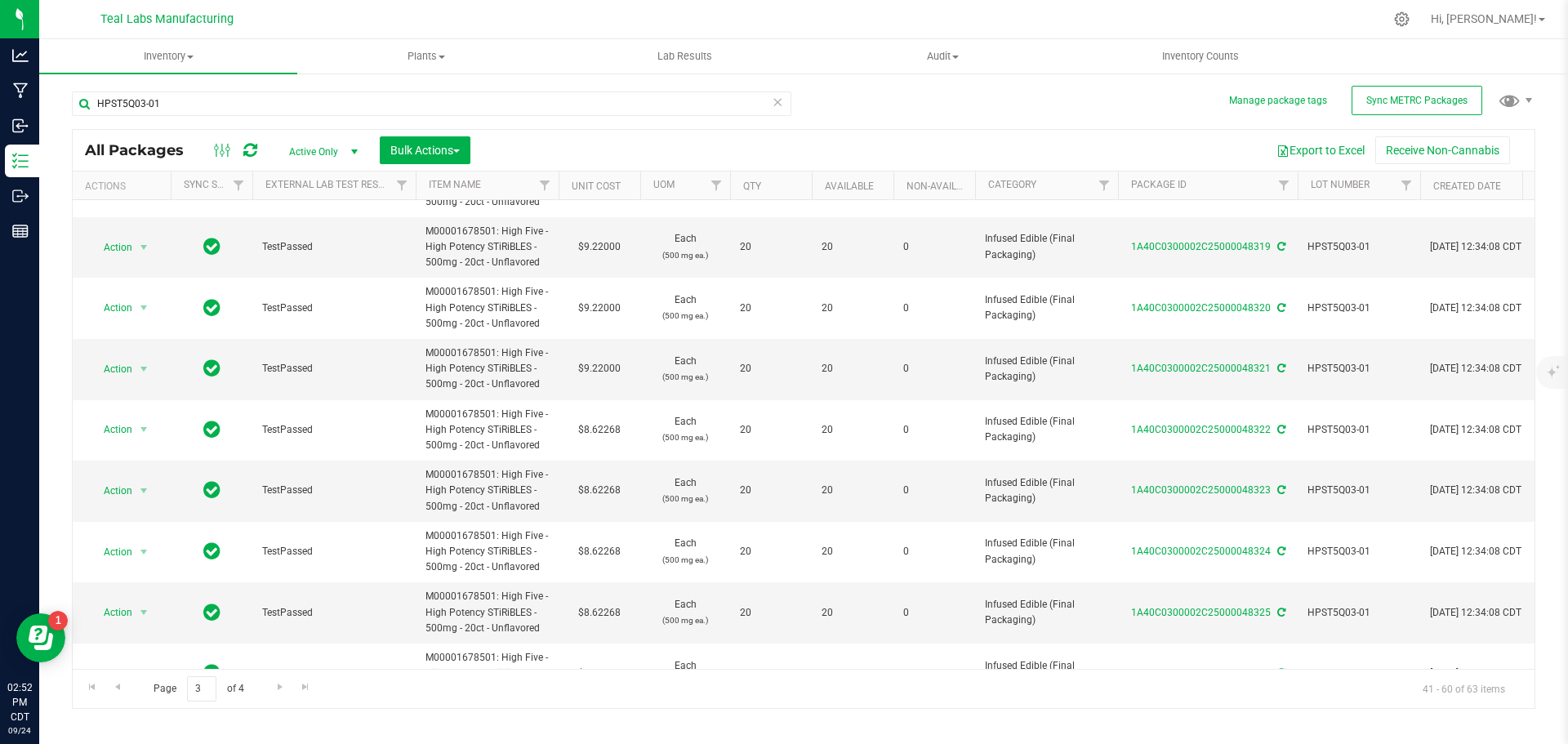
click at [595, 429] on td "$8.62268" at bounding box center [599, 430] width 82 height 61
type input "9.22"
click at [599, 490] on div "All Packages Active Only Active Only Lab Samples Locked All External Internal B…" at bounding box center [803, 419] width 1463 height 580
click at [599, 490] on td "$8.62268" at bounding box center [599, 491] width 82 height 61
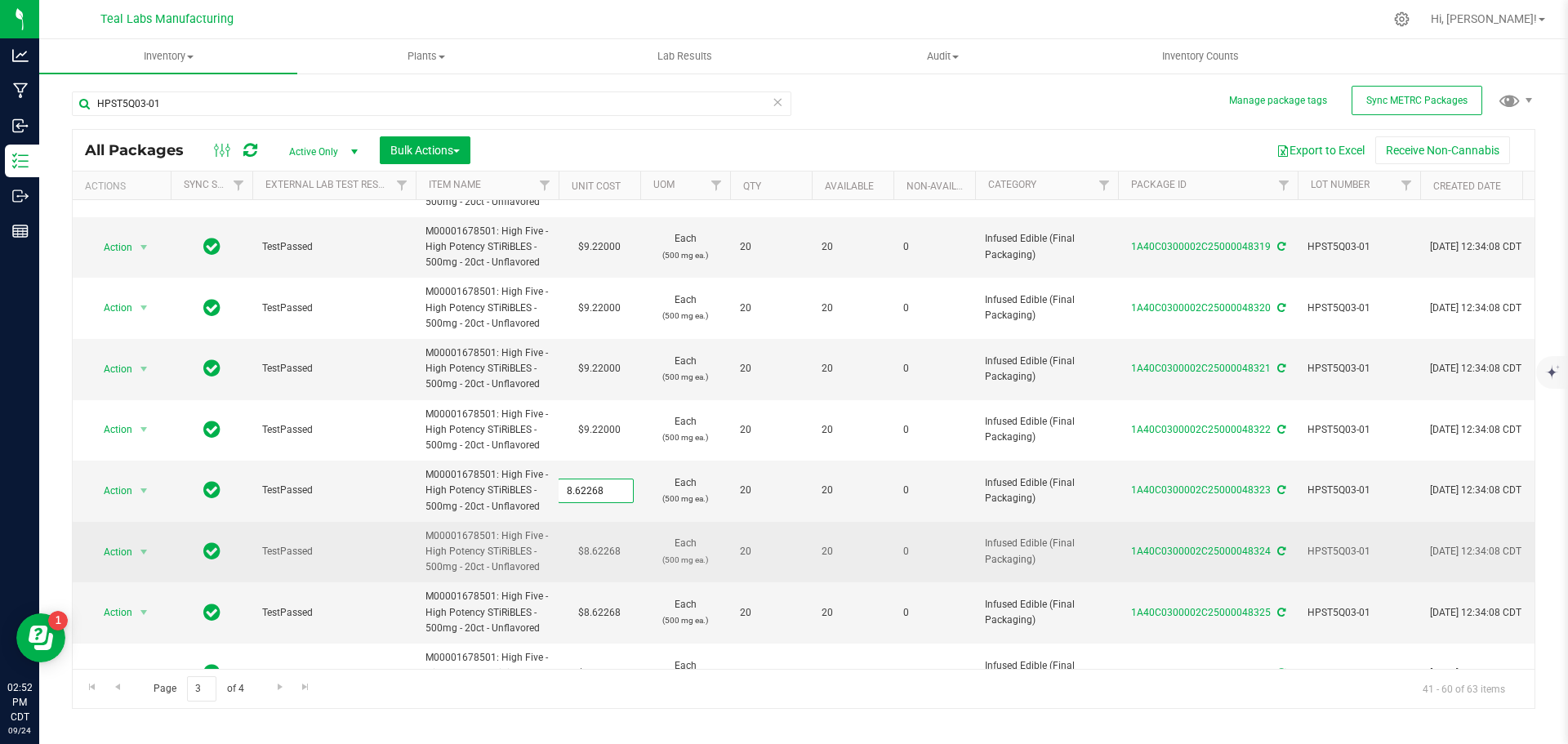
type input "9.22"
click at [604, 541] on div "All Packages Active Only Active Only Lab Samples Locked All External Internal B…" at bounding box center [803, 419] width 1463 height 580
click at [602, 550] on td "$8.62268" at bounding box center [599, 552] width 82 height 61
click at [602, 550] on input "8.62268" at bounding box center [596, 552] width 75 height 23
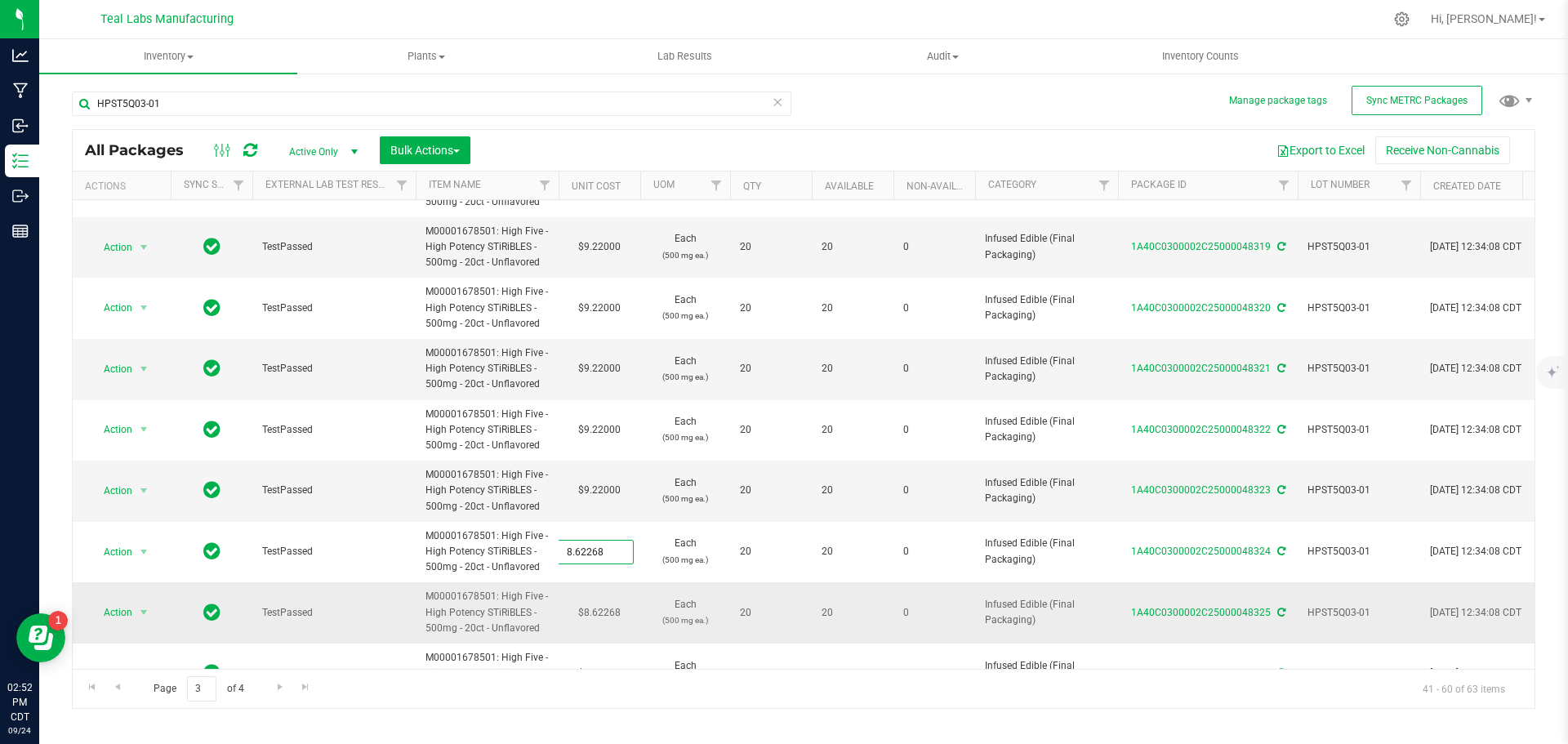
type input "9.22"
click at [593, 617] on div "All Packages Active Only Active Only Lab Samples Locked All External Internal B…" at bounding box center [803, 419] width 1463 height 580
click at [595, 613] on td "$8.62268" at bounding box center [599, 612] width 82 height 61
click at [595, 613] on input "8.62268" at bounding box center [596, 612] width 75 height 23
type input "9.22"
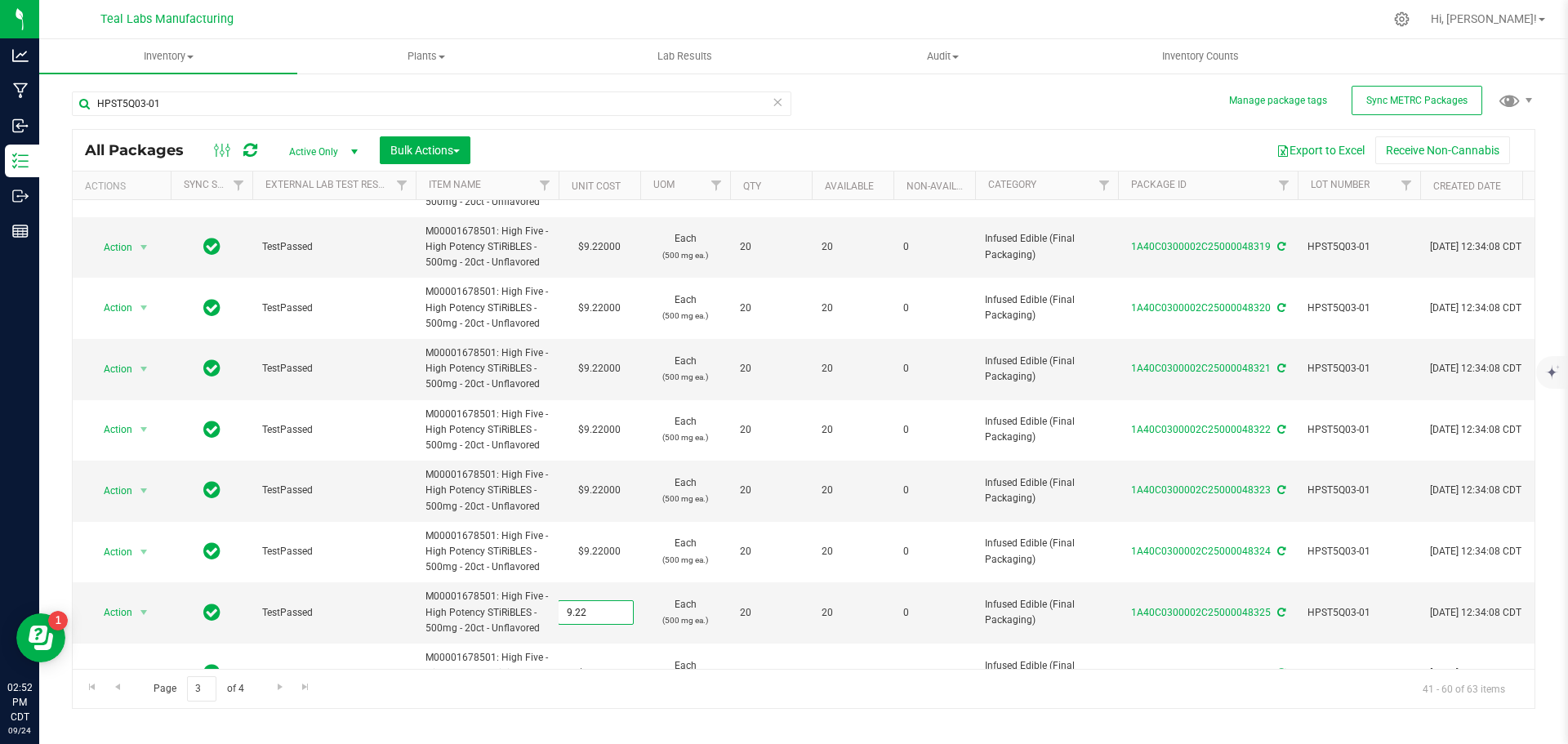
click at [624, 688] on div "All Packages Active Only Active Only Lab Samples Locked All External Internal B…" at bounding box center [803, 419] width 1463 height 580
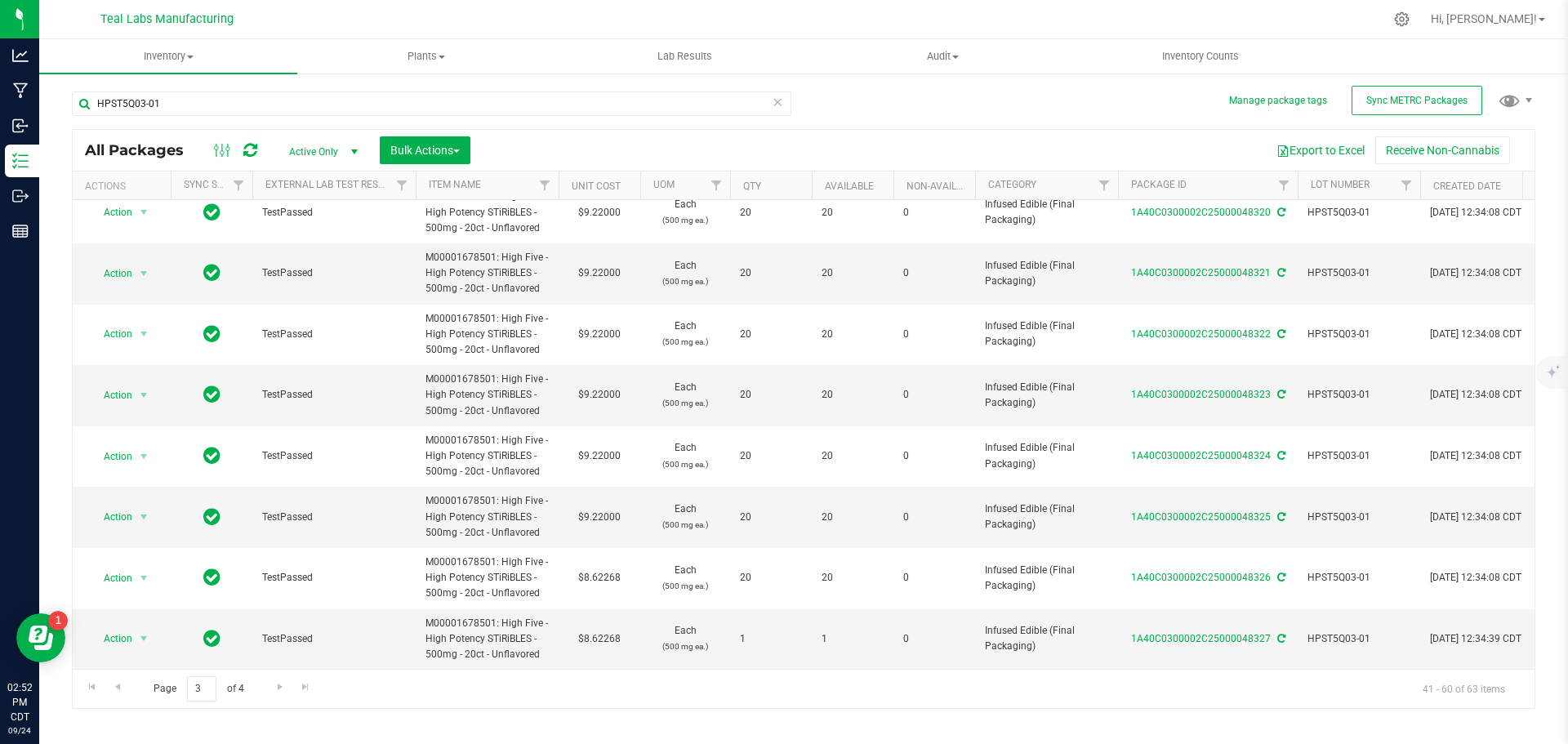
scroll to position [761, 0]
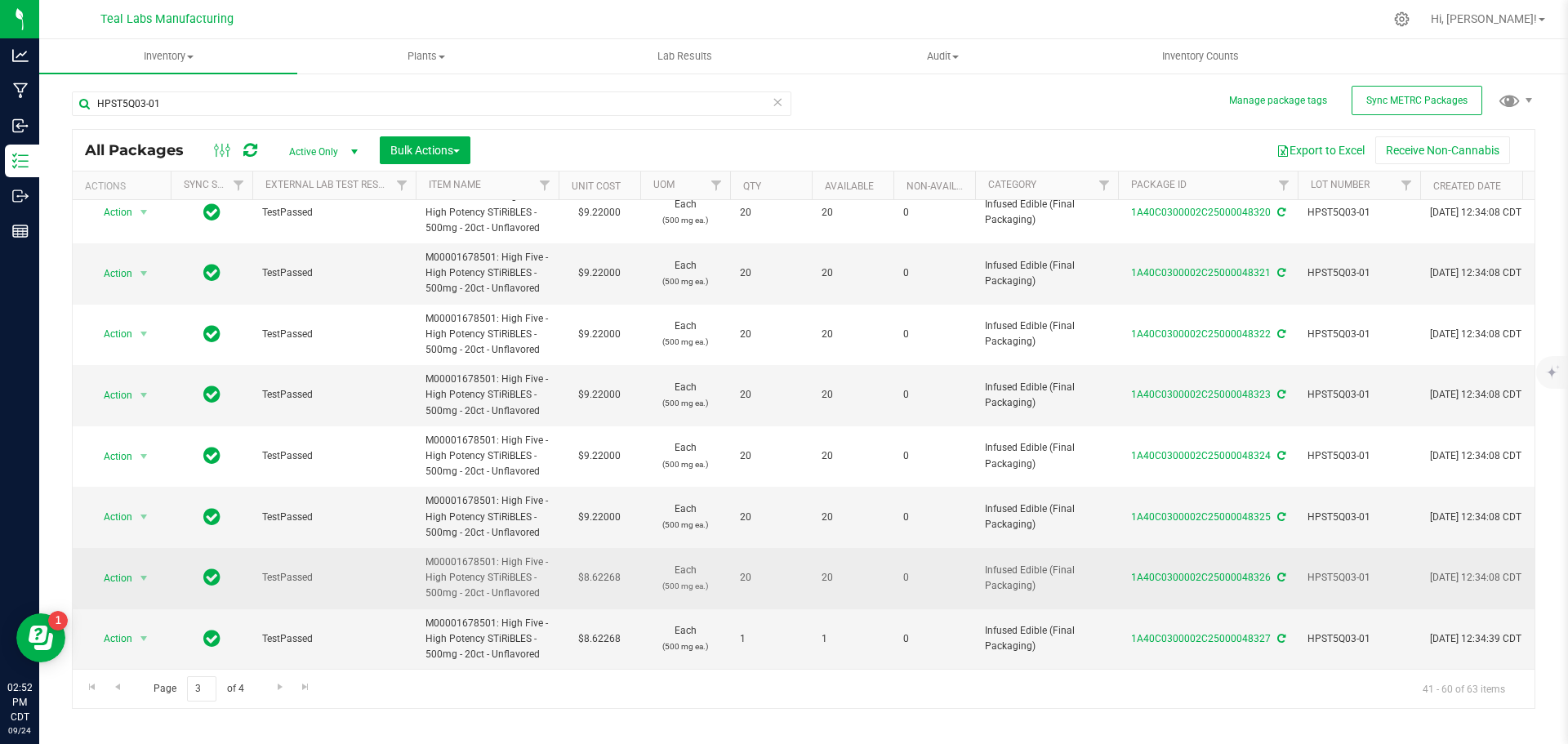
click at [606, 563] on td "$8.62268" at bounding box center [599, 578] width 82 height 61
click at [606, 566] on input "8.62268" at bounding box center [596, 578] width 75 height 23
type input "9.22"
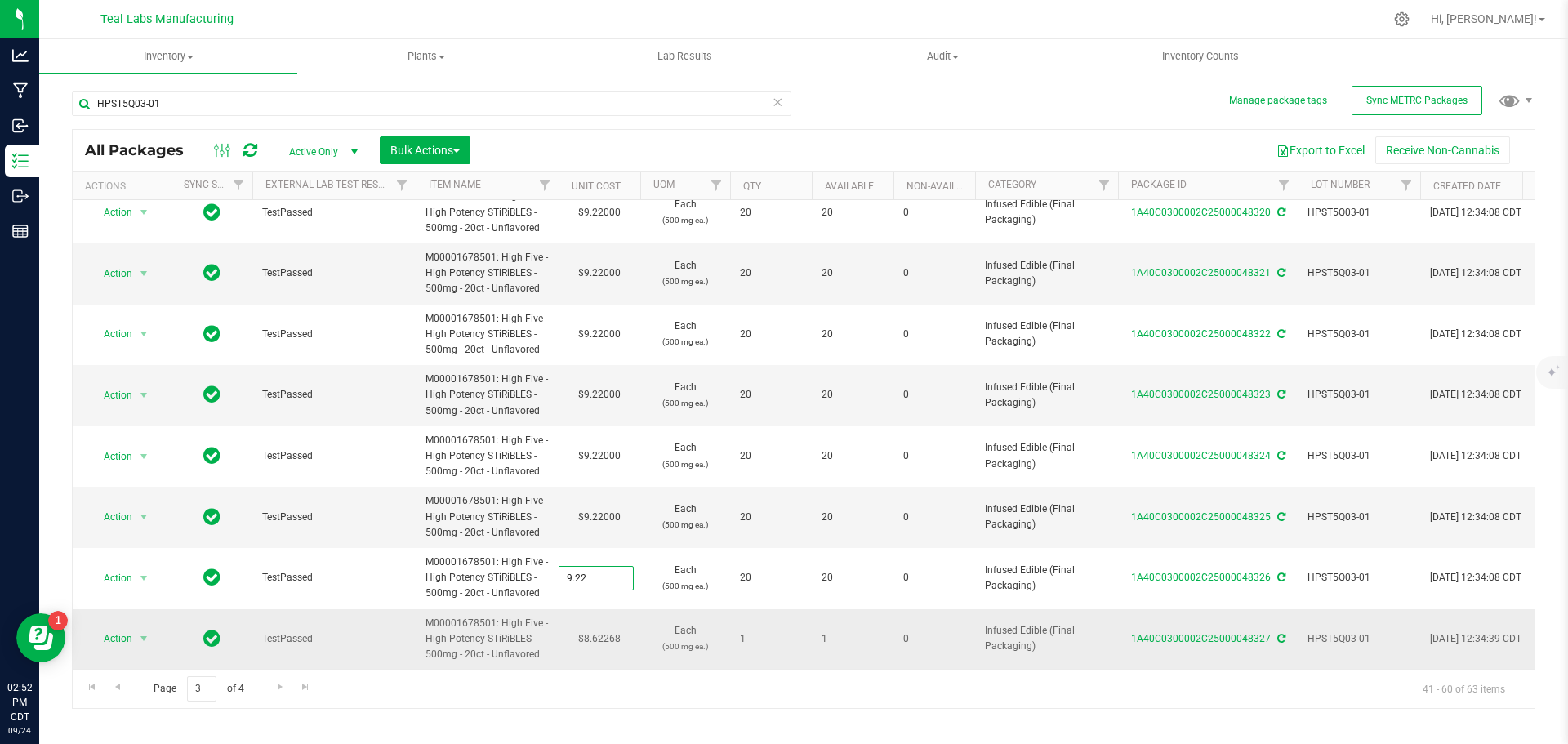
click at [607, 623] on div "All Packages Active Only Active Only Lab Samples Locked All External Internal B…" at bounding box center [803, 419] width 1463 height 580
click at [607, 623] on td "$8.62268" at bounding box center [599, 639] width 82 height 60
click at [607, 627] on input "8.62268" at bounding box center [596, 638] width 75 height 23
type input "9.22"
click at [616, 710] on div "Inventory All packages All inventory Waste log Create inventory Plants All plan…" at bounding box center [803, 391] width 1529 height 705
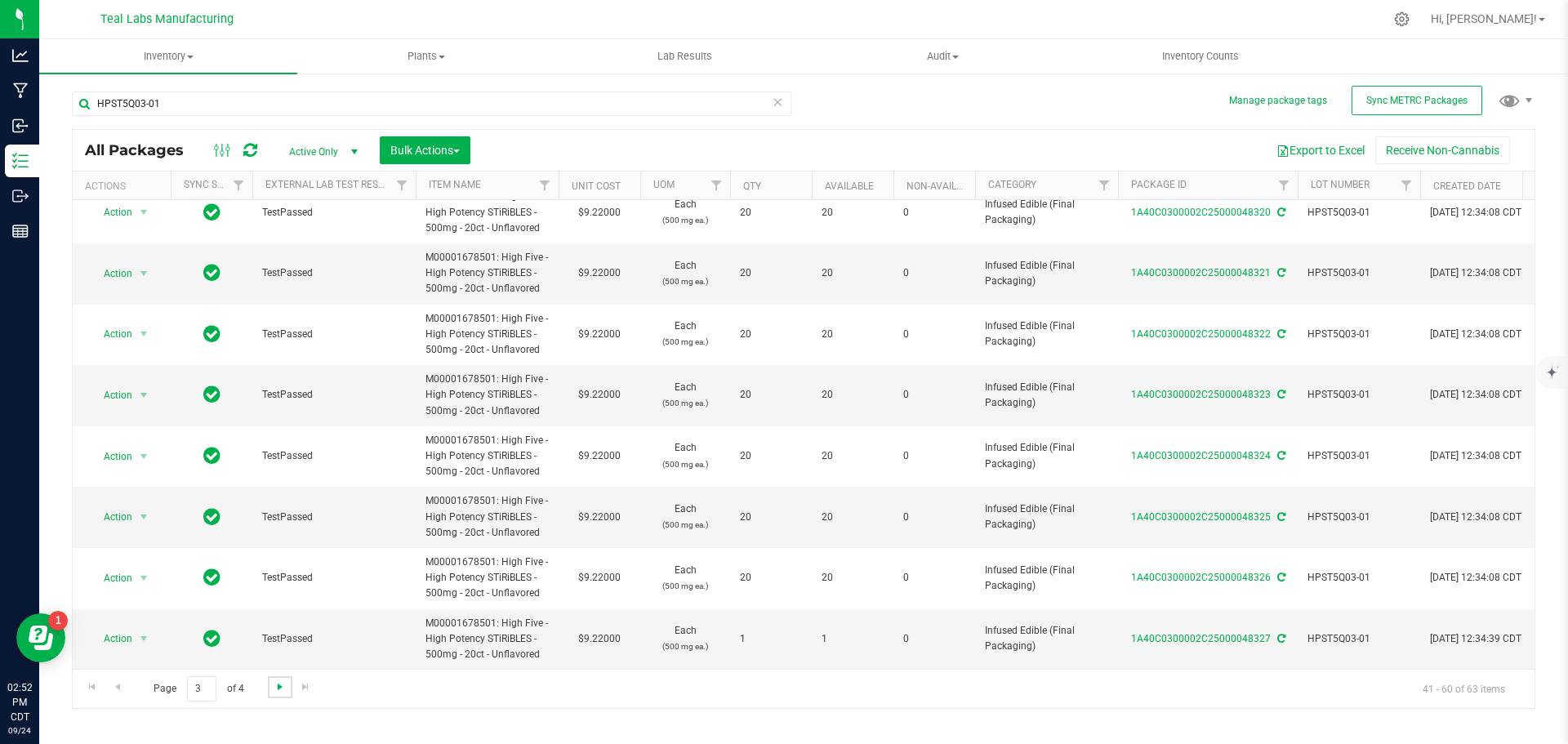
click at [280, 686] on span "Go to the next page" at bounding box center [280, 687] width 13 height 13
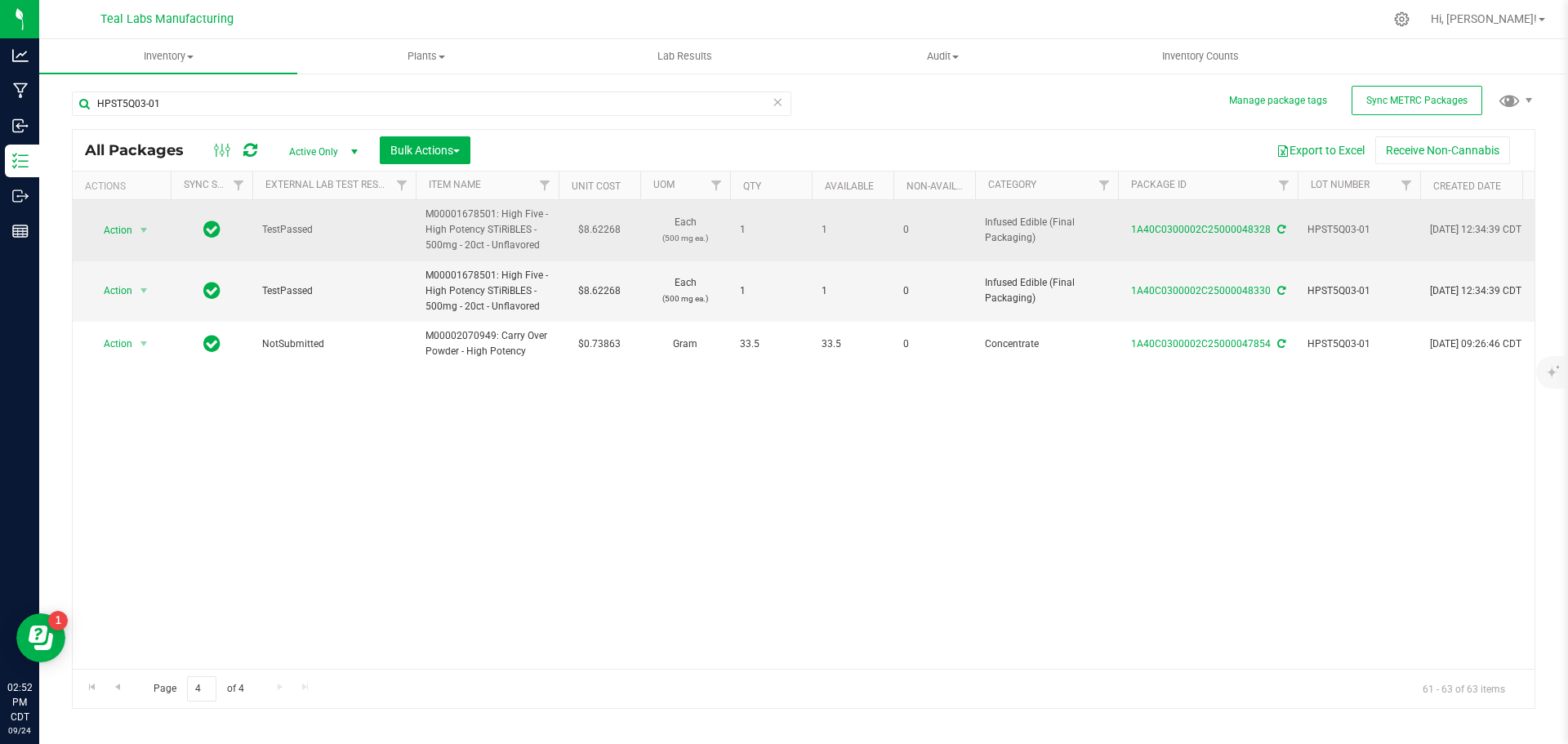
click at [606, 230] on td "$8.62268" at bounding box center [599, 230] width 82 height 61
click at [606, 230] on input "8.62268" at bounding box center [596, 230] width 75 height 23
type input "9.22"
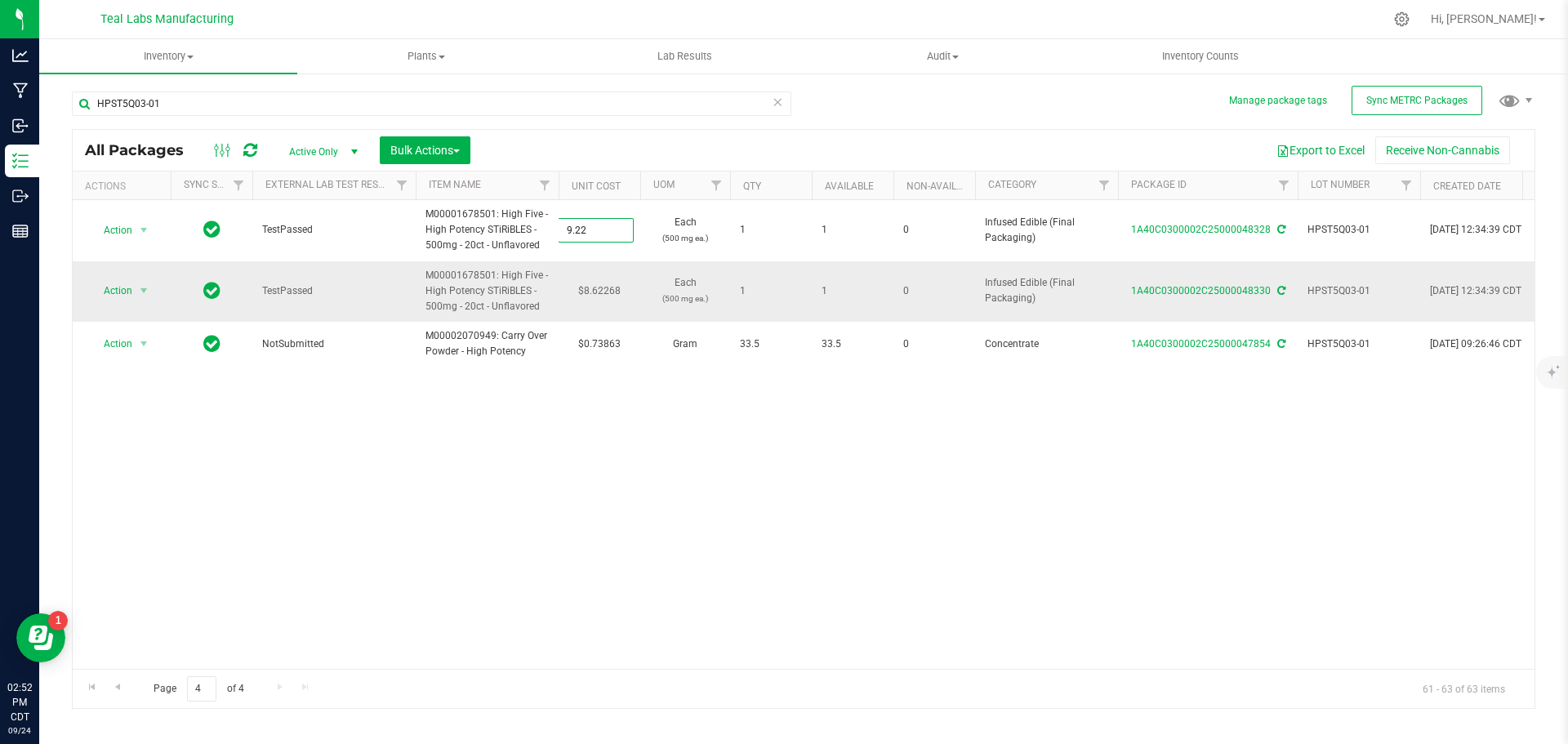
click at [608, 290] on div "All Packages Active Only Active Only Lab Samples Locked All External Internal B…" at bounding box center [803, 419] width 1463 height 580
click at [608, 290] on td "$8.62268" at bounding box center [599, 291] width 82 height 61
type input "9.22"
click at [634, 547] on div "All Packages Active Only Active Only Lab Samples Locked All External Internal B…" at bounding box center [803, 419] width 1463 height 580
click at [91, 687] on span "Go to the first page" at bounding box center [92, 687] width 13 height 13
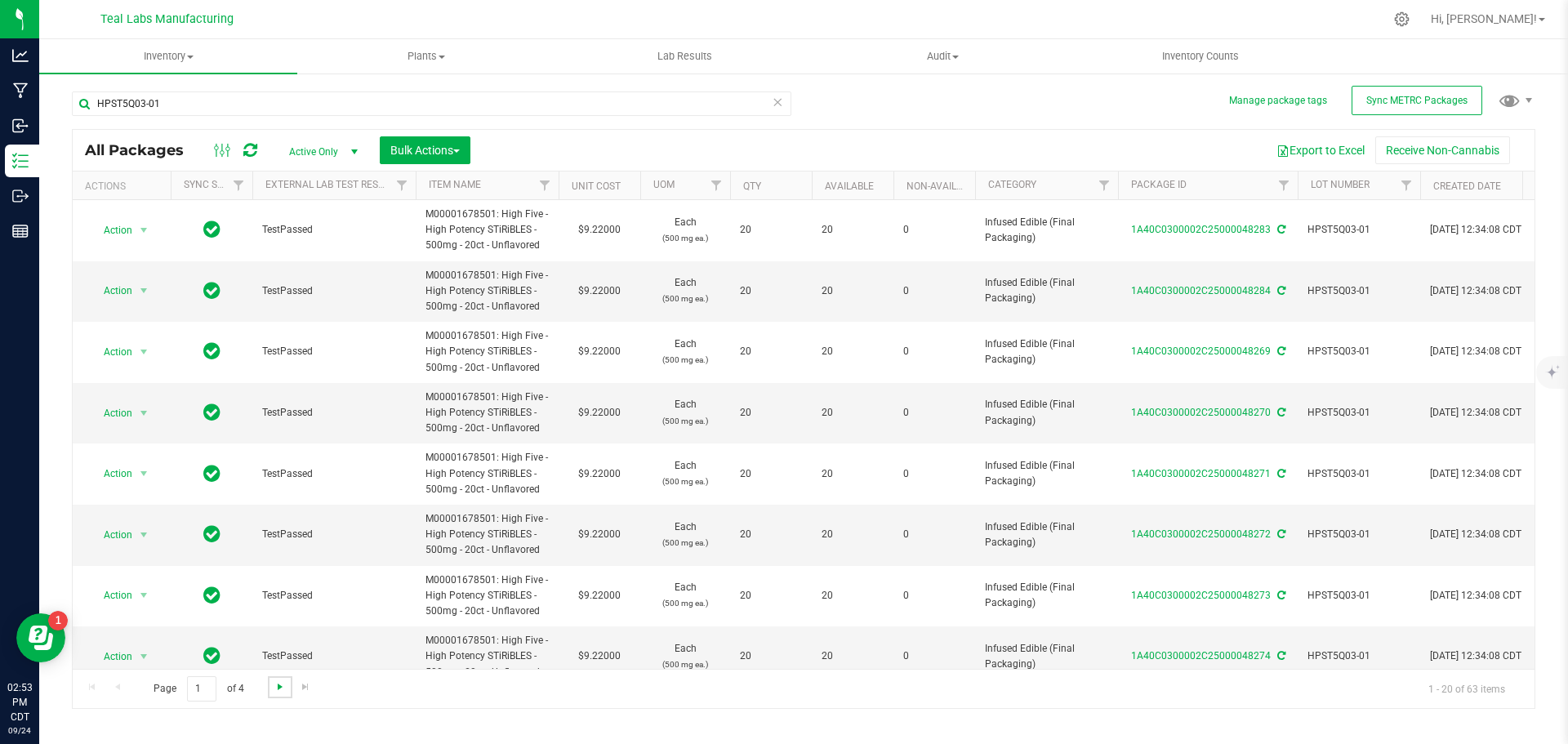
click at [280, 690] on span "Go to the next page" at bounding box center [280, 687] width 13 height 13
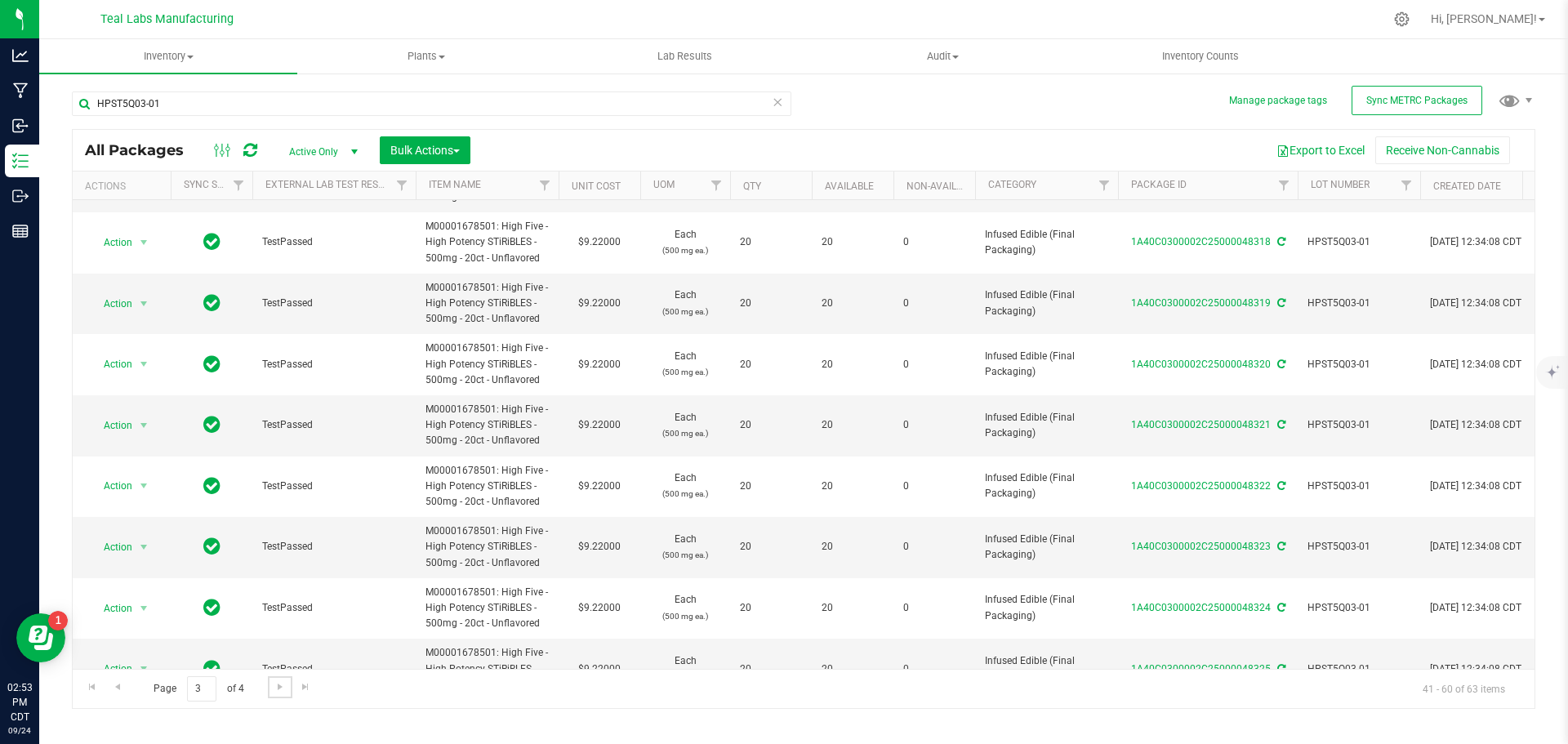
scroll to position [761, 0]
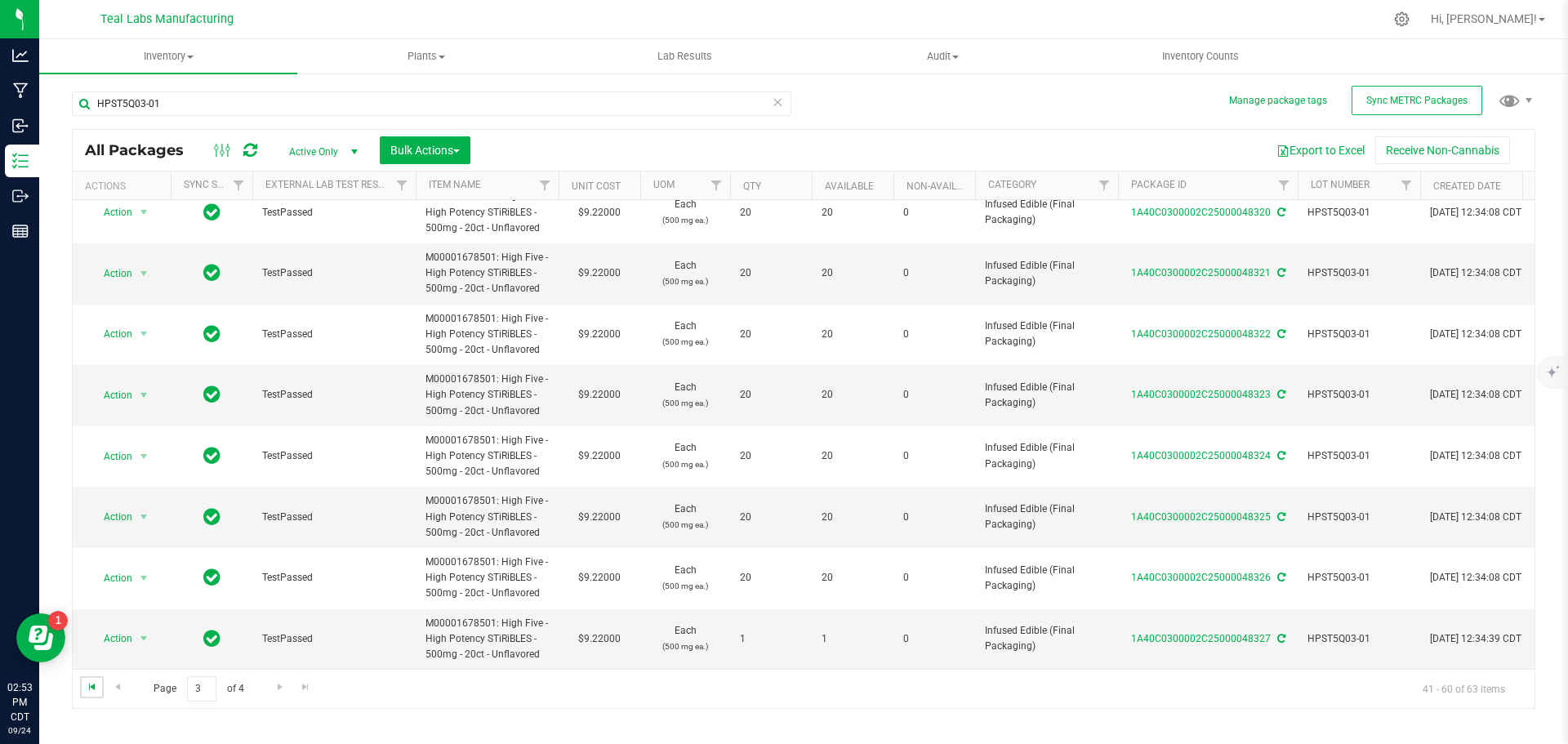
click at [93, 690] on span "Go to the first page" at bounding box center [92, 687] width 13 height 13
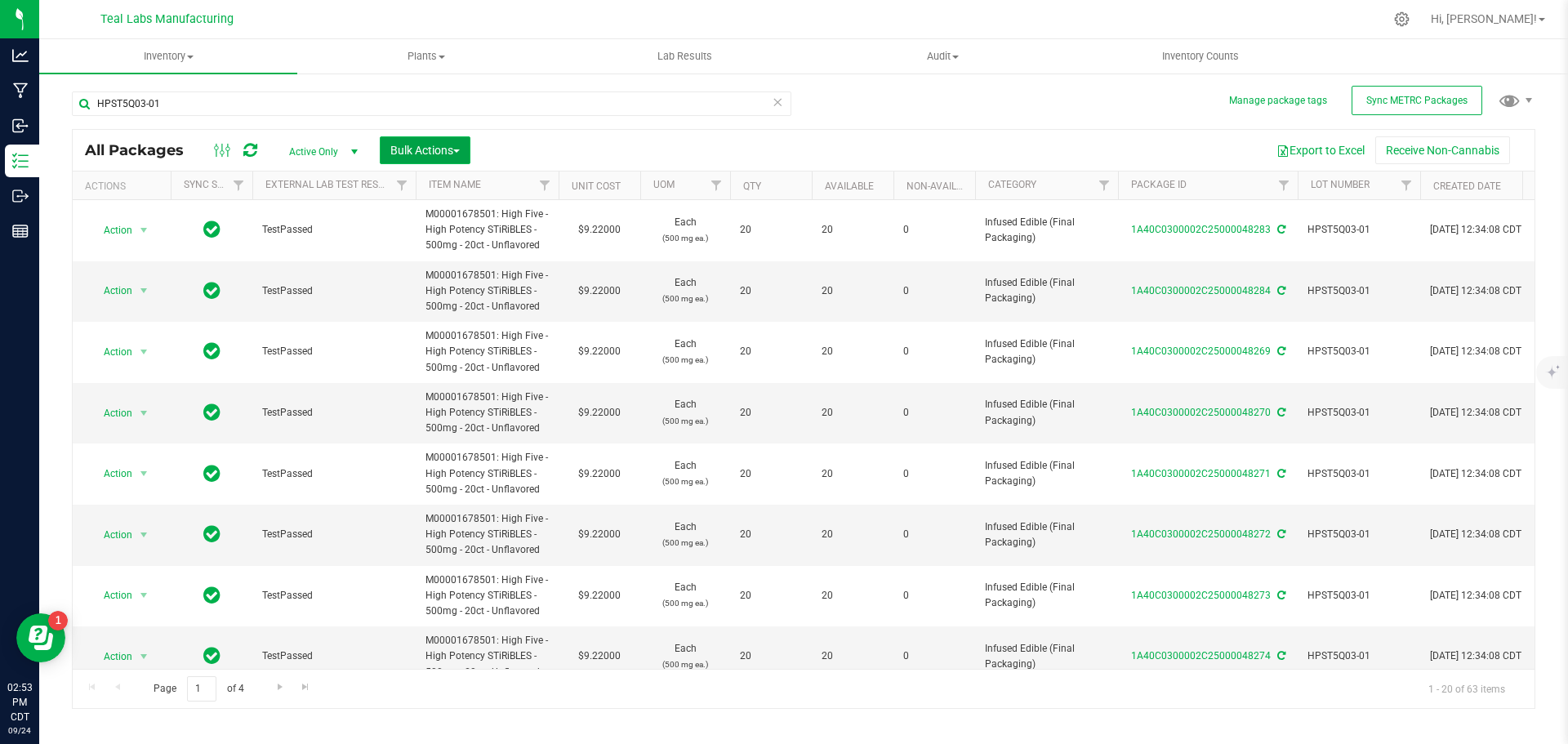
click at [460, 154] on span "Bulk Actions" at bounding box center [425, 149] width 70 height 13
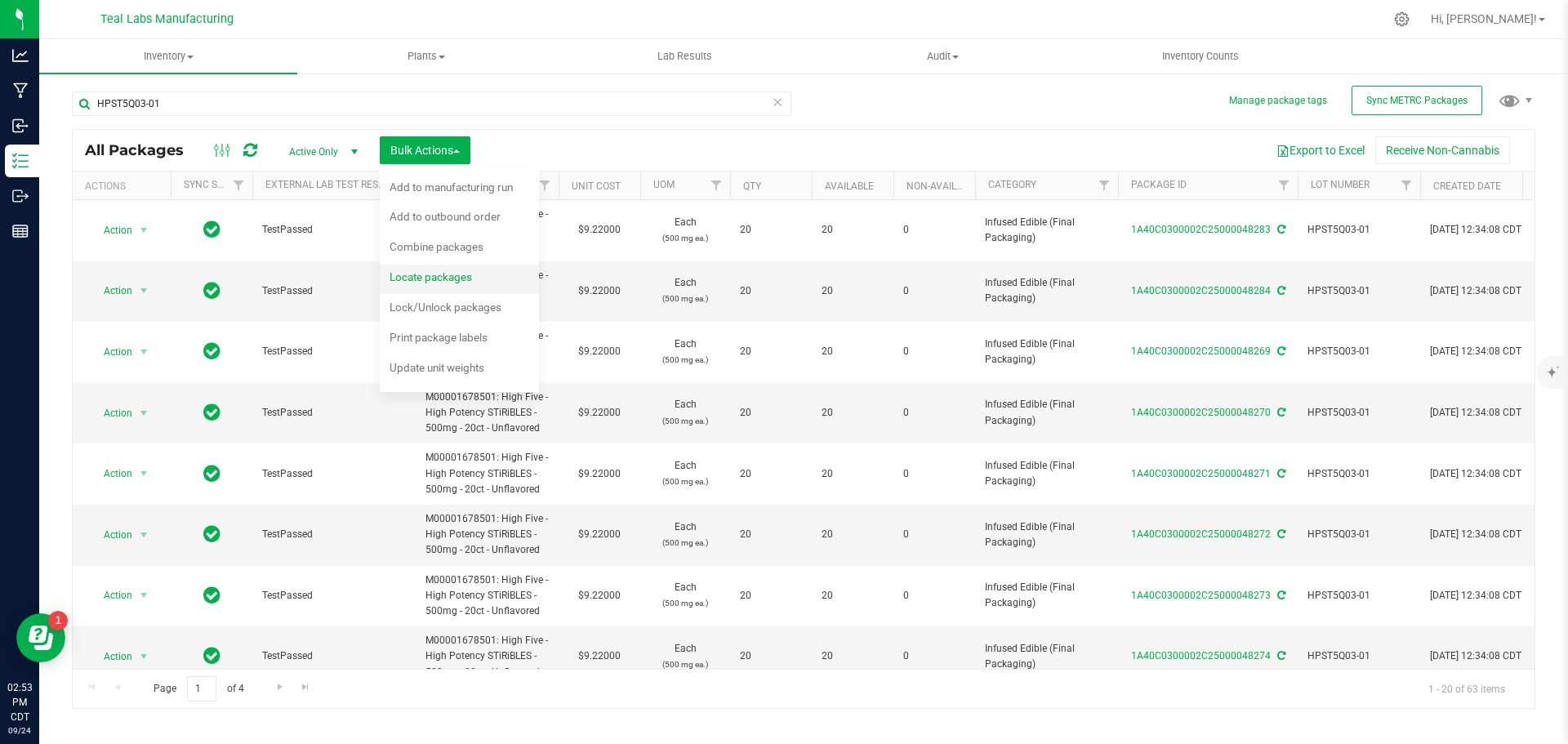
click at [443, 282] on span "Locate packages" at bounding box center [431, 276] width 82 height 13
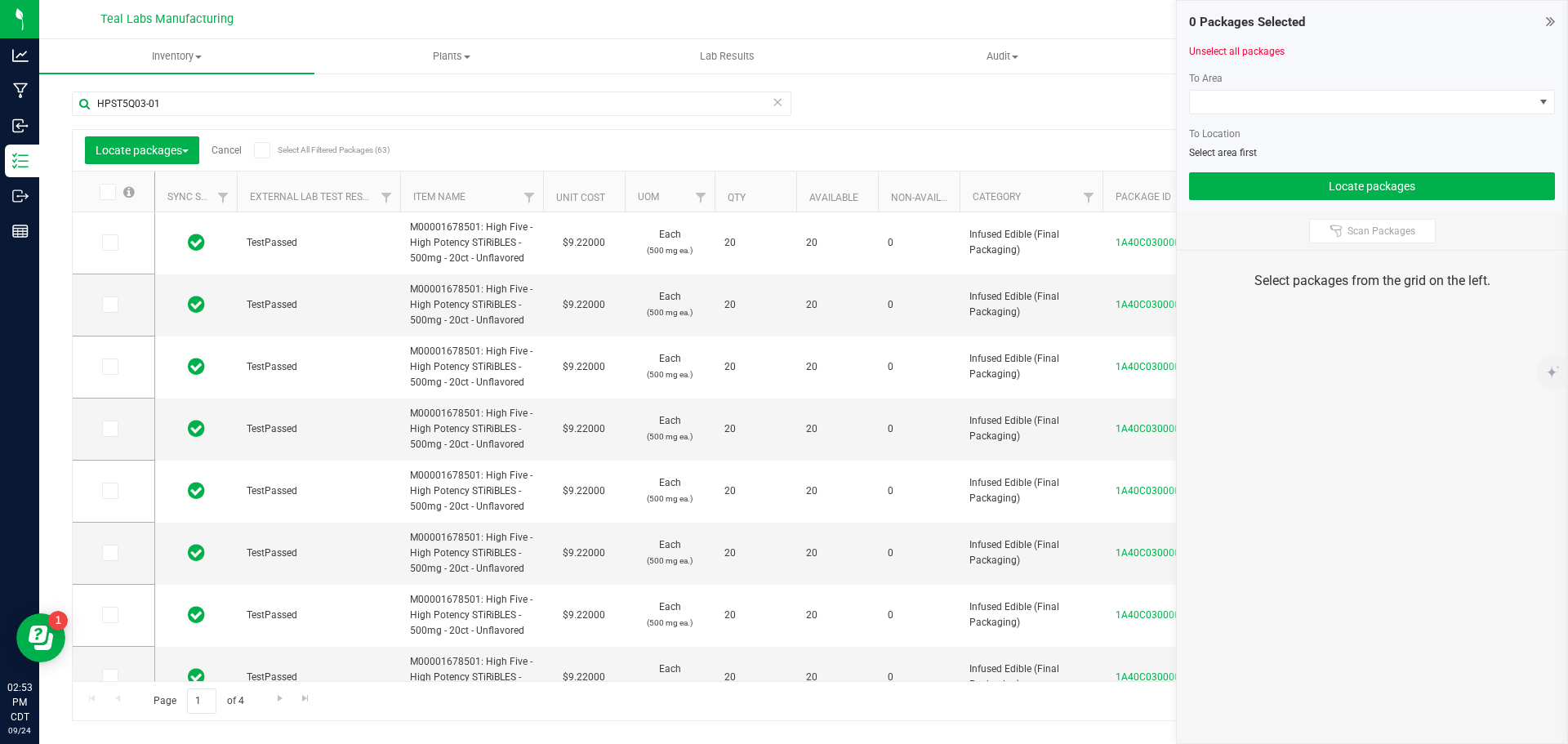
click at [265, 150] on icon at bounding box center [262, 150] width 10 height 0
click at [0, 0] on input "Select All Filtered Packages (63)" at bounding box center [0, 0] width 0 height 0
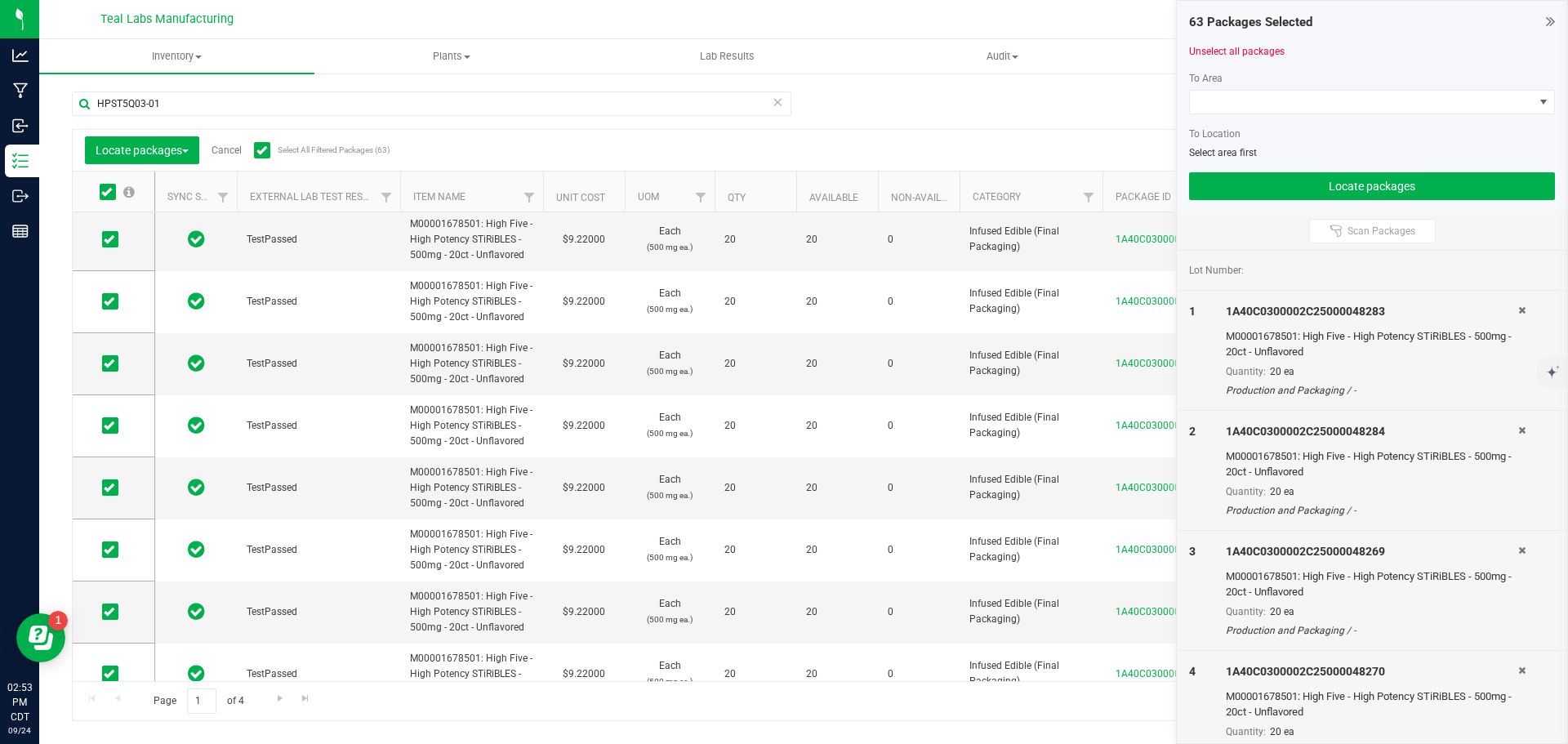
scroll to position [771, 0]
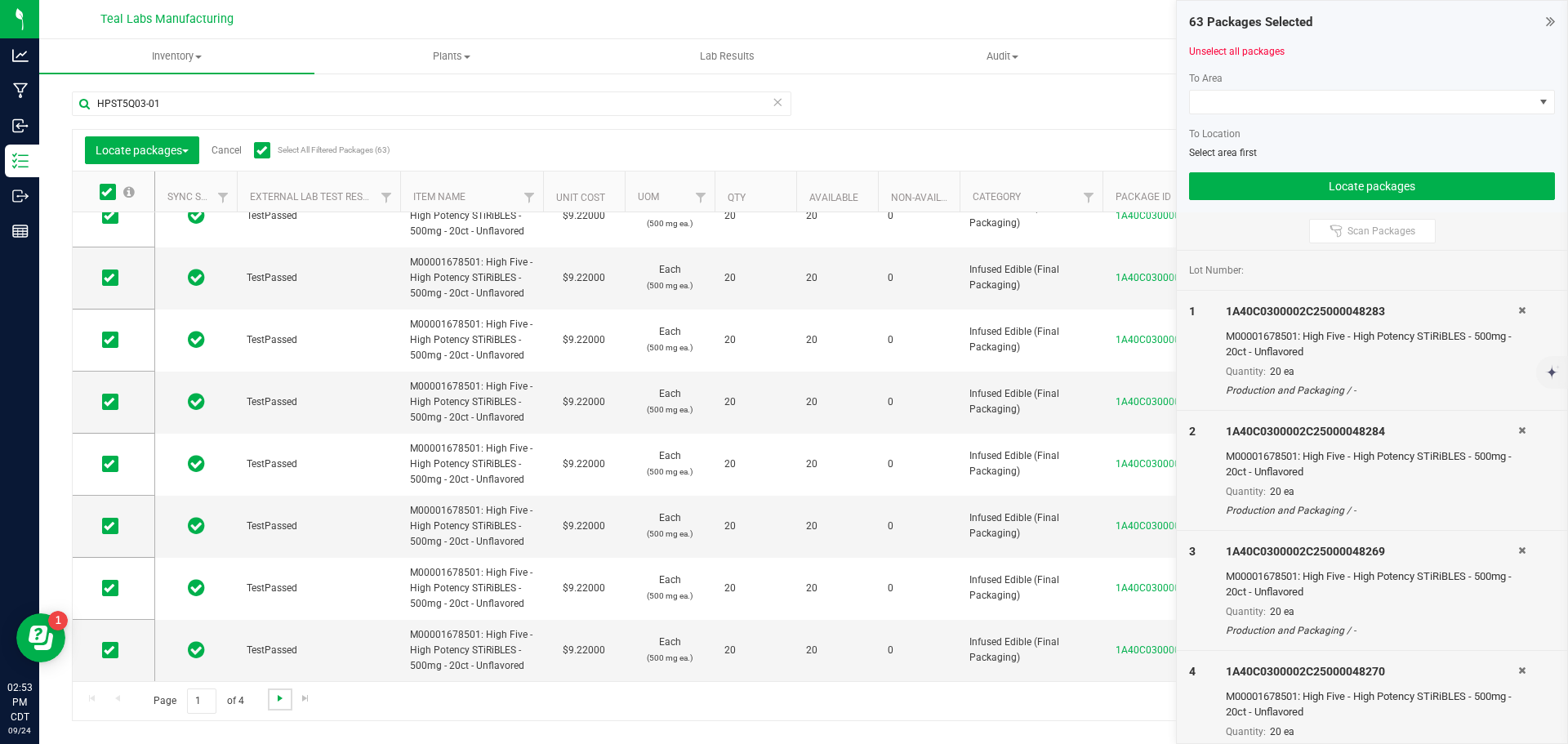
click at [279, 701] on span "Go to the next page" at bounding box center [280, 698] width 13 height 13
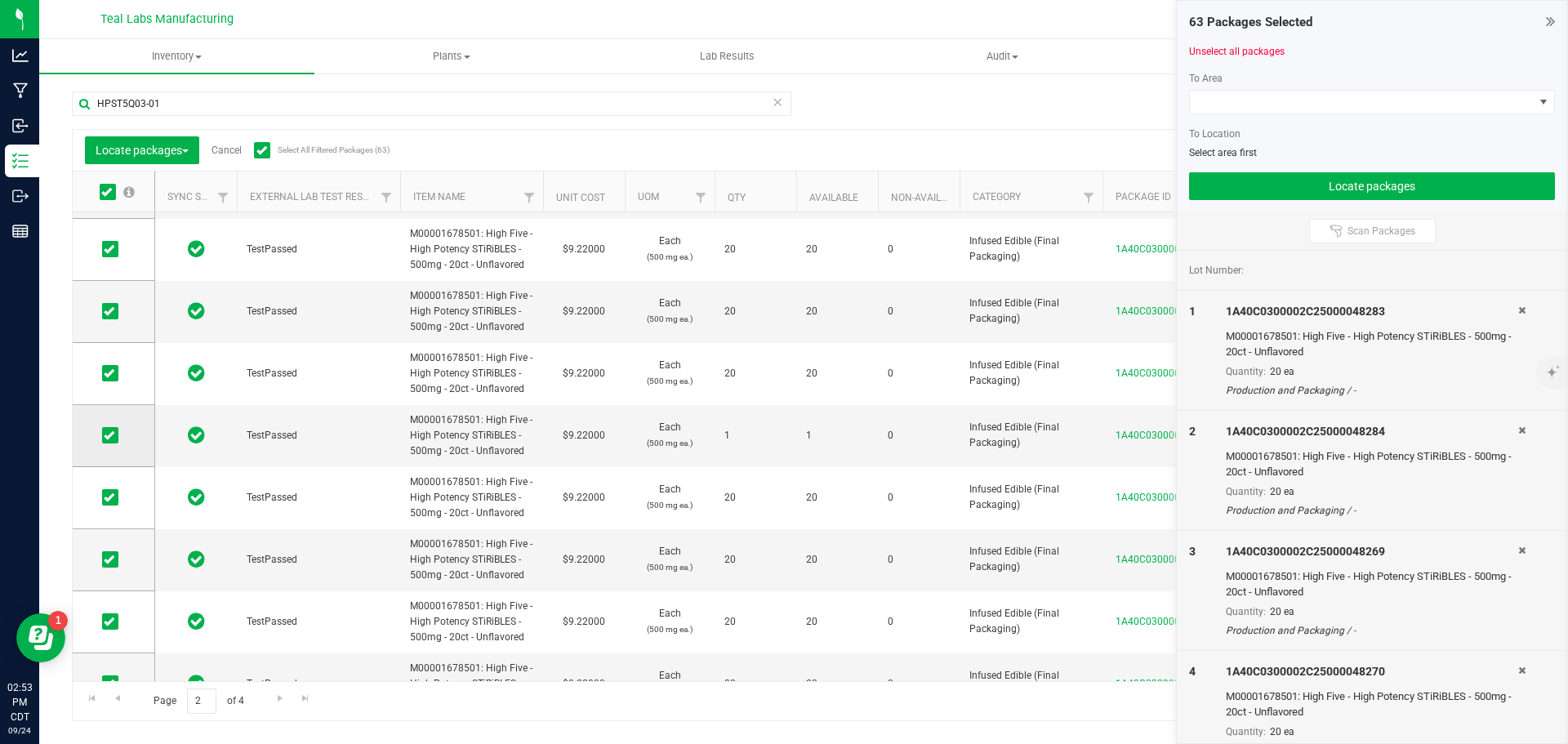
click at [111, 435] on icon at bounding box center [109, 435] width 10 height 0
click at [0, 0] on input "checkbox" at bounding box center [0, 0] width 0 height 0
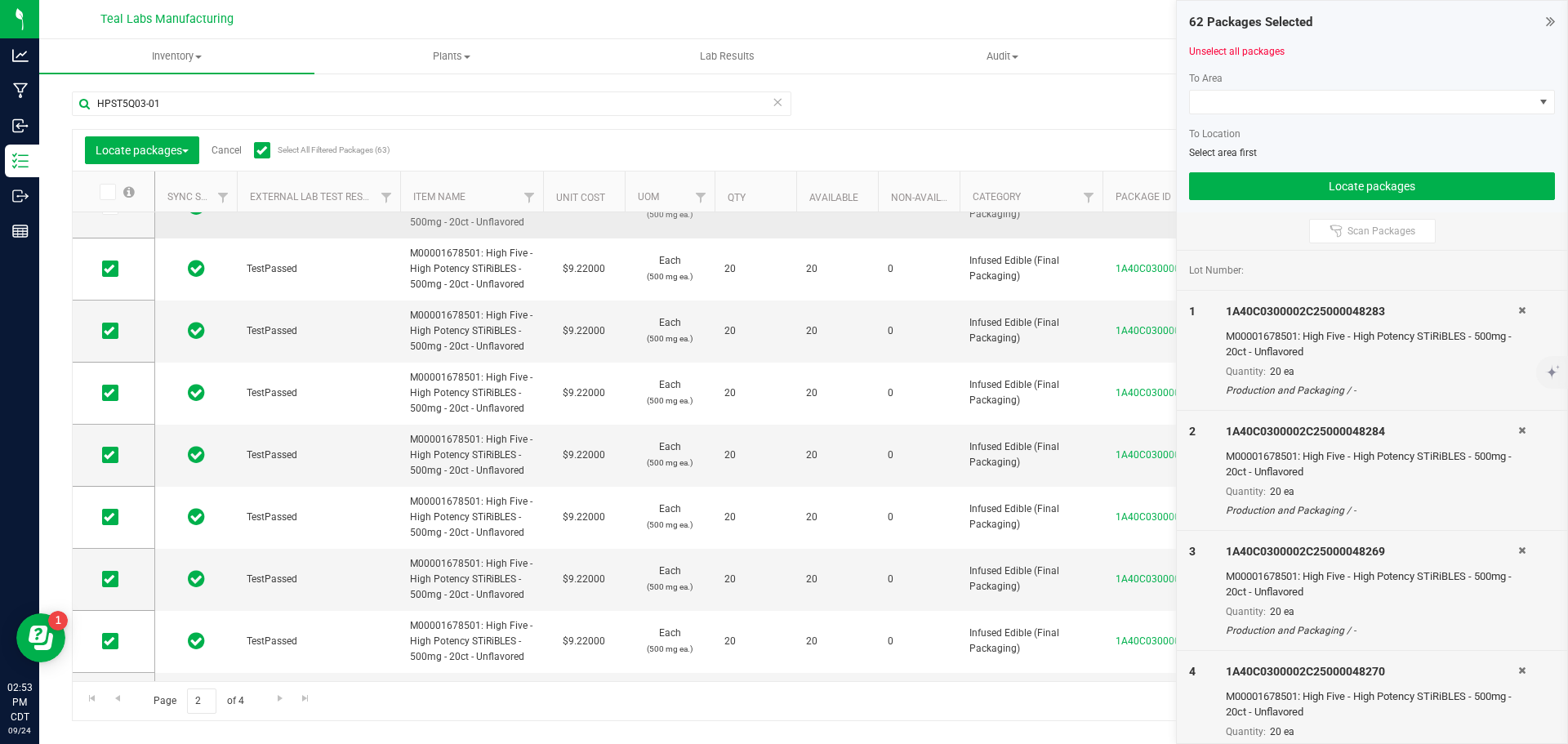
scroll to position [0, 0]
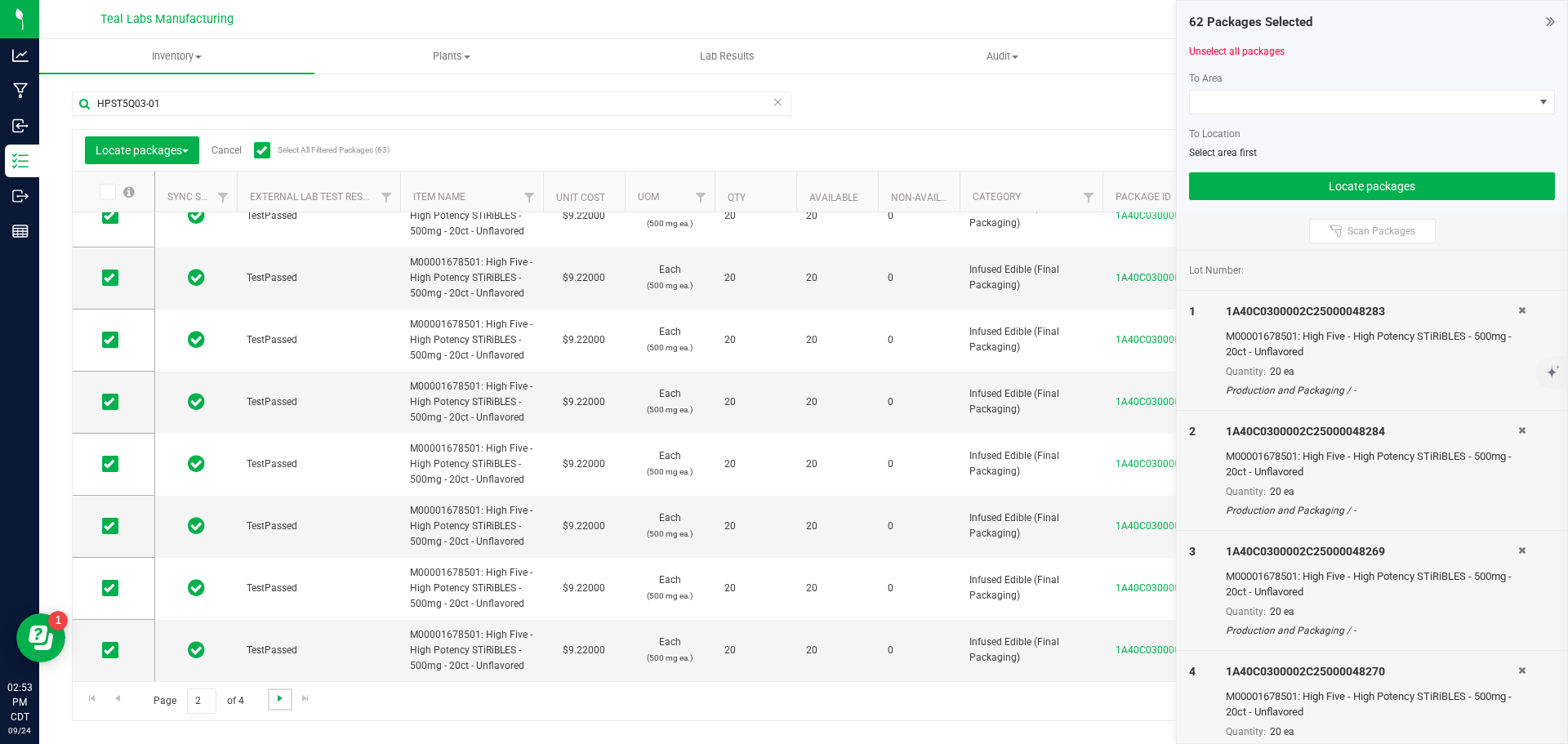
click at [275, 699] on span "Go to the next page" at bounding box center [280, 698] width 13 height 13
click at [109, 650] on icon at bounding box center [109, 650] width 10 height 0
click at [0, 0] on input "checkbox" at bounding box center [0, 0] width 0 height 0
click at [275, 697] on span "Go to the next page" at bounding box center [280, 698] width 13 height 13
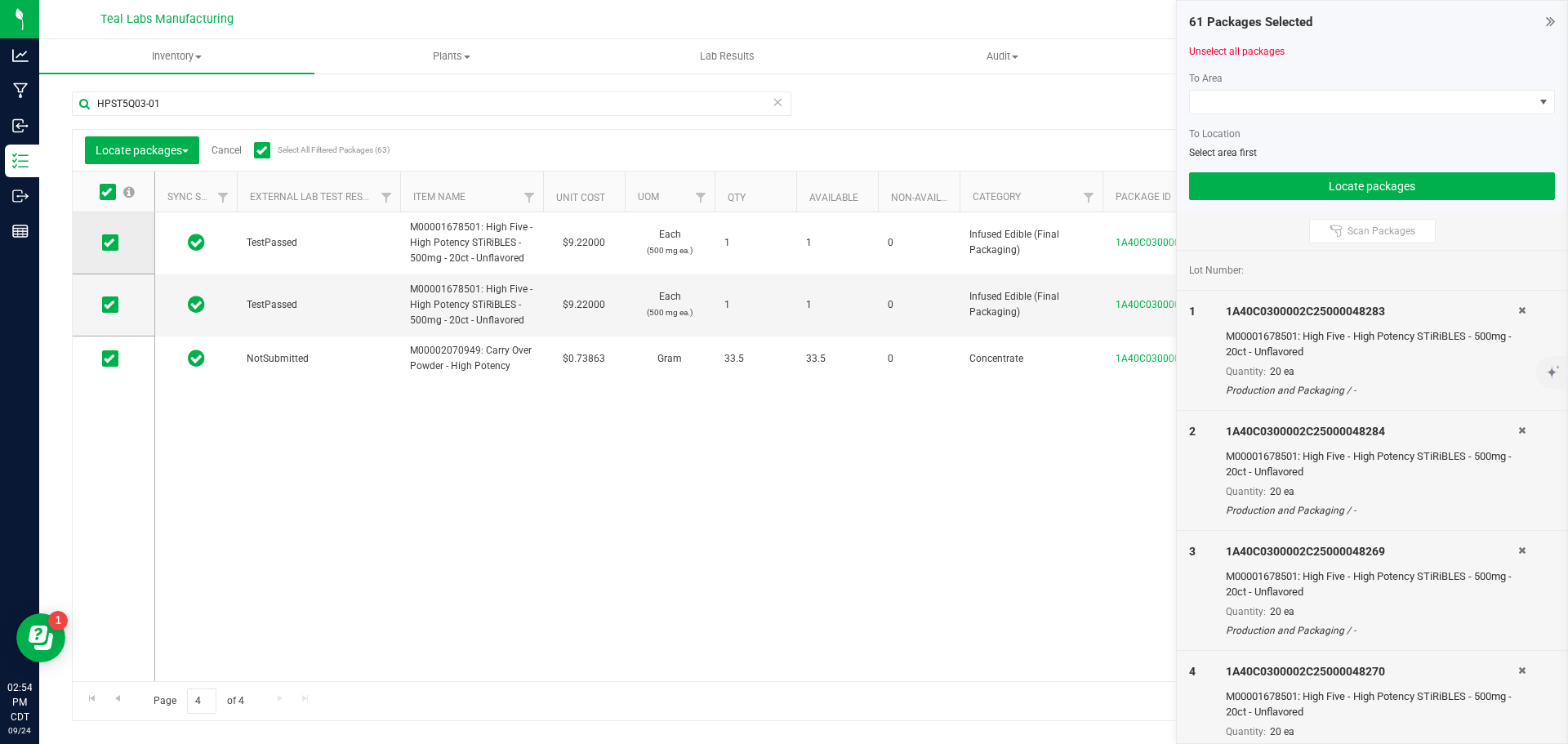
click at [109, 243] on icon at bounding box center [109, 243] width 10 height 0
click at [0, 0] on input "checkbox" at bounding box center [0, 0] width 0 height 0
drag, startPoint x: 108, startPoint y: 300, endPoint x: 112, endPoint y: 358, distance: 58.1
click at [110, 305] on icon at bounding box center [109, 305] width 10 height 0
click at [0, 0] on input "checkbox" at bounding box center [0, 0] width 0 height 0
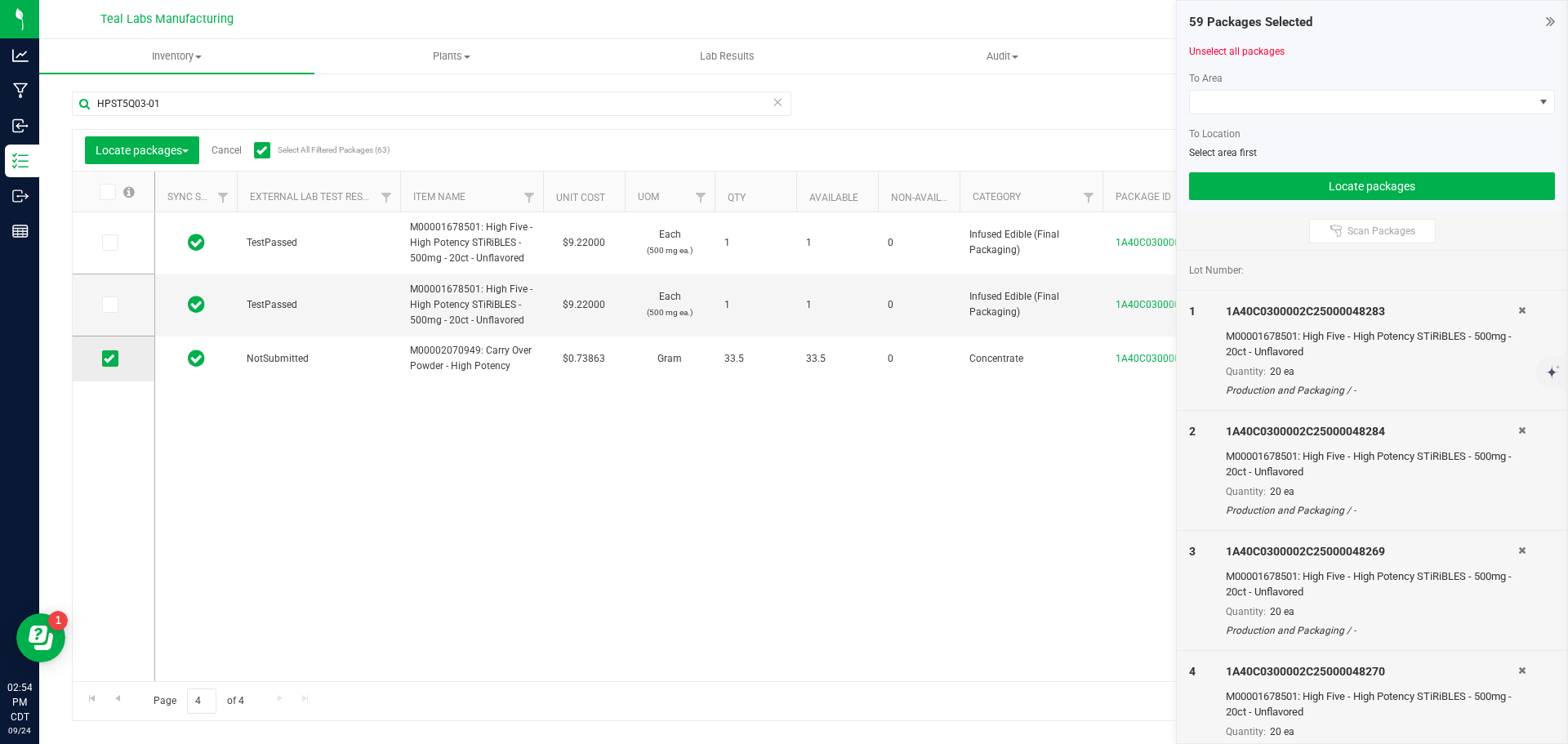
click at [107, 359] on icon at bounding box center [109, 359] width 10 height 0
click at [0, 0] on input "checkbox" at bounding box center [0, 0] width 0 height 0
click at [1296, 108] on span at bounding box center [1361, 102] width 344 height 23
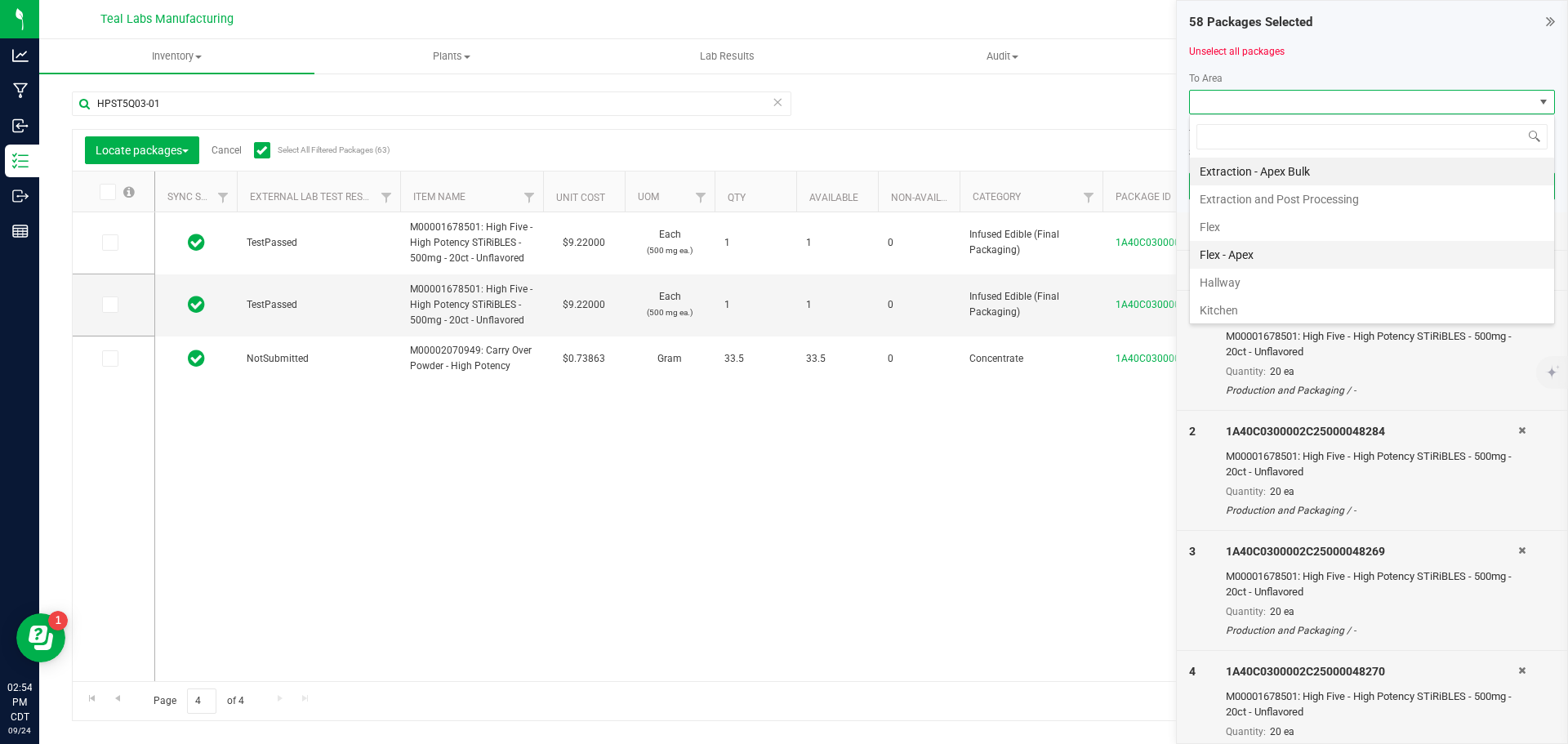
click at [1232, 252] on li "Flex - Apex" at bounding box center [1371, 255] width 364 height 27
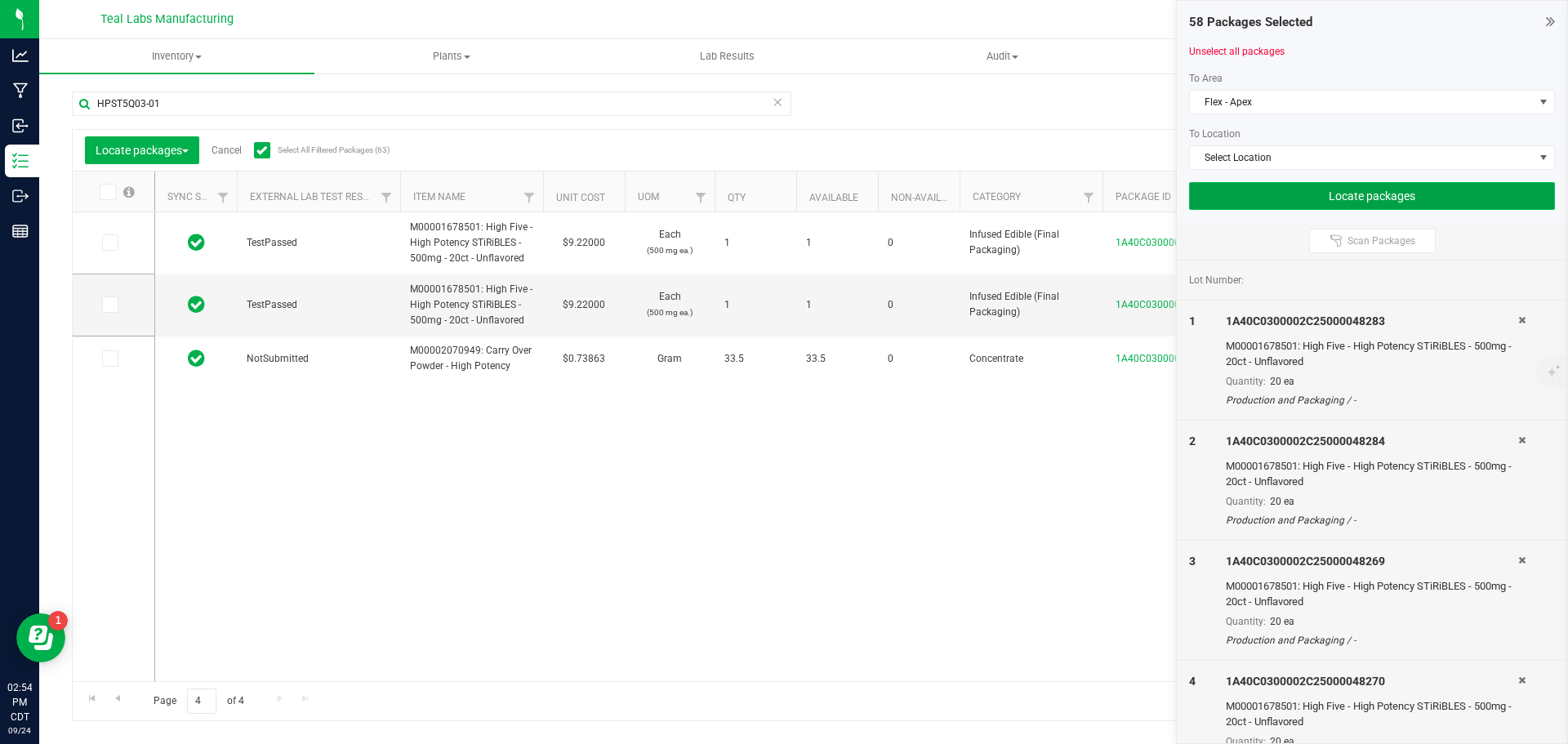
click at [1338, 195] on button "Locate packages" at bounding box center [1371, 196] width 366 height 27
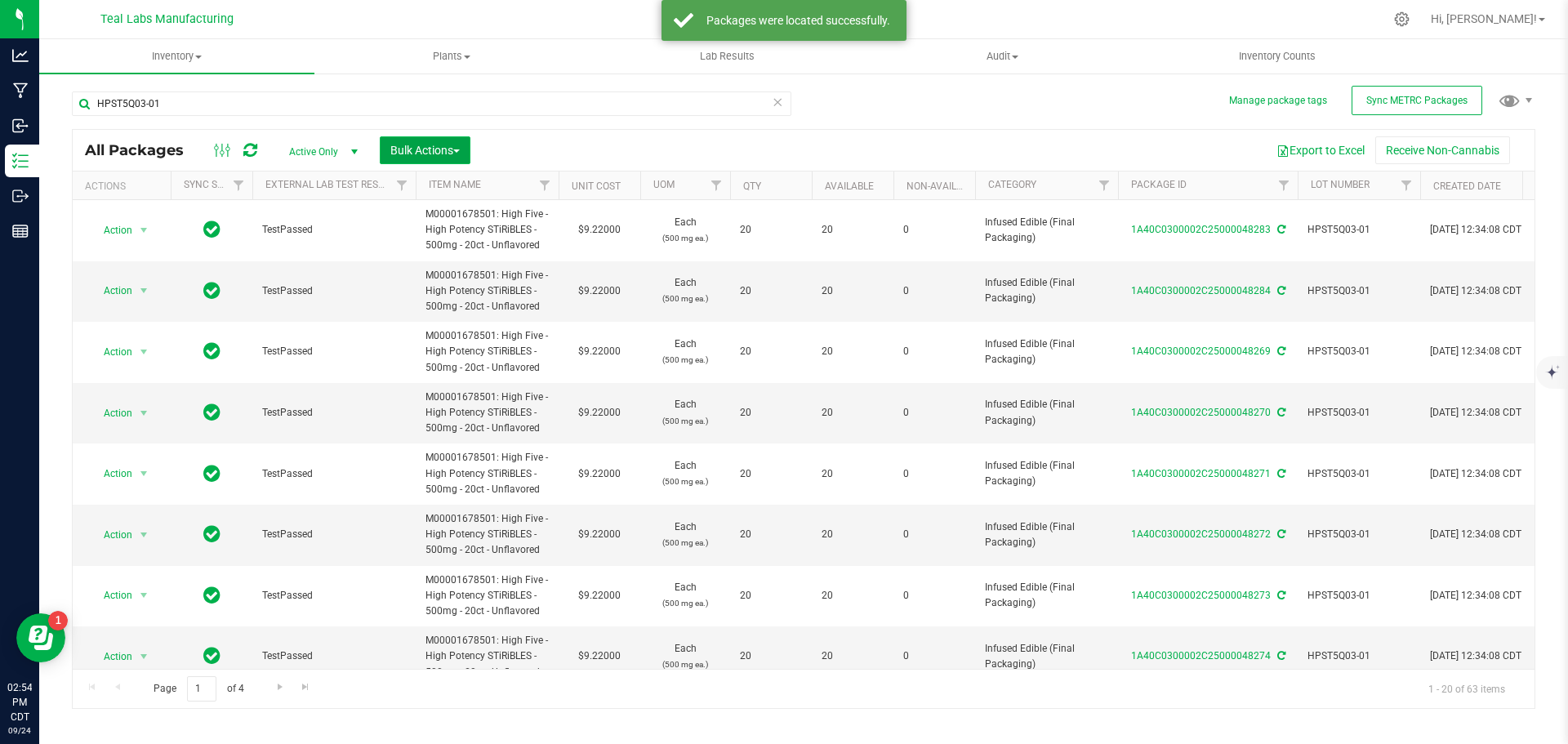
click at [465, 144] on button "Bulk Actions" at bounding box center [425, 150] width 91 height 27
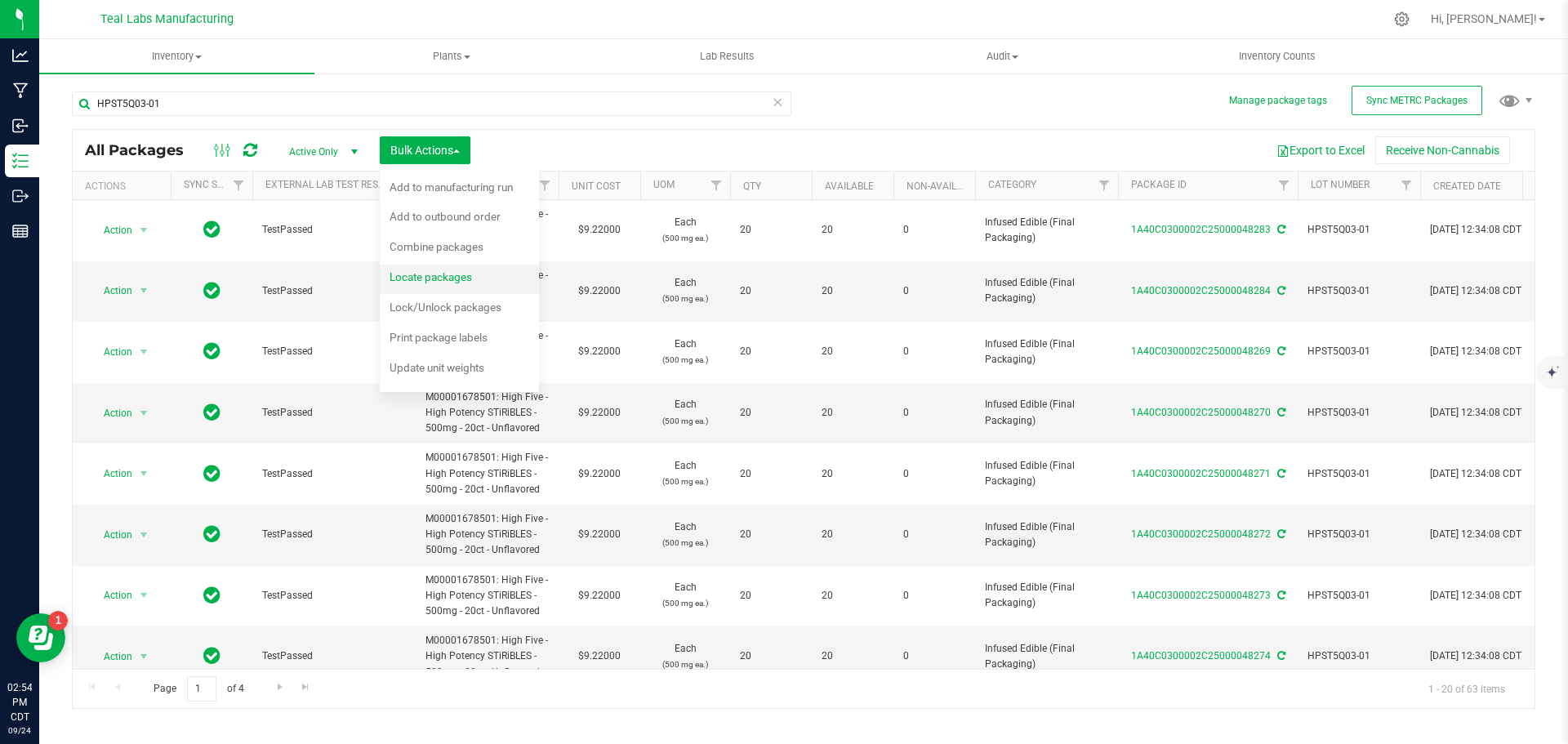
click at [460, 276] on span "Locate packages" at bounding box center [431, 276] width 82 height 13
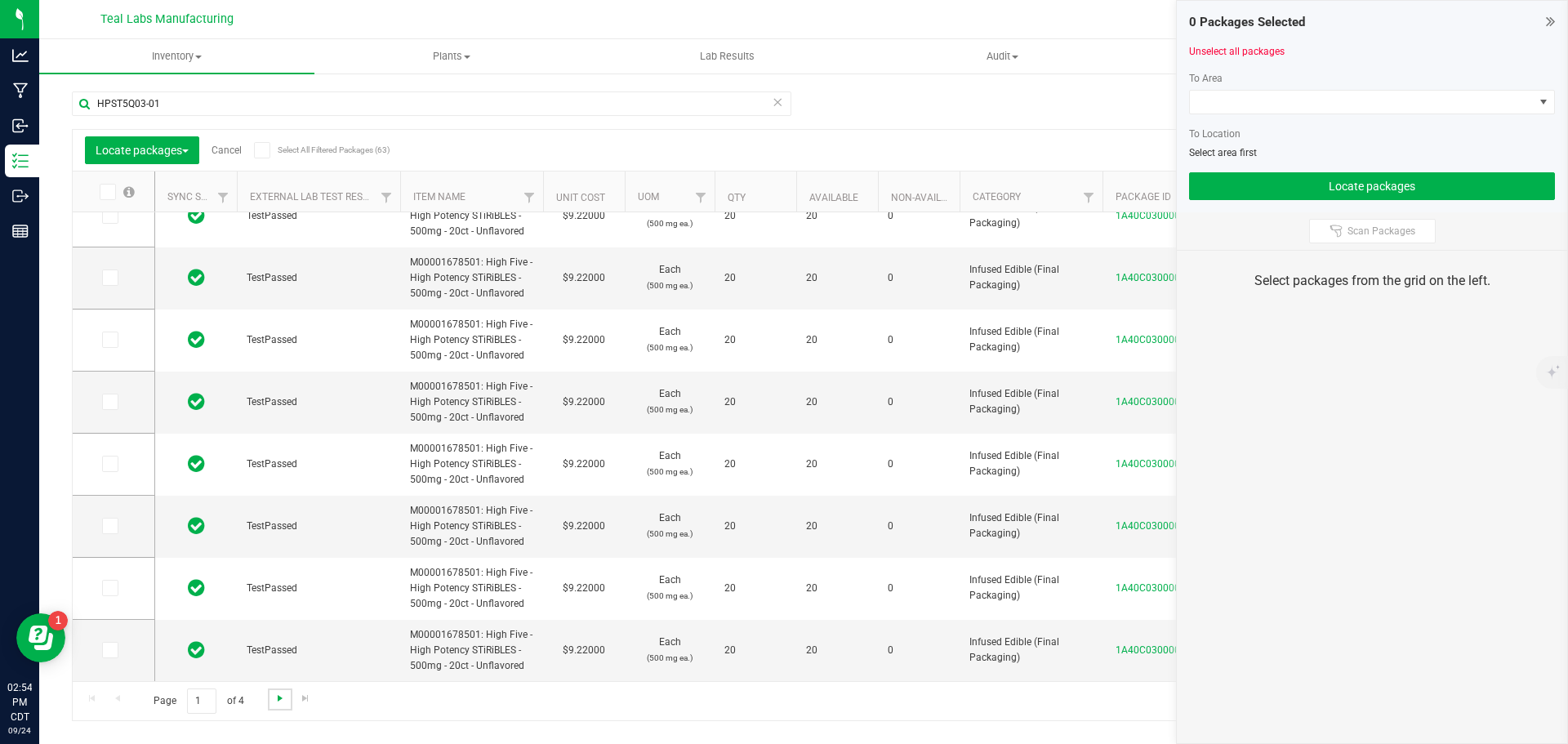
click at [277, 698] on span "Go to the next page" at bounding box center [280, 698] width 13 height 13
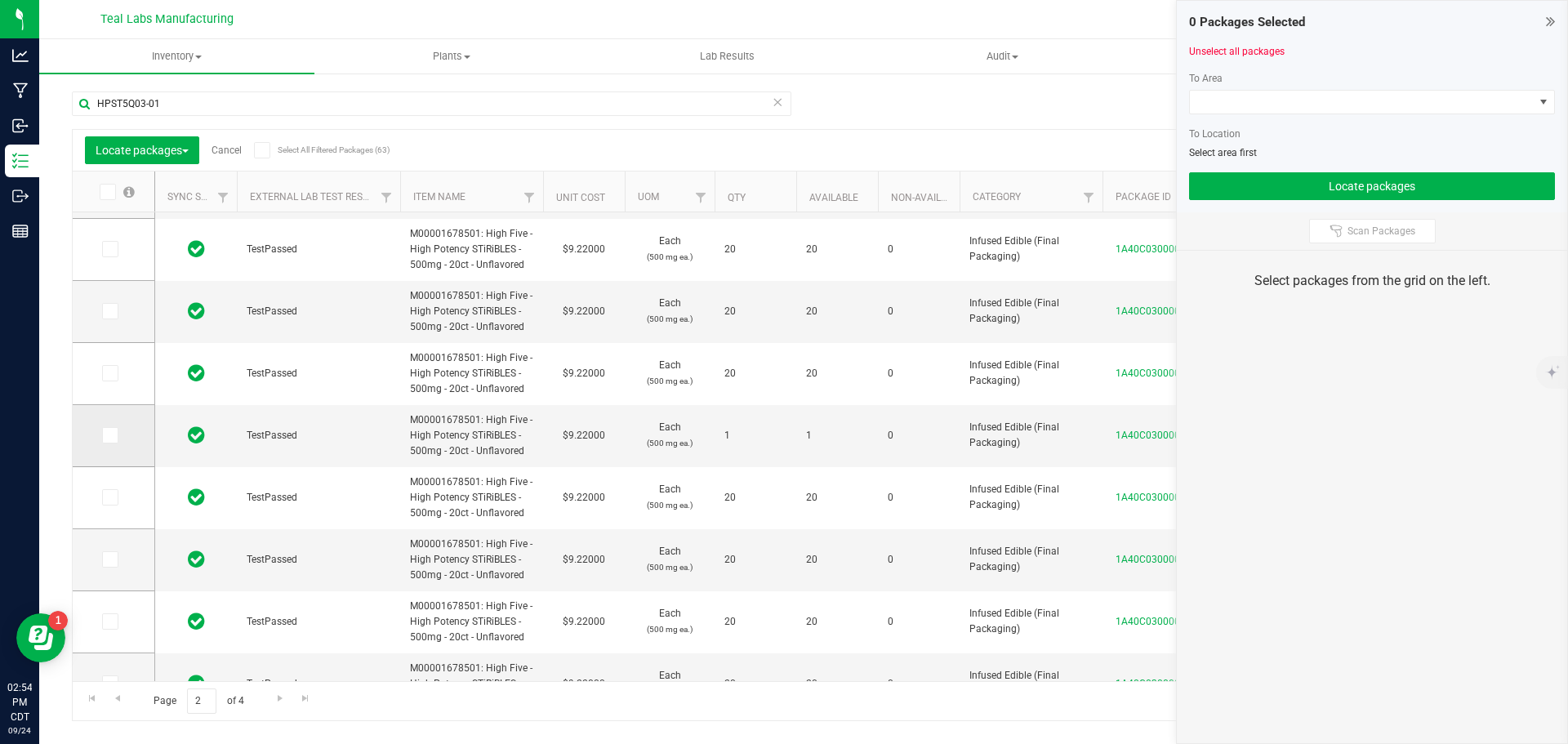
click at [112, 435] on icon at bounding box center [109, 435] width 10 height 0
click at [0, 0] on input "checkbox" at bounding box center [0, 0] width 0 height 0
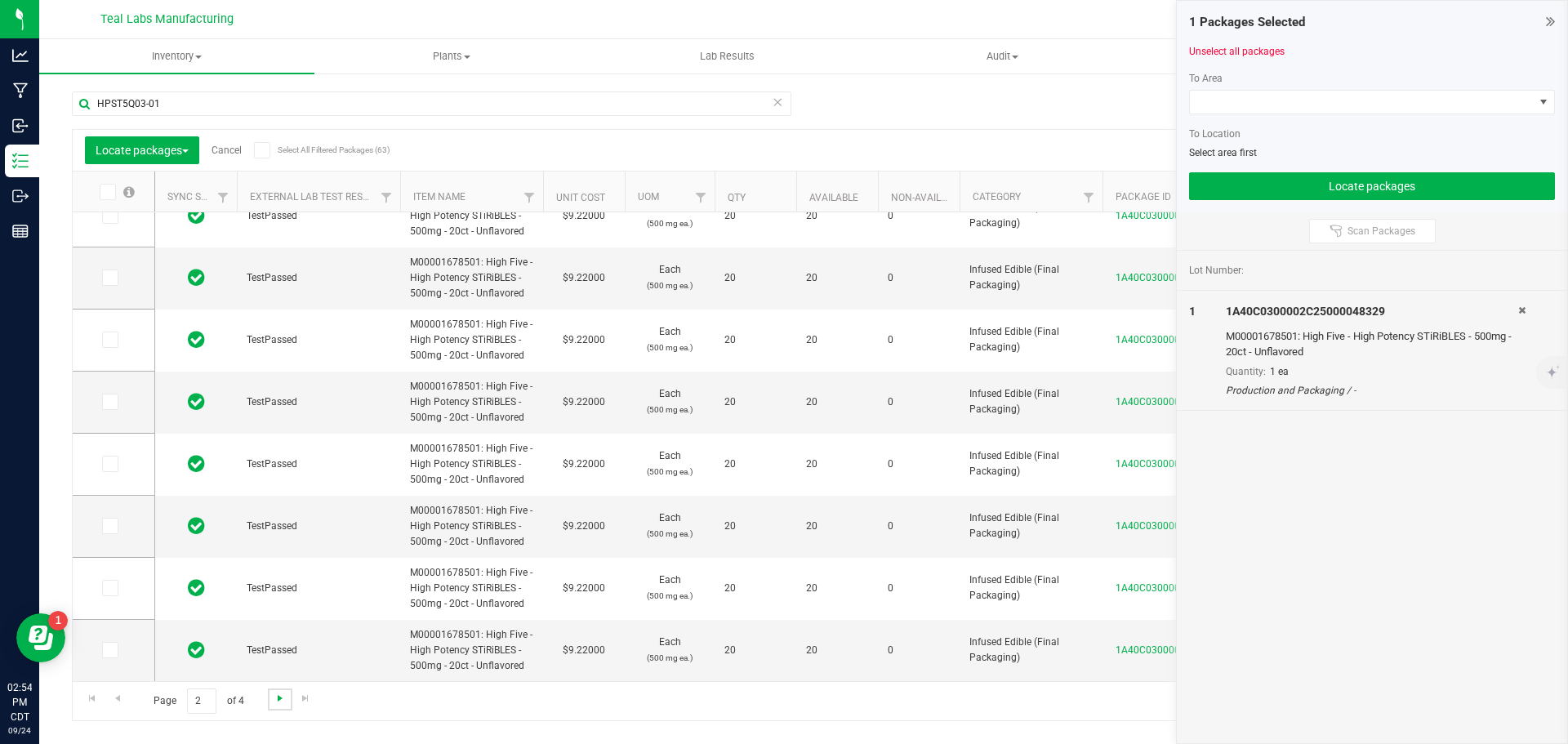
click at [277, 695] on span "Go to the next page" at bounding box center [280, 698] width 13 height 13
click at [111, 650] on icon at bounding box center [109, 650] width 10 height 0
click at [0, 0] on input "checkbox" at bounding box center [0, 0] width 0 height 0
click at [278, 698] on span "Go to the next page" at bounding box center [280, 698] width 13 height 13
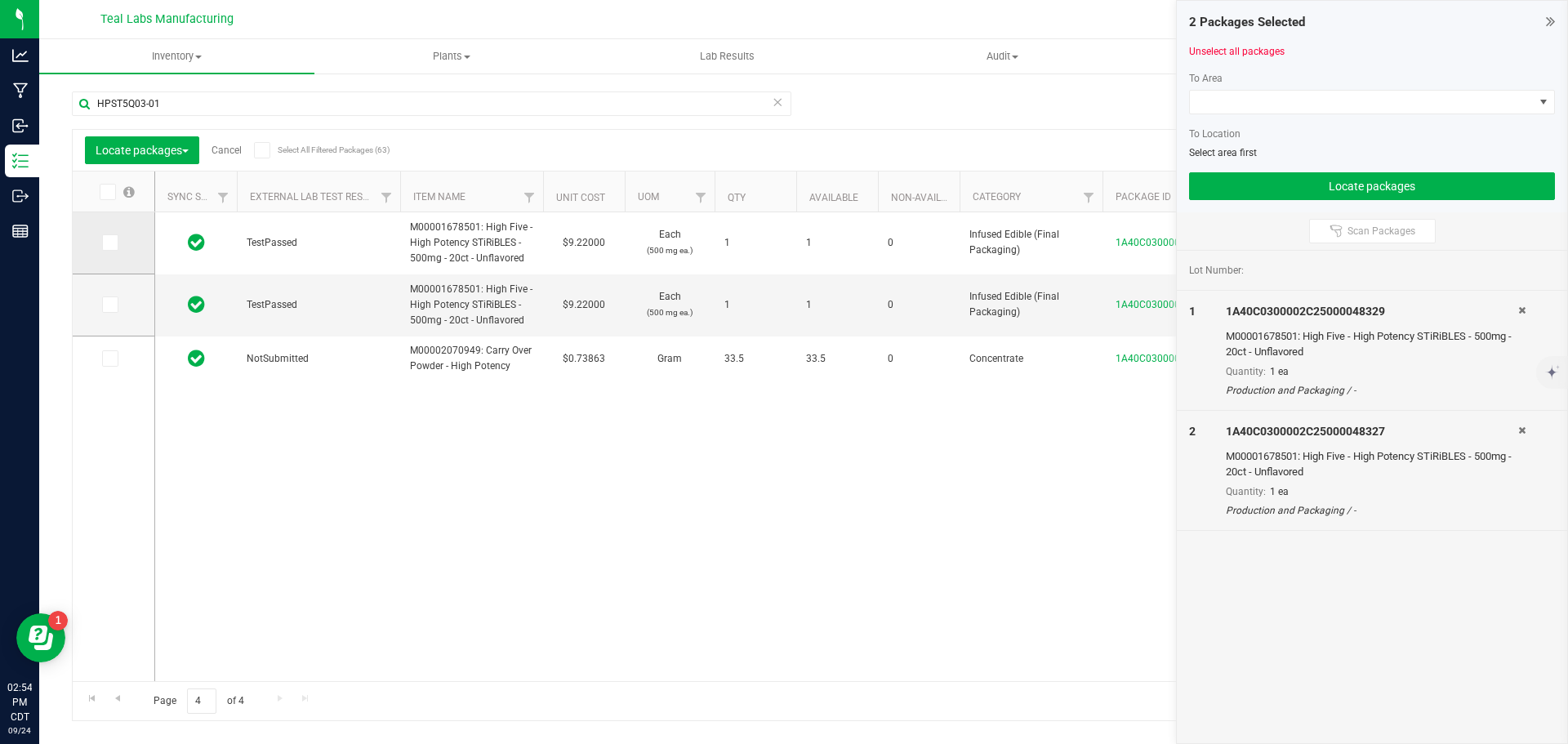
click at [103, 239] on span at bounding box center [110, 242] width 16 height 16
click at [0, 0] on input "checkbox" at bounding box center [0, 0] width 0 height 0
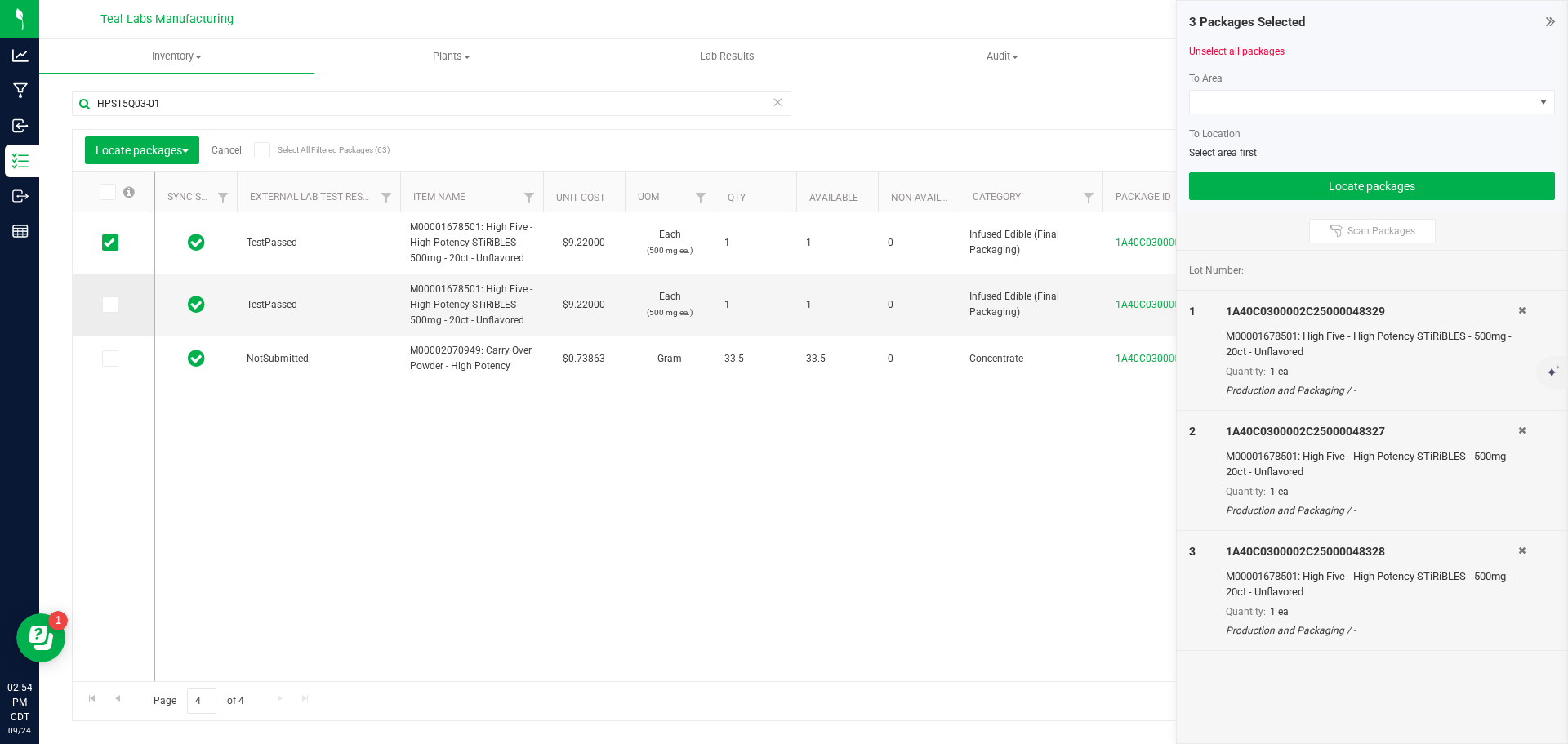
click at [108, 305] on icon at bounding box center [109, 305] width 10 height 0
click at [0, 0] on input "checkbox" at bounding box center [0, 0] width 0 height 0
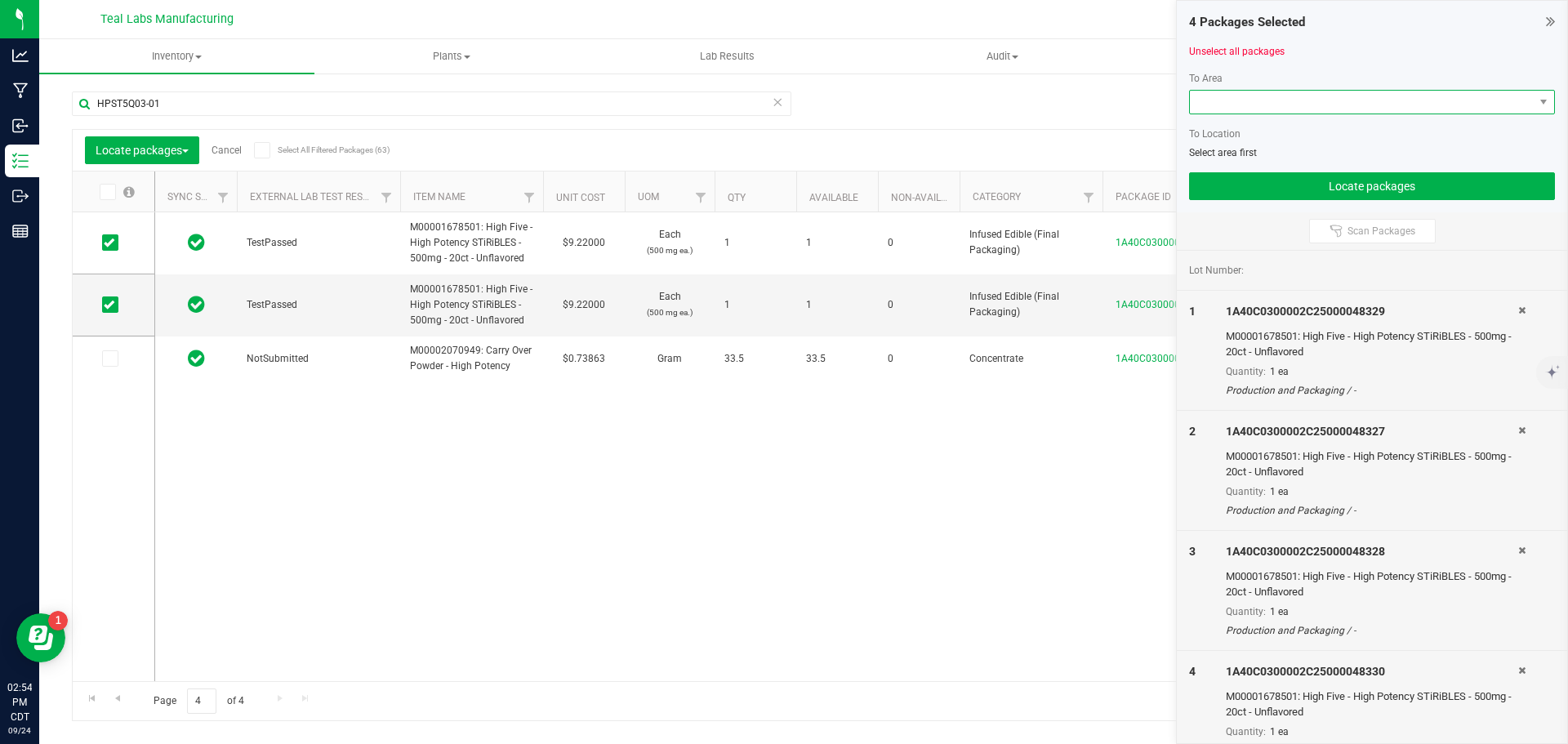
click at [1303, 100] on span at bounding box center [1361, 102] width 344 height 23
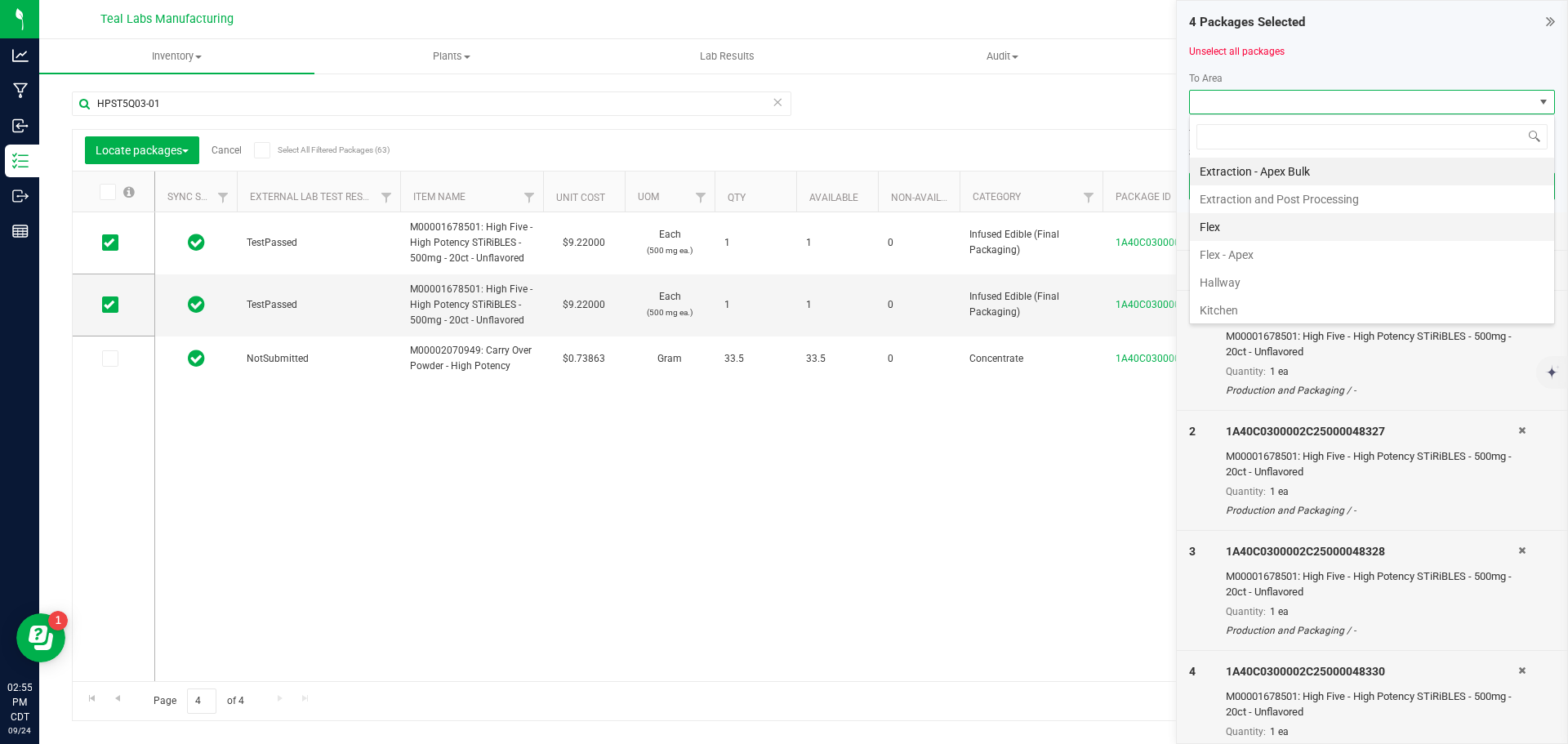
click at [1208, 231] on li "Flex" at bounding box center [1371, 227] width 364 height 27
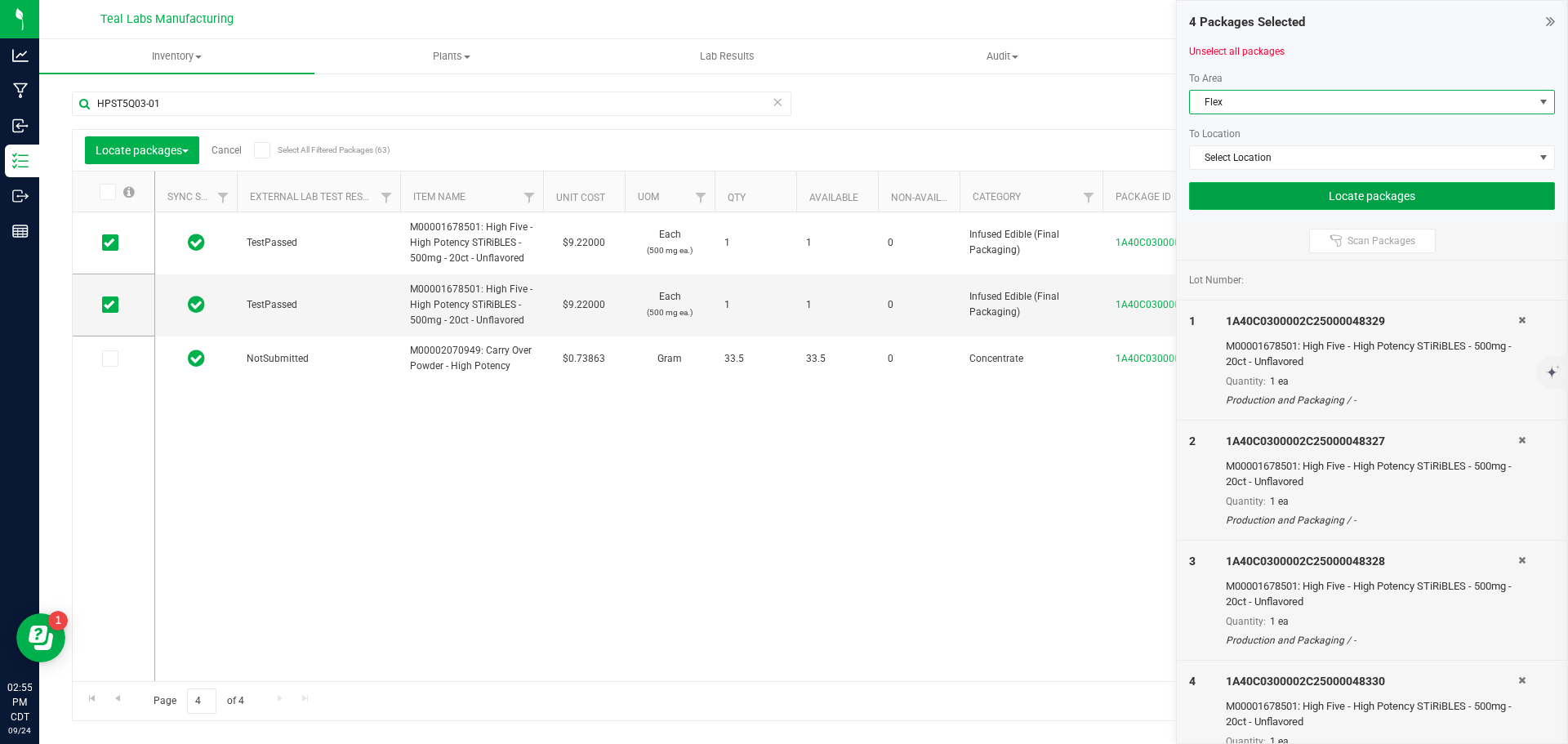
click at [1262, 195] on button "Locate packages" at bounding box center [1371, 196] width 366 height 27
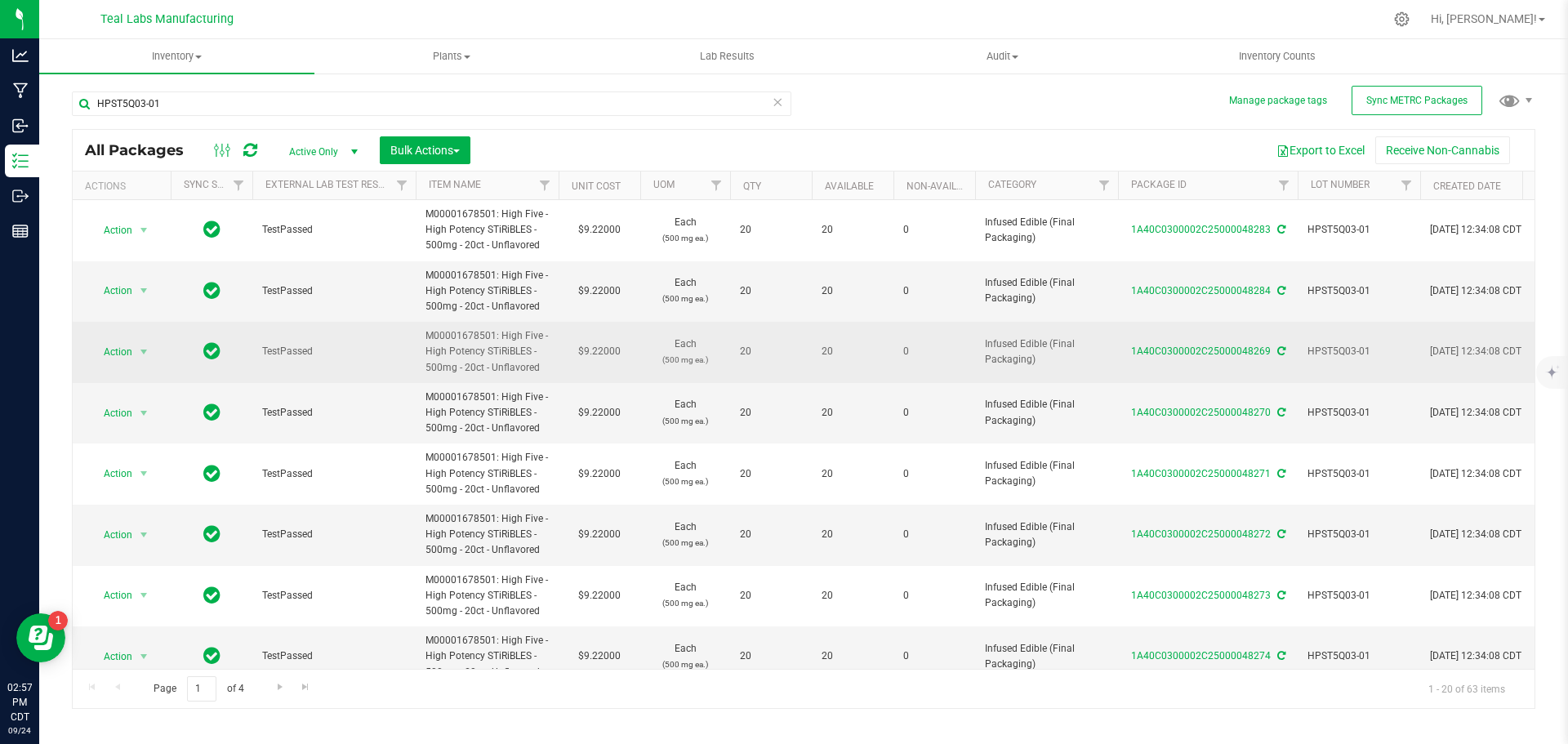
click at [1335, 348] on span "HPST5Q03-01" at bounding box center [1359, 352] width 103 height 15
click at [1335, 348] on input "HPST5Q03-01" at bounding box center [1355, 351] width 117 height 25
click at [1061, 142] on div "Export to Excel Receive Non-Cannabis" at bounding box center [1002, 150] width 1039 height 27
click at [449, 142] on button "Bulk Actions" at bounding box center [425, 150] width 91 height 27
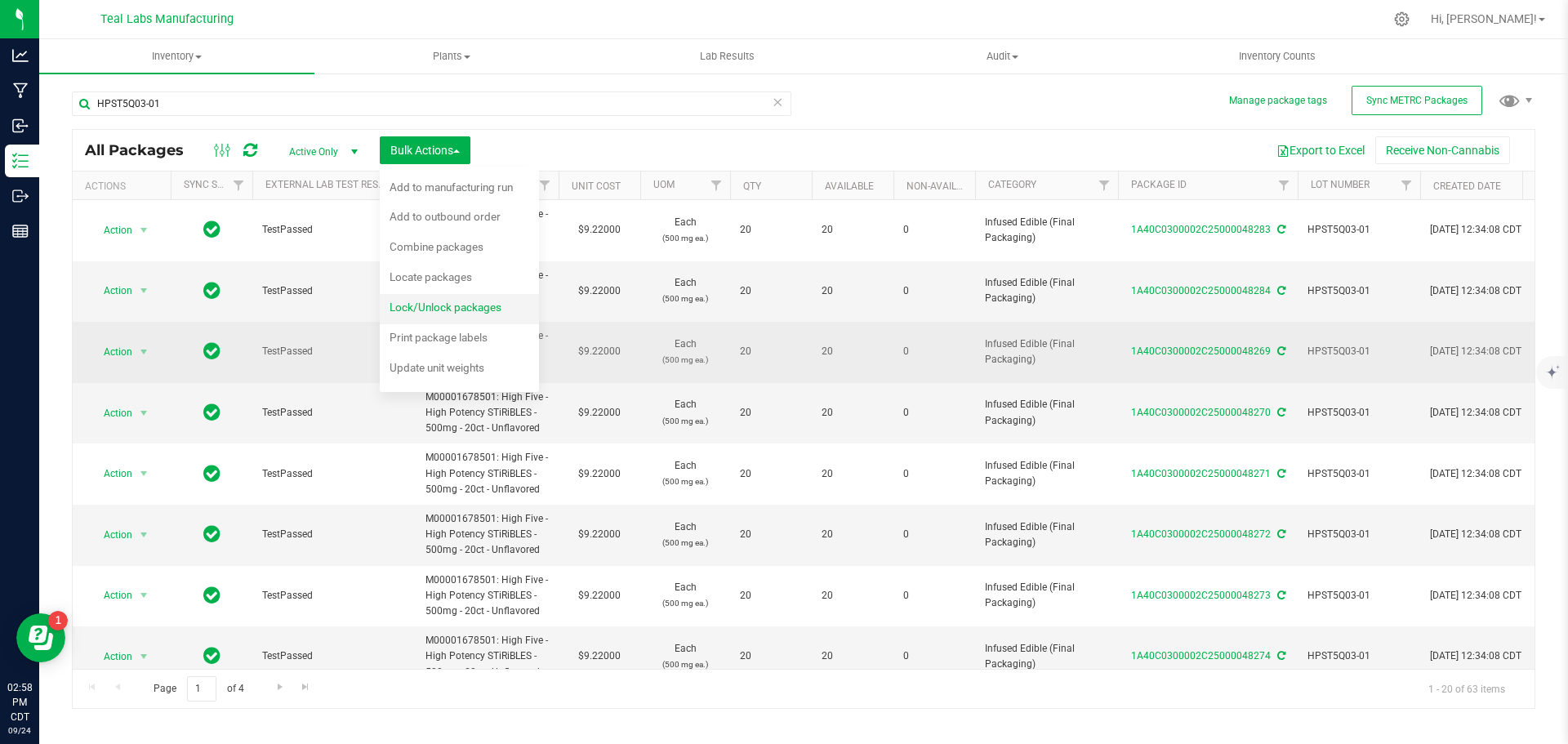
click at [438, 310] on span "Lock/Unlock packages" at bounding box center [445, 306] width 112 height 13
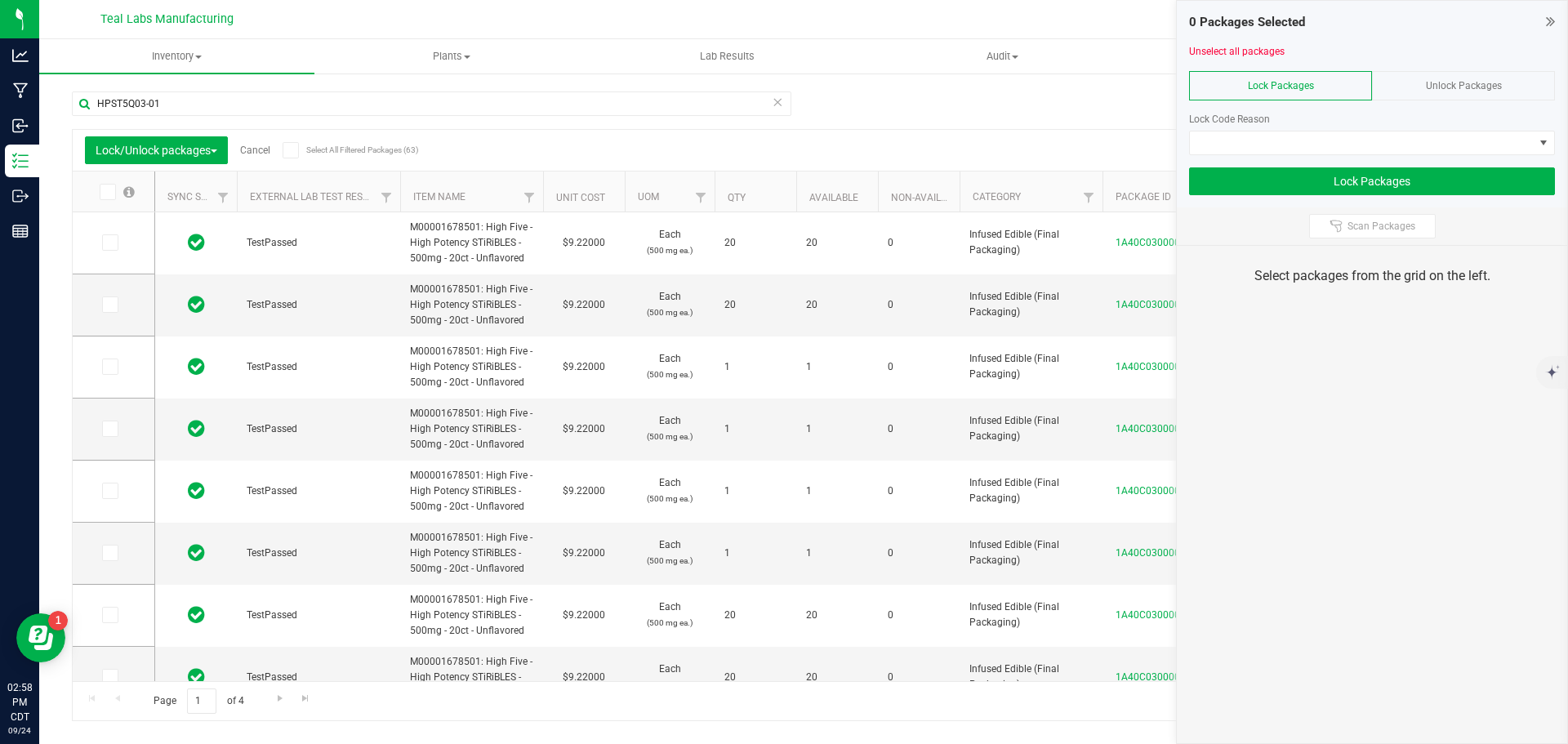
click at [295, 150] on icon at bounding box center [290, 150] width 10 height 0
click at [0, 0] on input "Select All Filtered Packages (63)" at bounding box center [0, 0] width 0 height 0
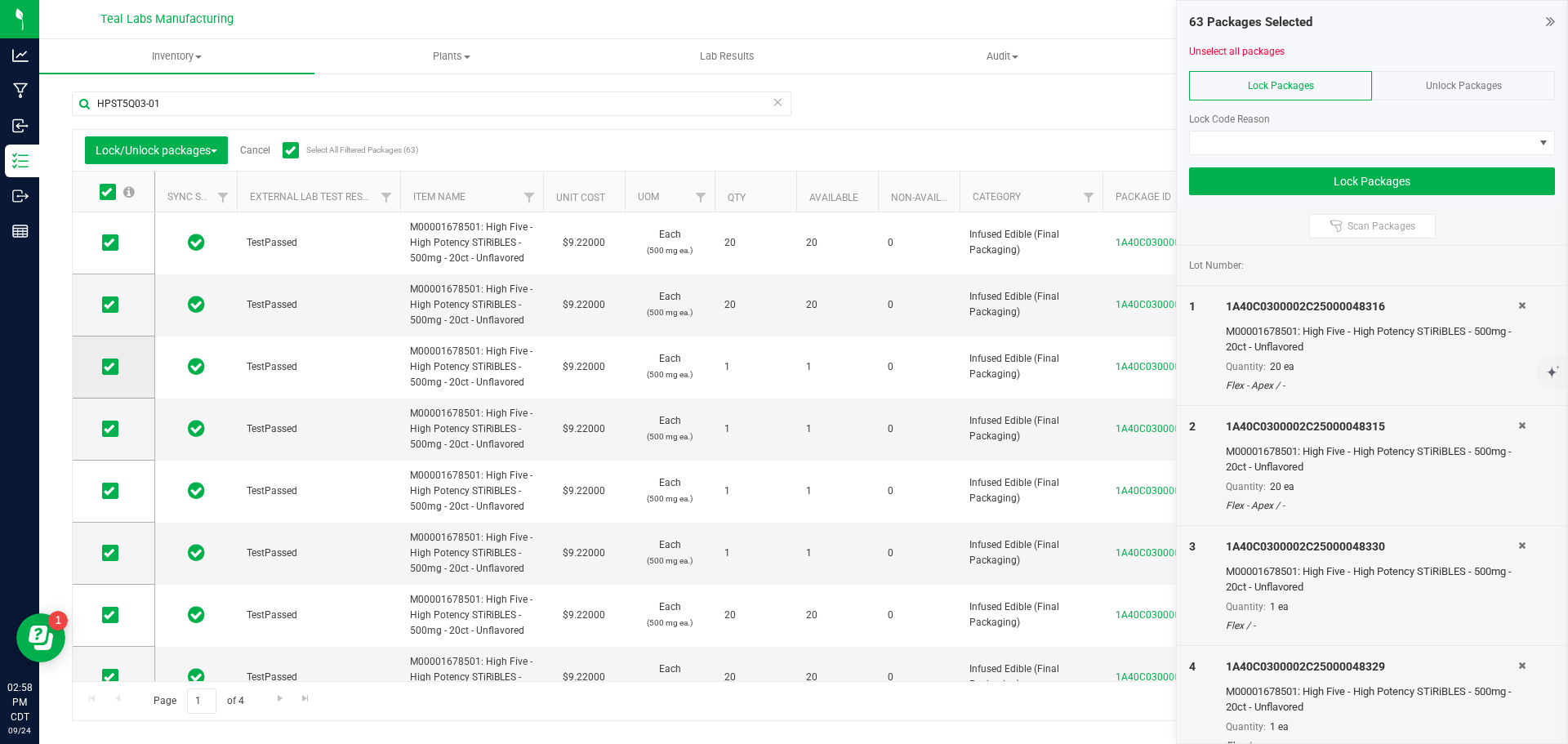
click at [109, 366] on icon at bounding box center [109, 366] width 10 height 0
click at [0, 0] on input "checkbox" at bounding box center [0, 0] width 0 height 0
click at [106, 428] on icon at bounding box center [109, 428] width 10 height 0
click at [0, 0] on input "checkbox" at bounding box center [0, 0] width 0 height 0
click at [113, 491] on icon at bounding box center [109, 491] width 10 height 0
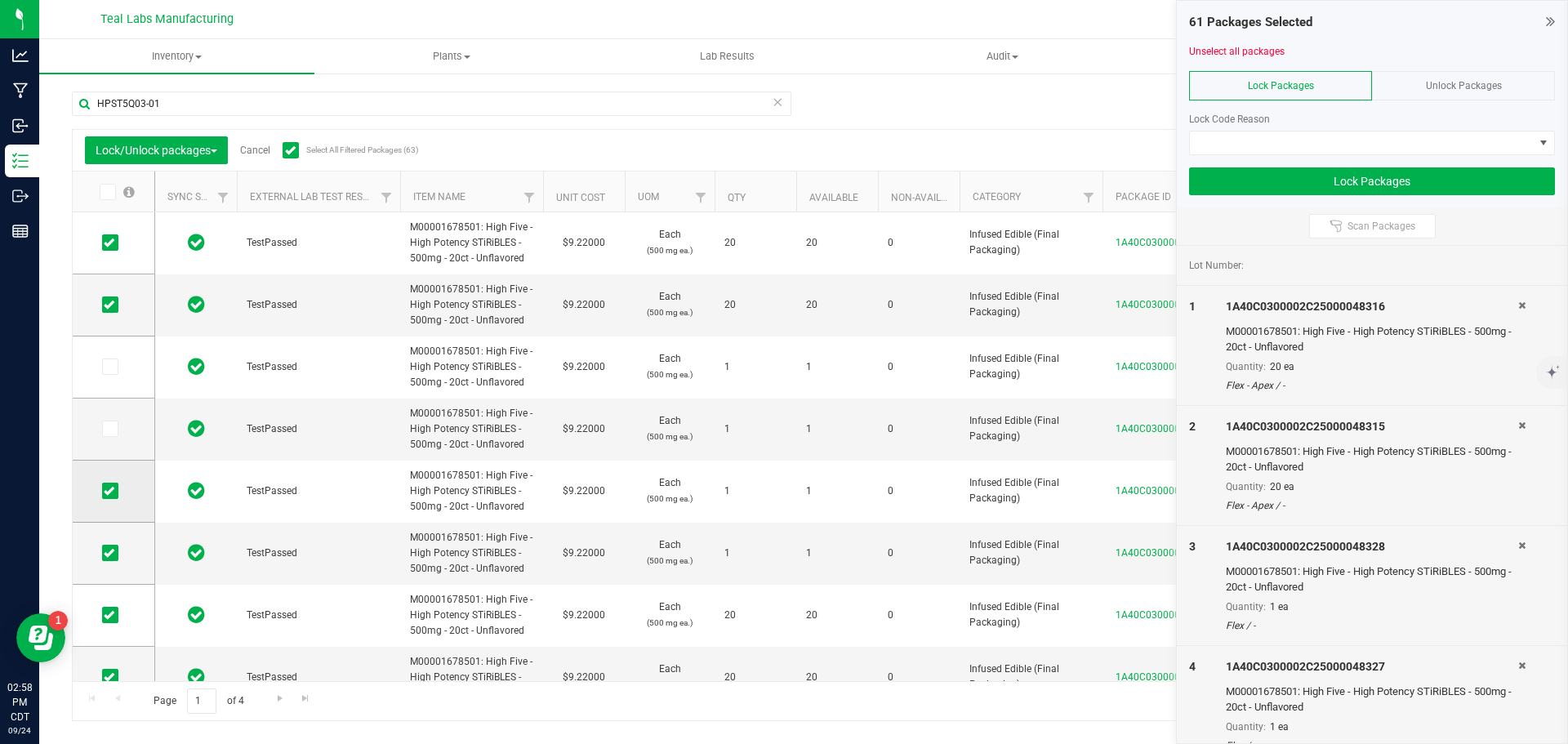
click at [0, 0] on input "checkbox" at bounding box center [0, 0] width 0 height 0
click at [109, 553] on icon at bounding box center [109, 553] width 10 height 0
click at [0, 0] on input "checkbox" at bounding box center [0, 0] width 0 height 0
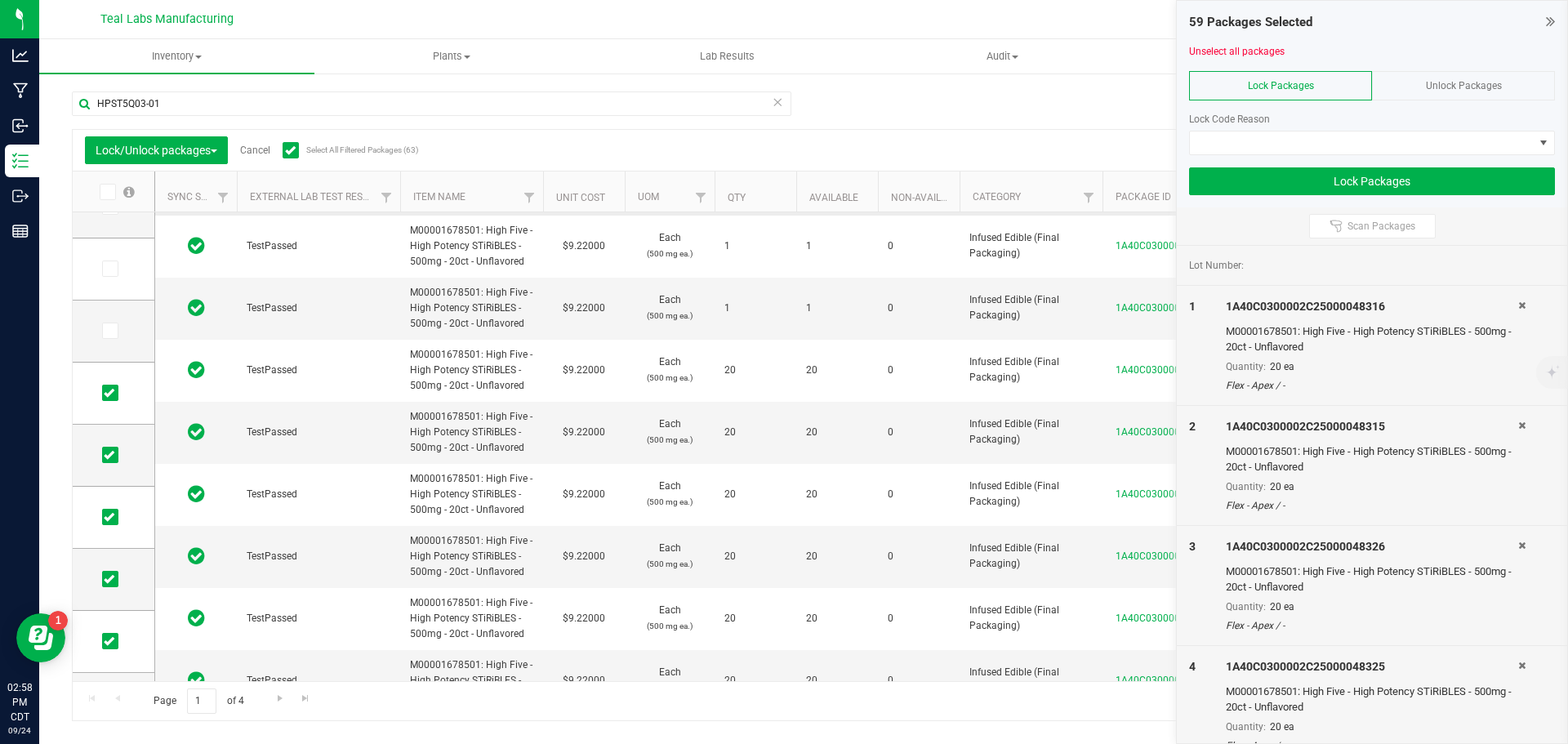
scroll to position [245, 0]
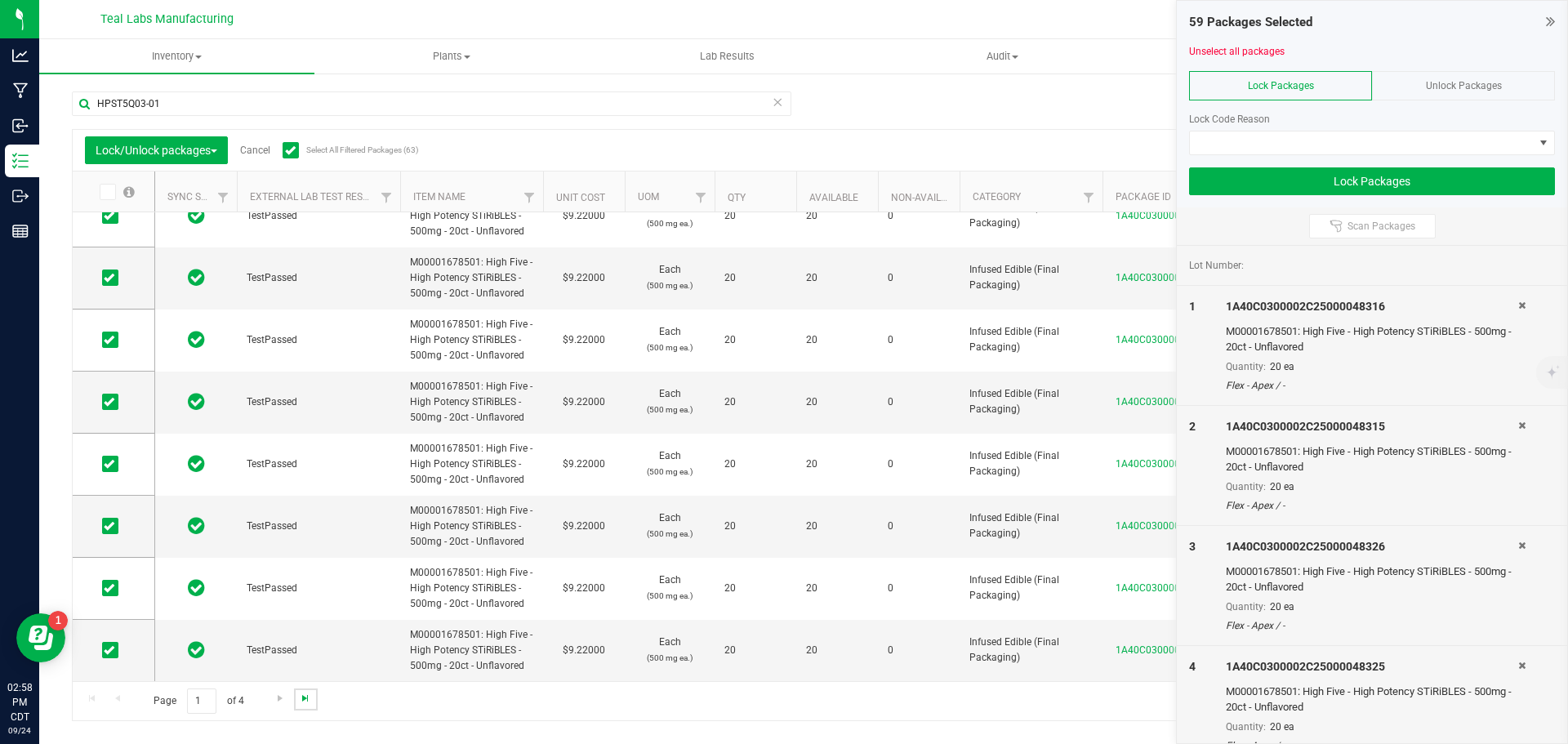
click at [307, 699] on span "Go to the last page" at bounding box center [305, 698] width 13 height 13
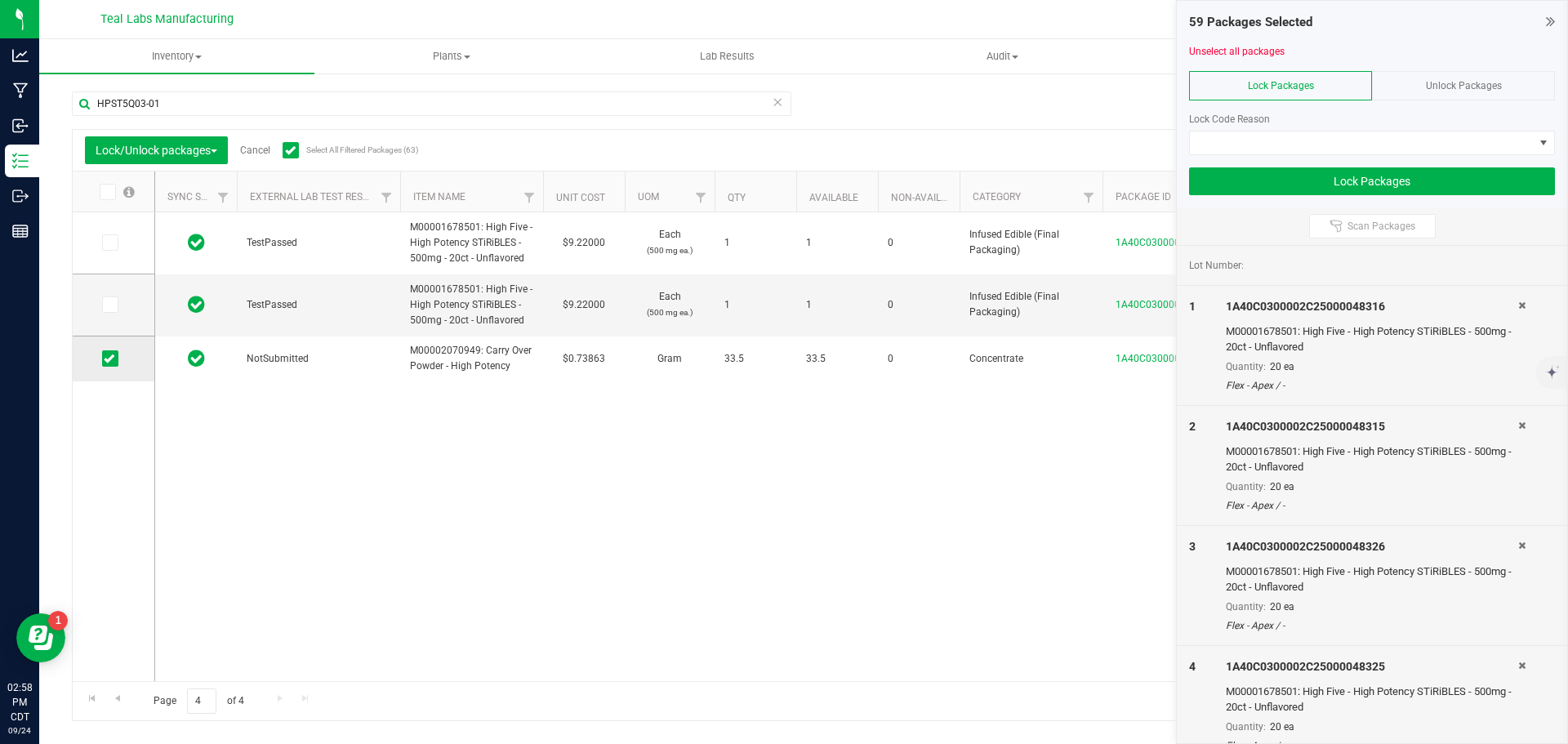
click at [110, 359] on icon at bounding box center [109, 359] width 10 height 0
click at [0, 0] on input "checkbox" at bounding box center [0, 0] width 0 height 0
click at [1402, 145] on span at bounding box center [1361, 142] width 344 height 23
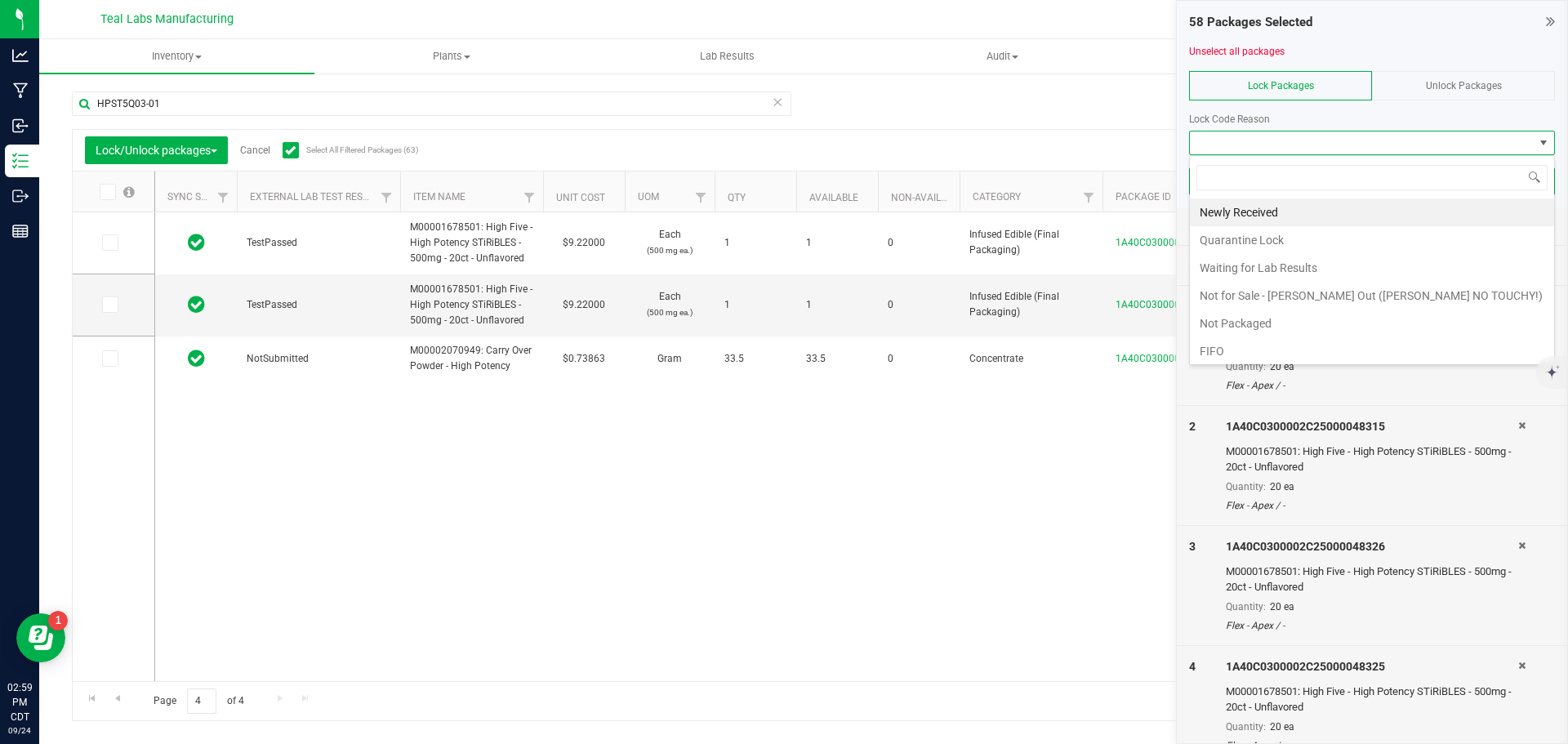
scroll to position [25, 366]
click at [1212, 354] on li "FIFO" at bounding box center [1371, 351] width 364 height 27
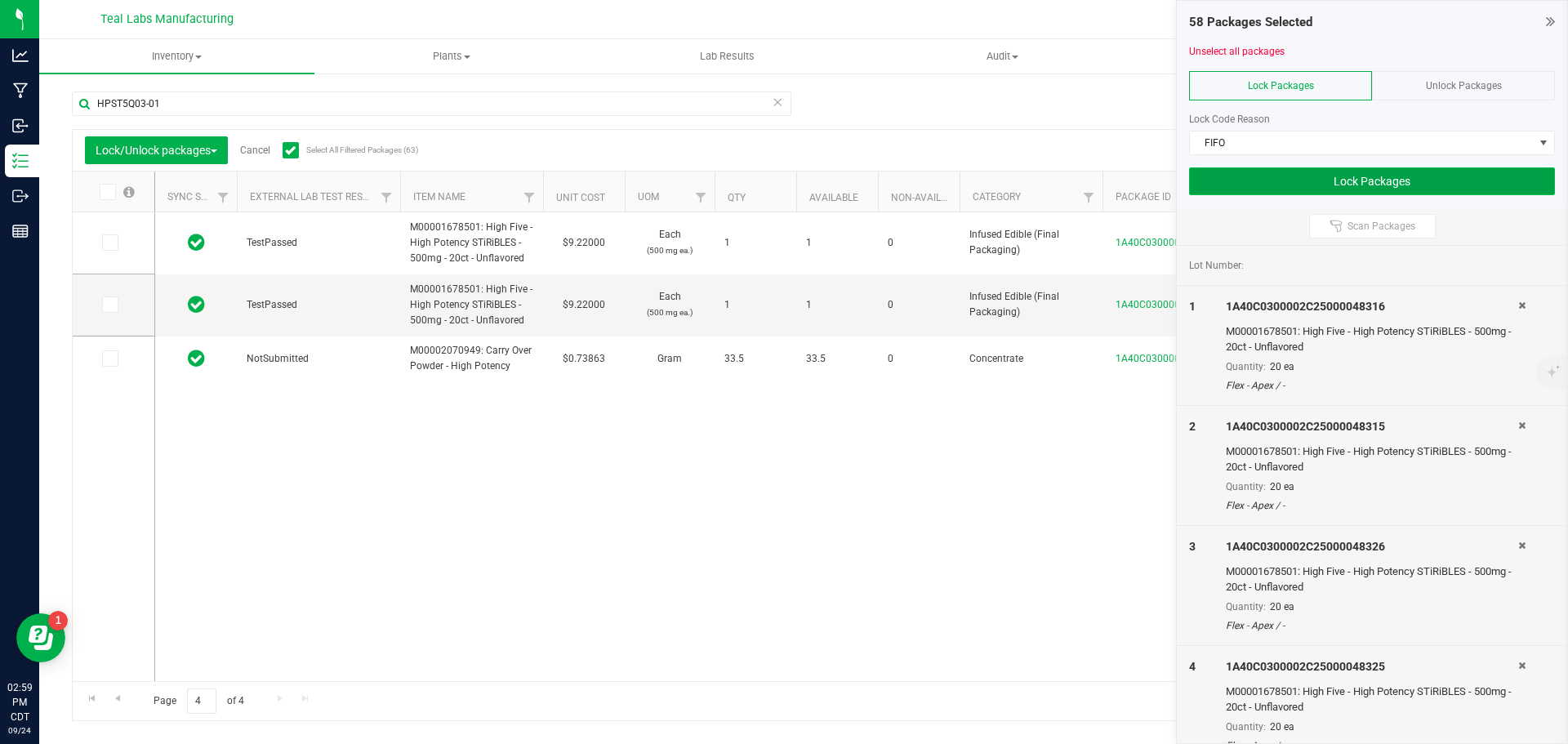
click at [1333, 186] on button "Lock Packages" at bounding box center [1371, 181] width 366 height 27
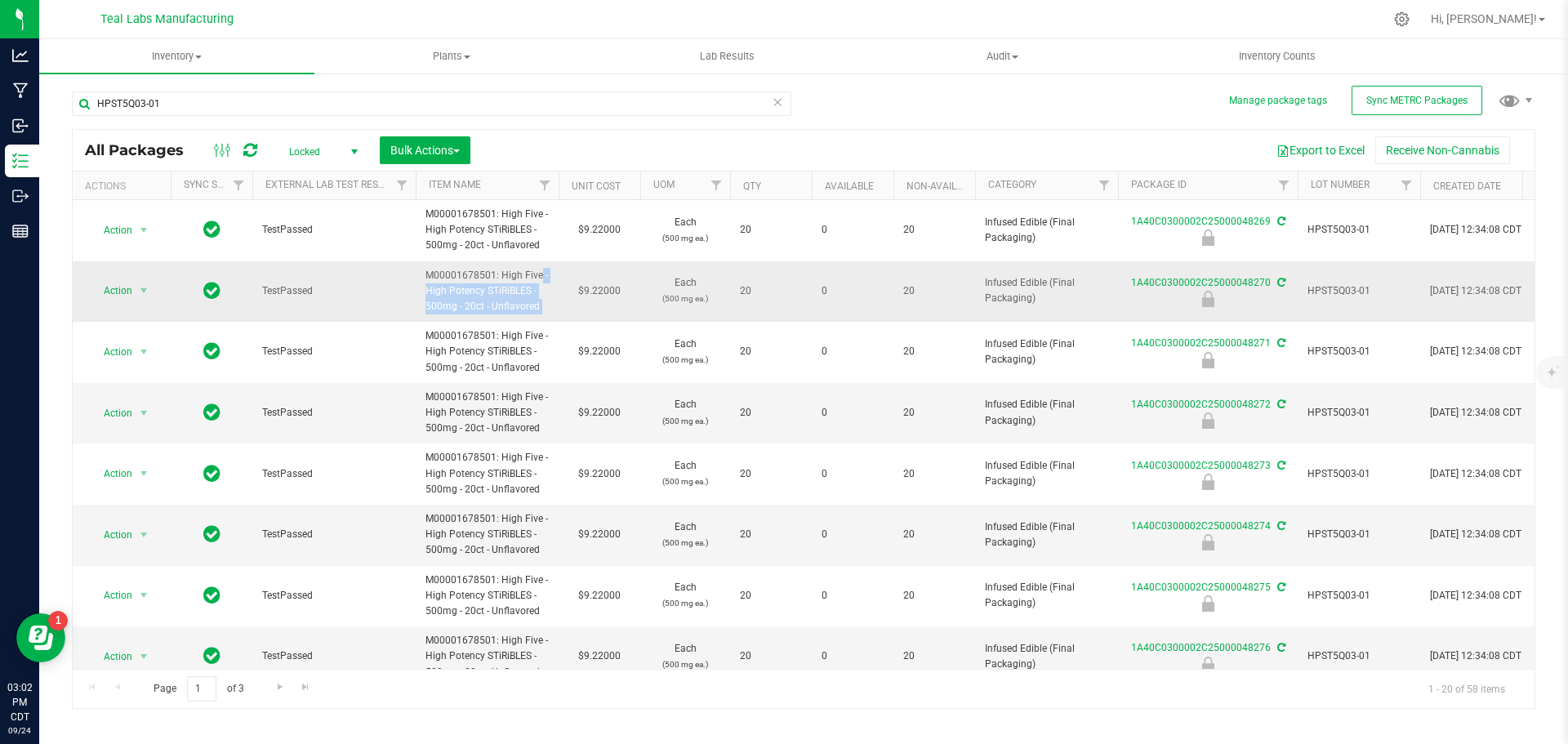
drag, startPoint x: 499, startPoint y: 276, endPoint x: 561, endPoint y: 293, distance: 64.3
copy td "High Five - High Potency STiRiBLES - 500mg - 20ct - Unflavored"
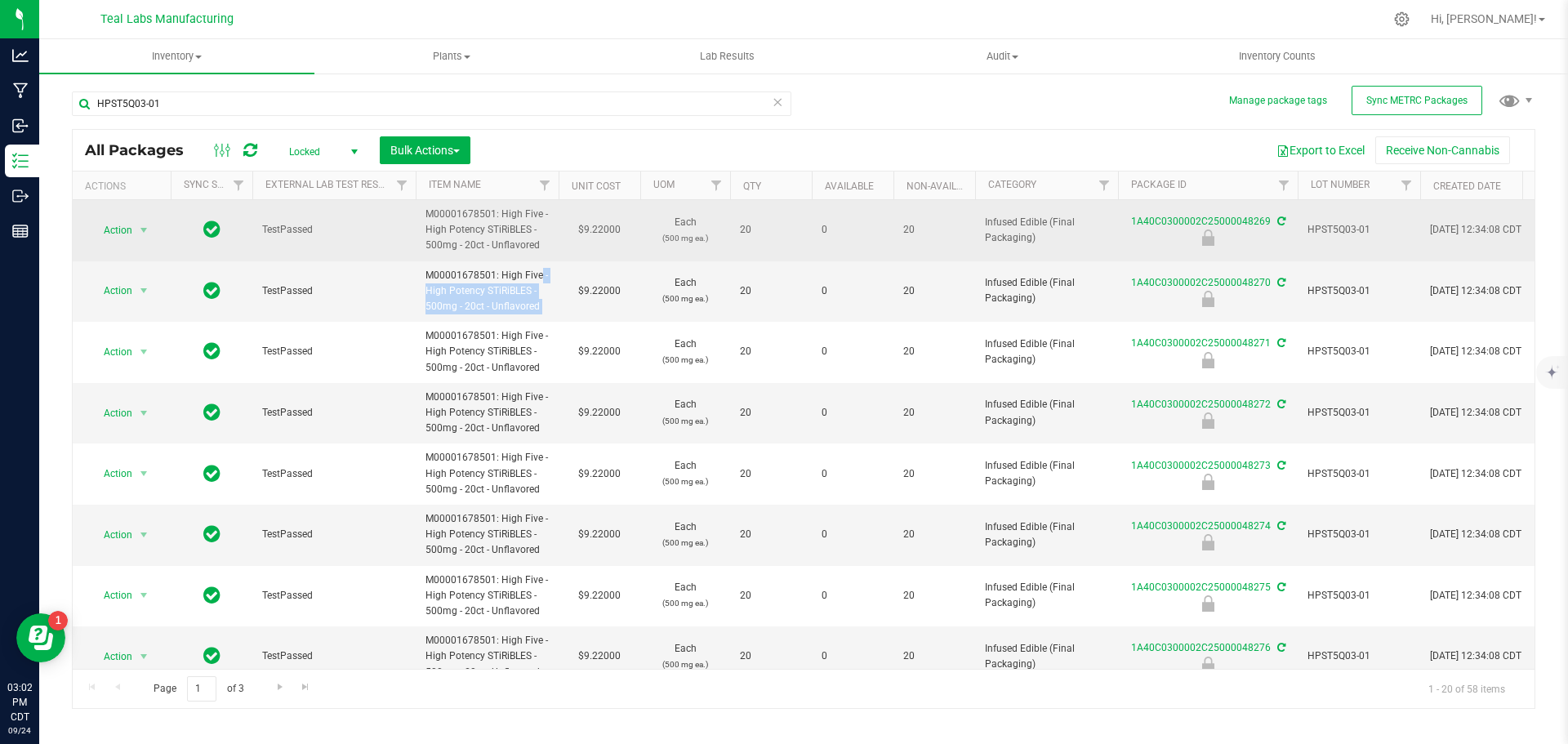
drag, startPoint x: 498, startPoint y: 212, endPoint x: 540, endPoint y: 243, distance: 52.2
click at [540, 243] on span "M00001678501: High Five - High Potency STiRiBLES - 500mg - 20ct - Unflavored" at bounding box center [487, 230] width 124 height 47
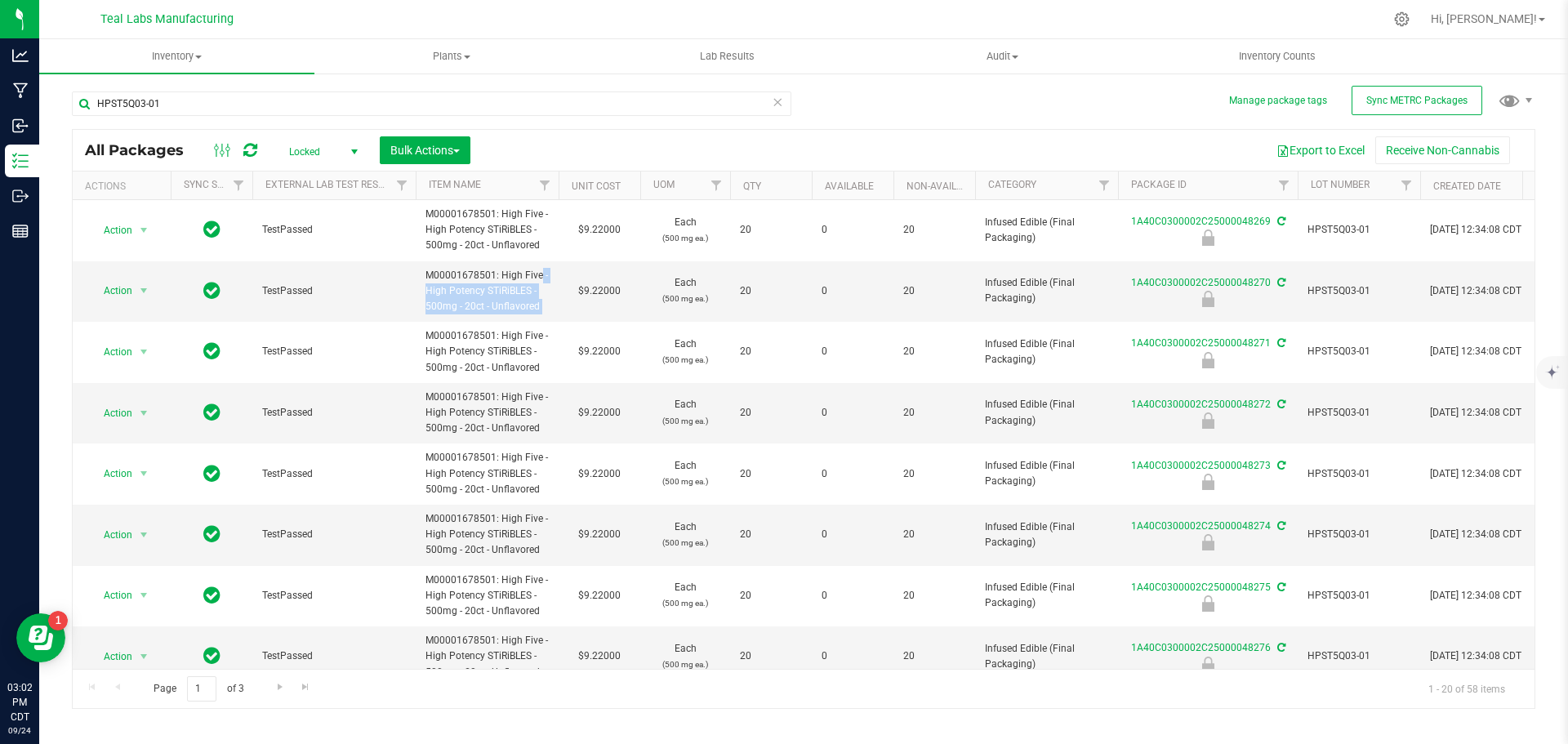
copy span "High Five - High Potency STiRiBLES - 500mg - 20ct - Unflavored"
